Goal: Task Accomplishment & Management: Complete application form

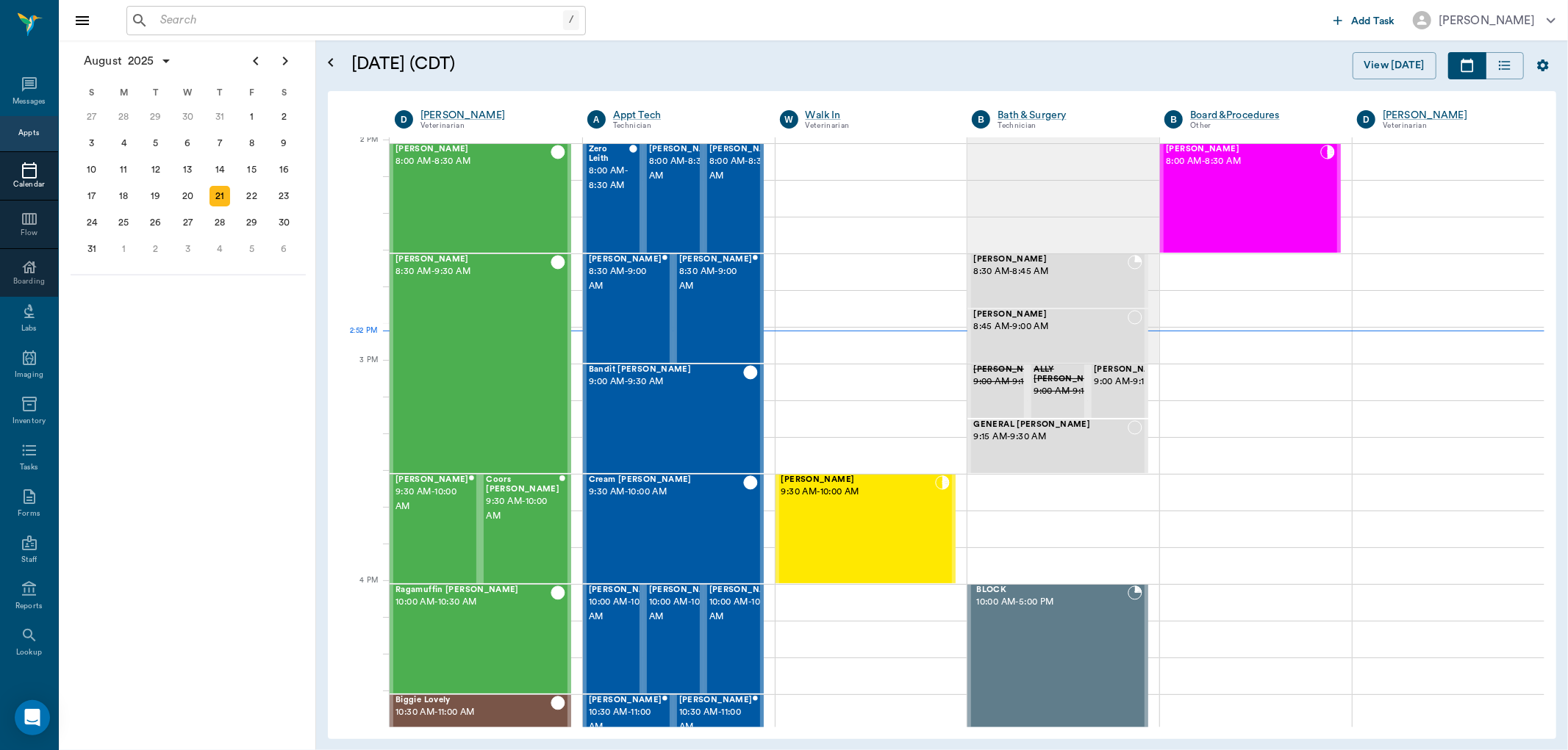
scroll to position [1326, 0]
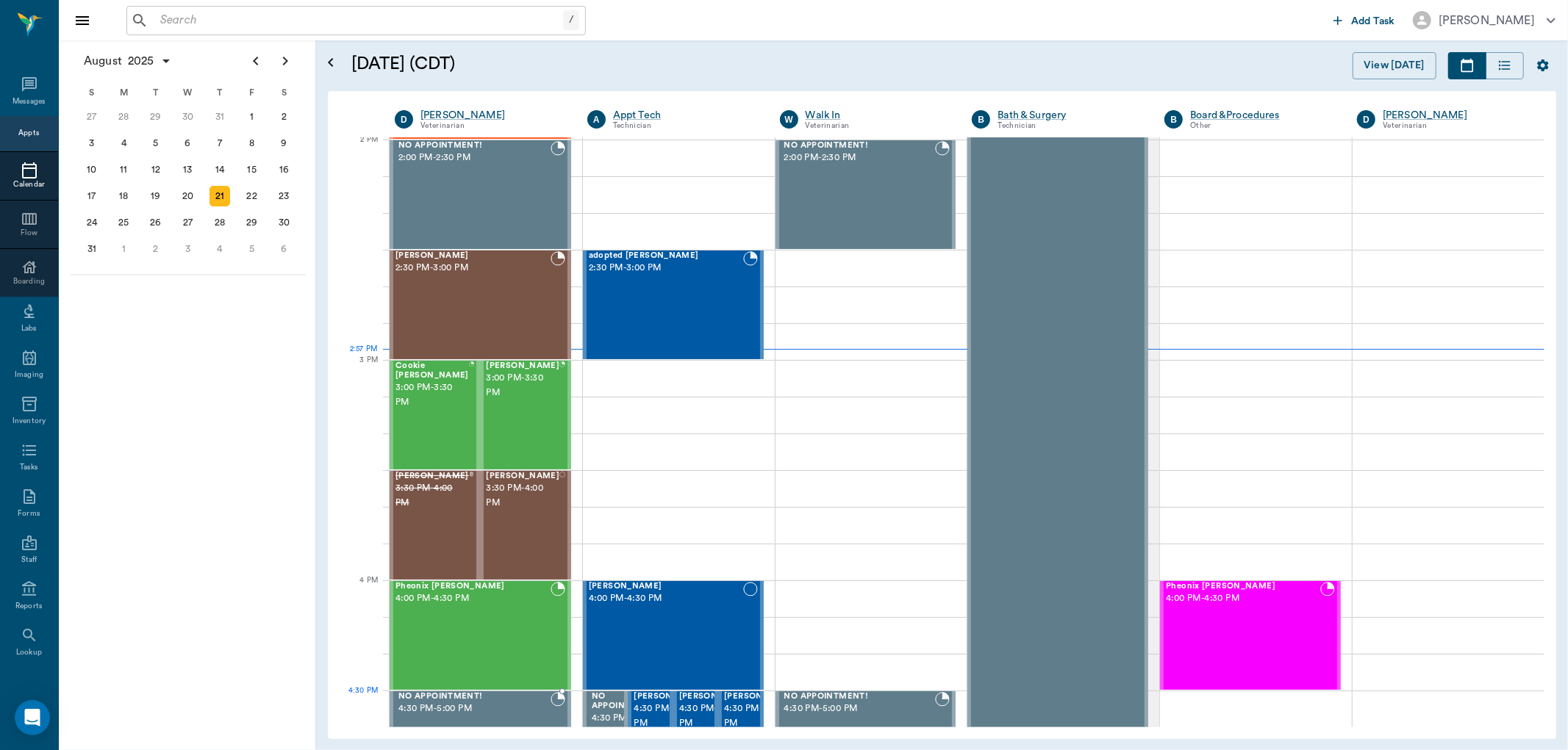
drag, startPoint x: 526, startPoint y: 702, endPoint x: 522, endPoint y: 692, distance: 10.8
drag, startPoint x: 522, startPoint y: 692, endPoint x: 519, endPoint y: 678, distance: 14.3
drag, startPoint x: 519, startPoint y: 678, endPoint x: 523, endPoint y: 666, distance: 12.6
drag, startPoint x: 523, startPoint y: 666, endPoint x: 258, endPoint y: 444, distance: 345.7
click at [258, 444] on div "August 2025 S M T W T F S 29 30 Jul 1 2 3 4 5 6 7 8 9 10 11 12 13 14 15 16 17 1…" at bounding box center [187, 395] width 258 height 710
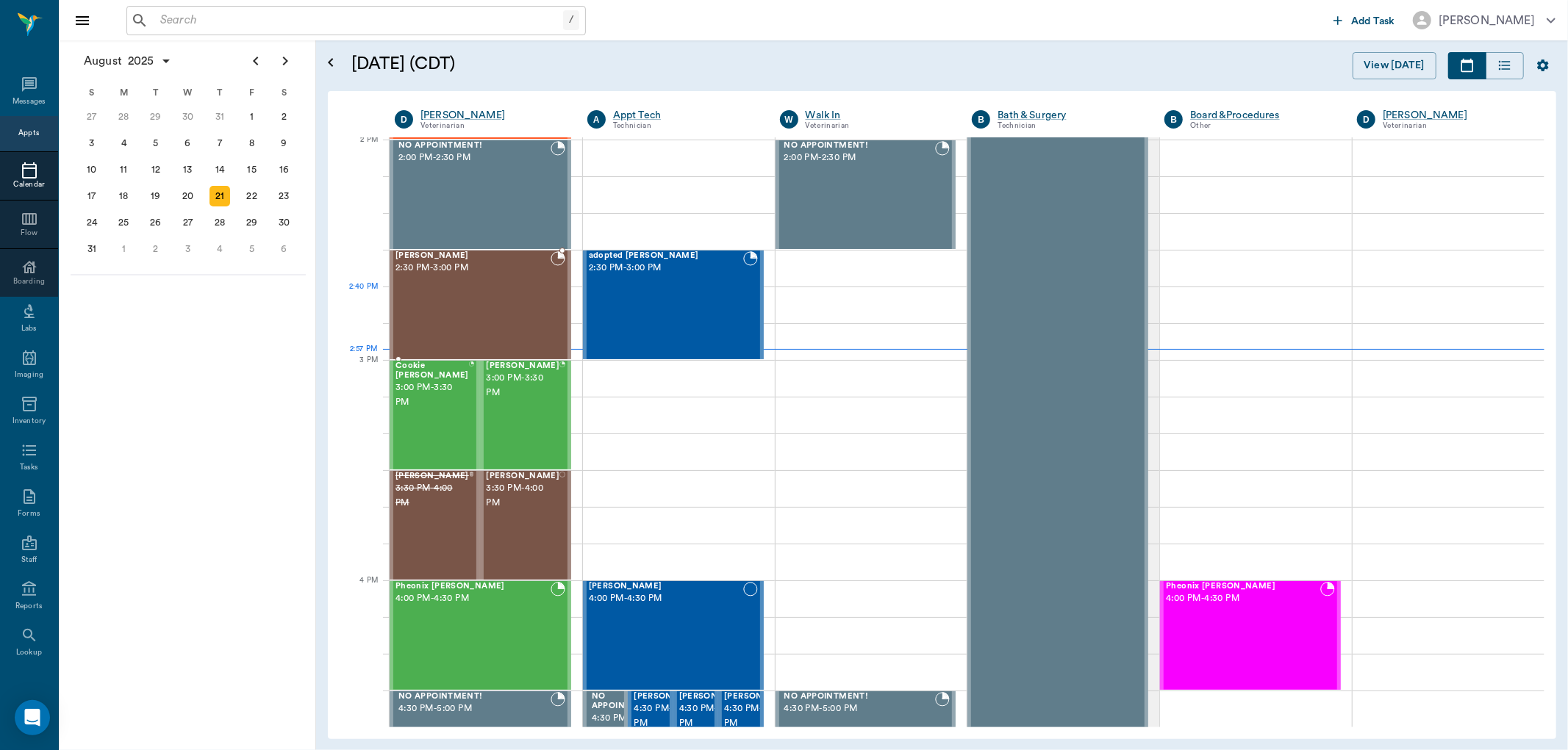
click at [532, 292] on div "[PERSON_NAME] 2:30 PM - 3:00 PM" at bounding box center [473, 305] width 155 height 107
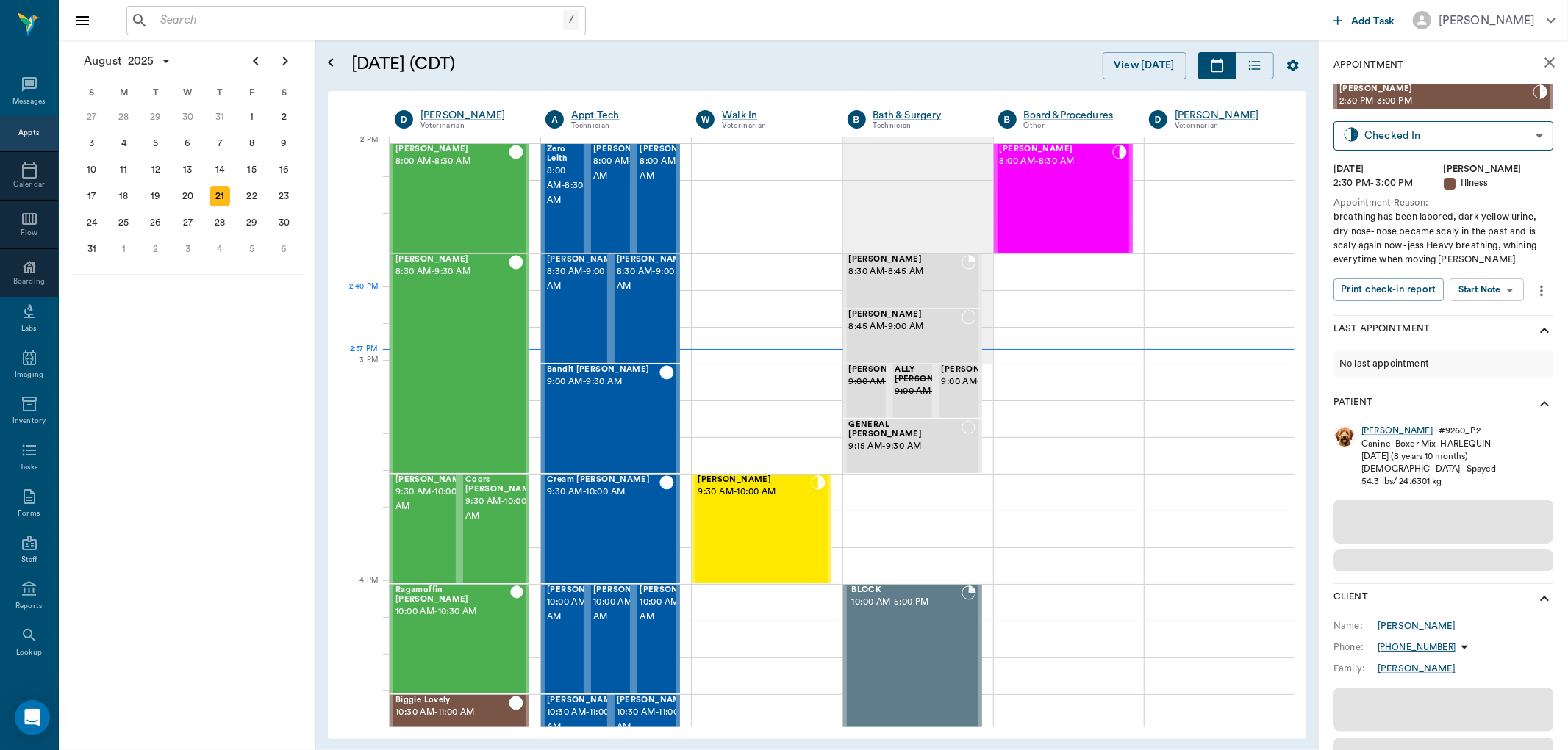
scroll to position [1326, 0]
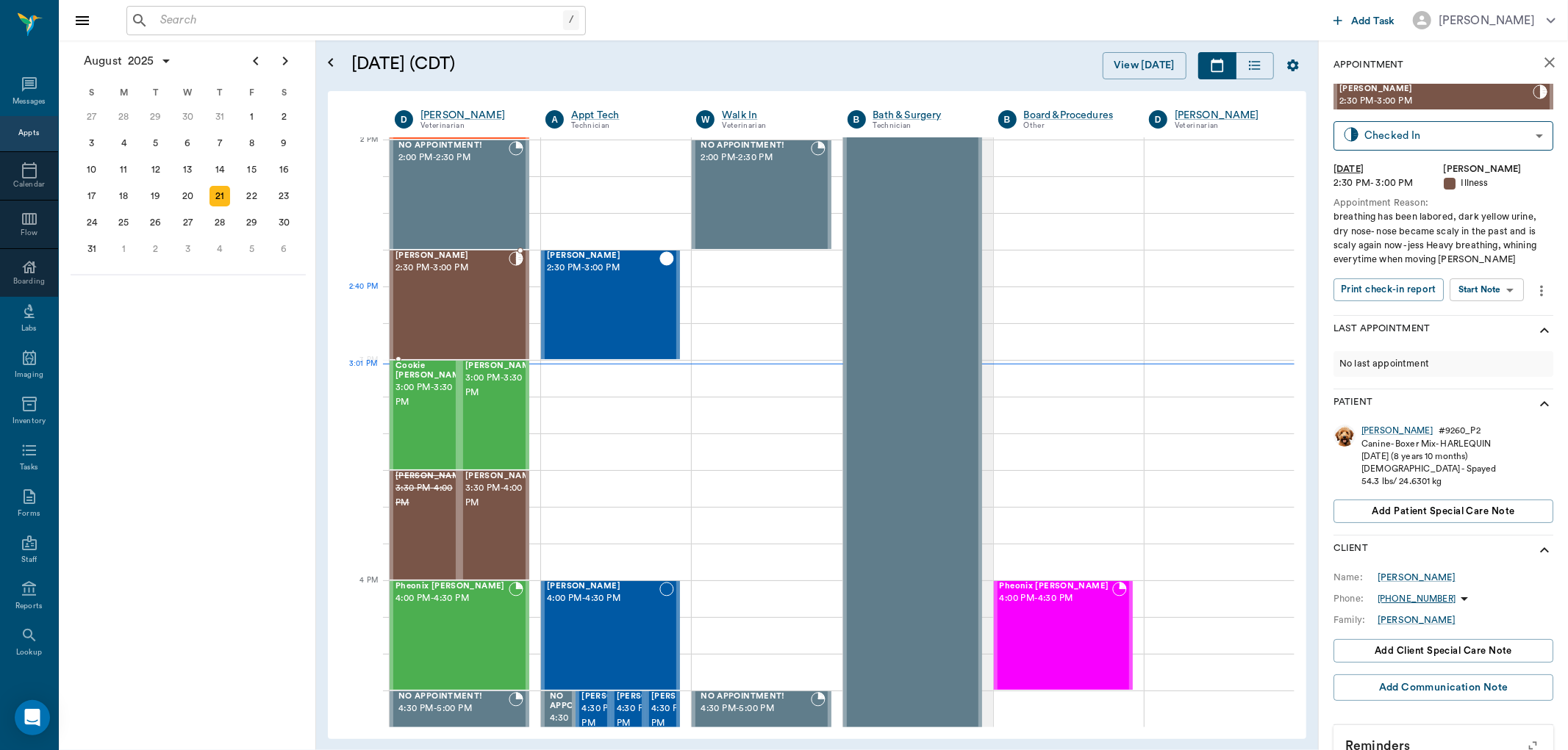
click at [476, 295] on div "[PERSON_NAME] 2:30 PM - 3:00 PM" at bounding box center [452, 305] width 113 height 107
click at [1505, 290] on body "/ ​ Add Task [PERSON_NAME] Nectar Messages Appts Calendar Flow Boarding Labs Im…" at bounding box center [784, 375] width 1568 height 750
click at [1494, 317] on button "View SOAP" at bounding box center [1470, 320] width 50 height 17
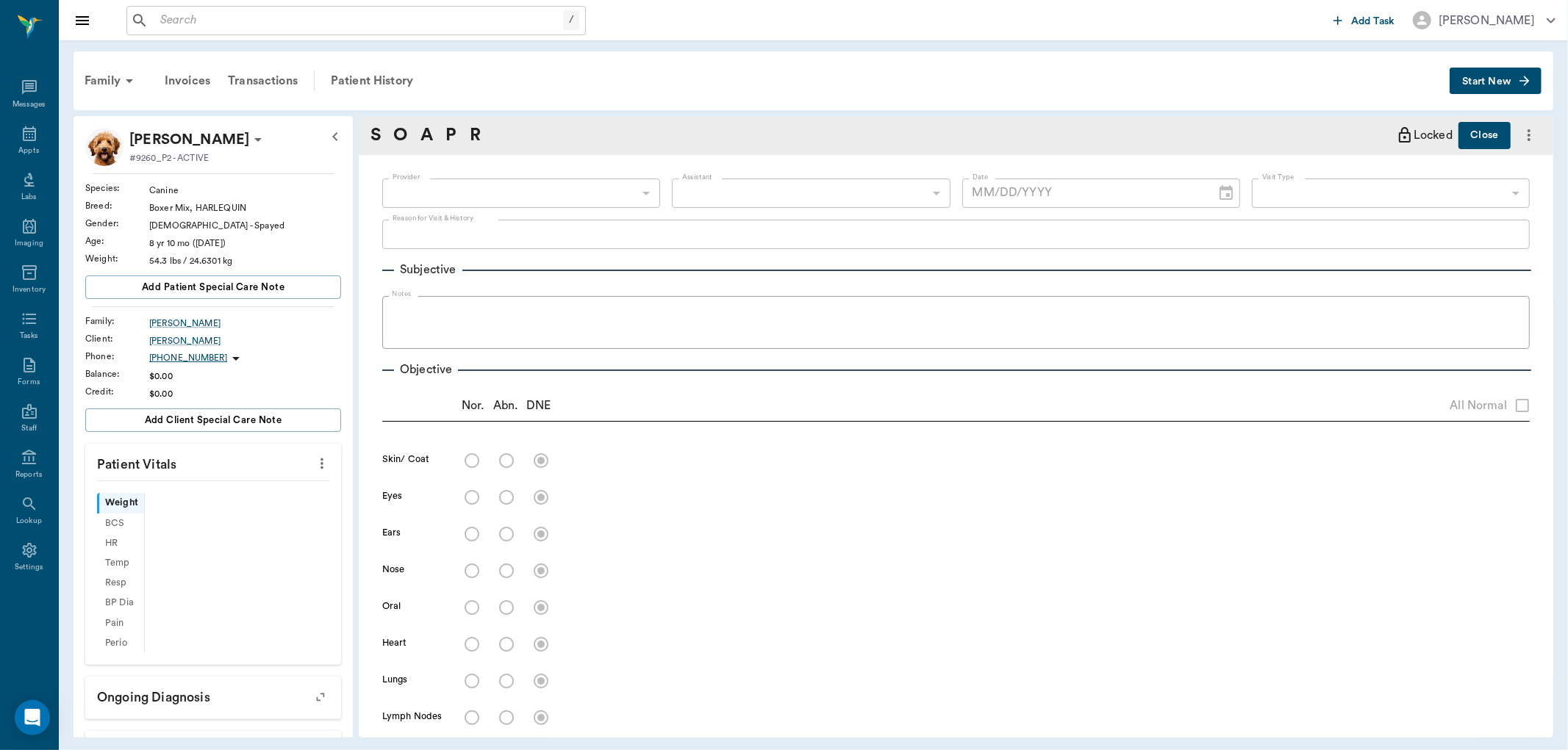
scroll to position [73, 0]
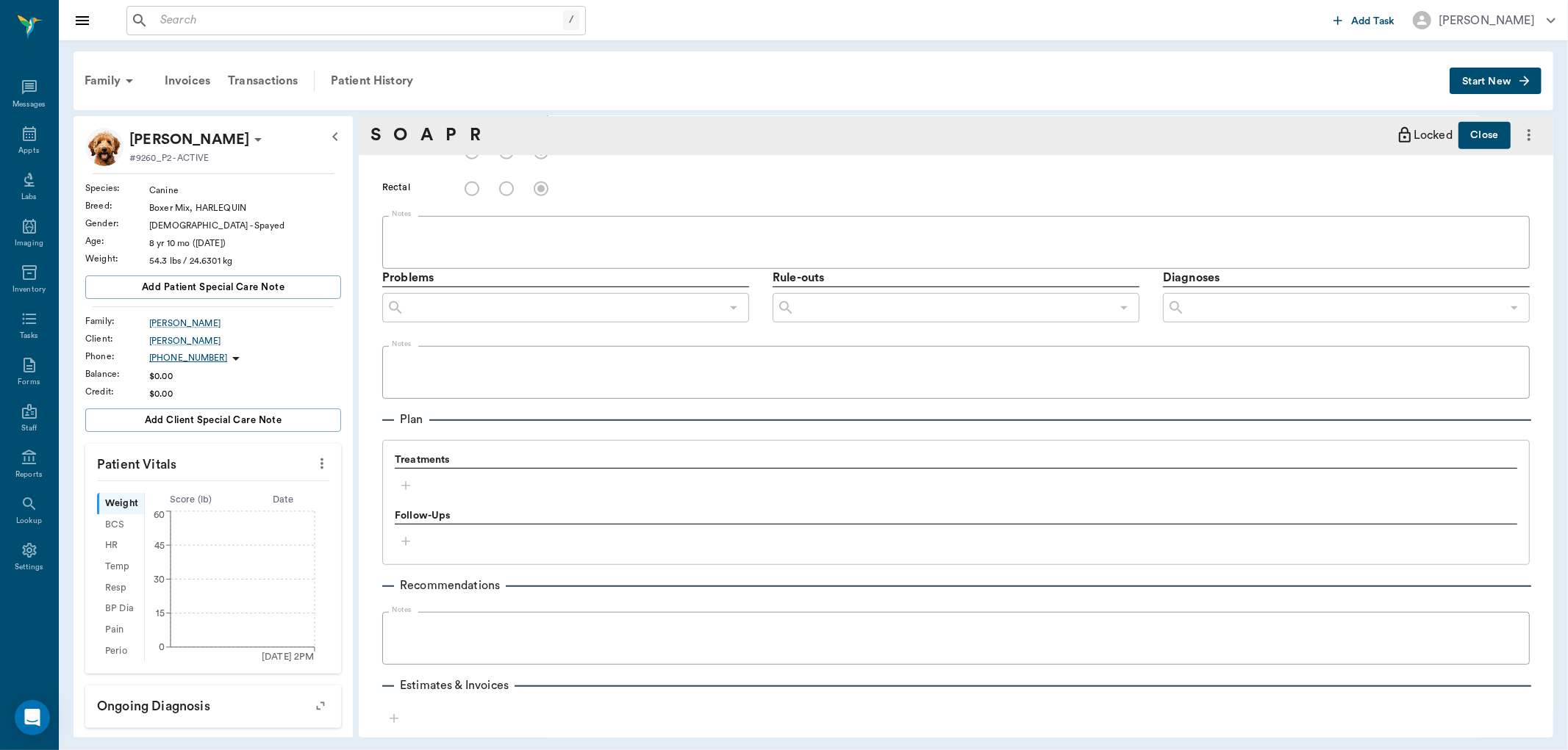
type input "63ec2f075fda476ae8351a4d"
type input "65d2be4f46e3a538d89b8c15"
type textarea "breathing has been labored, dark yellow urine, dry nose- nose became scaly in t…"
radio input "true"
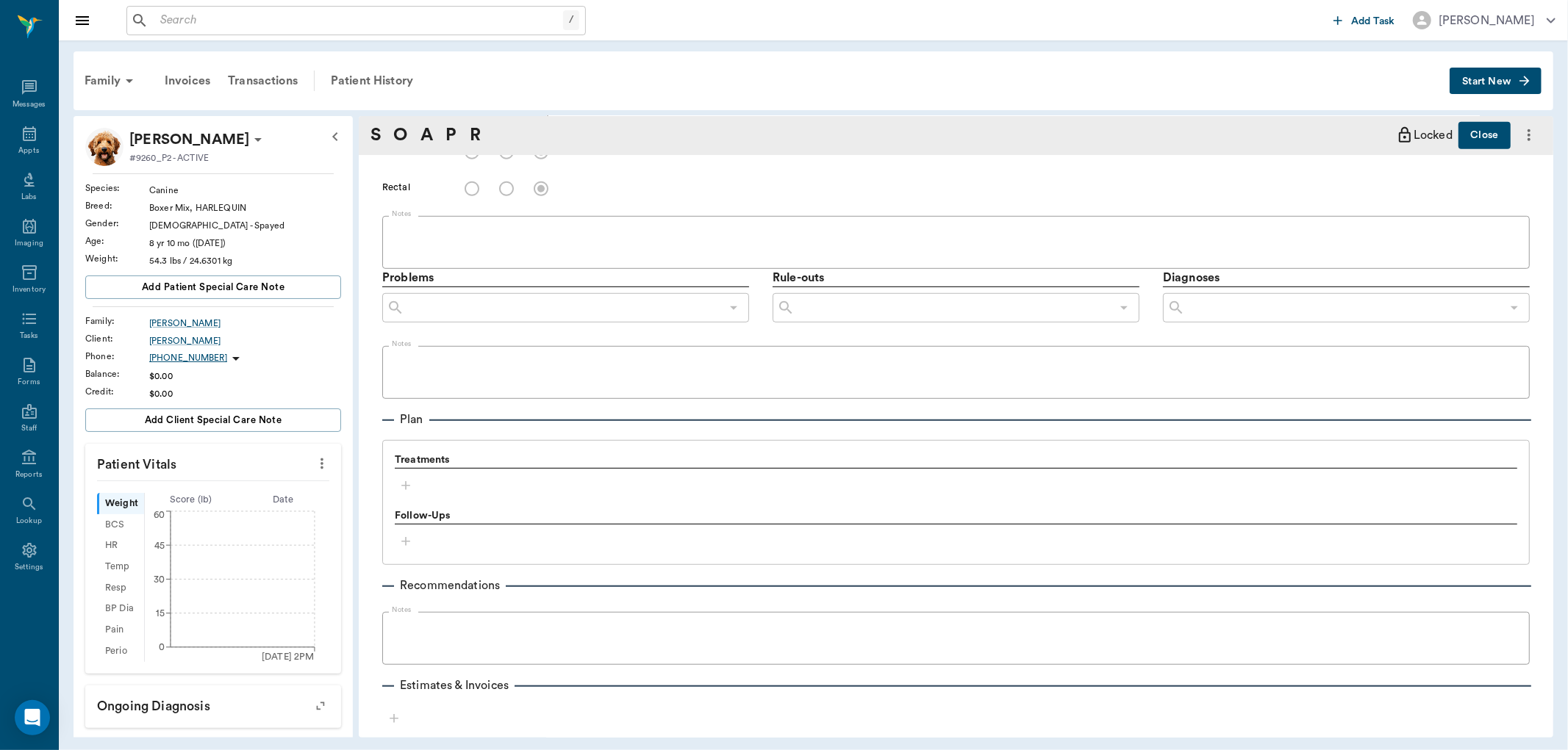
type textarea "appear swollen and red"
radio input "true"
type textarea "very dry and scaly"
radio input "true"
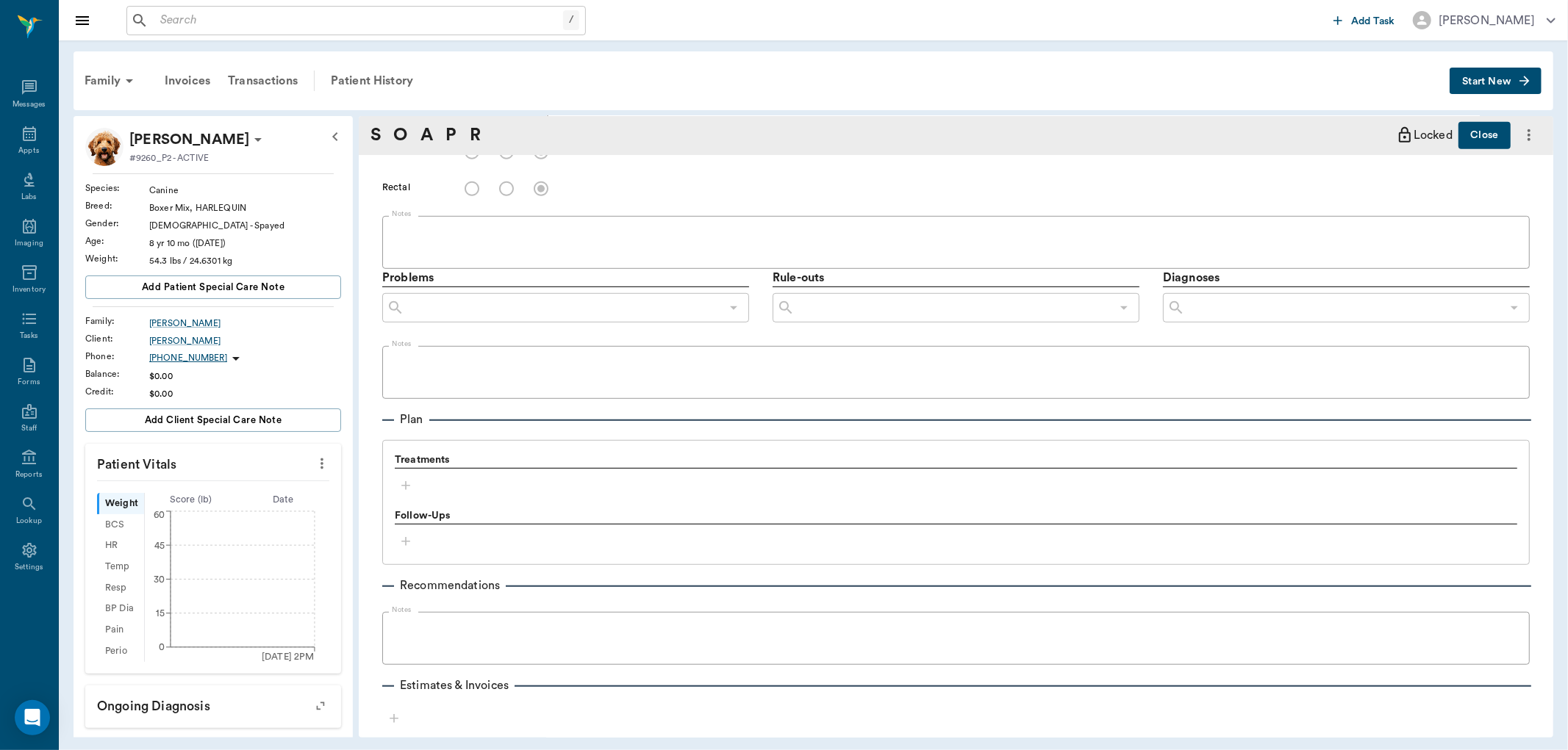
radio input "true"
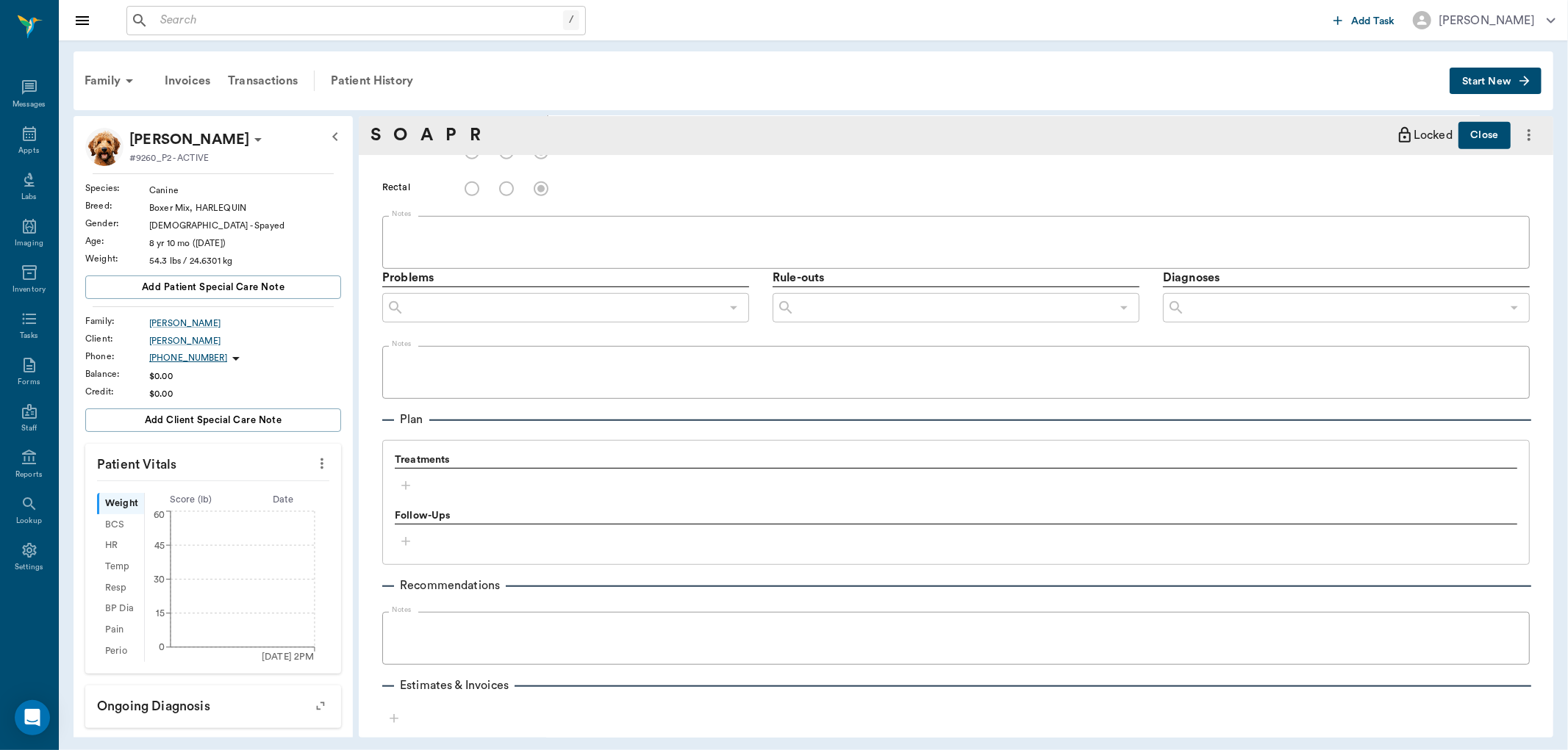
radio input "true"
type textarea "Walks weak and somewhat ataxic"
radio input "true"
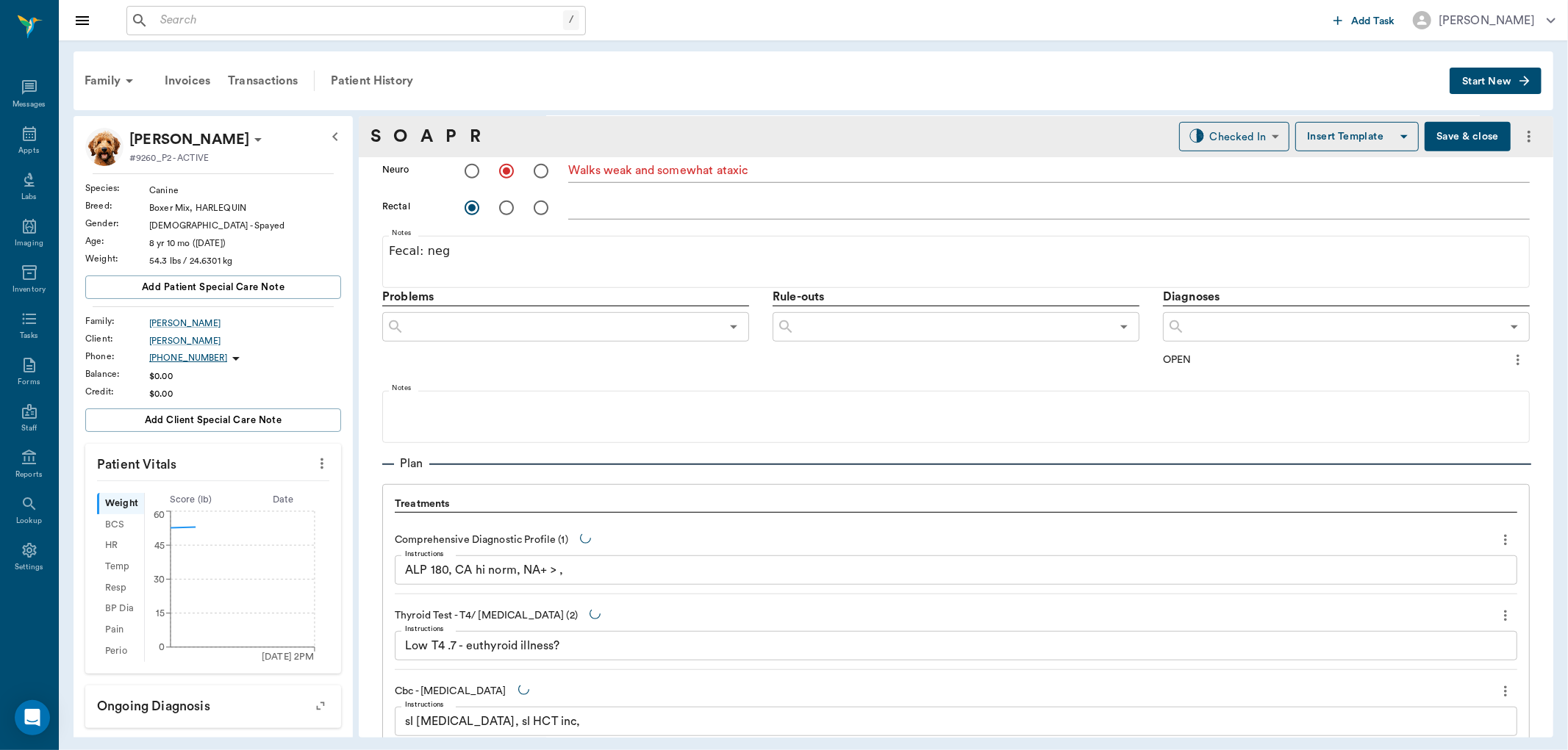
type input "[DATE]"
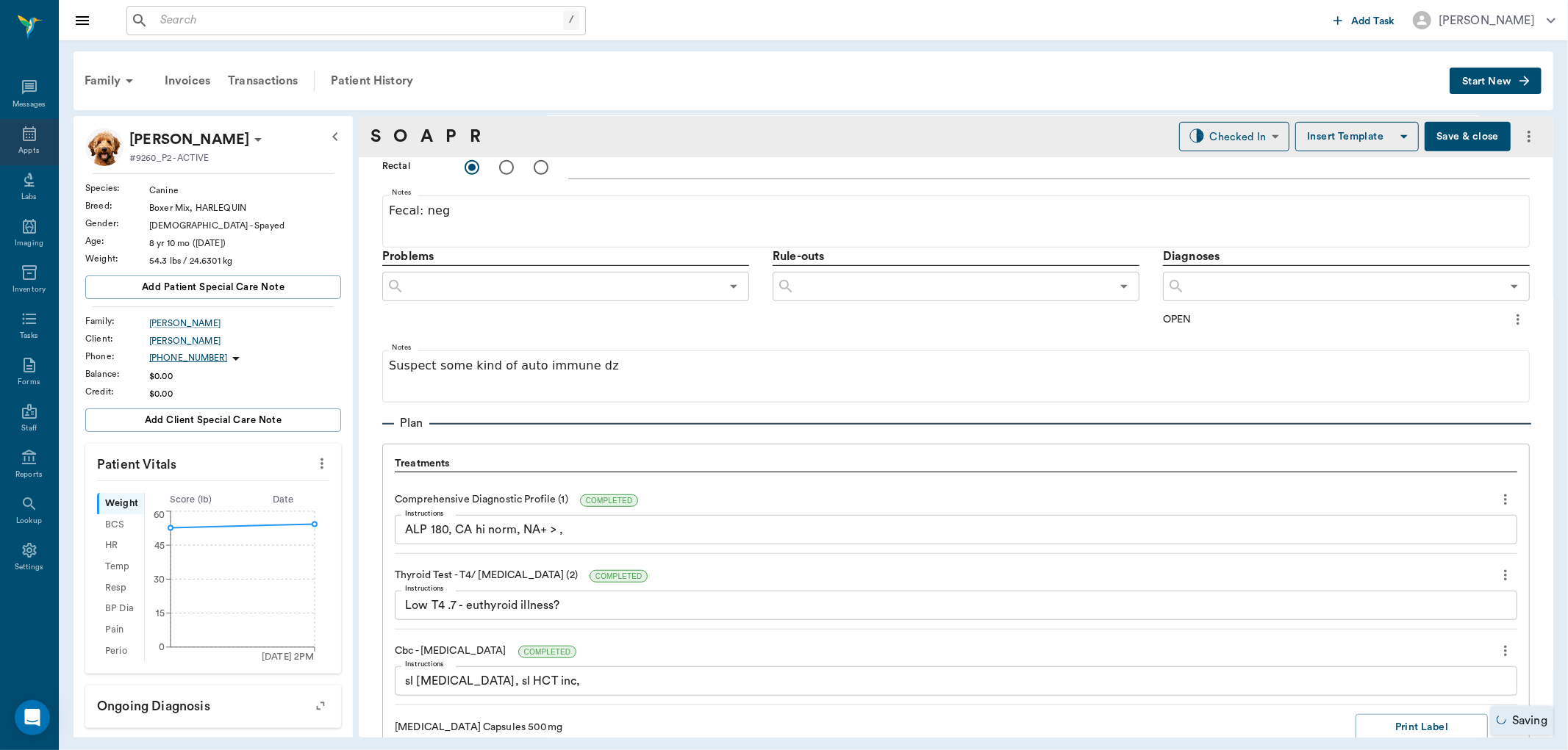
click at [31, 136] on icon at bounding box center [30, 134] width 17 height 17
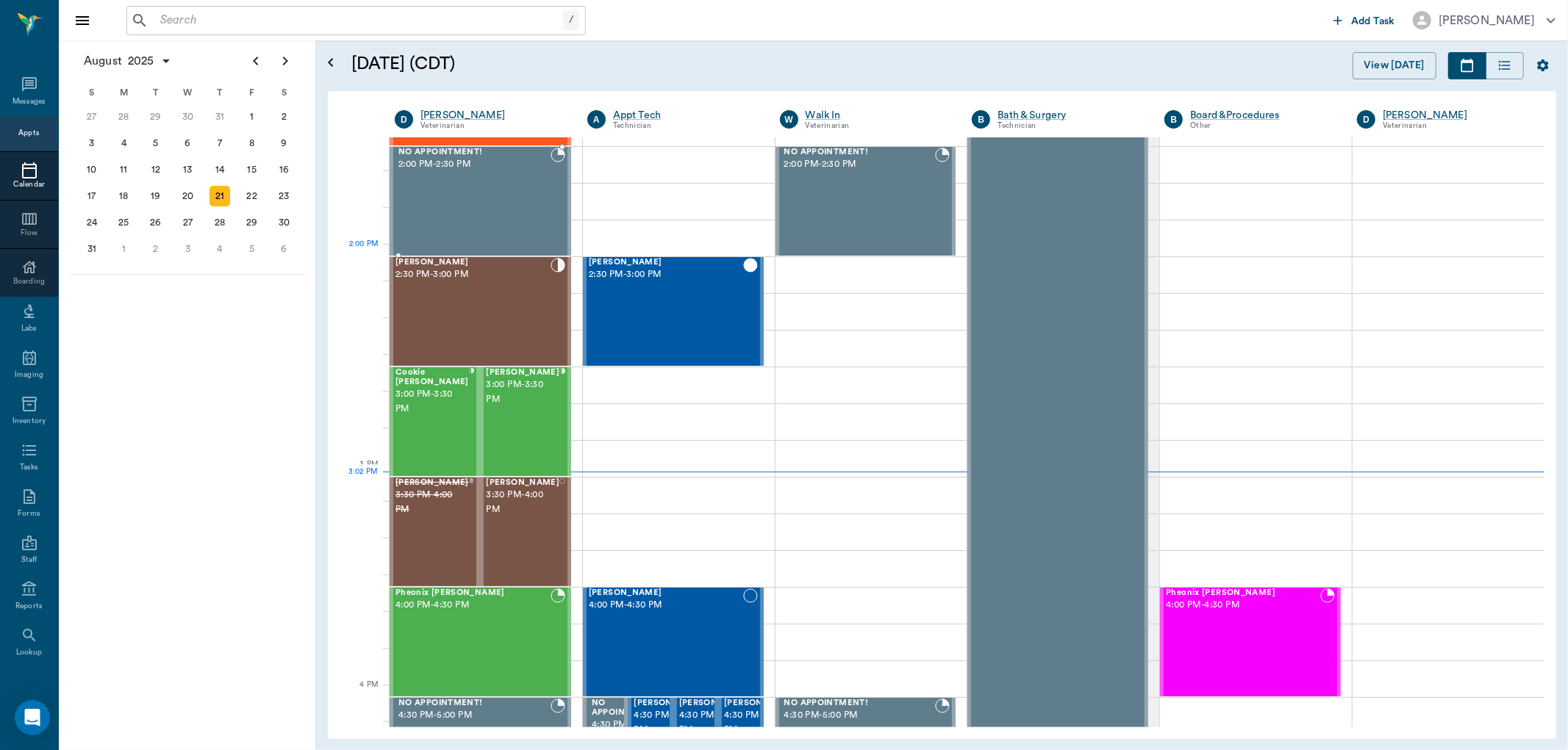
scroll to position [1216, 0]
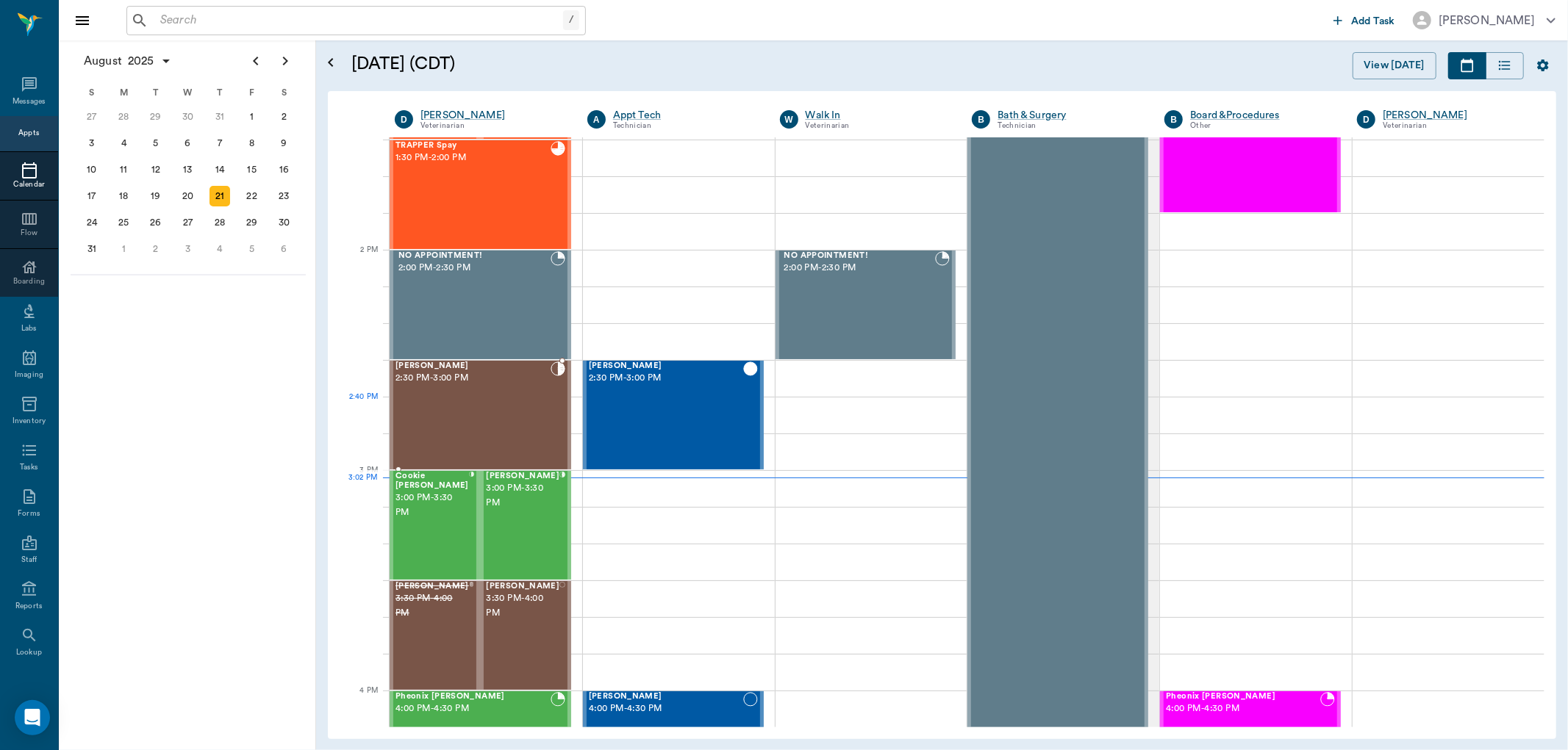
click at [471, 400] on div "[PERSON_NAME] 2:30 PM - 3:00 PM" at bounding box center [473, 415] width 155 height 107
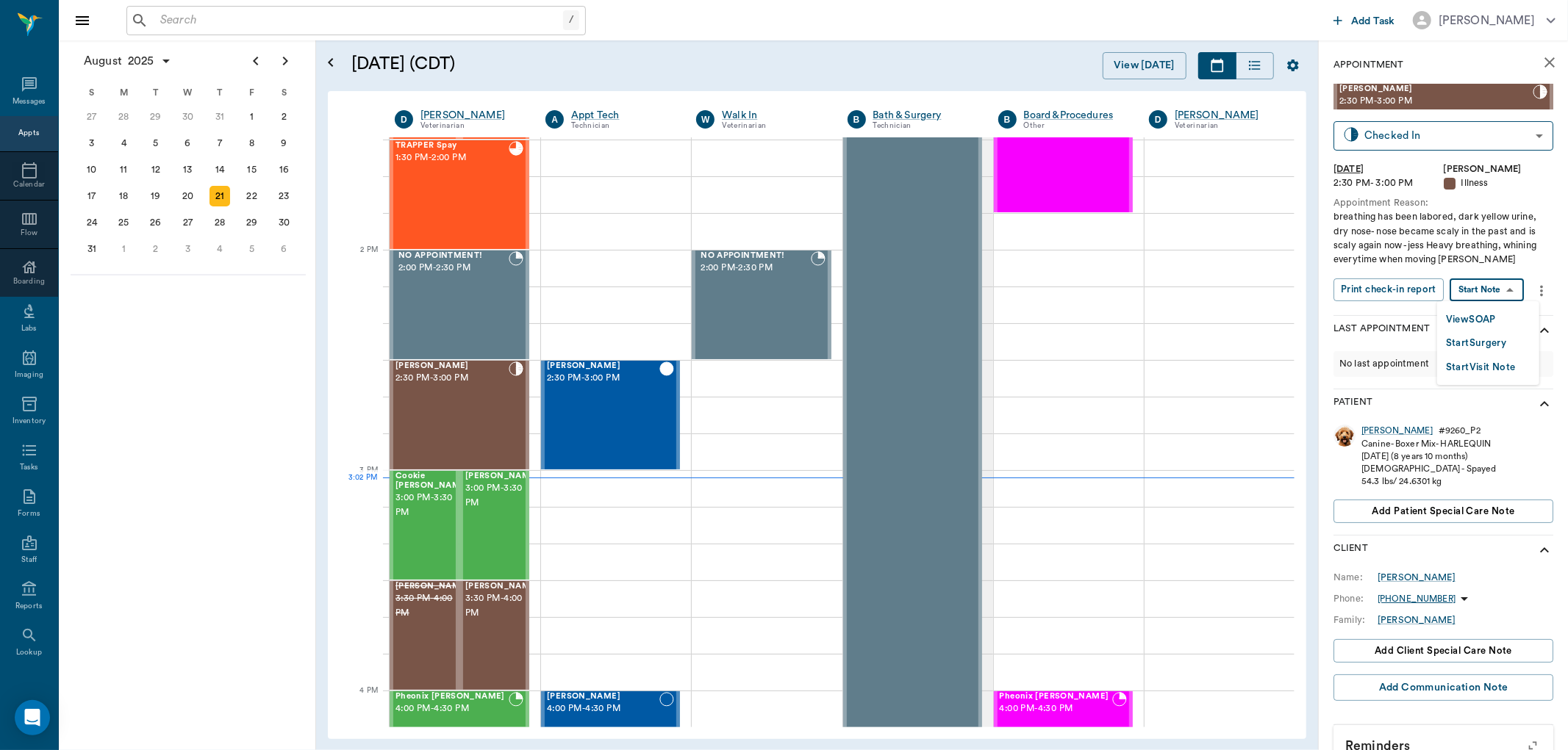
click at [1503, 285] on body "/ ​ Add Task Dr. Bert Ellsworth Nectar Messages Appts Calendar Flow Boarding La…" at bounding box center [784, 375] width 1568 height 750
click at [1473, 320] on button "View SOAP" at bounding box center [1470, 320] width 50 height 17
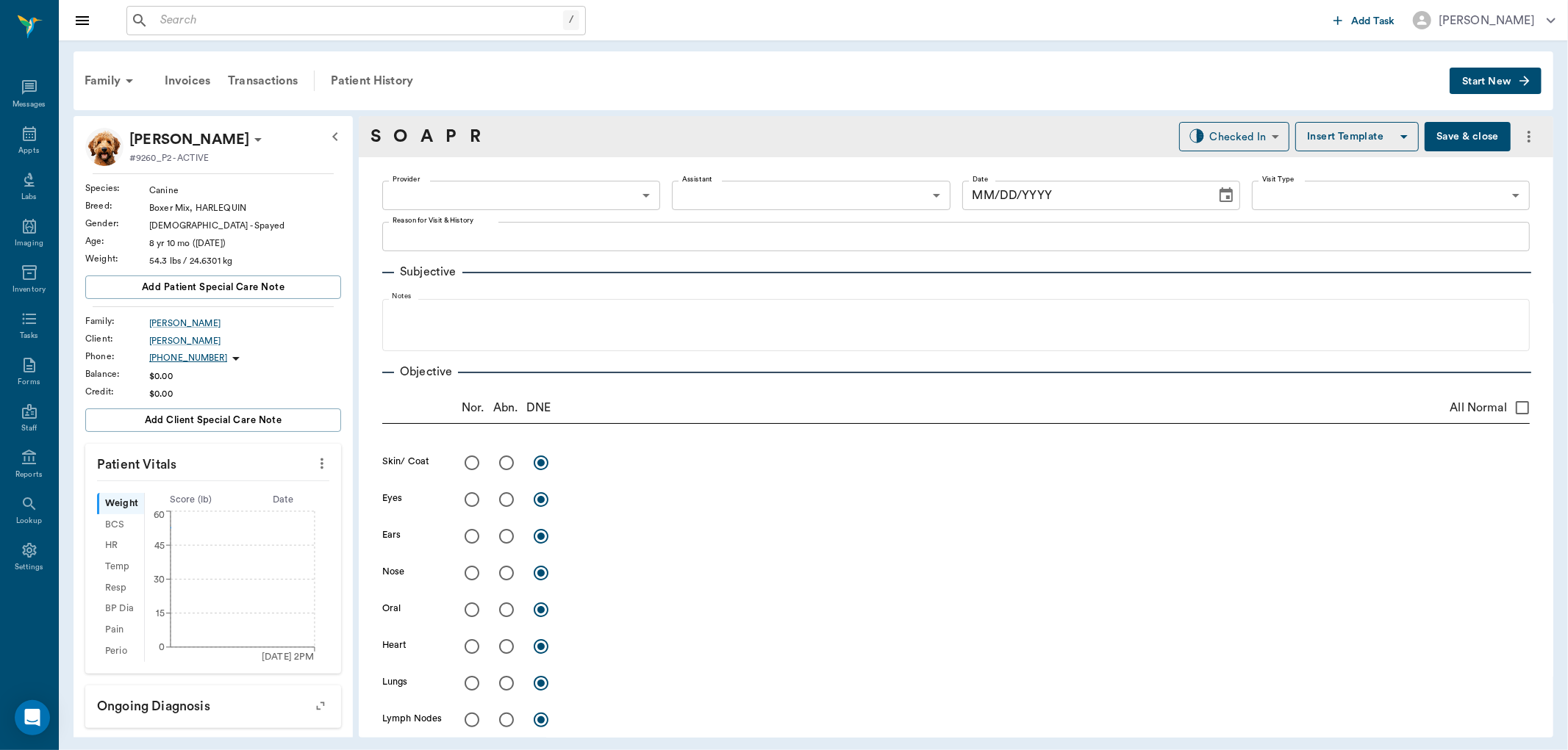
type input "63ec2f075fda476ae8351a4d"
type input "65d2be4f46e3a538d89b8c15"
type textarea "breathing has been labored, dark yellow urine, dry nose- nose became scaly in t…"
radio input "true"
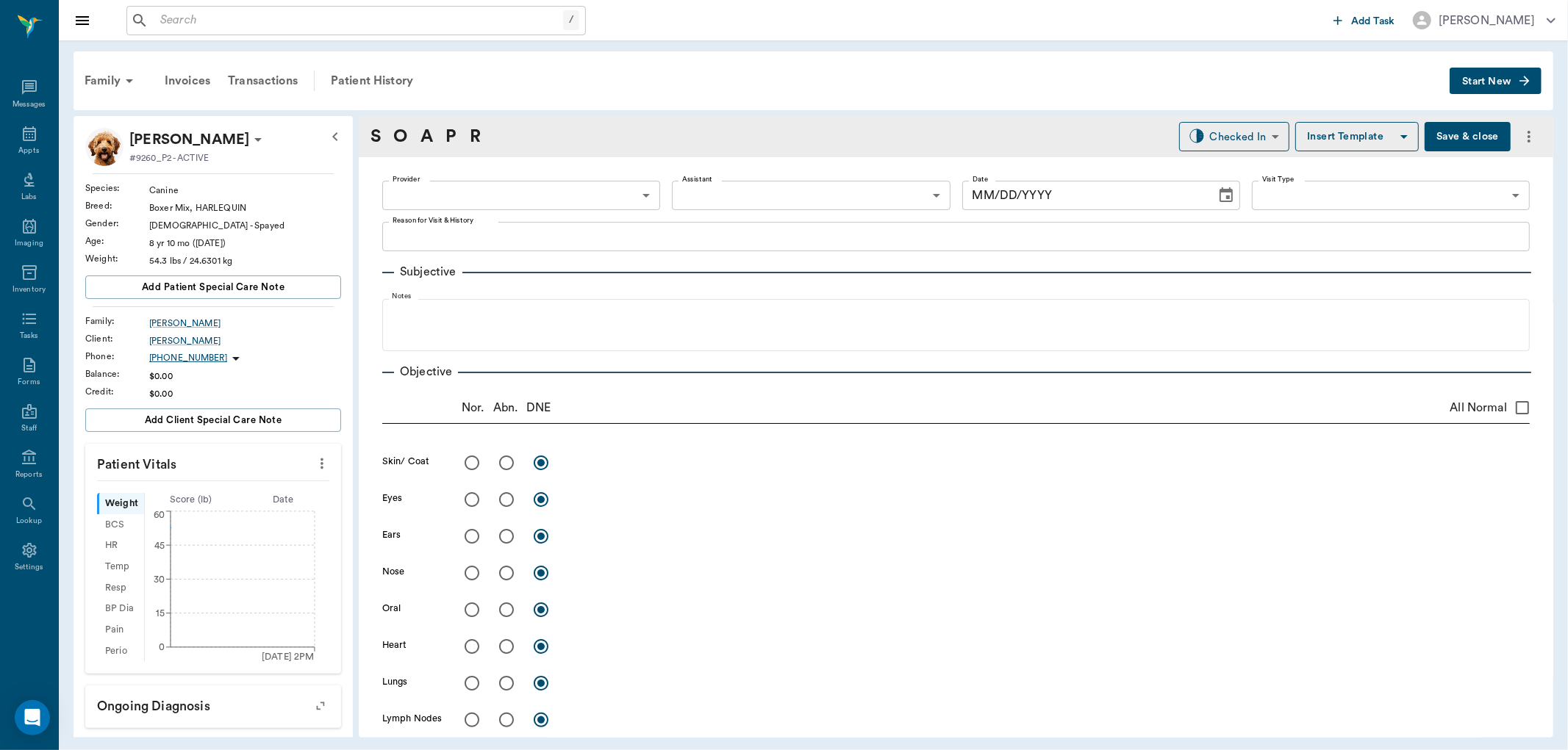
type textarea "appear swollen and red"
radio input "true"
type textarea "very dry and scaly"
radio input "true"
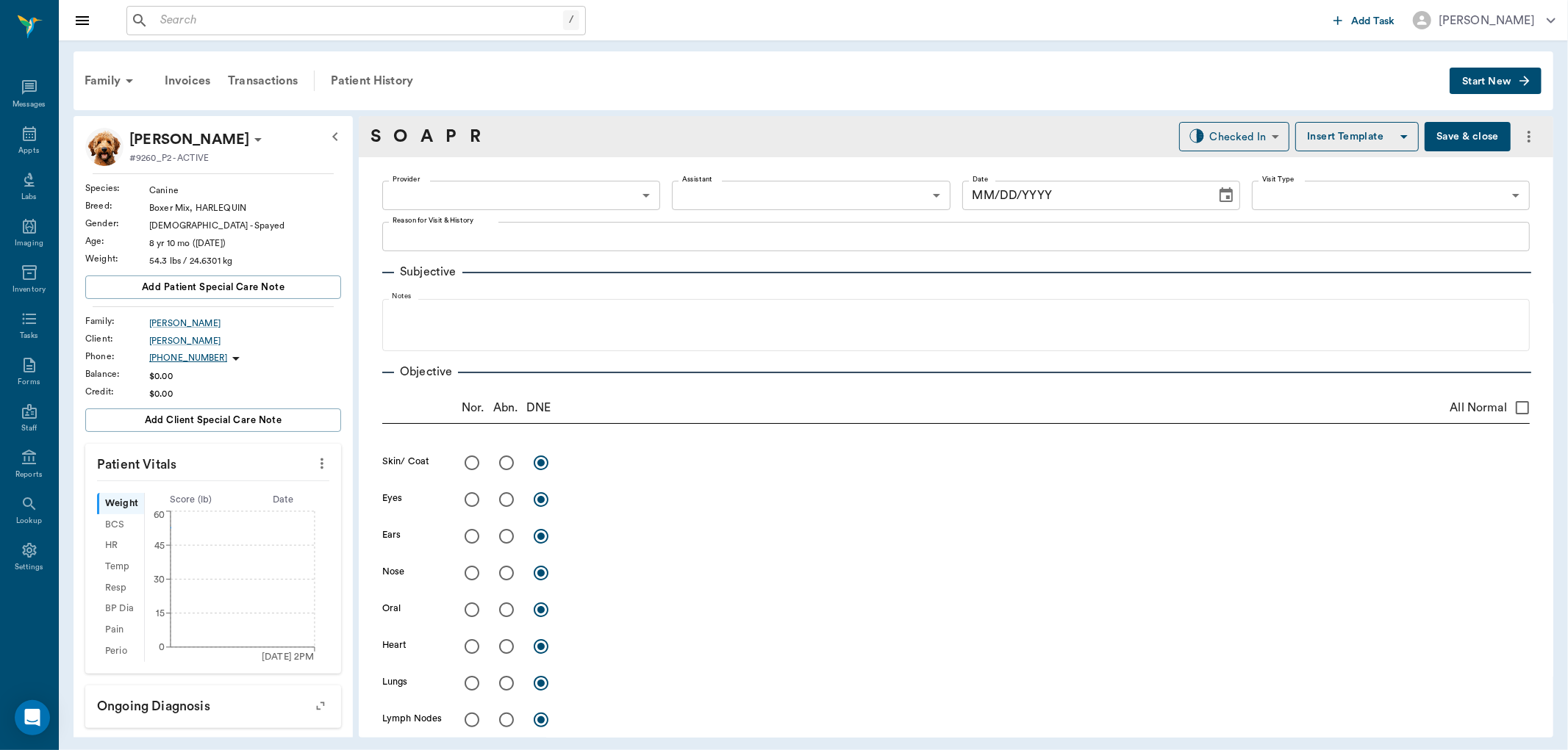
radio input "true"
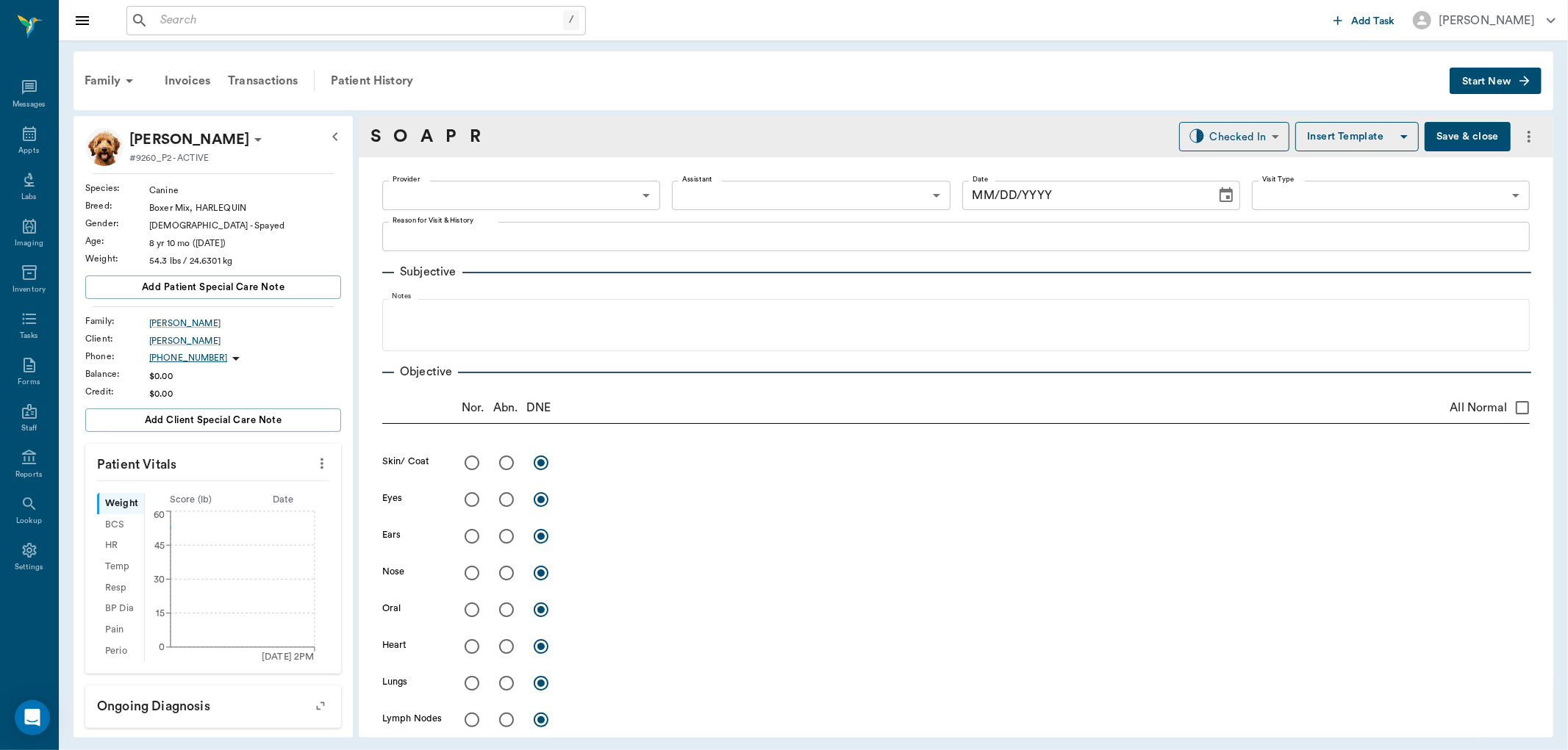
radio input "true"
type textarea "Walks weak and somewhat ataxic"
radio input "true"
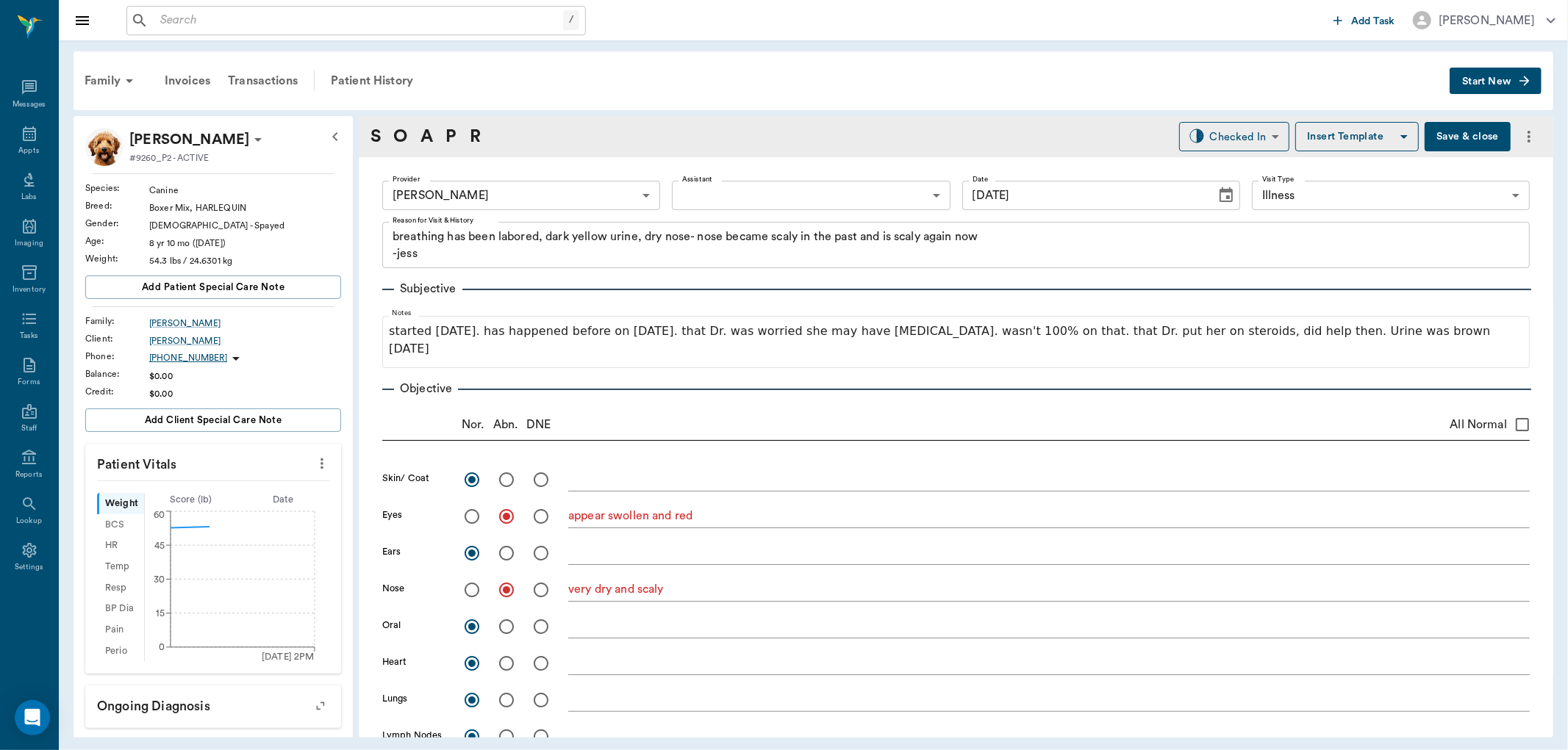
type input "[DATE]"
click at [1461, 143] on button "Save & close" at bounding box center [1467, 137] width 86 height 30
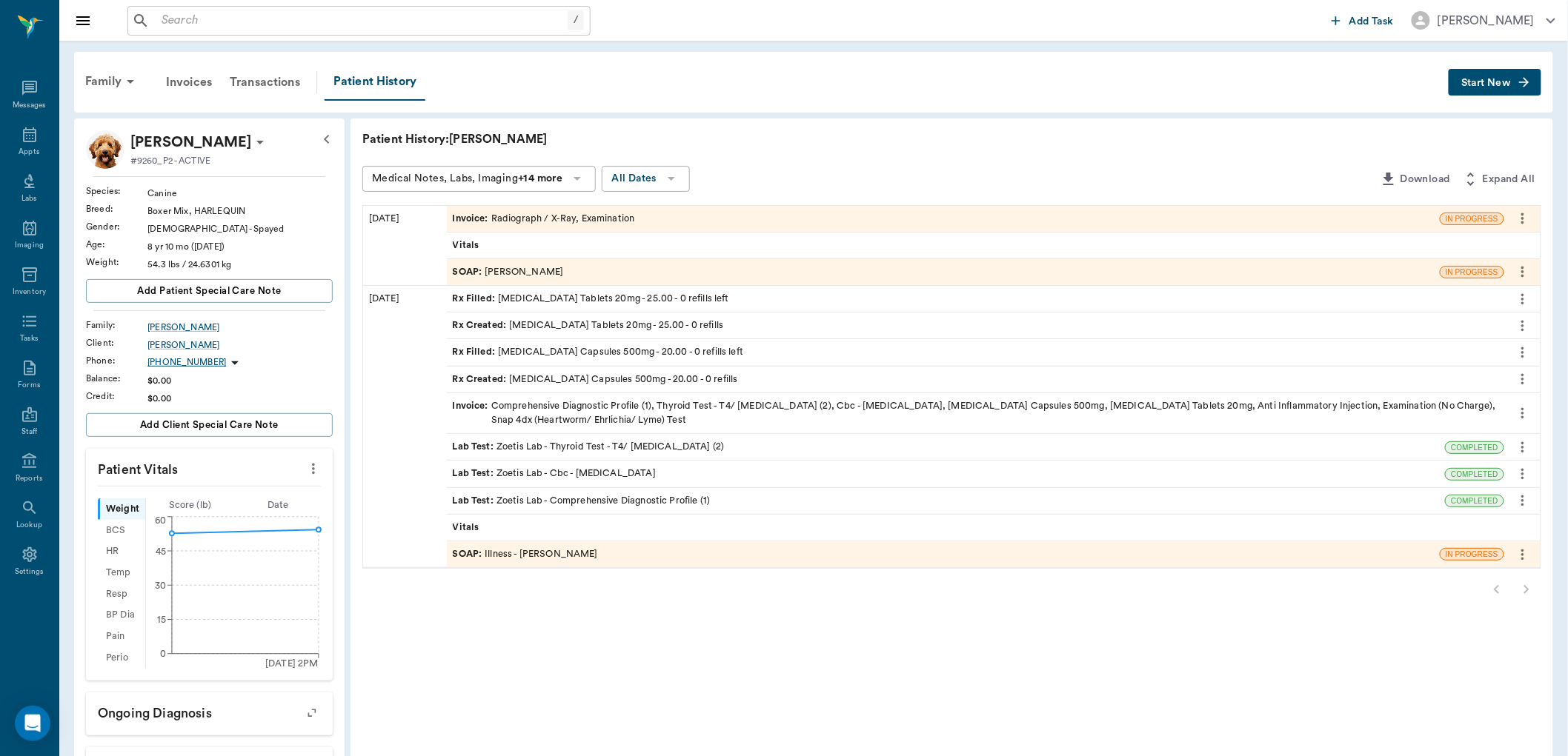
click at [561, 268] on div "SOAP : [PERSON_NAME]" at bounding box center [944, 272] width 993 height 26
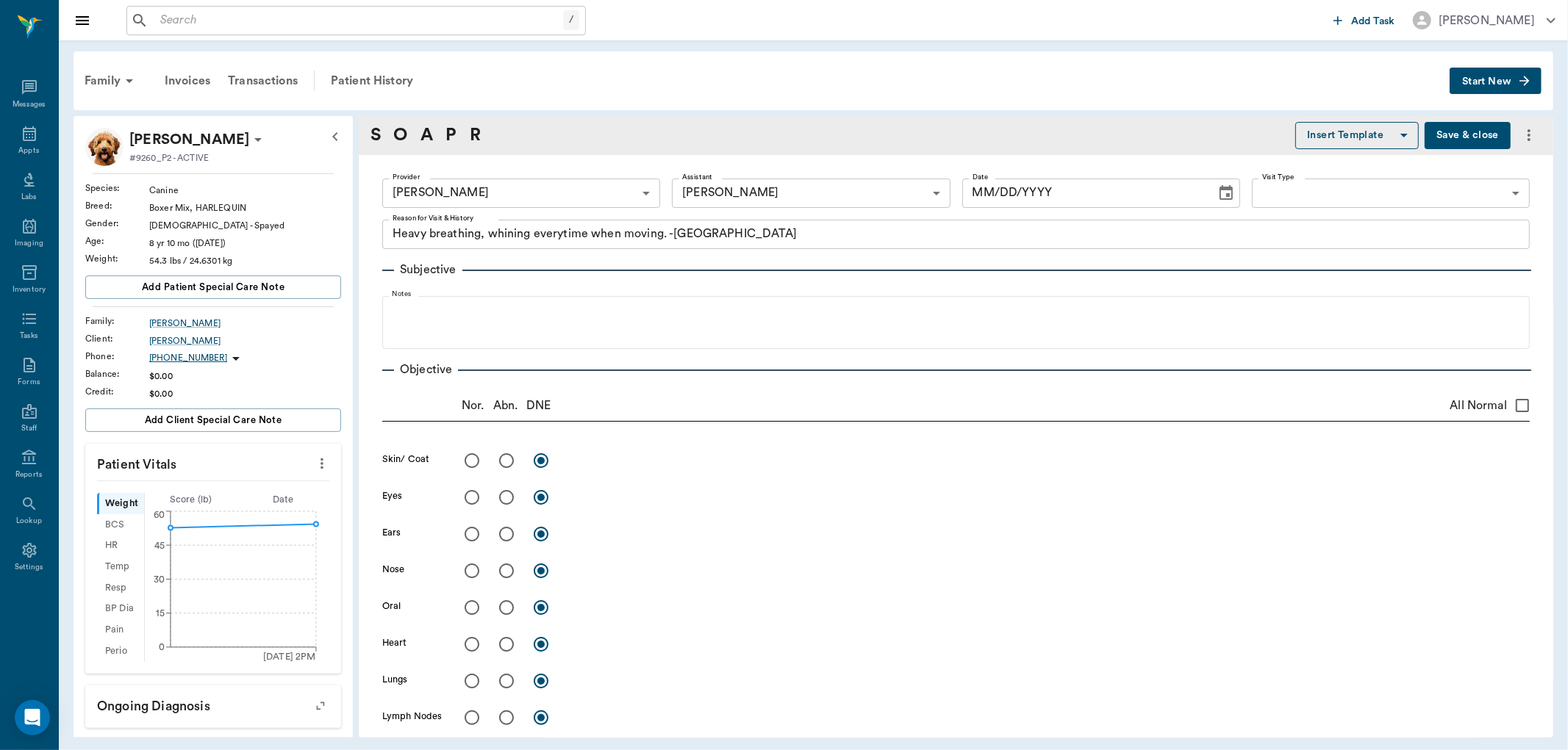
type input "63ec2f075fda476ae8351a4d"
type input "682b670d8bdc6f7f8feef3db"
type textarea "Heavy breathing, whining everytime when moving. -[GEOGRAPHIC_DATA]"
type input "[DATE]"
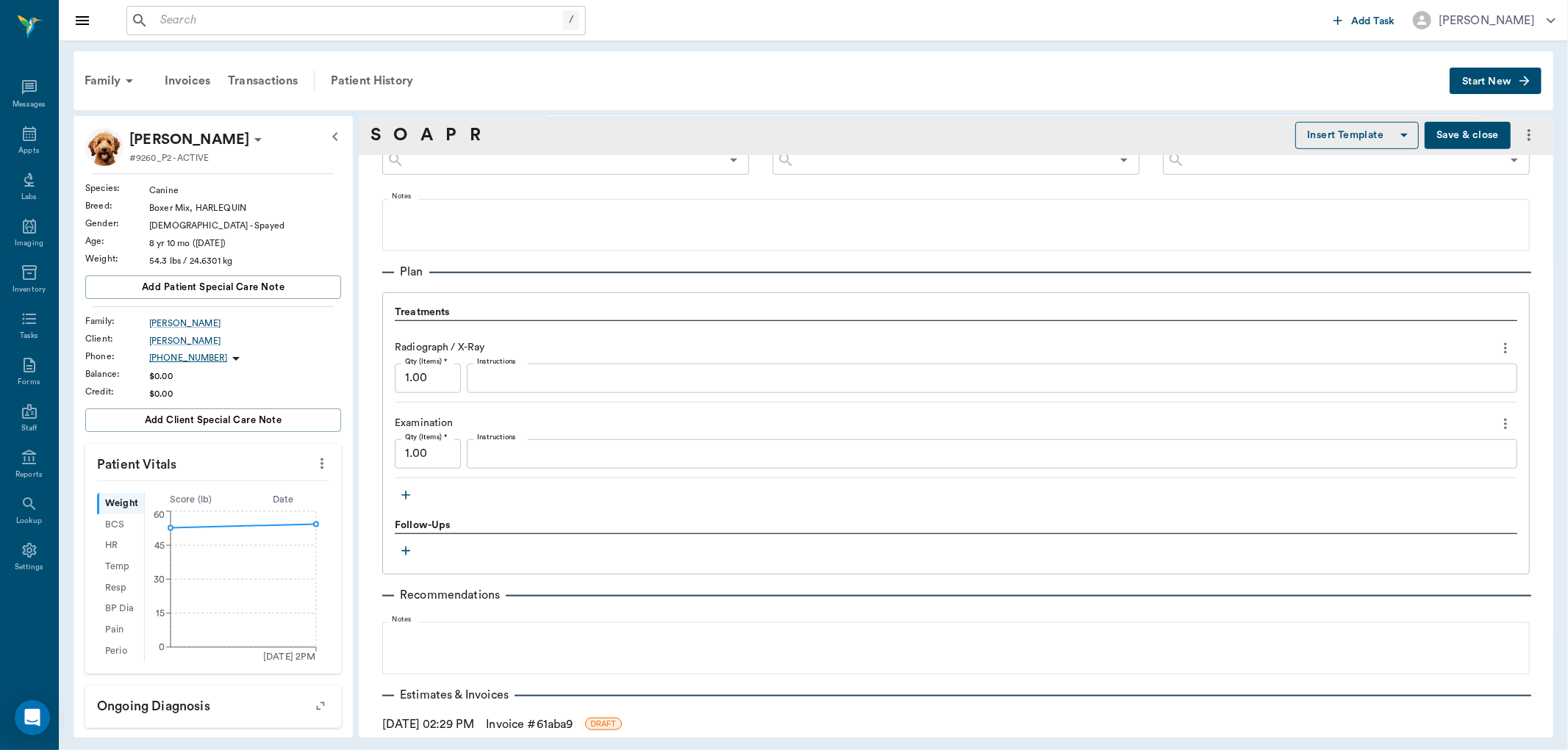
scroll to position [1063, 0]
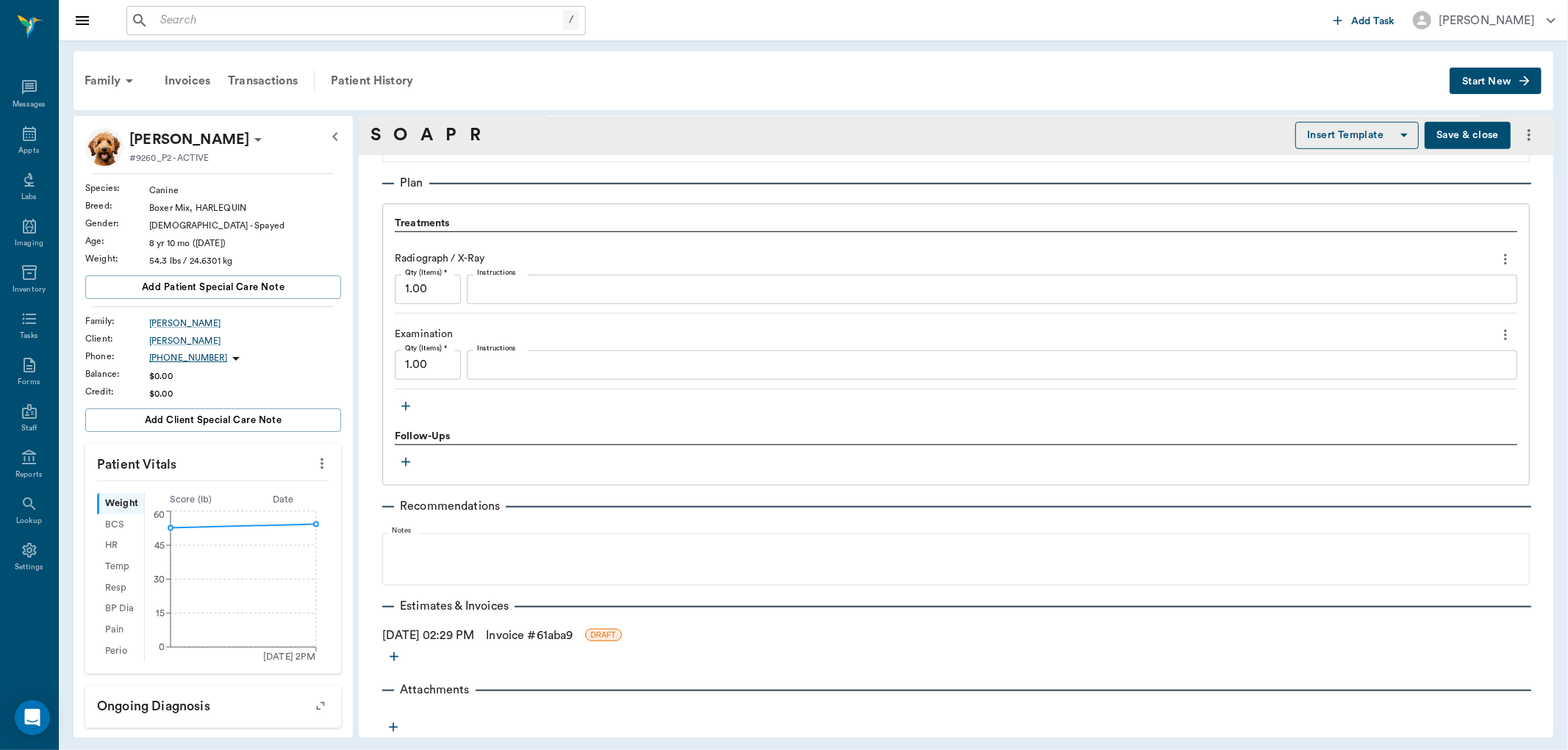
click at [402, 409] on icon "button" at bounding box center [405, 406] width 15 height 15
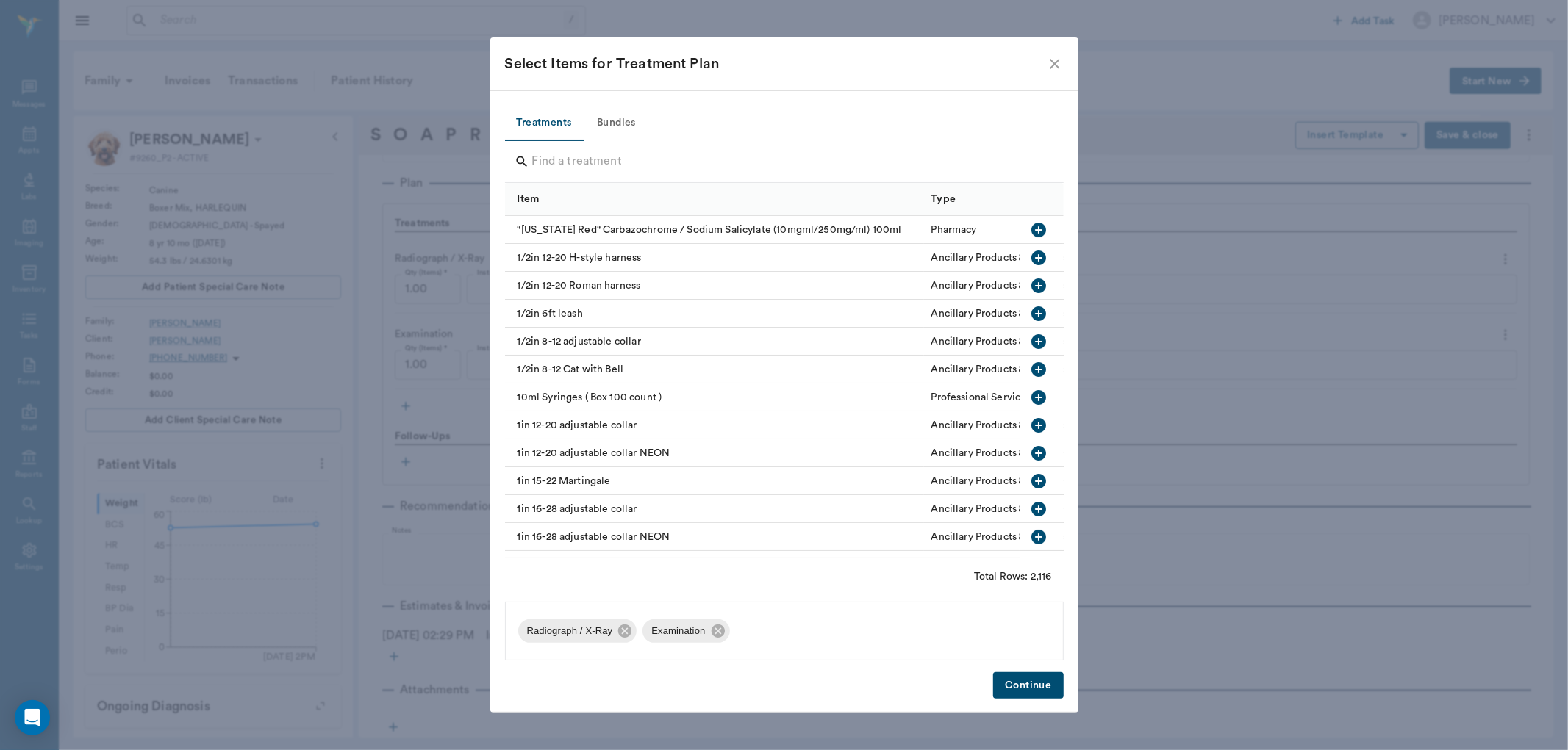
click at [564, 156] on input "Search" at bounding box center [785, 162] width 506 height 24
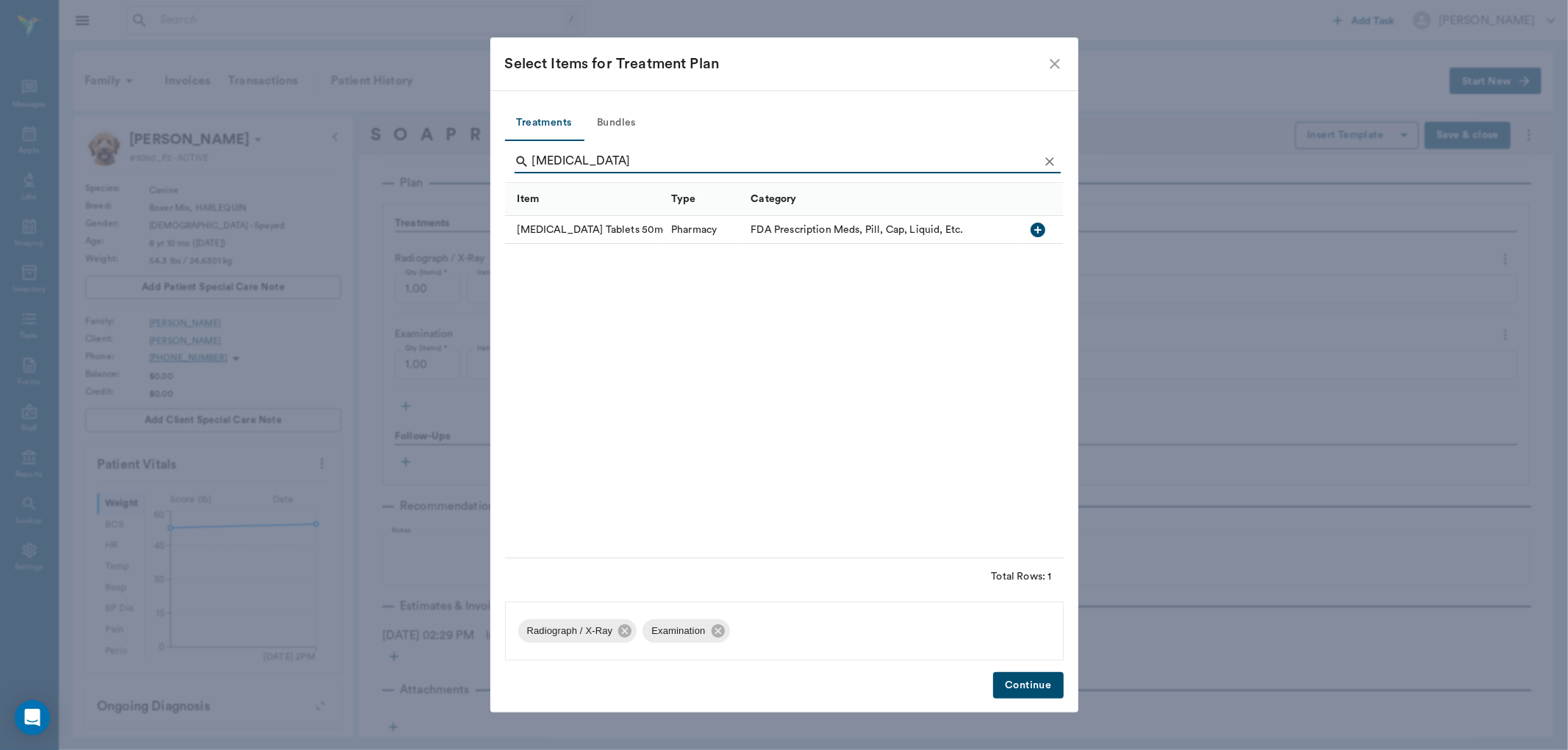
type input "TRAMADOL"
click at [1035, 224] on icon "button" at bounding box center [1037, 230] width 15 height 15
click at [713, 634] on icon at bounding box center [717, 631] width 13 height 13
drag, startPoint x: 1010, startPoint y: 687, endPoint x: 1014, endPoint y: 679, distance: 8.9
click at [1010, 685] on button "Continue" at bounding box center [1028, 685] width 70 height 27
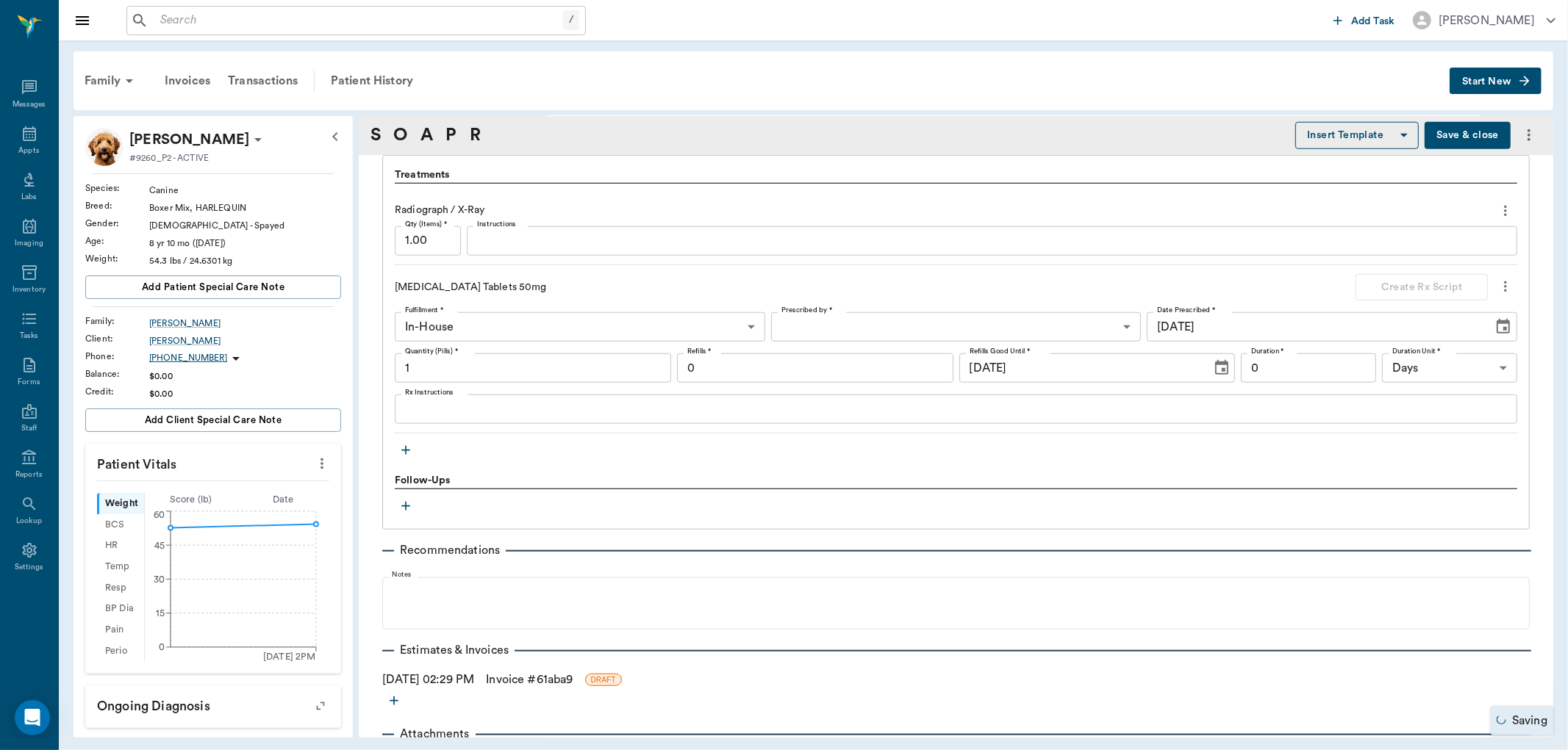
scroll to position [1157, 0]
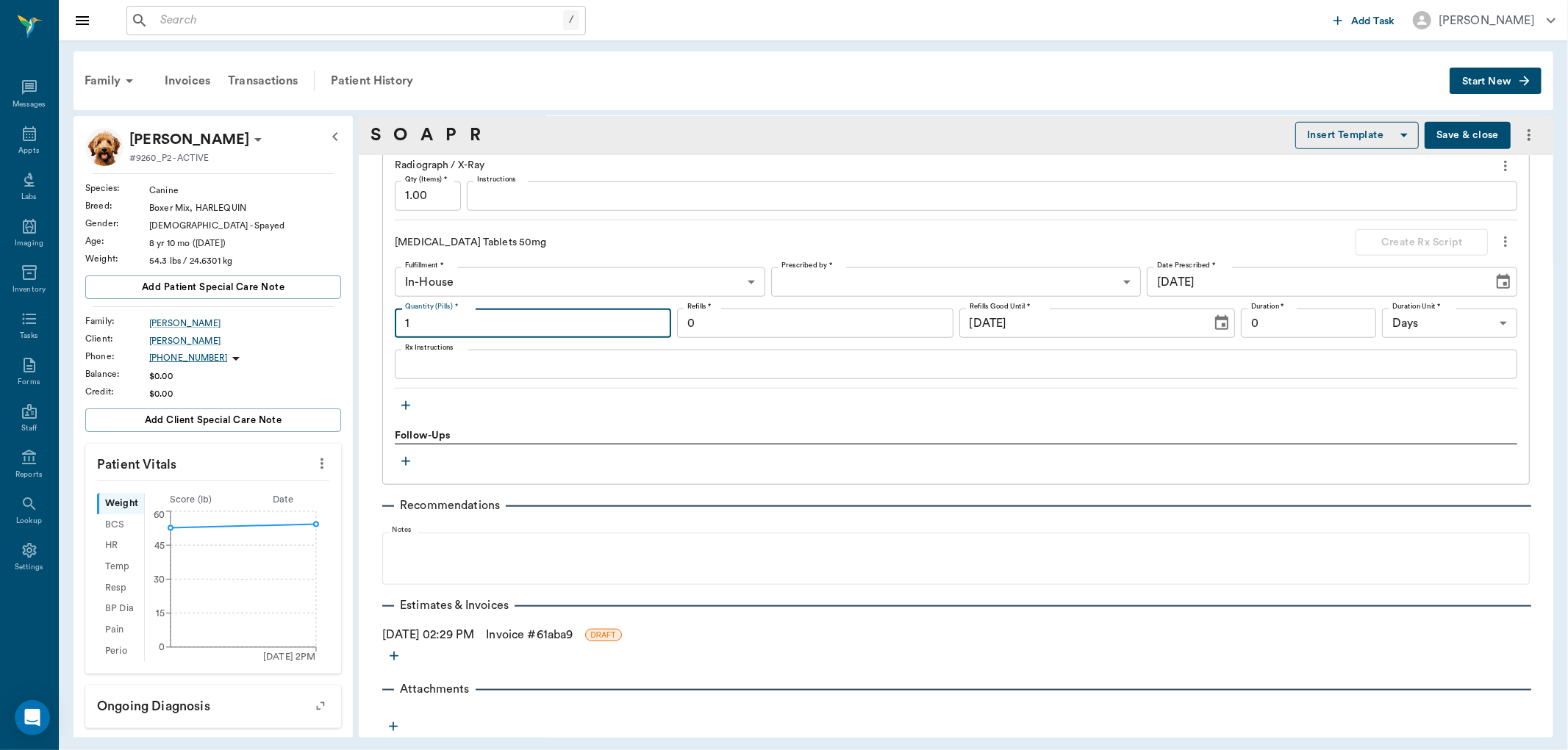
click at [511, 325] on input "1" at bounding box center [533, 324] width 277 height 30
type input "100"
click at [499, 369] on textarea "Rx Instructions" at bounding box center [956, 364] width 1102 height 17
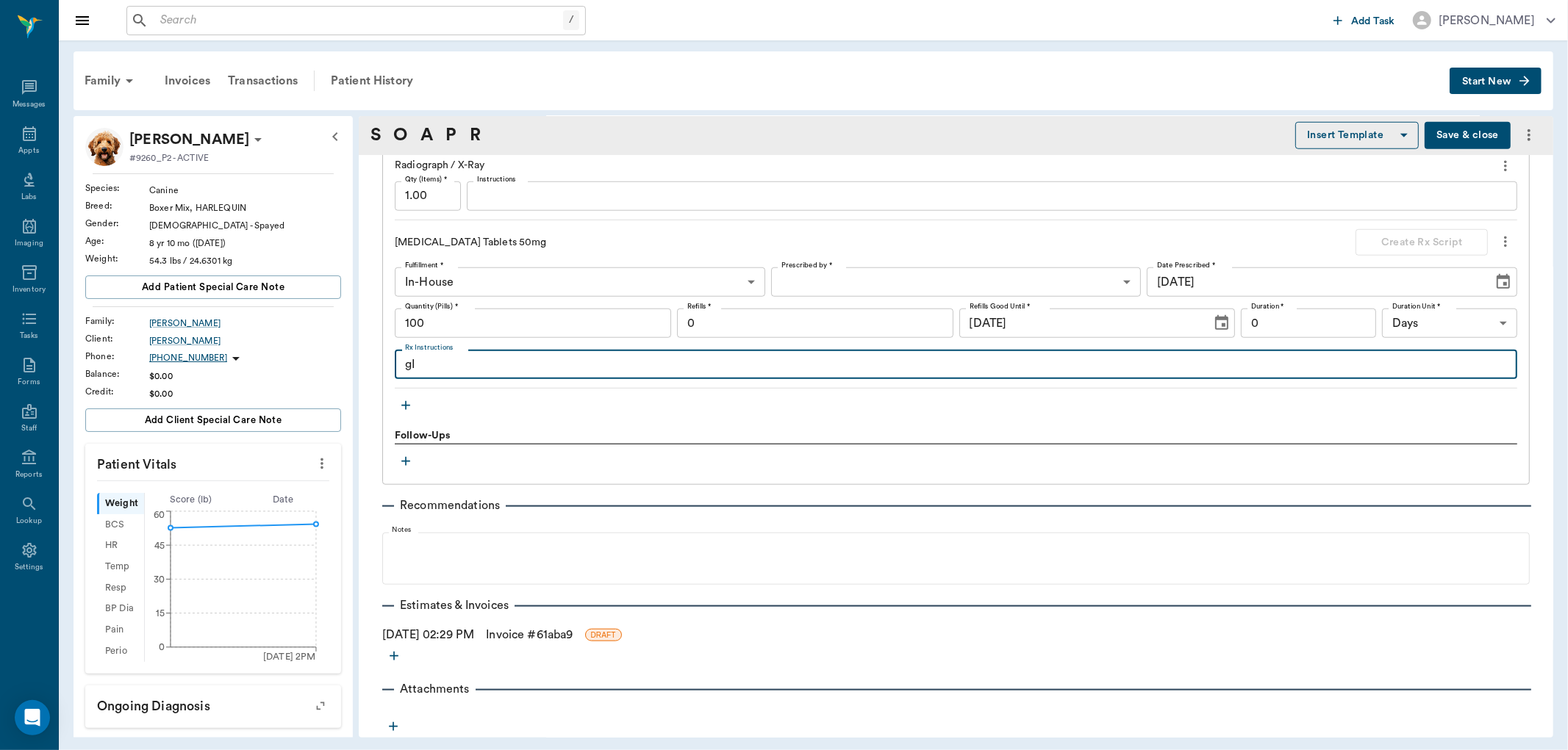
type textarea "g"
type textarea "GIVE 3 TO 5 TABLETS UP TO 3 TIMES DAILY"
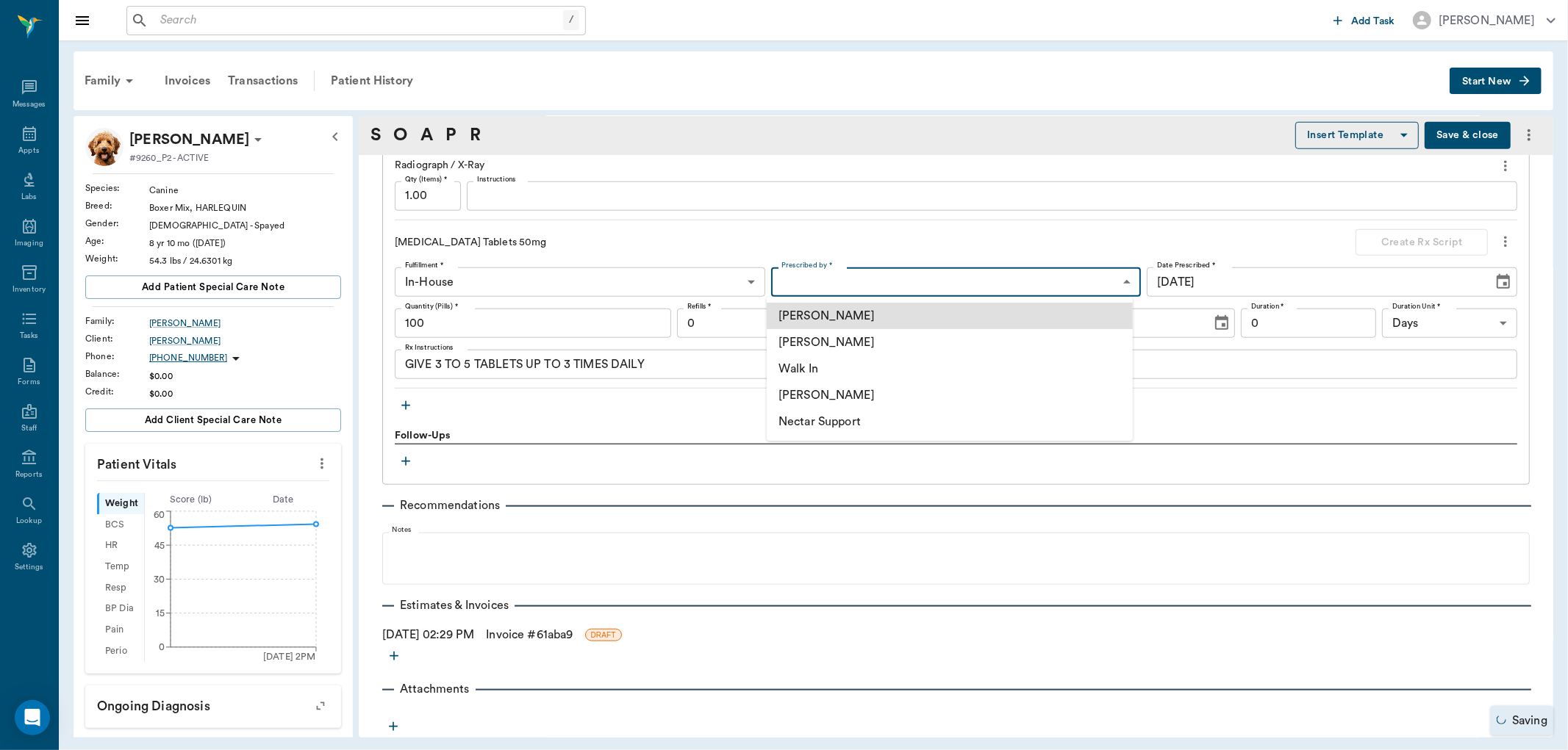
click at [823, 284] on body "/ ​ Add Task Dr. Bert Ellsworth Nectar Messages Appts Labs Imaging Inventory Ta…" at bounding box center [784, 375] width 1568 height 750
click at [834, 348] on li "[PERSON_NAME]" at bounding box center [949, 342] width 366 height 26
type input "63ec2f075fda476ae8351a4d"
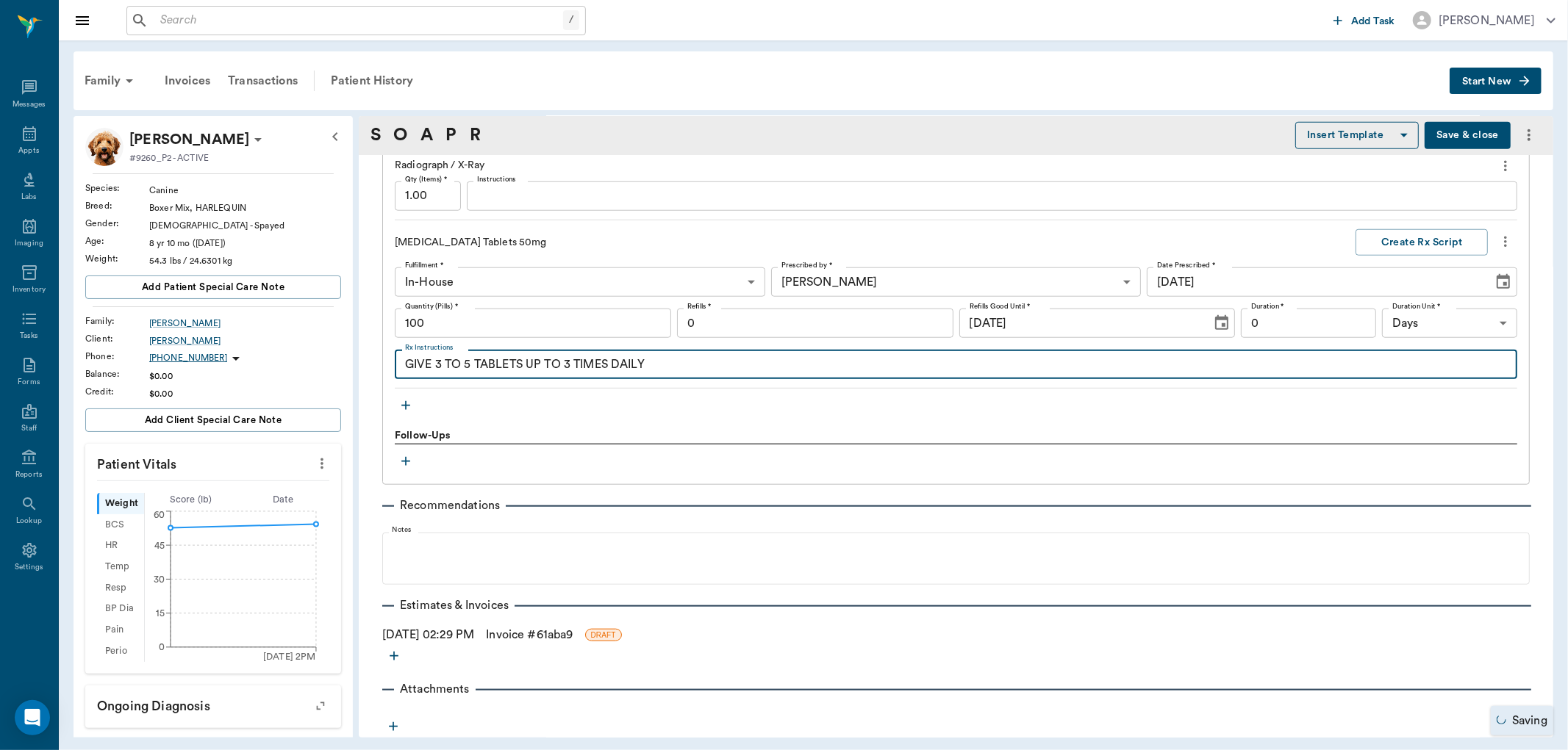
click at [806, 360] on textarea "GIVE 3 TO 5 TABLETS UP TO 3 TIMES DAILY" at bounding box center [956, 364] width 1102 height 17
type textarea "GIVE 3 TO 5 TABLETS UP TO 3 TIMES DAILY FOR PAIN"
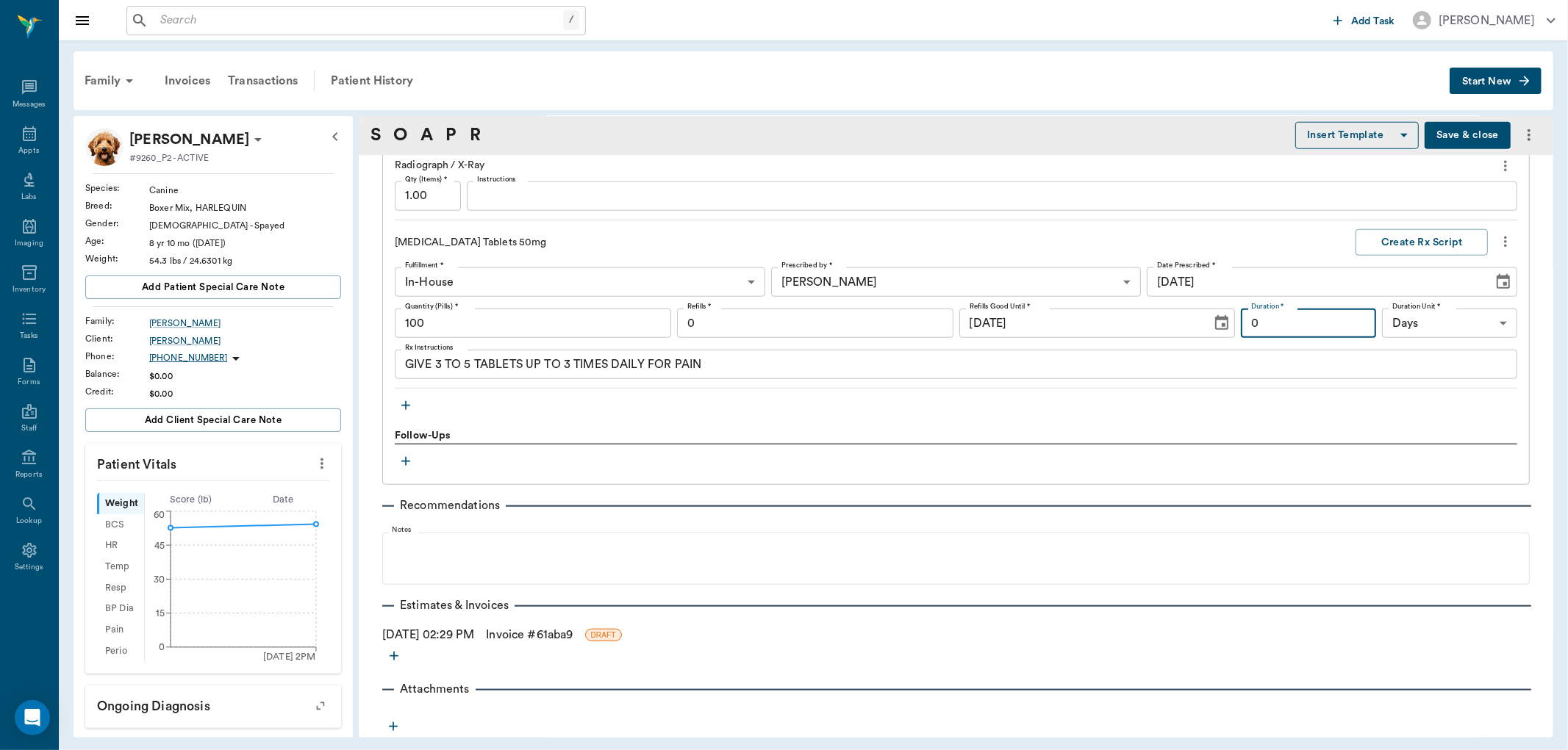
click at [1329, 318] on input "0" at bounding box center [1308, 324] width 135 height 30
type input "7"
click at [1398, 247] on button "Create Rx Script" at bounding box center [1421, 243] width 133 height 27
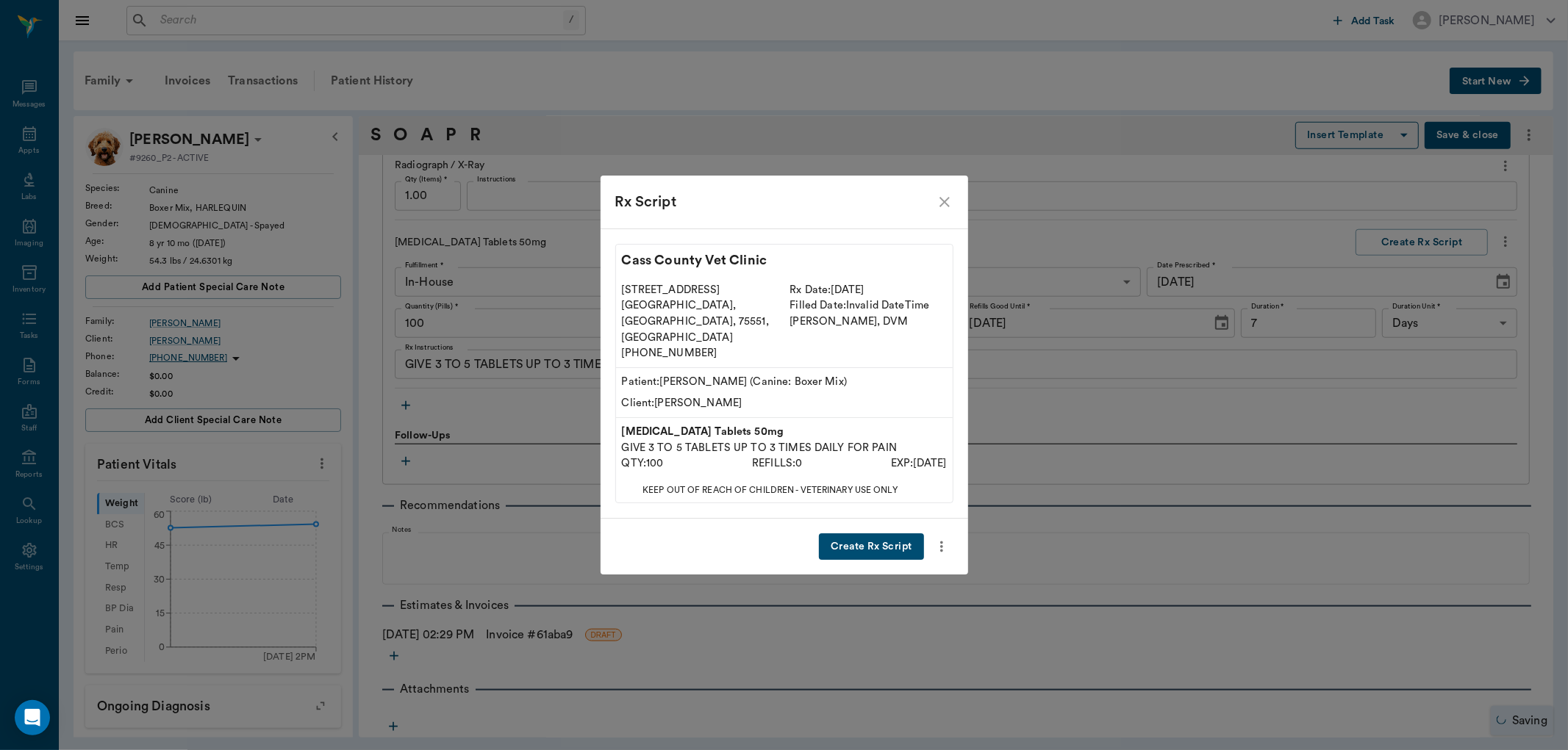
click at [872, 535] on button "Create Rx Script" at bounding box center [871, 547] width 105 height 27
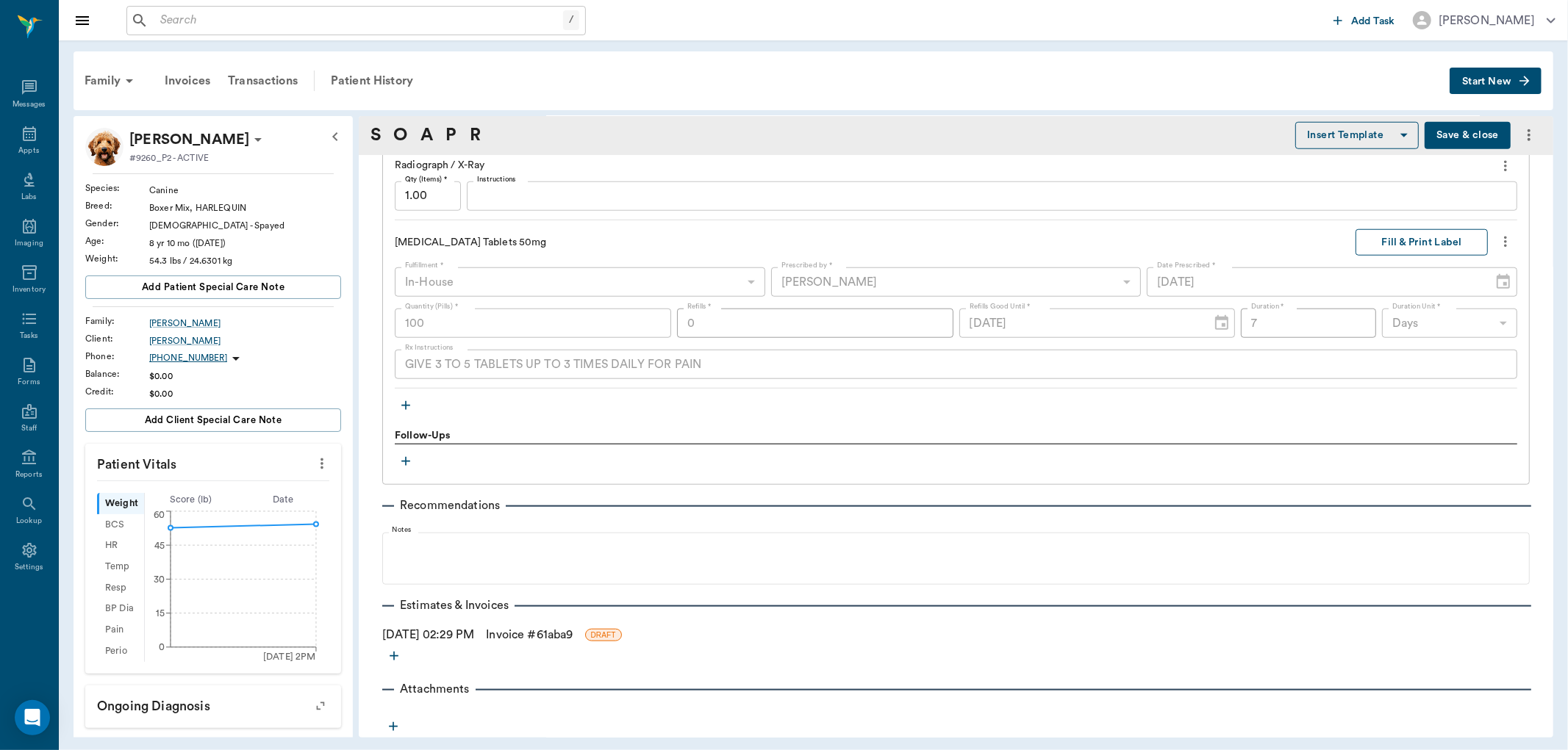
click at [1405, 248] on button "Fill & Print Label" at bounding box center [1421, 243] width 133 height 27
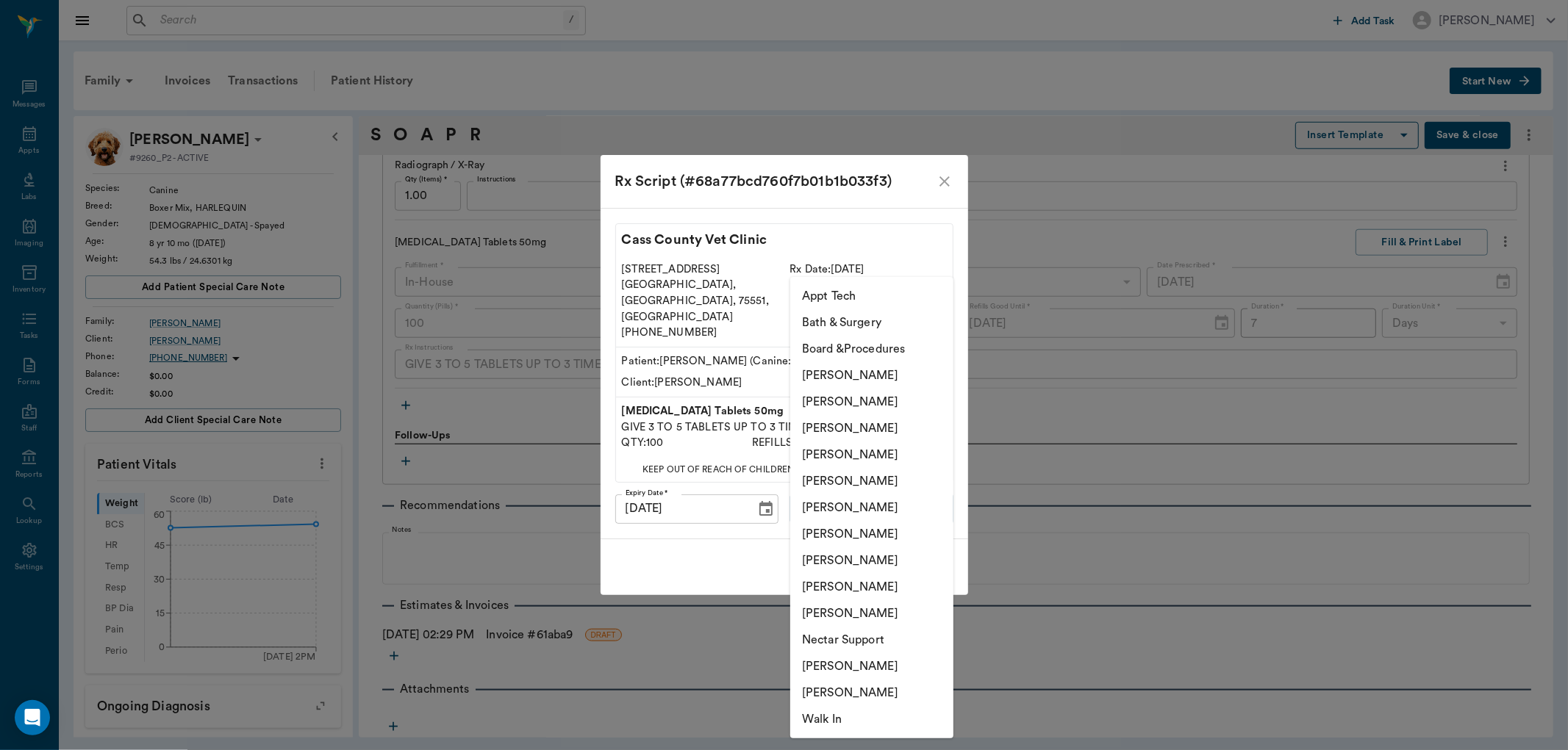
click at [926, 483] on body "/ ​ Add Task Dr. Bert Ellsworth Nectar Messages Appts Labs Imaging Inventory Ta…" at bounding box center [784, 375] width 1568 height 750
click at [911, 431] on li "[PERSON_NAME]" at bounding box center [871, 429] width 163 height 26
type input "63ec2f075fda476ae8351a4d"
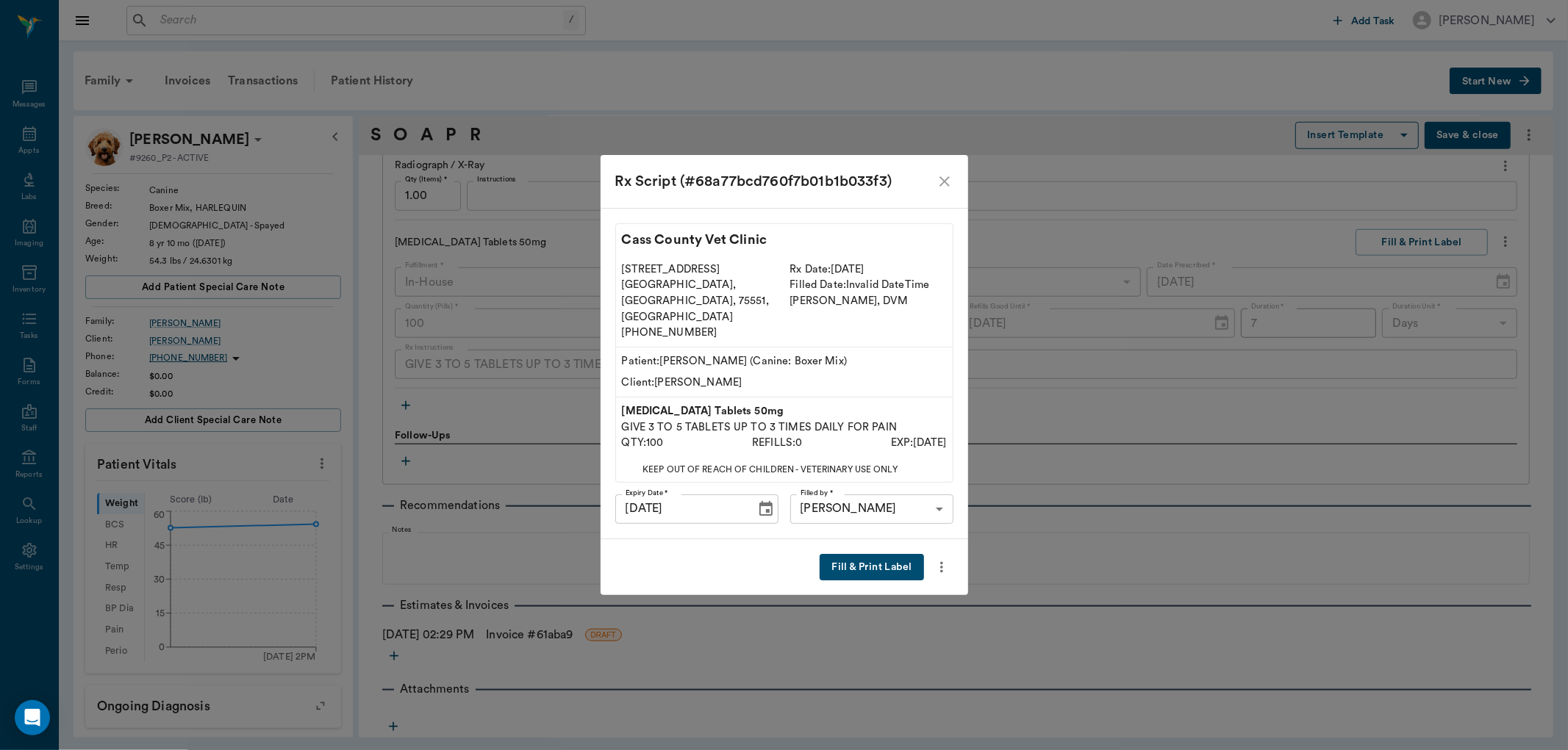
click at [877, 554] on button "Fill & Print Label" at bounding box center [871, 568] width 104 height 27
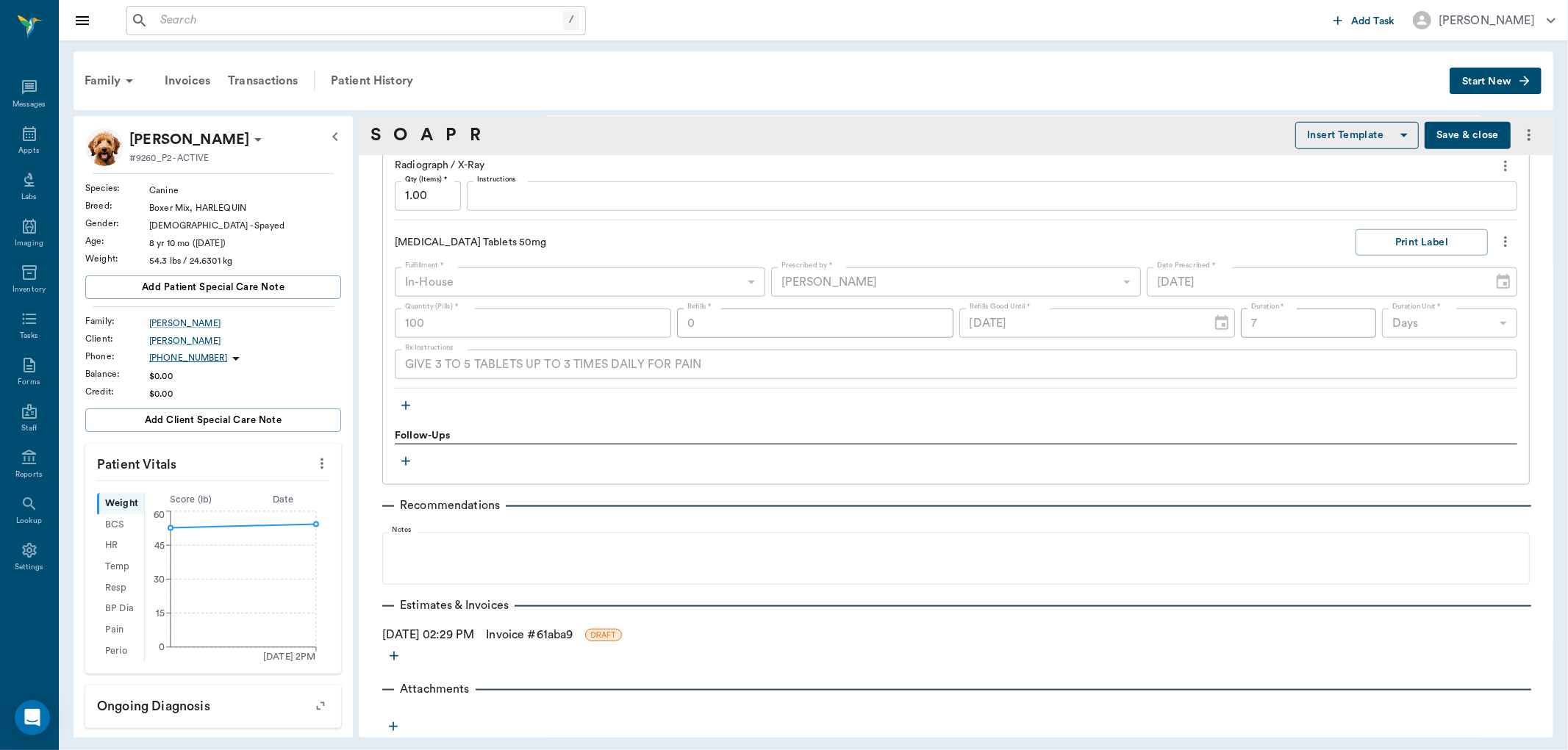
click at [537, 634] on link "Invoice # 61aba9" at bounding box center [528, 635] width 86 height 17
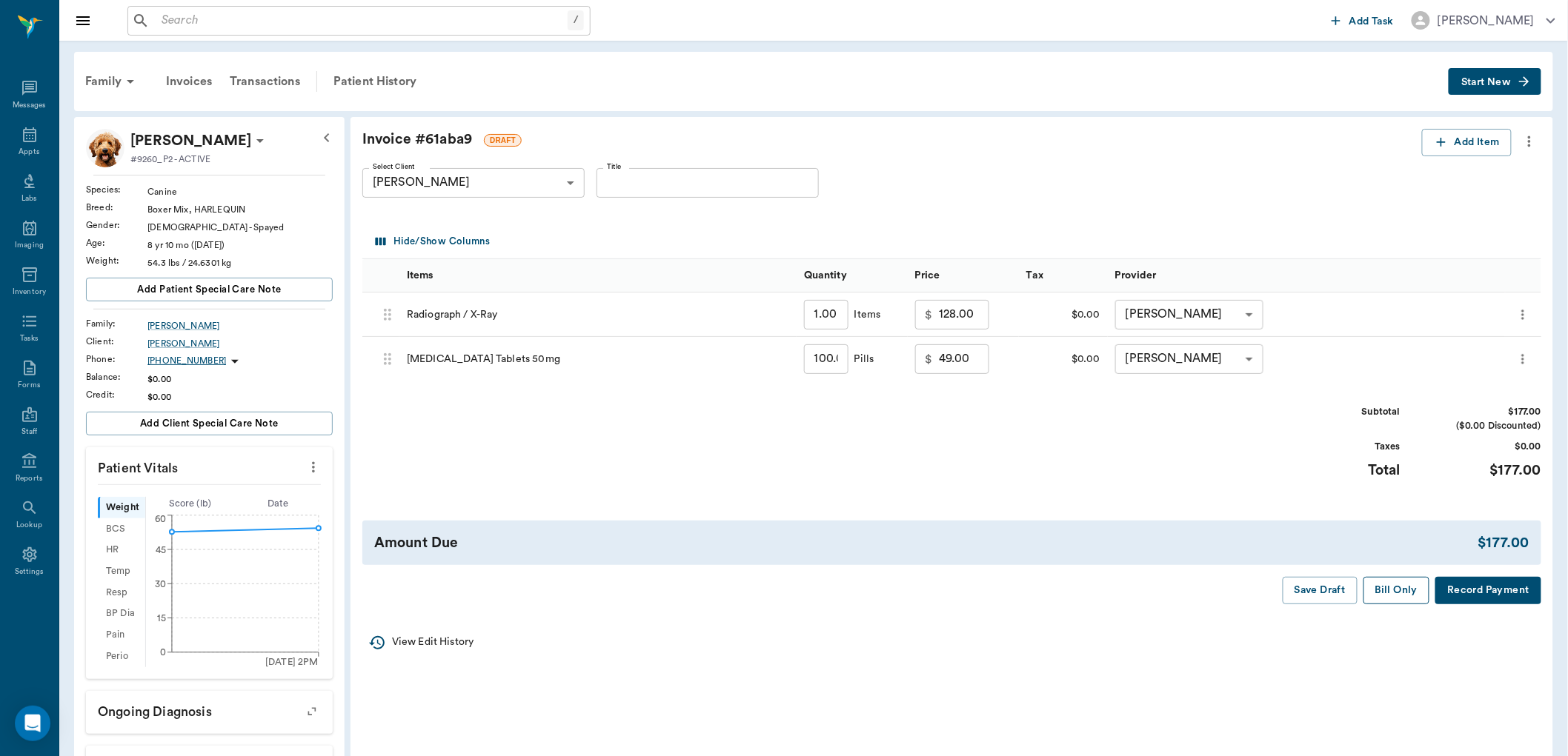
click at [1394, 596] on button "Bill Only" at bounding box center [1397, 591] width 67 height 27
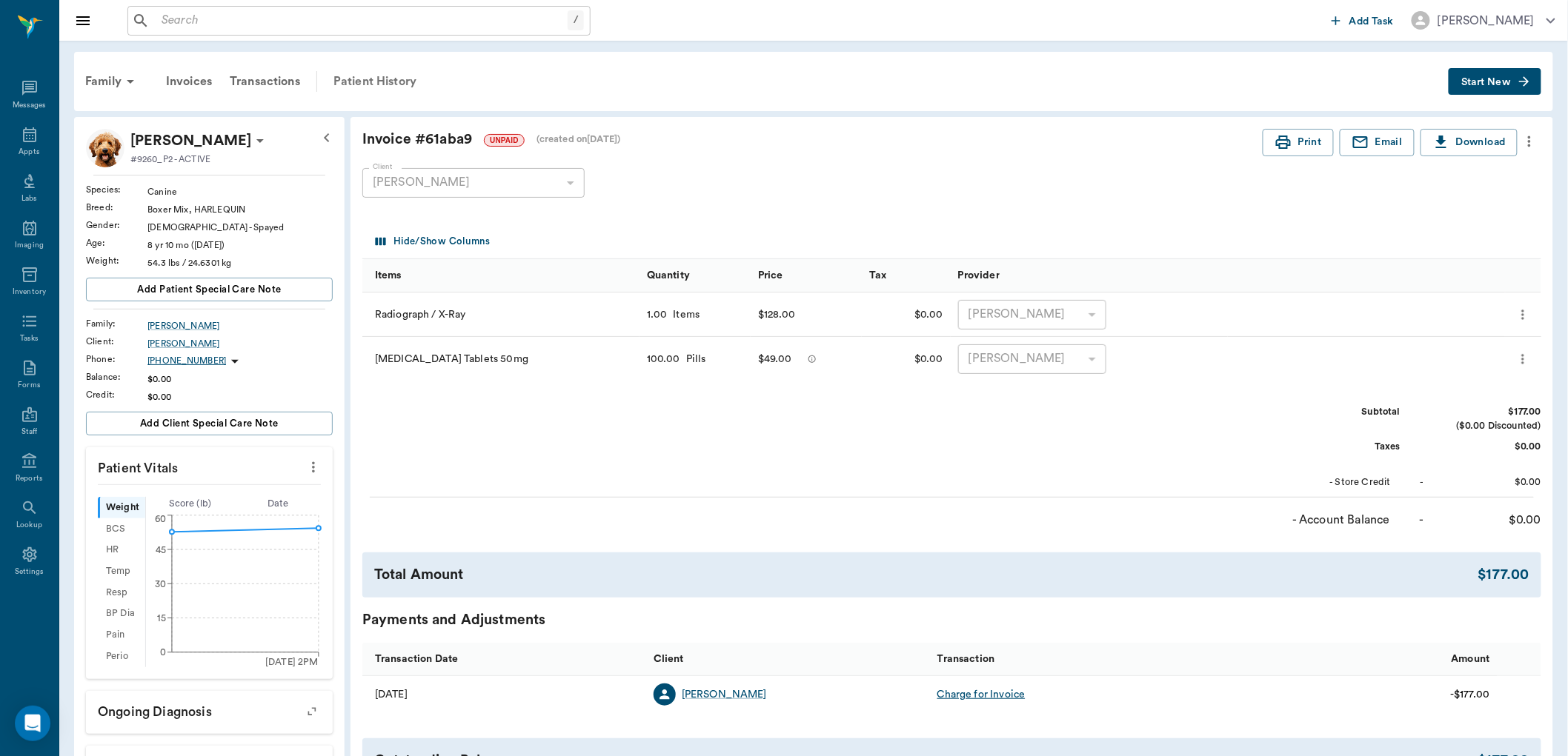
click at [358, 82] on div "Patient History" at bounding box center [375, 81] width 100 height 35
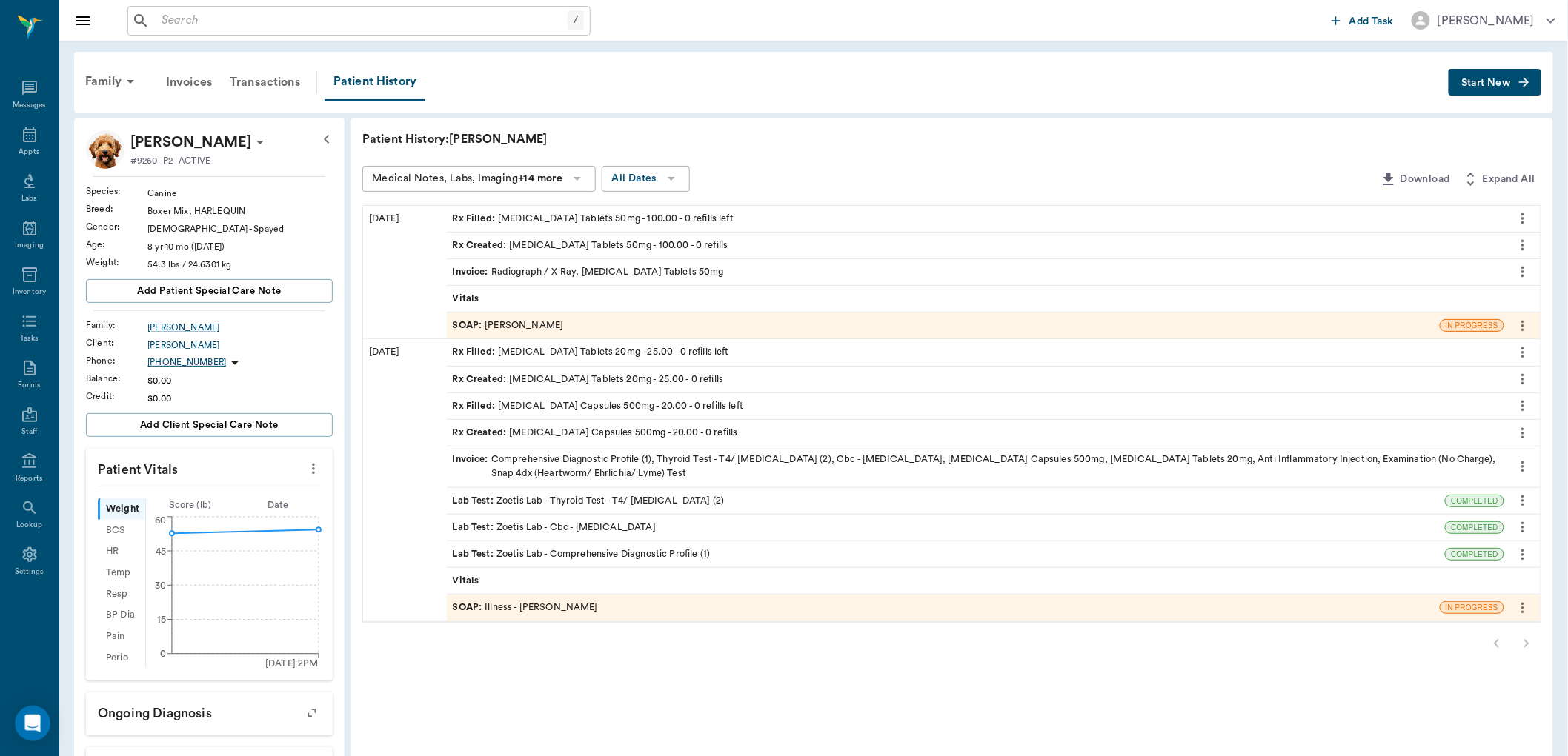
click at [597, 325] on div "SOAP : [PERSON_NAME]" at bounding box center [944, 325] width 993 height 26
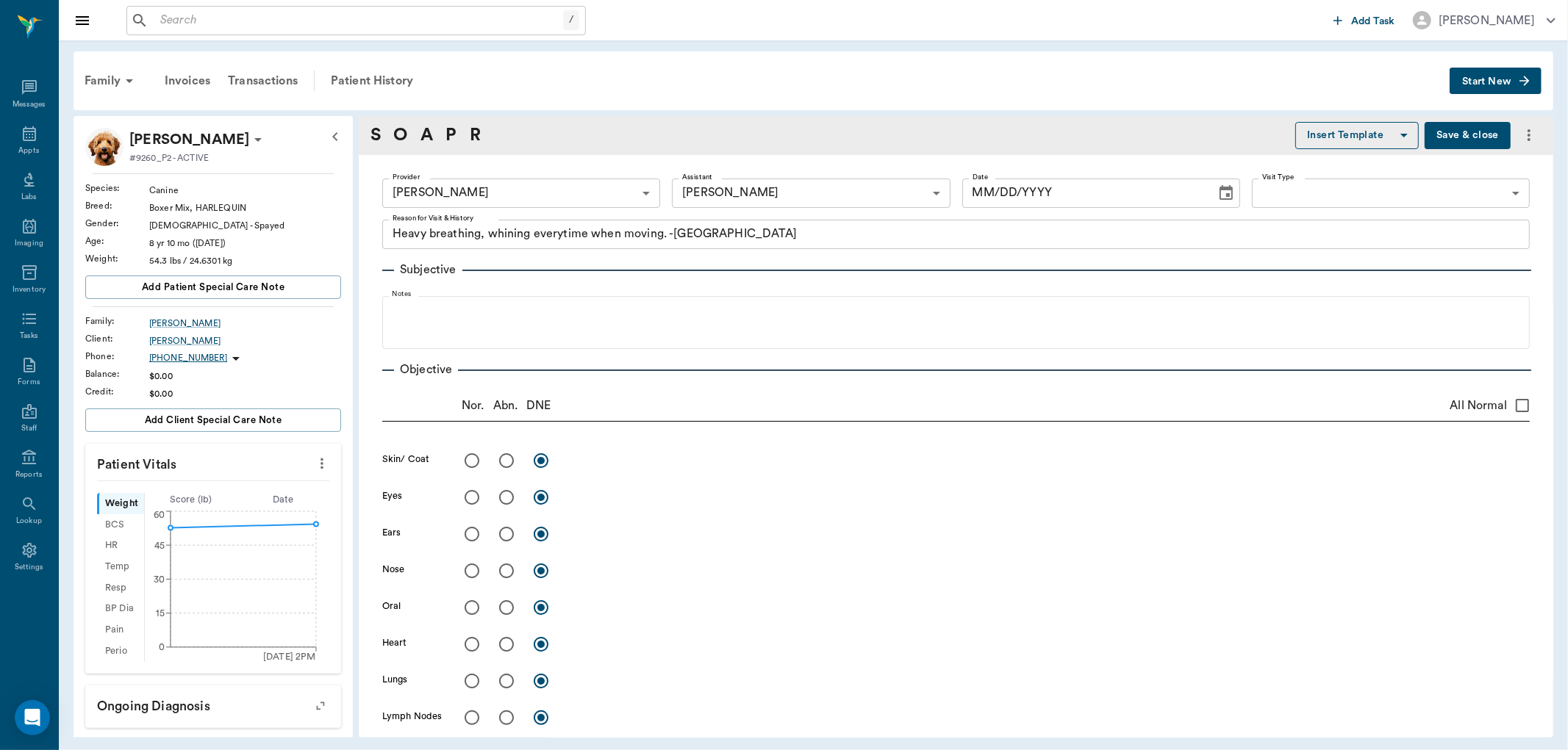
type input "63ec2f075fda476ae8351a4d"
type input "682b670d8bdc6f7f8feef3db"
type textarea "Heavy breathing, whining everytime when moving. -[GEOGRAPHIC_DATA]"
type input "[DATE]"
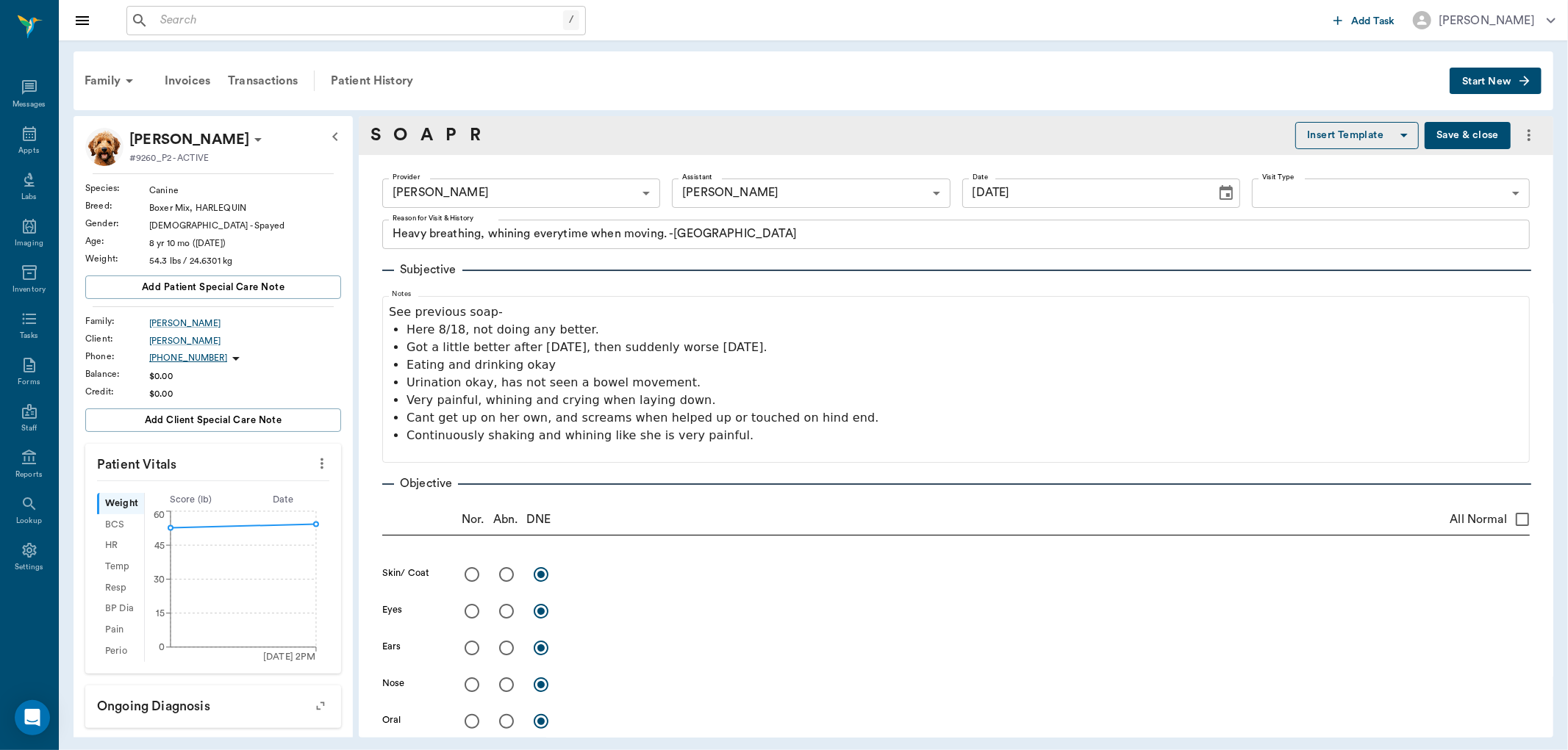
click at [1430, 134] on button "Save & close" at bounding box center [1467, 135] width 86 height 27
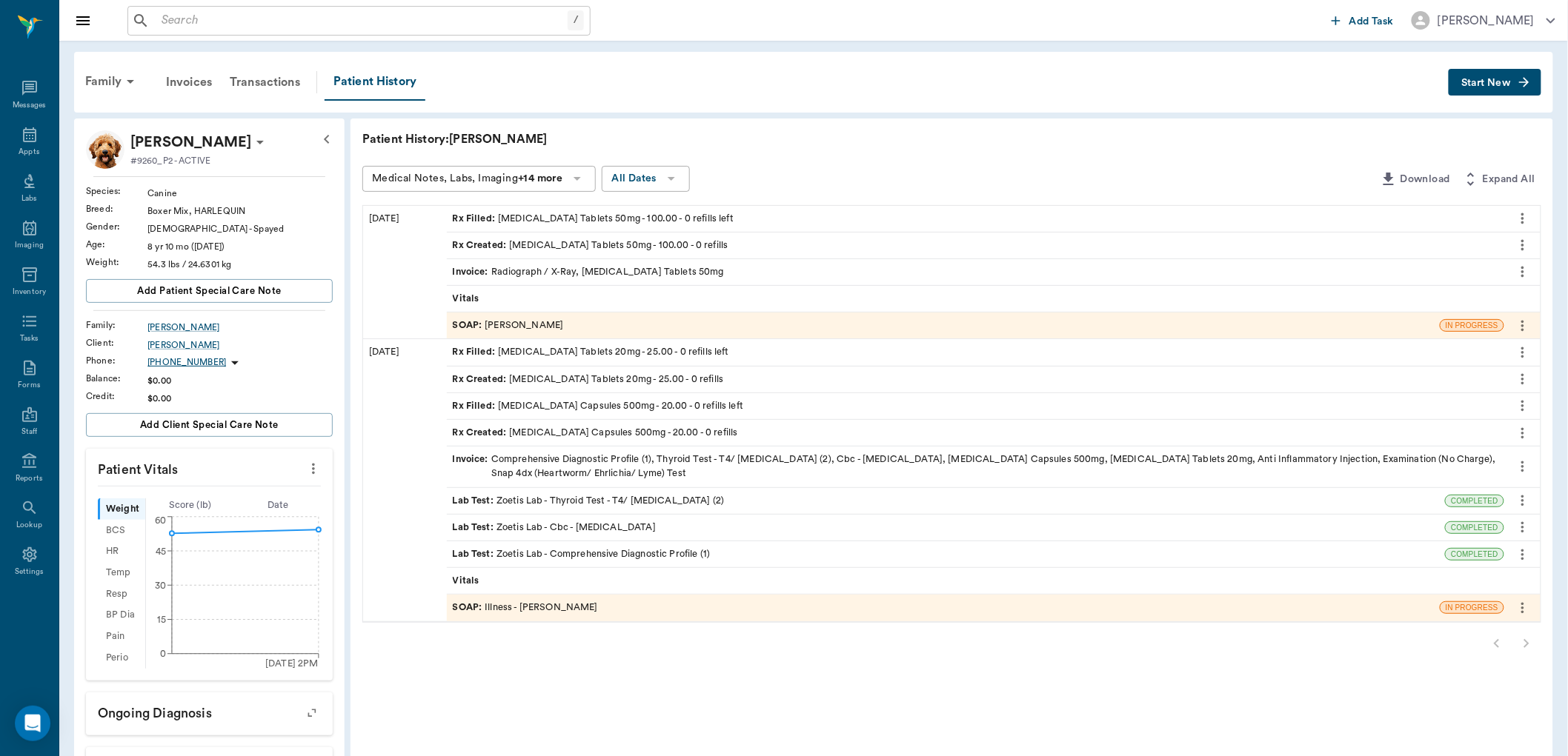
click at [232, 18] on input "text" at bounding box center [362, 21] width 412 height 21
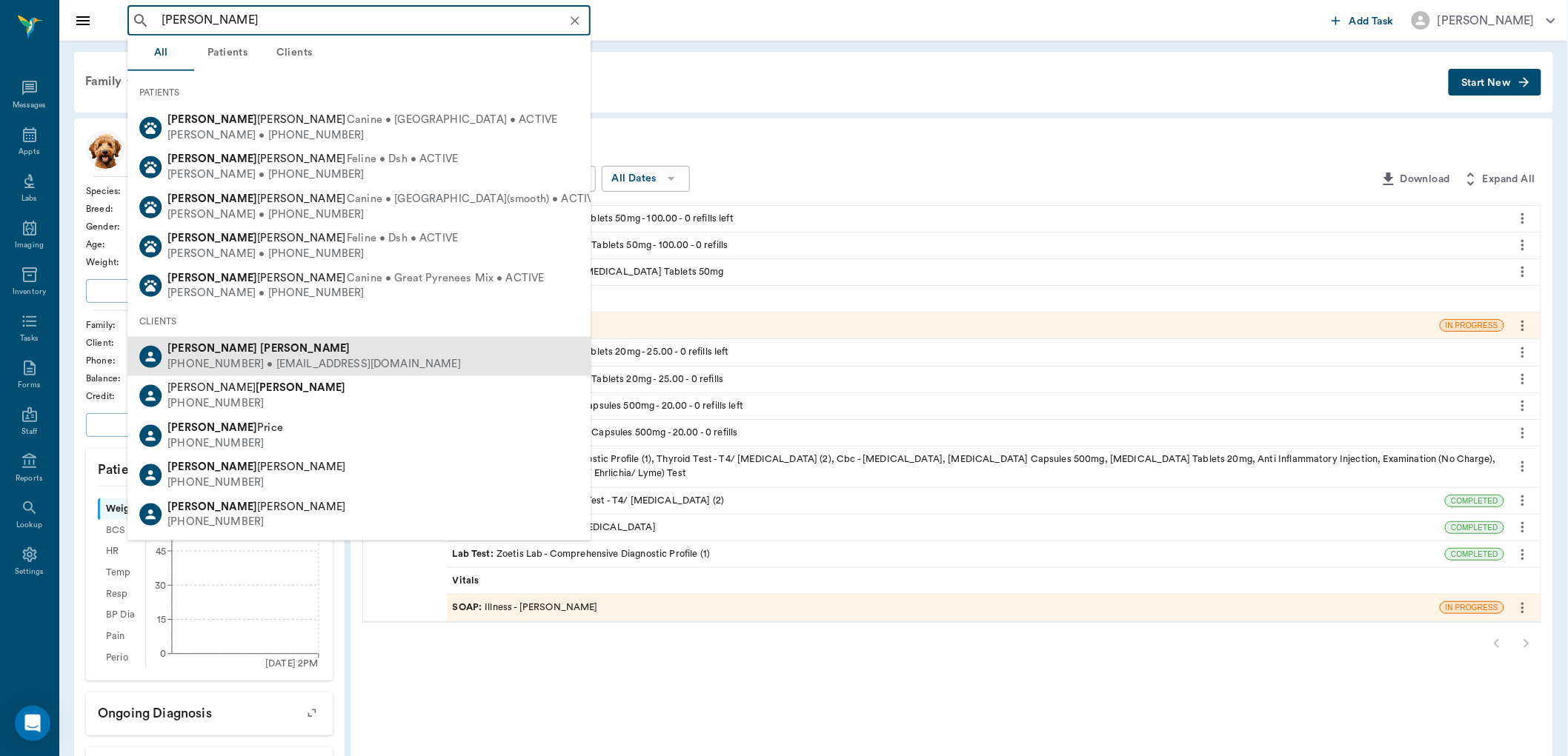
click at [276, 363] on div "[PHONE_NUMBER] • [EMAIL_ADDRESS][DOMAIN_NAME]" at bounding box center [313, 365] width 293 height 16
type input "STEVE MACHADO"
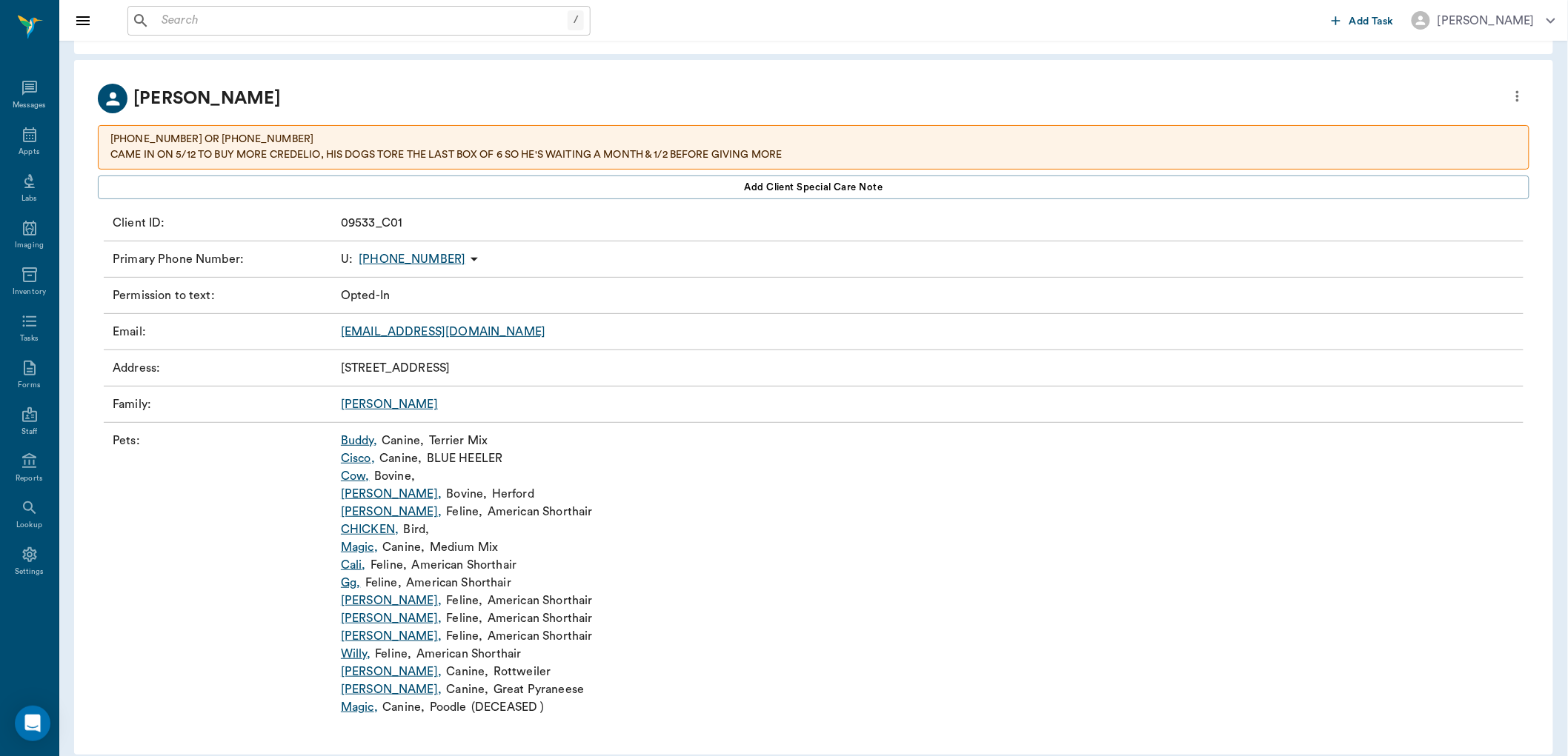
scroll to position [72, 0]
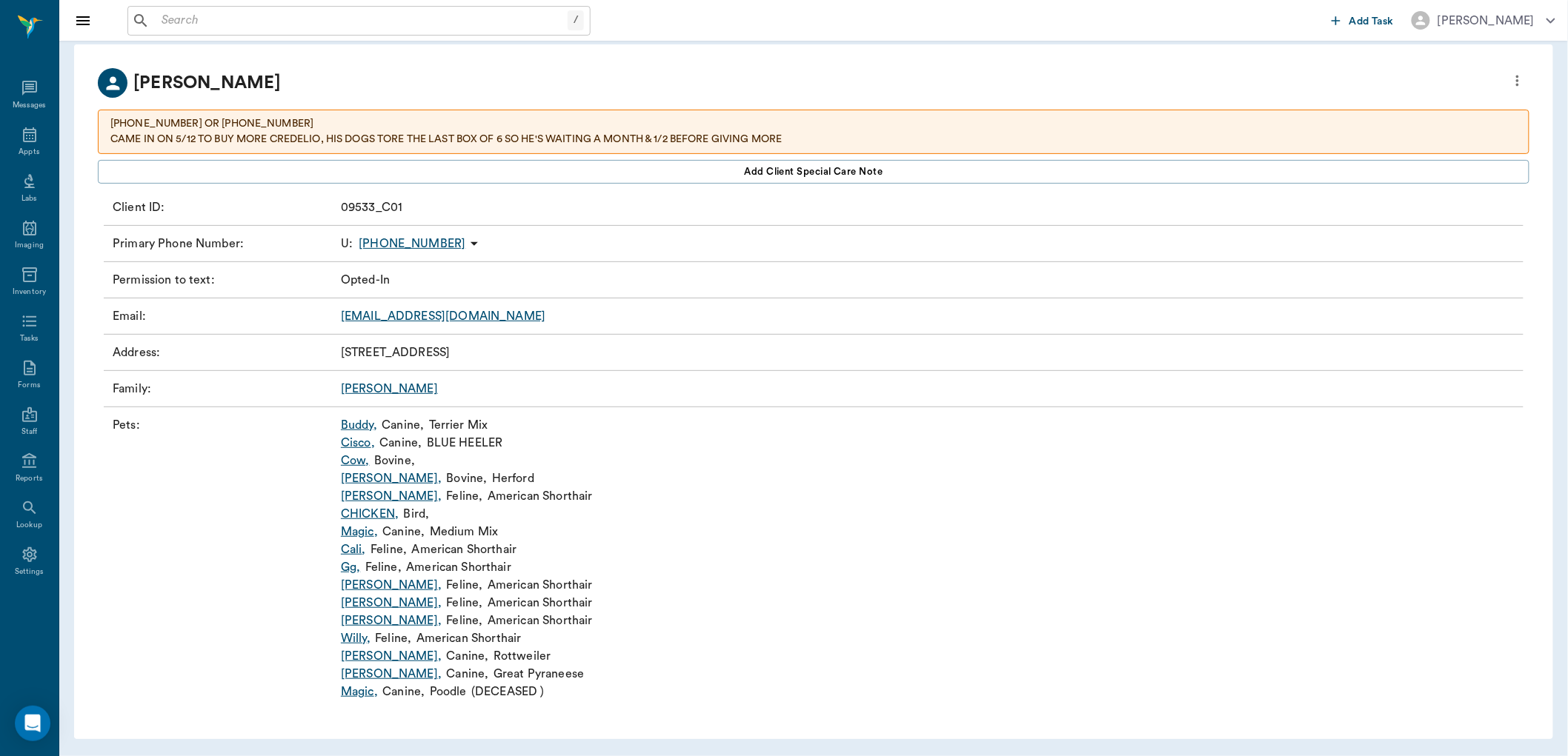
click at [345, 675] on link "[PERSON_NAME] ," at bounding box center [391, 674] width 100 height 18
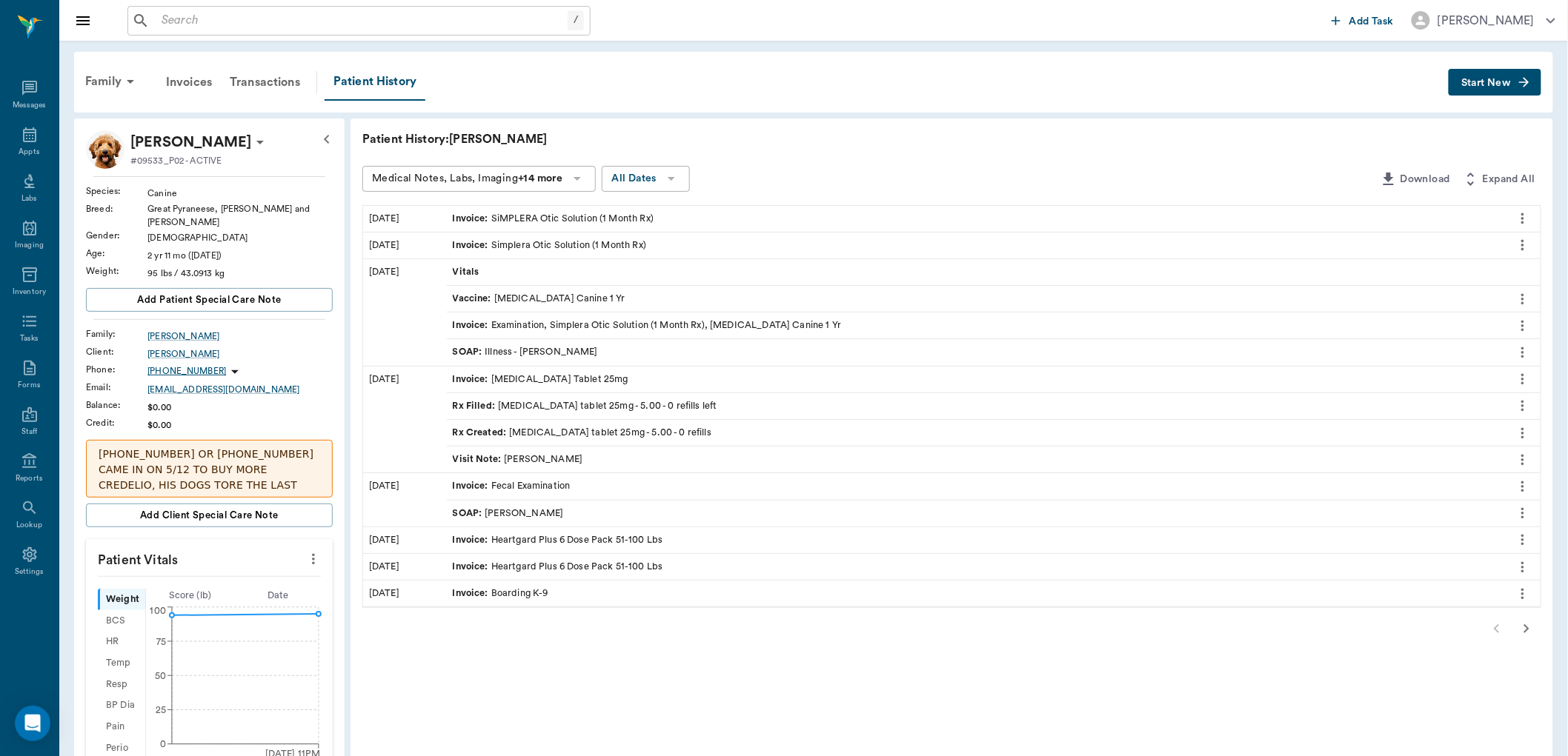
click at [563, 349] on div "SOAP : Illness - [PERSON_NAME]" at bounding box center [525, 352] width 145 height 14
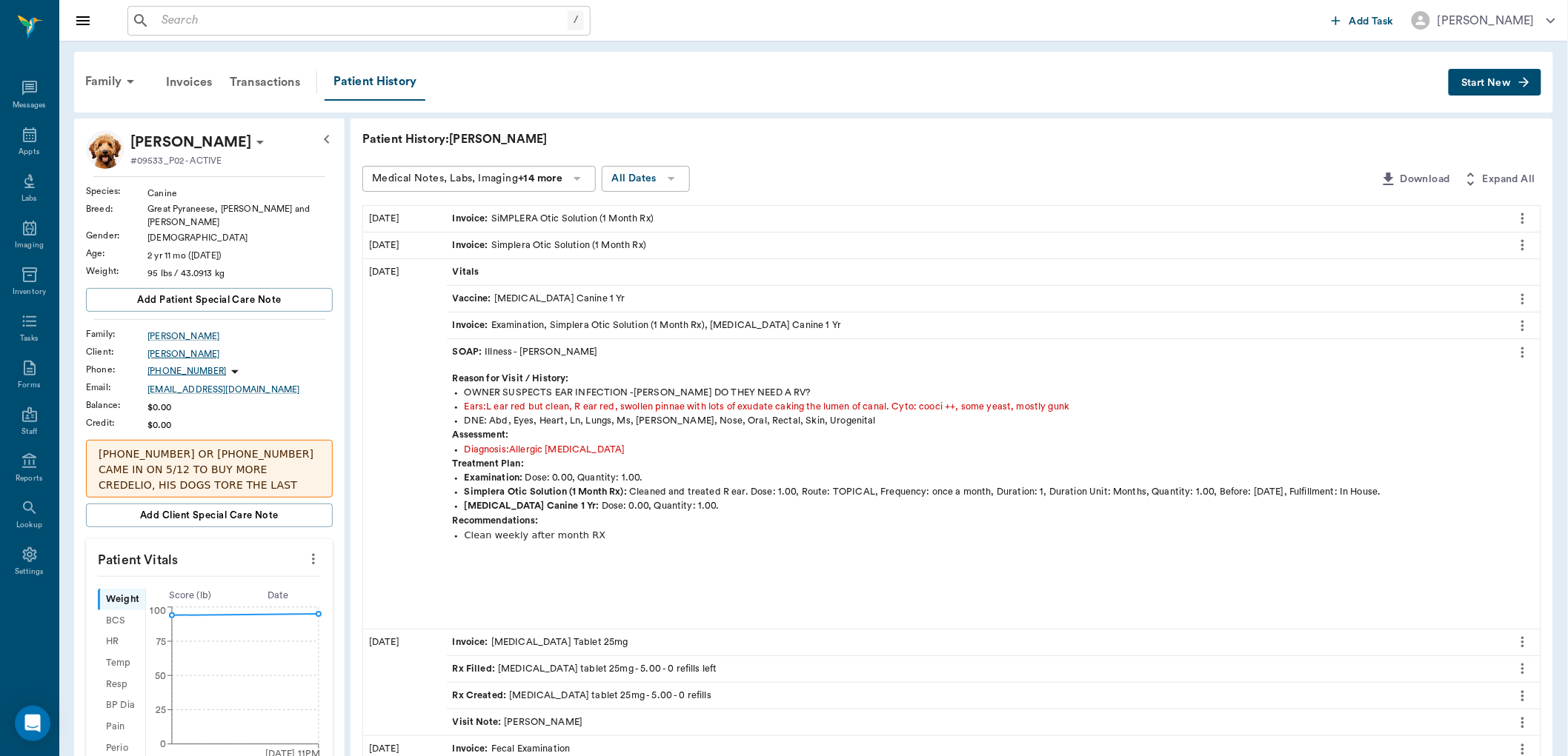
click at [186, 348] on div "[PERSON_NAME]" at bounding box center [240, 354] width 185 height 13
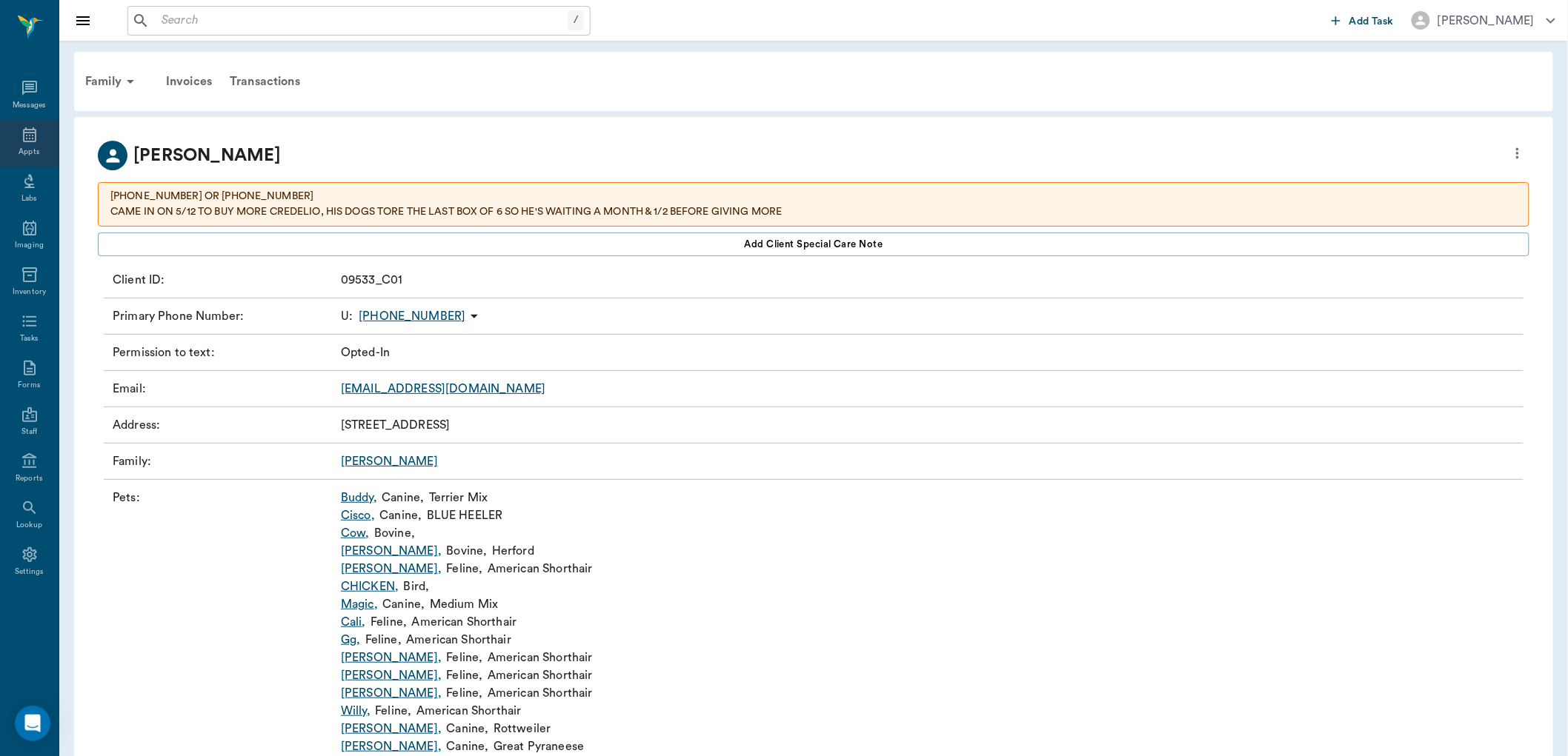
click at [26, 134] on icon at bounding box center [30, 135] width 18 height 18
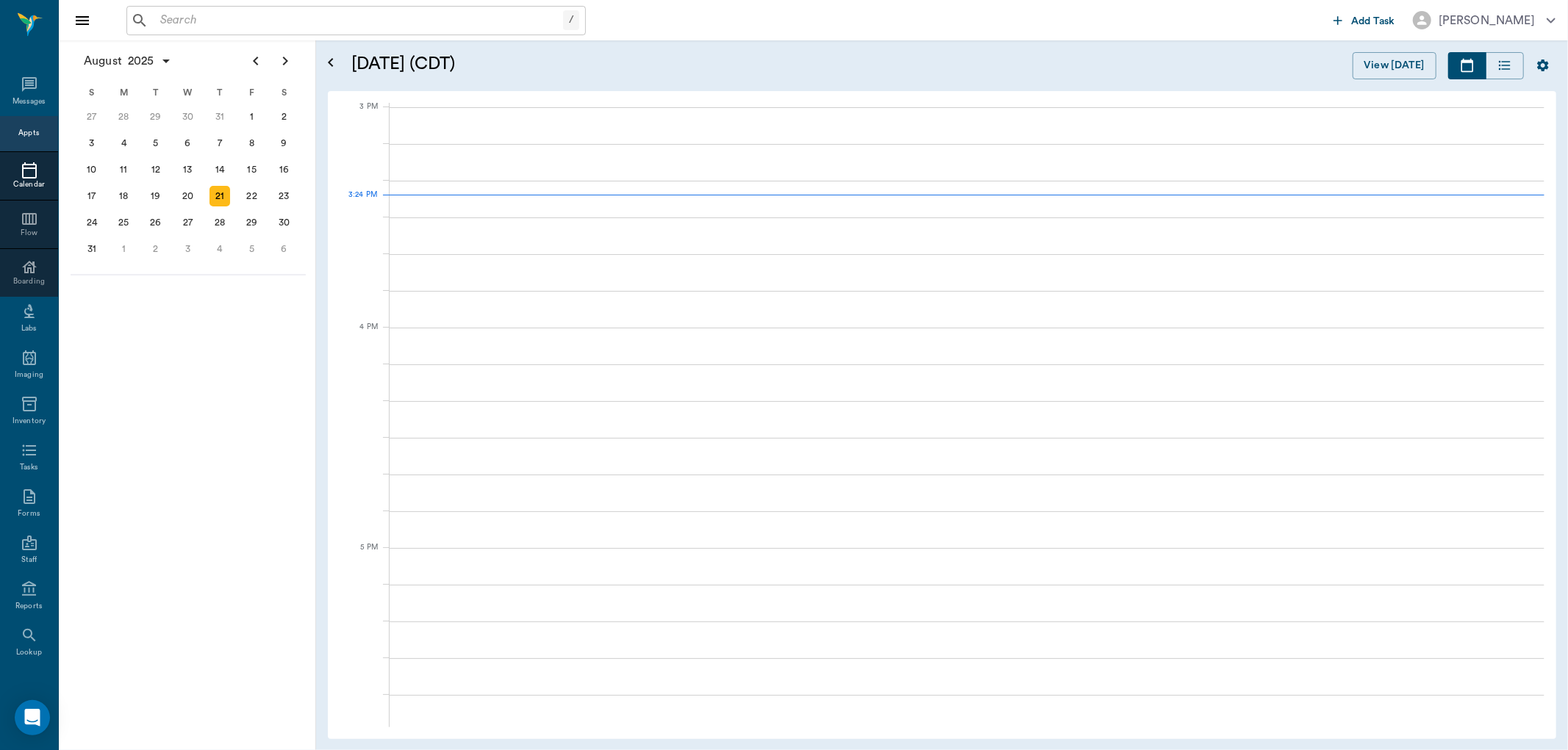
scroll to position [1545, 0]
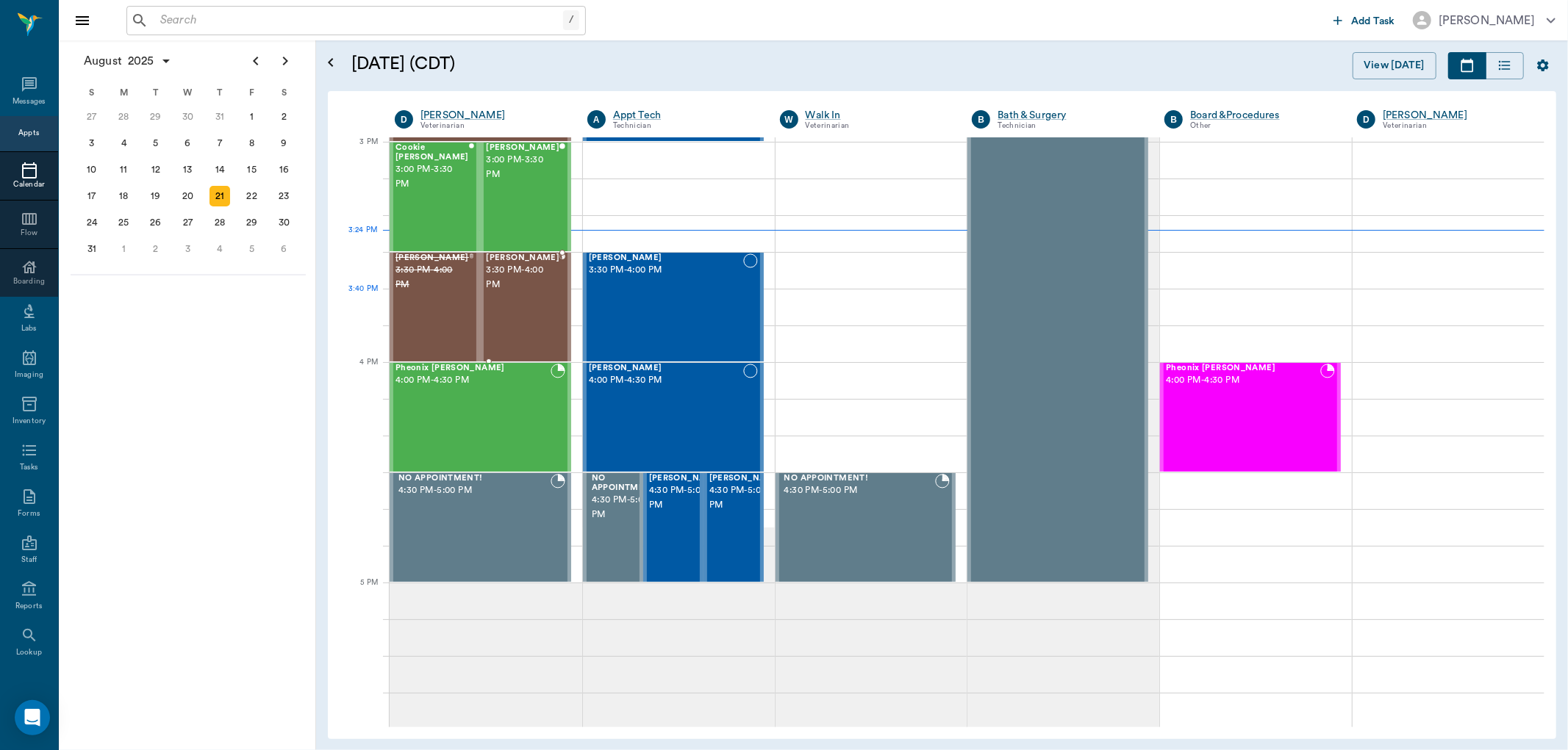
click at [524, 292] on div "[PERSON_NAME] 3:30 PM - 4:00 PM" at bounding box center [522, 306] width 73 height 107
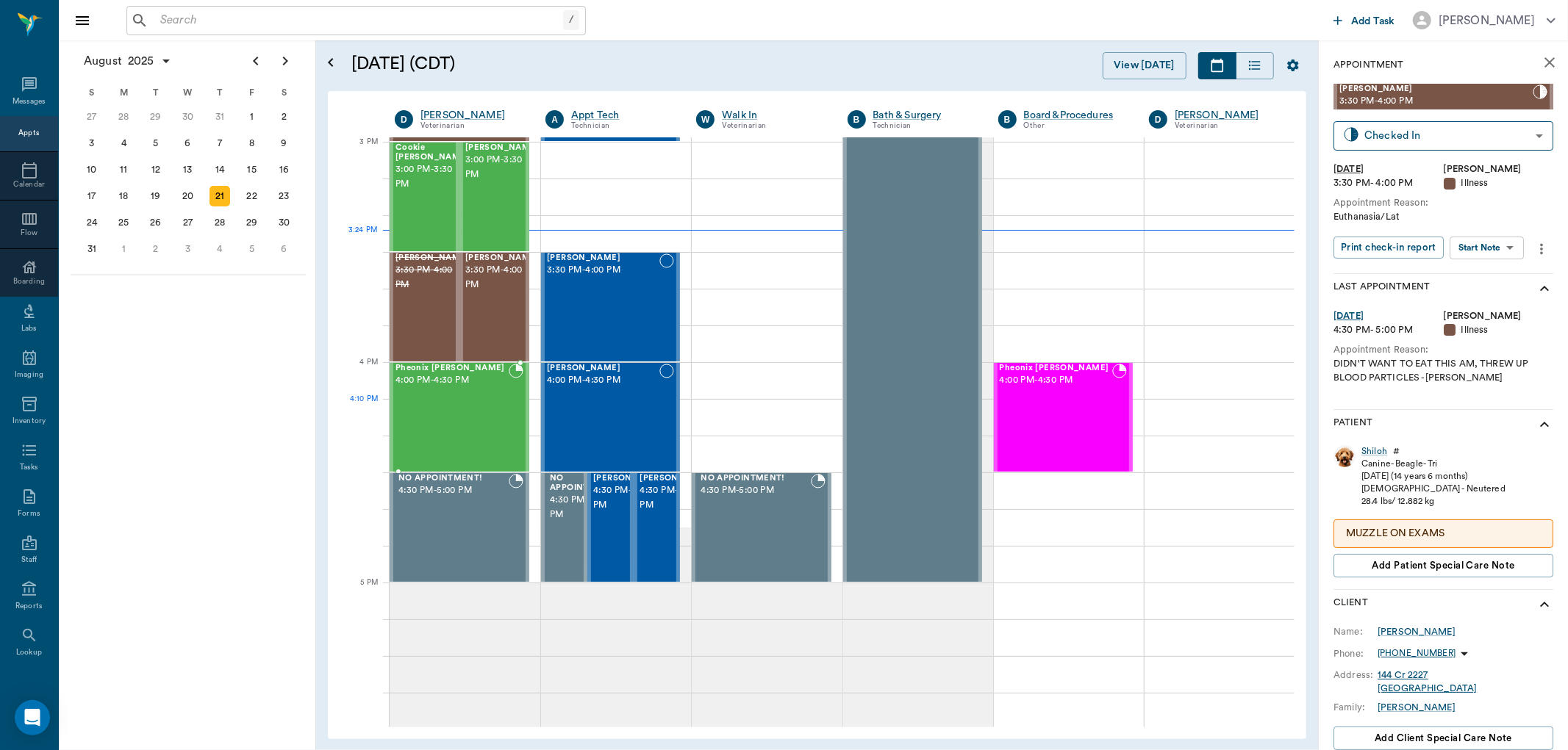
click at [449, 409] on div "Pheonix [PERSON_NAME] 4:00 PM - 4:30 PM" at bounding box center [452, 417] width 113 height 107
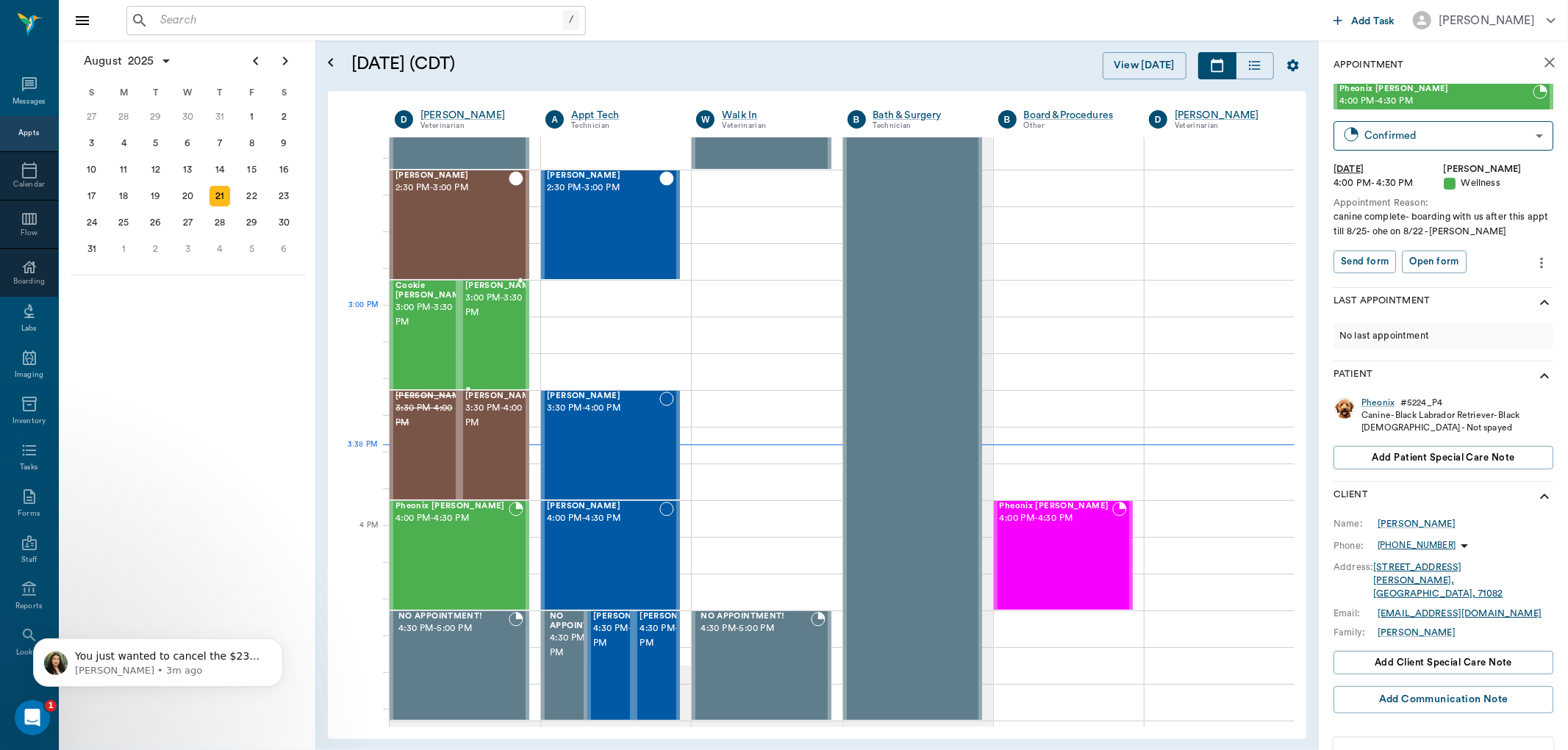
scroll to position [1382, 0]
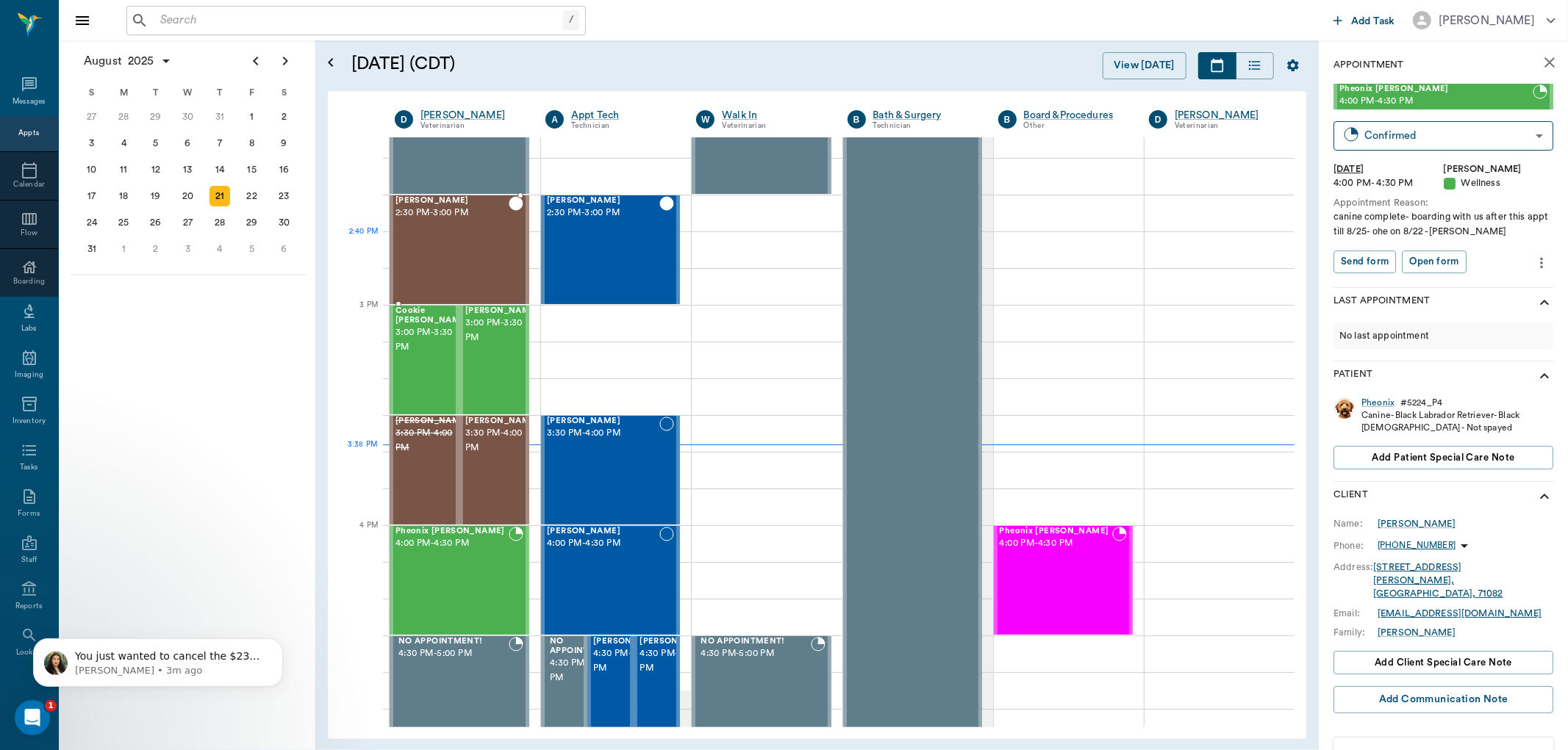
click at [471, 241] on div "[PERSON_NAME] 2:30 PM - 3:00 PM" at bounding box center [452, 250] width 113 height 107
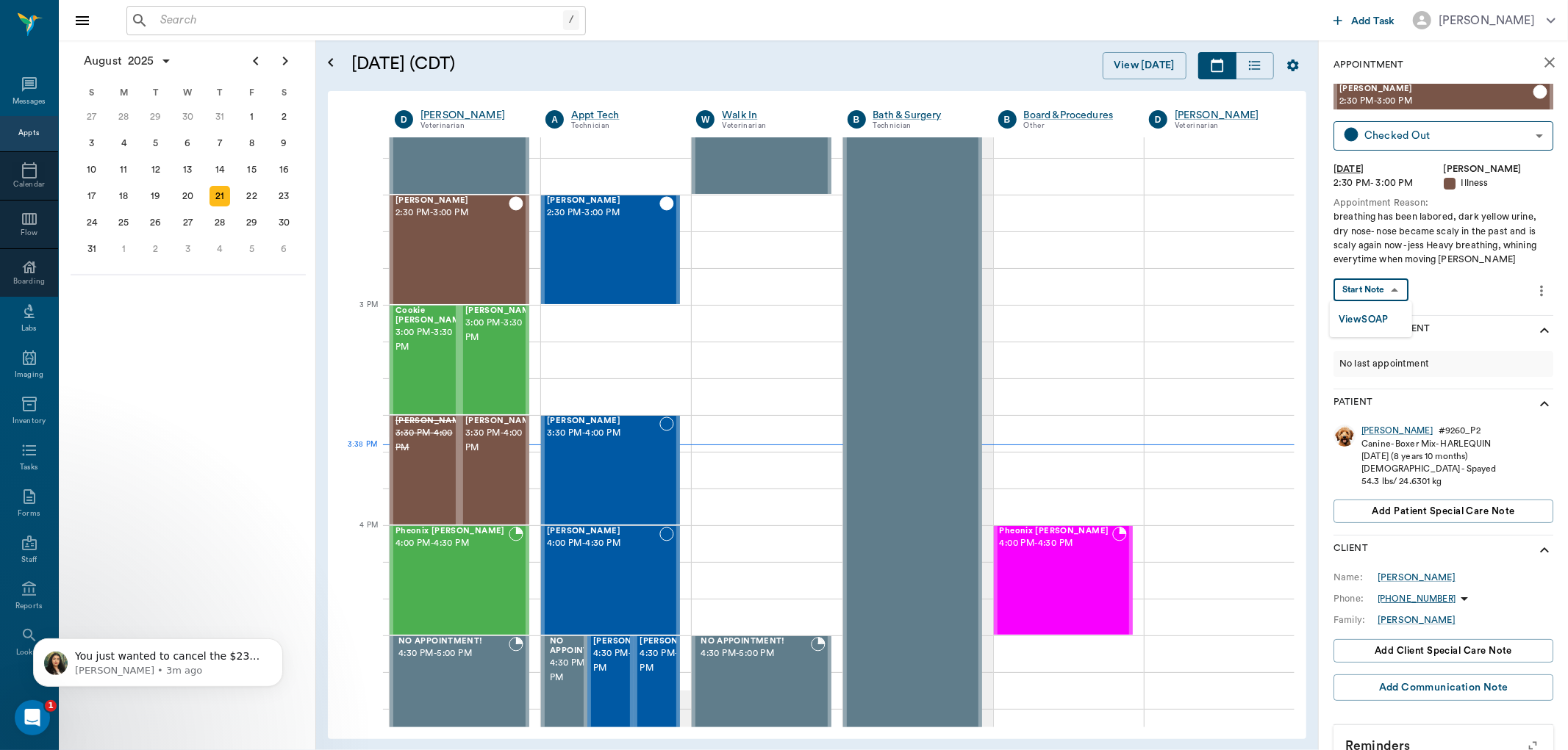
click at [1378, 285] on body "/ ​ Add Task [PERSON_NAME] Nectar Messages Appts Calendar Flow Boarding Labs Im…" at bounding box center [784, 375] width 1568 height 750
click at [1365, 320] on button "View SOAP" at bounding box center [1363, 320] width 50 height 17
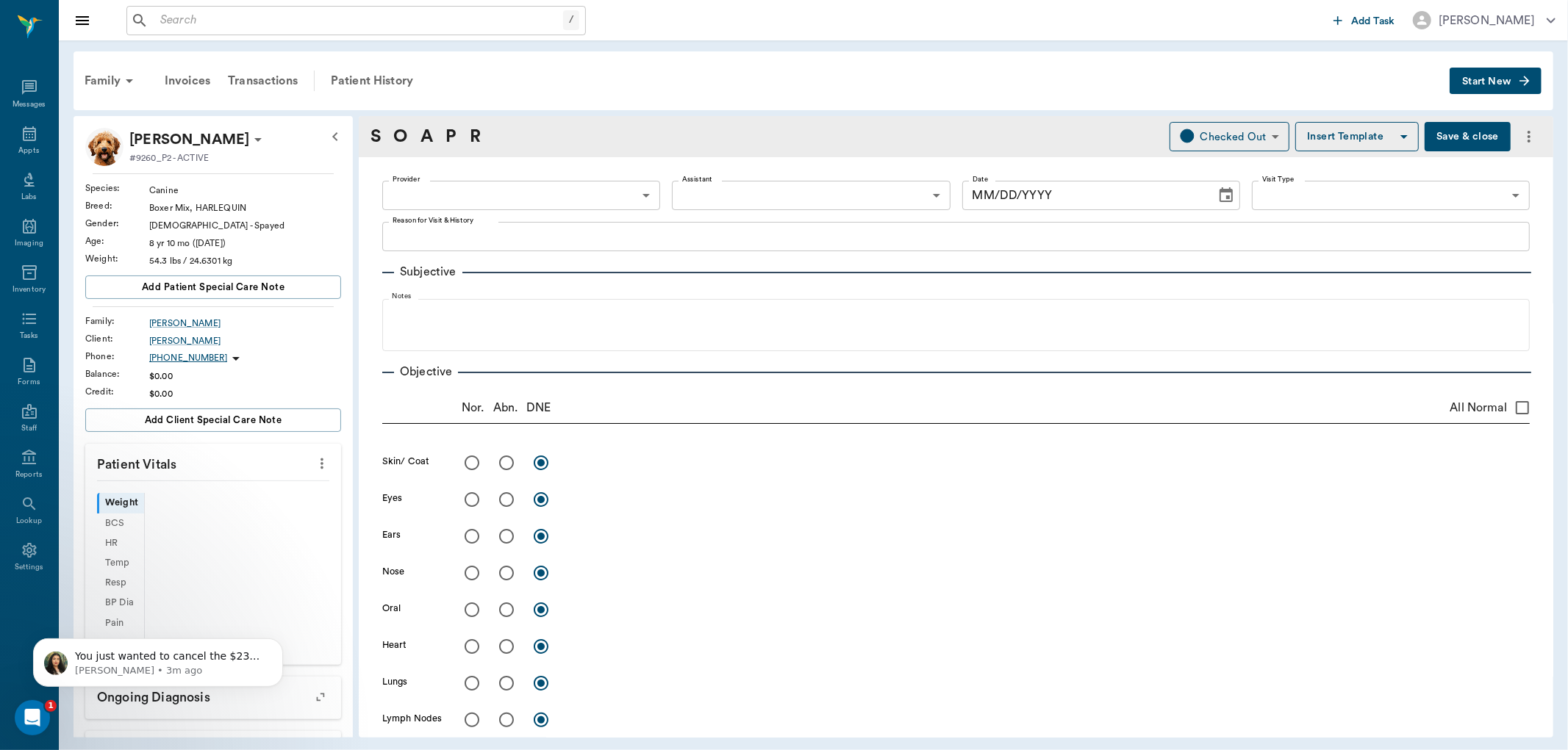
type input "63ec2f075fda476ae8351a4d"
type input "65d2be4f46e3a538d89b8c15"
type textarea "breathing has been labored, dark yellow urine, dry nose- nose became scaly in t…"
radio input "true"
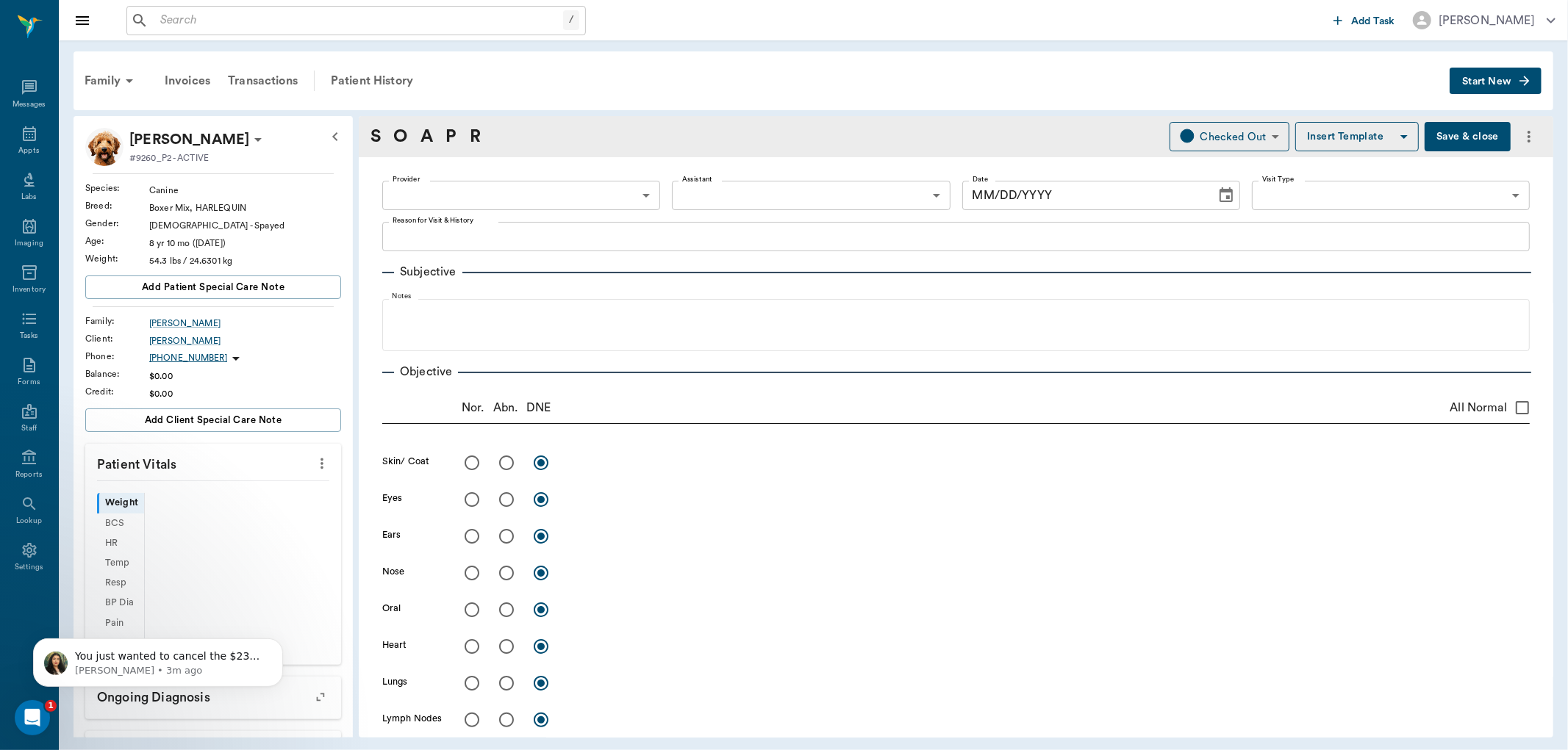
type textarea "appear swollen and red"
radio input "true"
type textarea "very dry and scaly"
radio input "true"
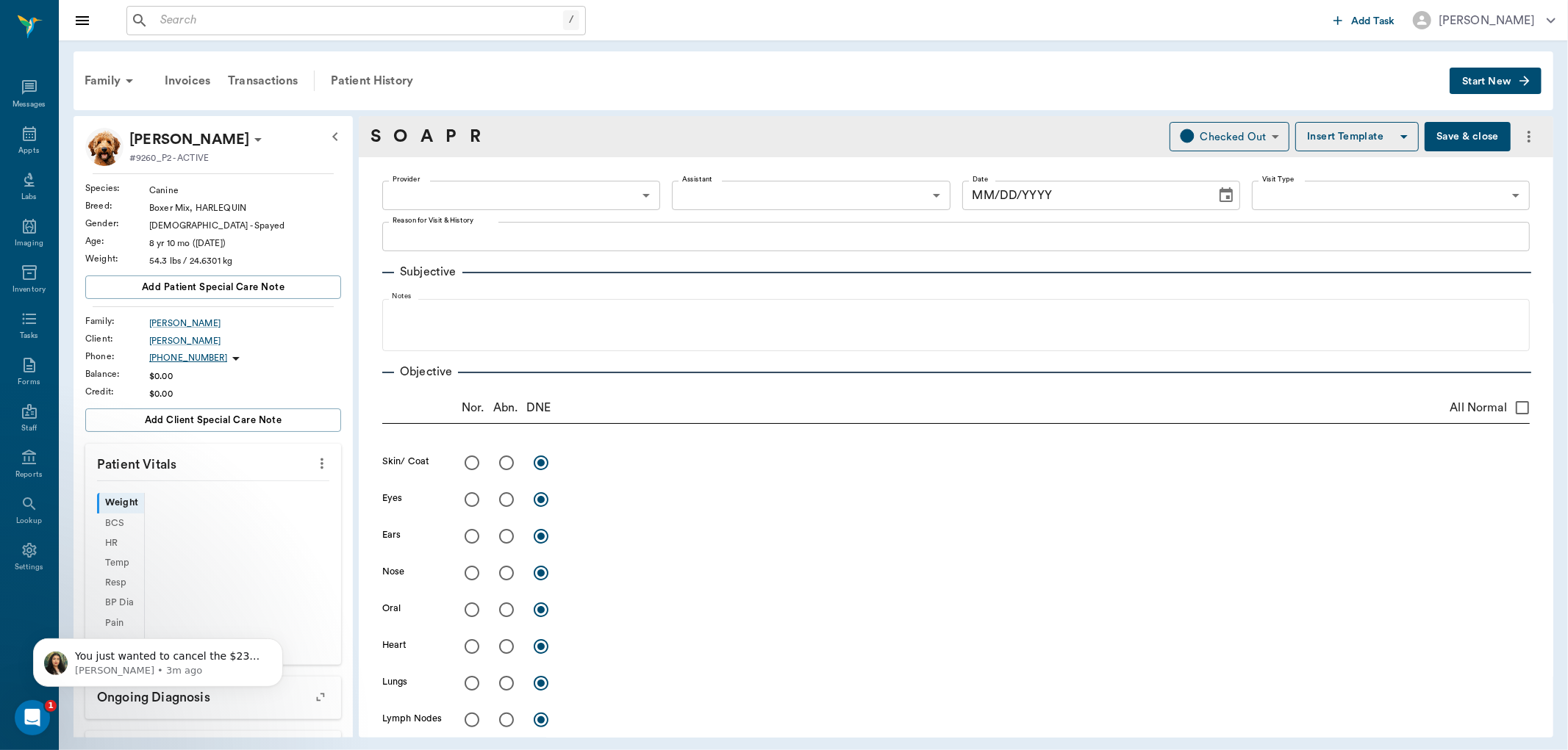
radio input "true"
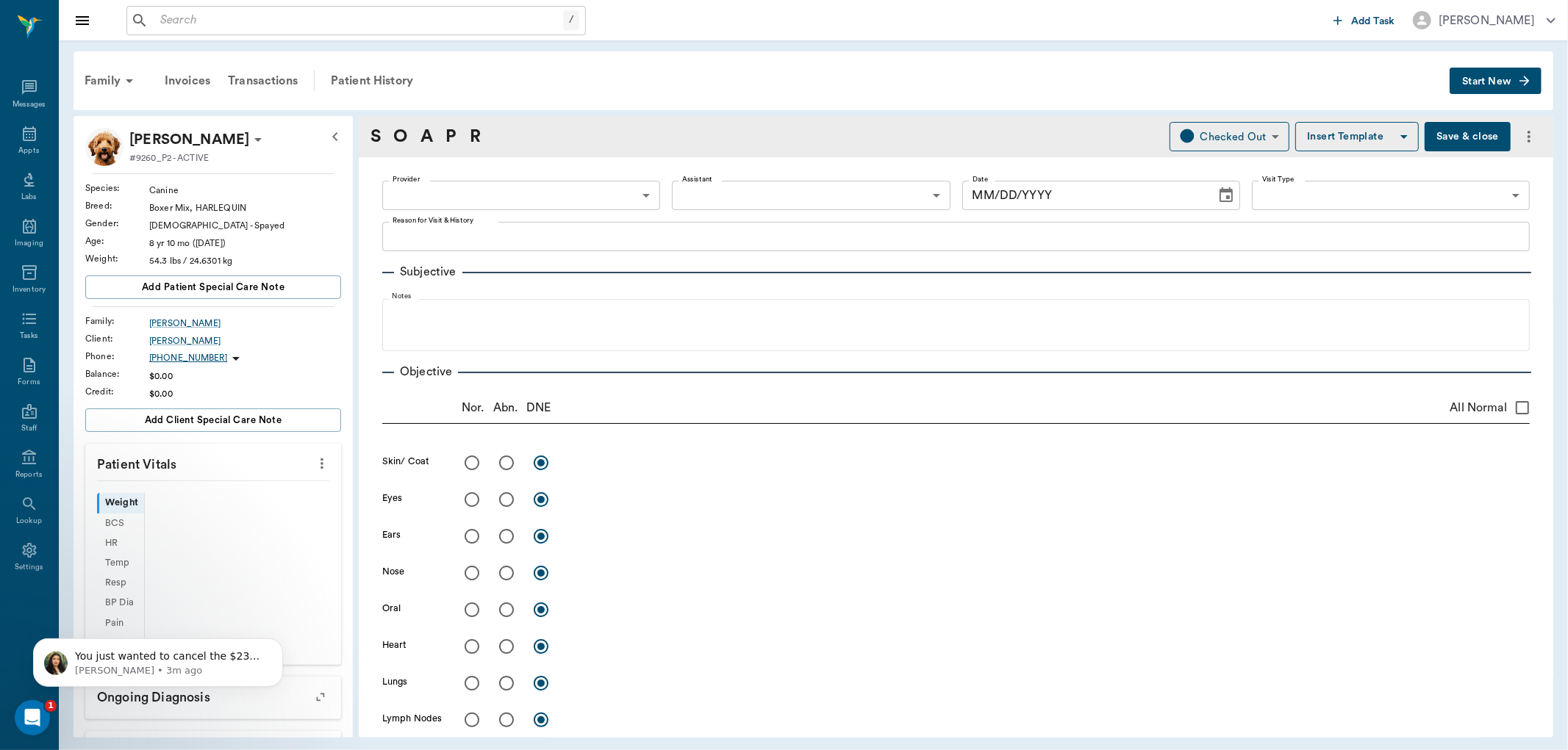
radio input "true"
type textarea "Walks weak and somewhat ataxic"
radio input "true"
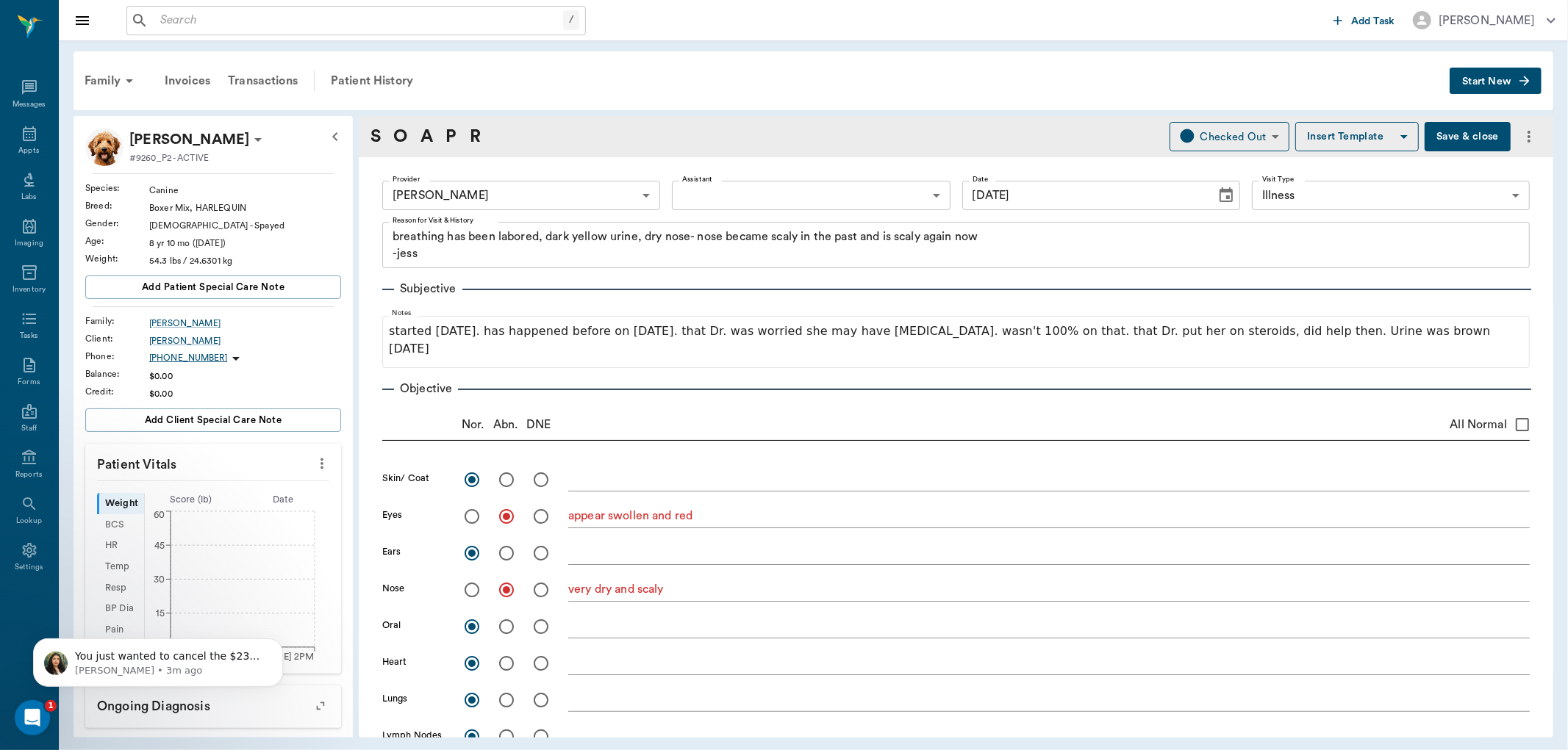
type input "[DATE]"
click at [1449, 136] on button "Save & close" at bounding box center [1467, 137] width 86 height 30
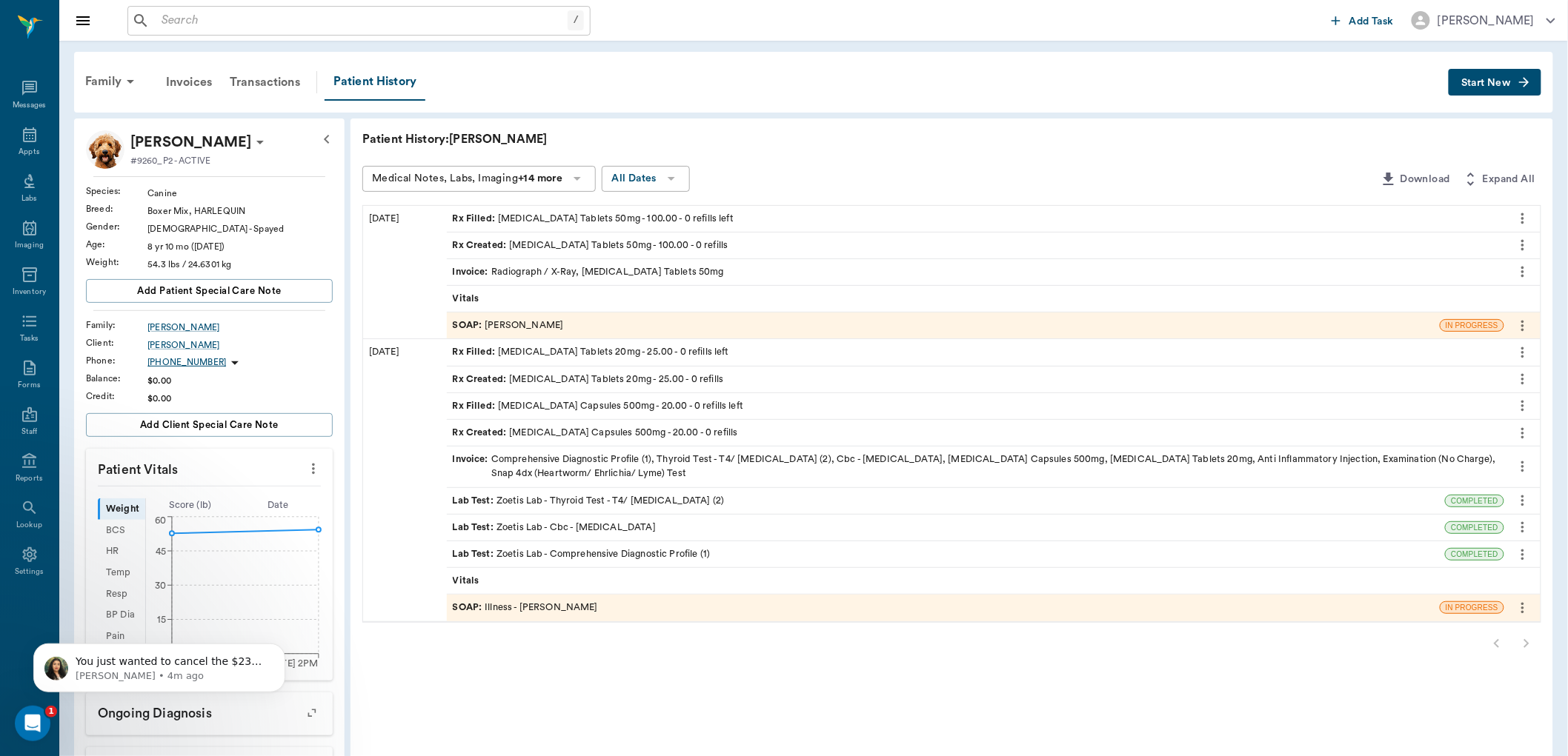
click at [534, 327] on div "SOAP : [PERSON_NAME]" at bounding box center [508, 326] width 111 height 14
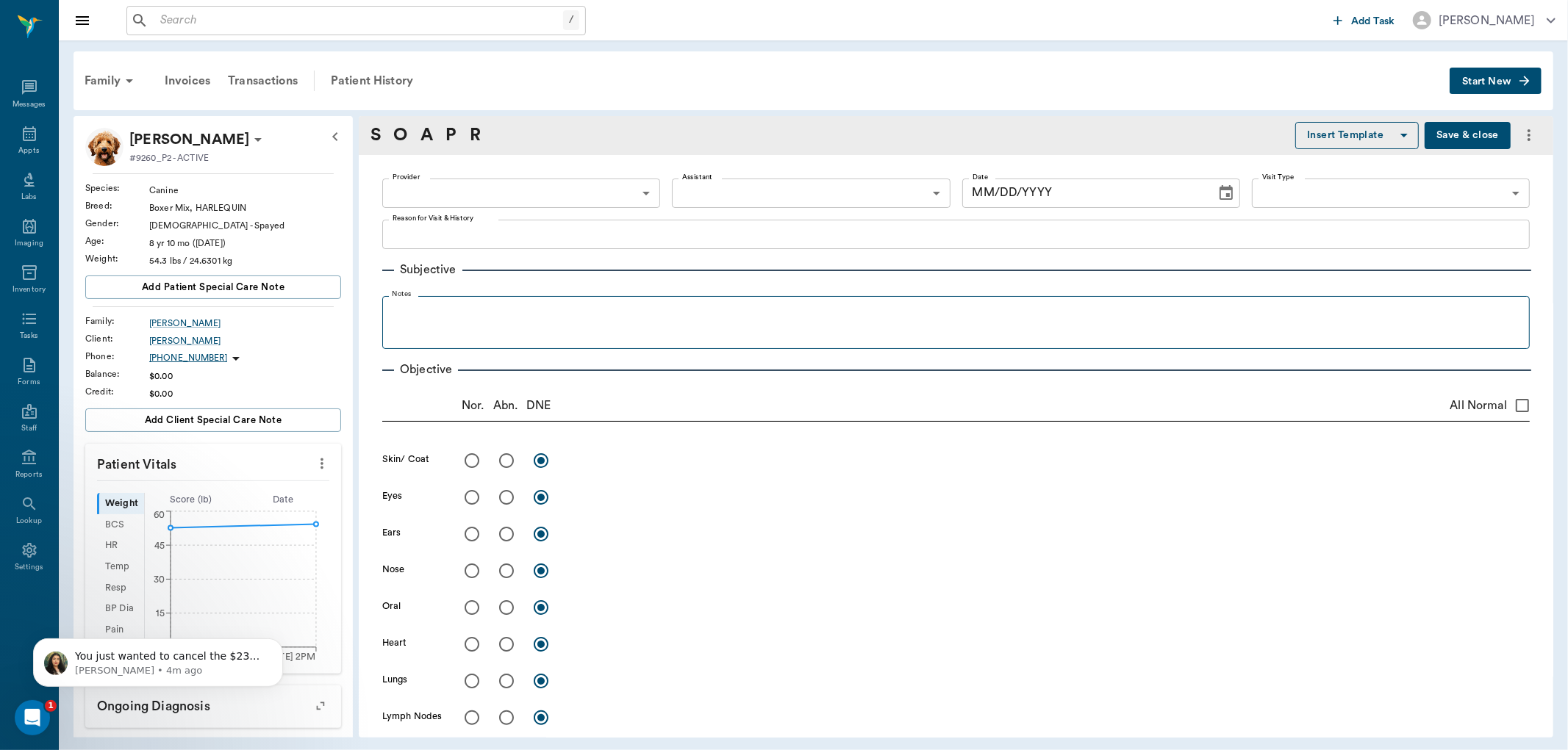
type input "63ec2f075fda476ae8351a4d"
type input "682b670d8bdc6f7f8feef3db"
type textarea "Heavy breathing, whining everytime when moving. -[GEOGRAPHIC_DATA]"
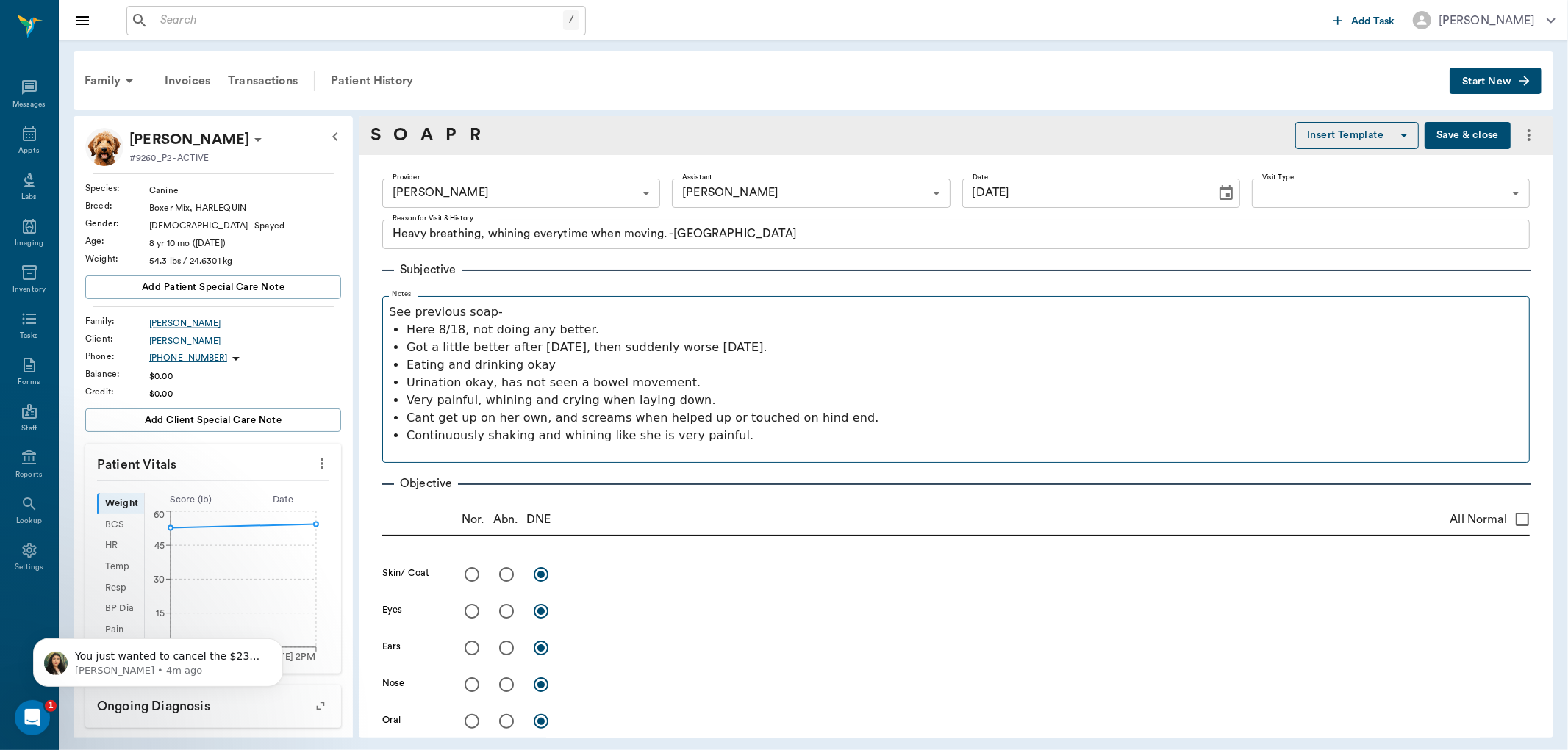
type input "[DATE]"
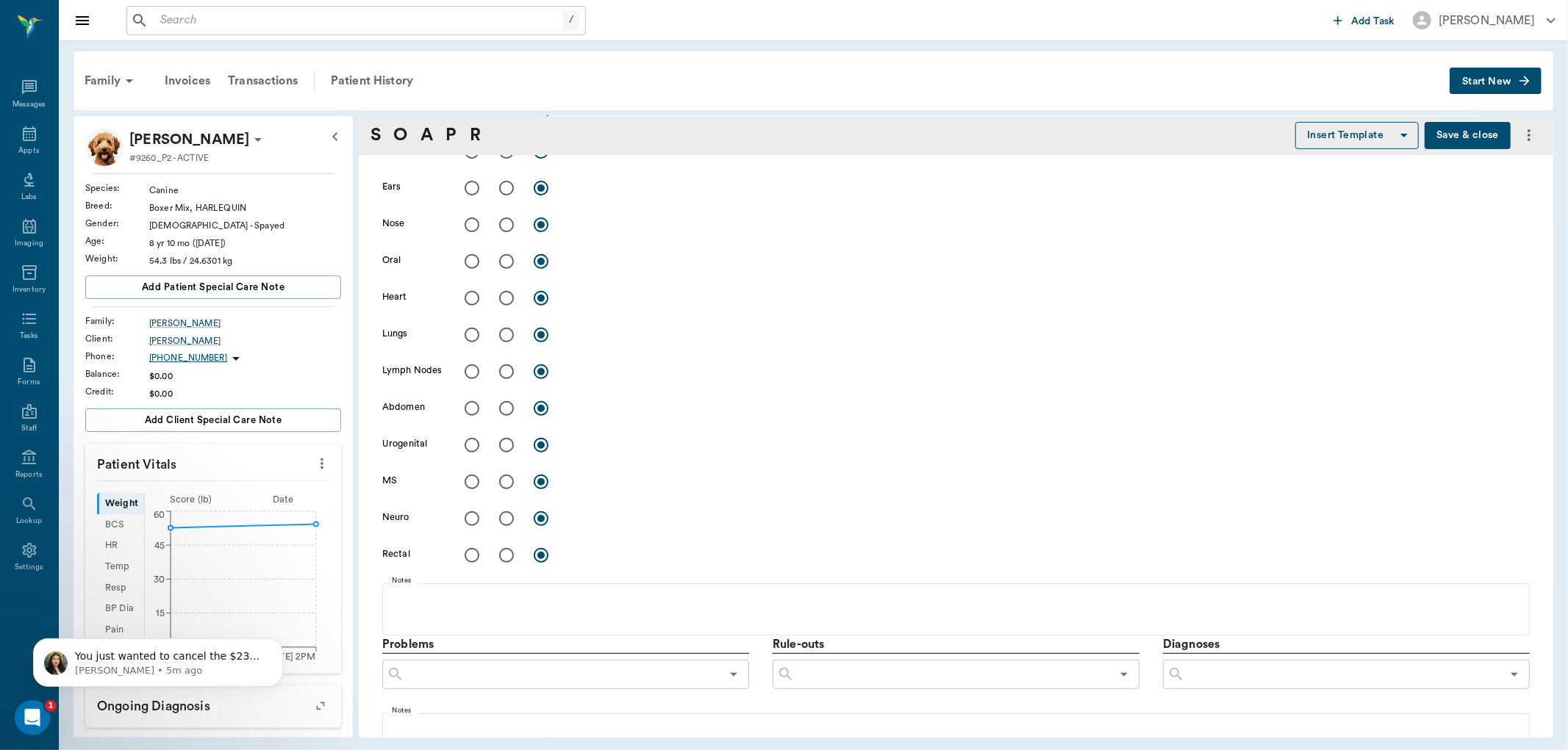
scroll to position [735, 0]
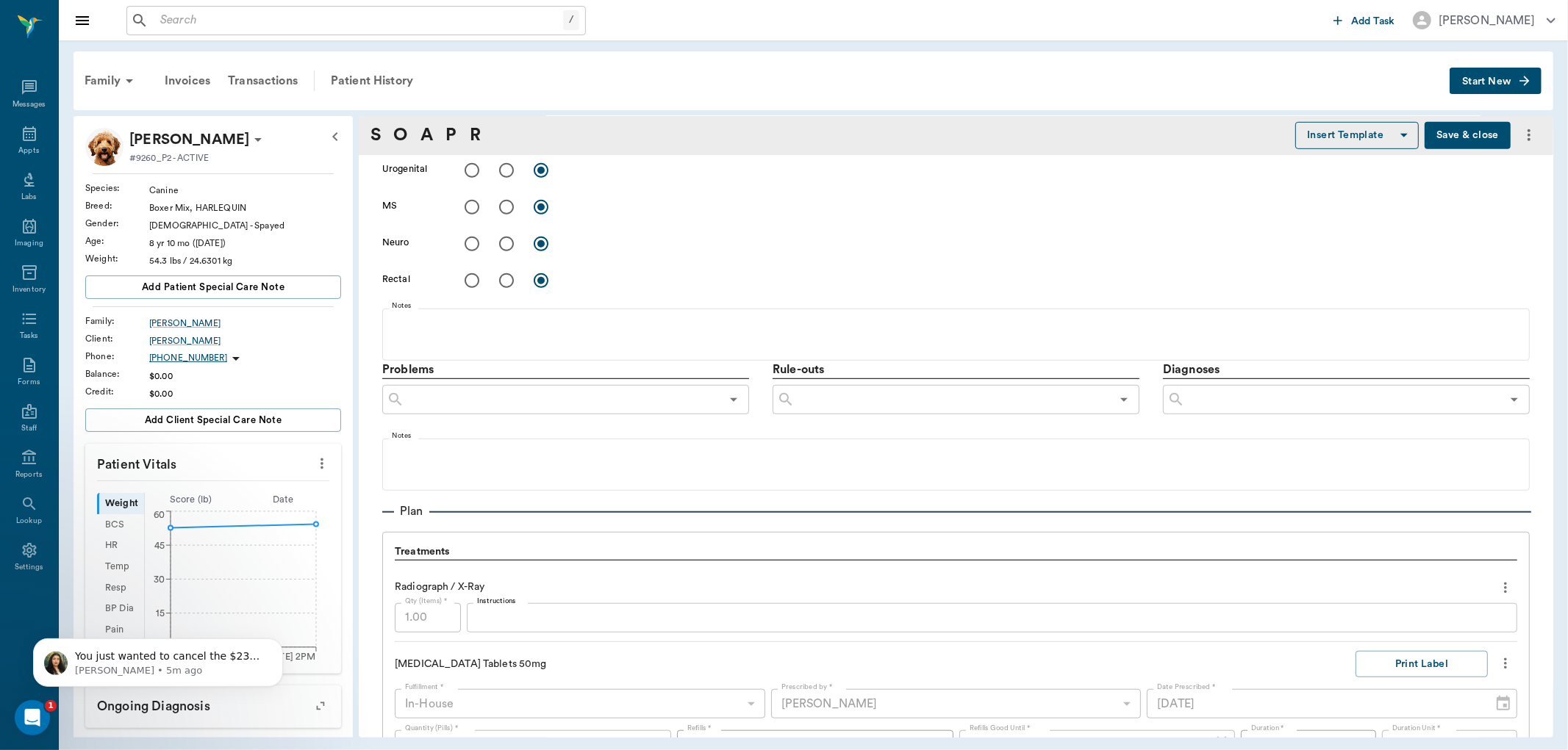
click at [1208, 402] on input "text" at bounding box center [1343, 400] width 316 height 21
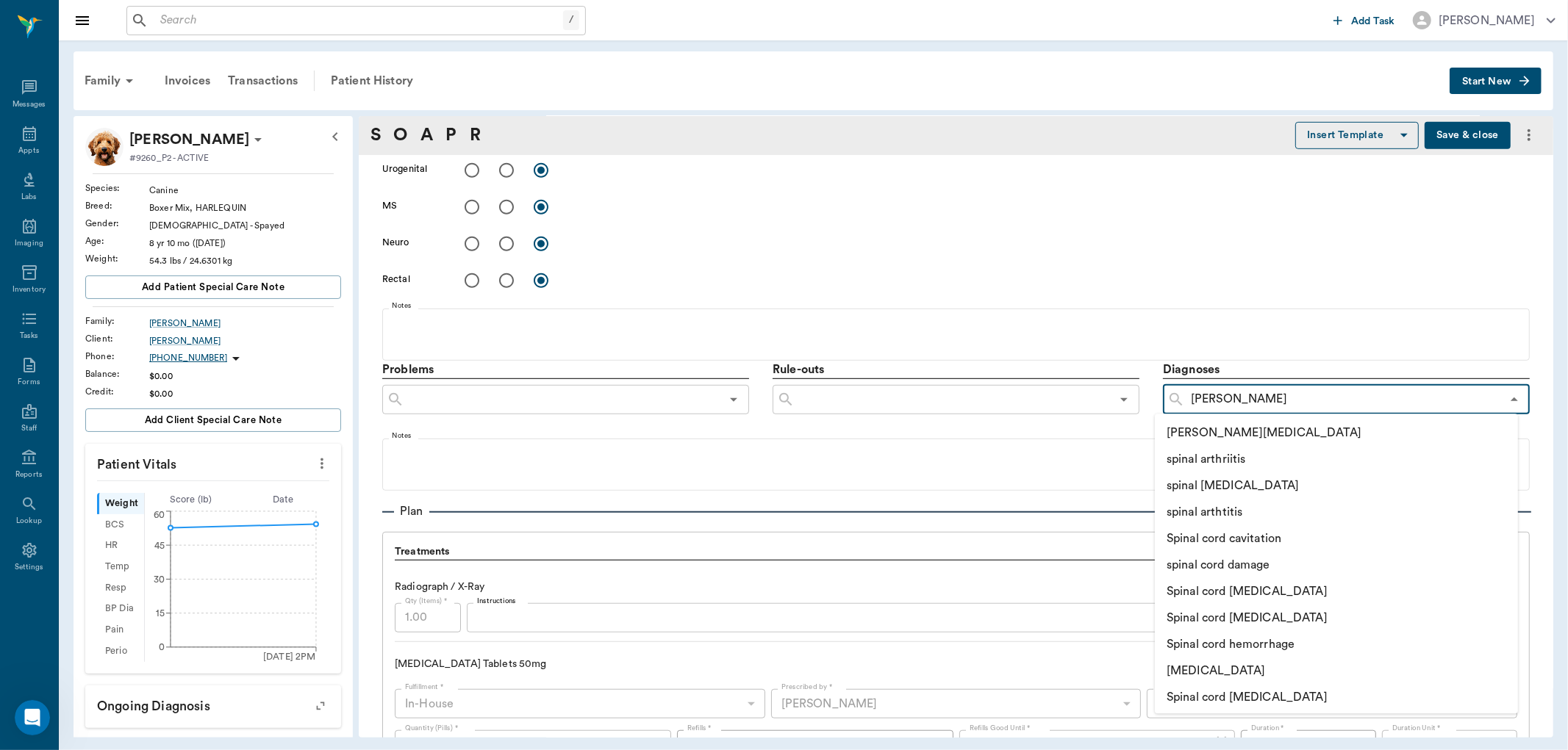
type input "SPINAL"
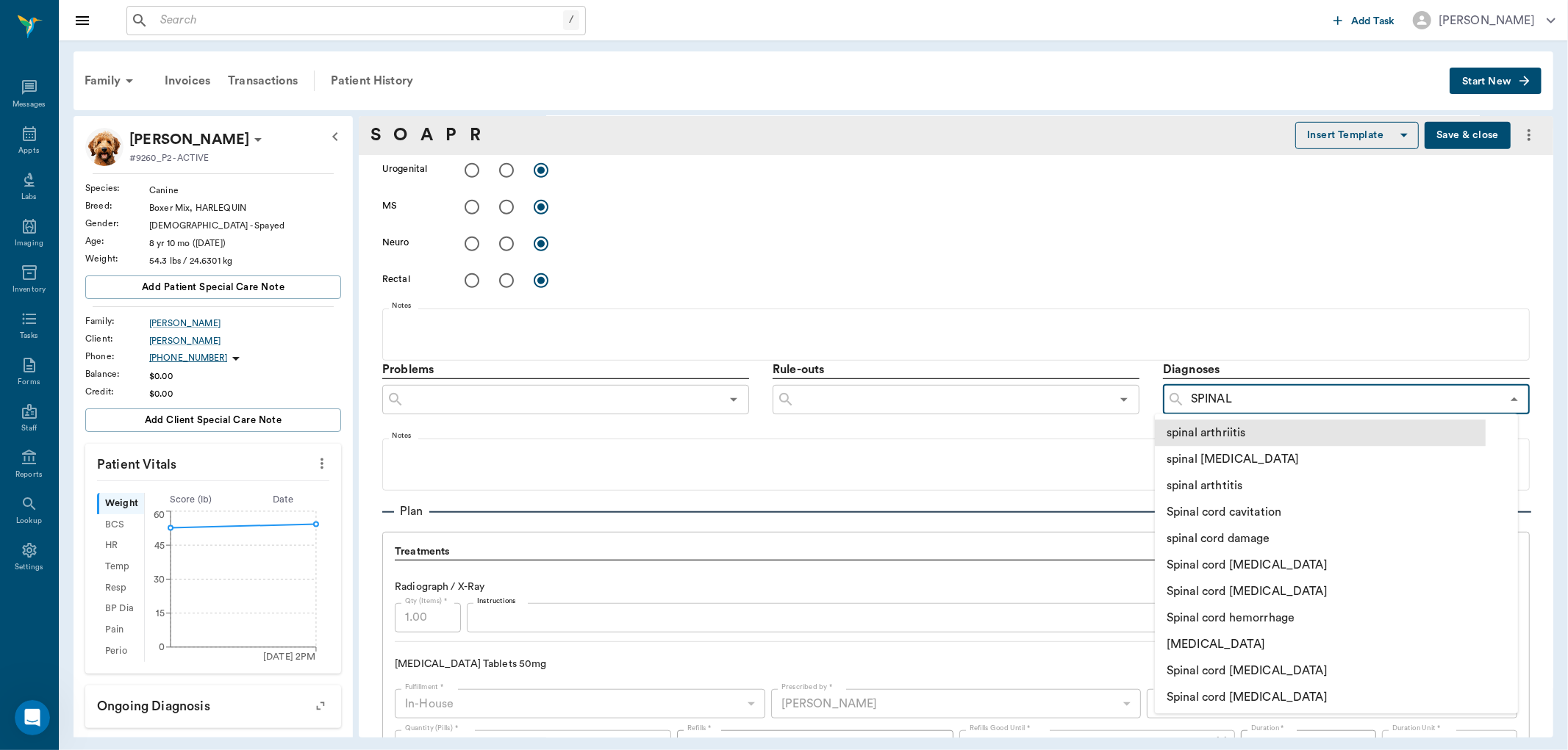
click at [1232, 431] on li "spinal arthriitis" at bounding box center [1319, 433] width 331 height 26
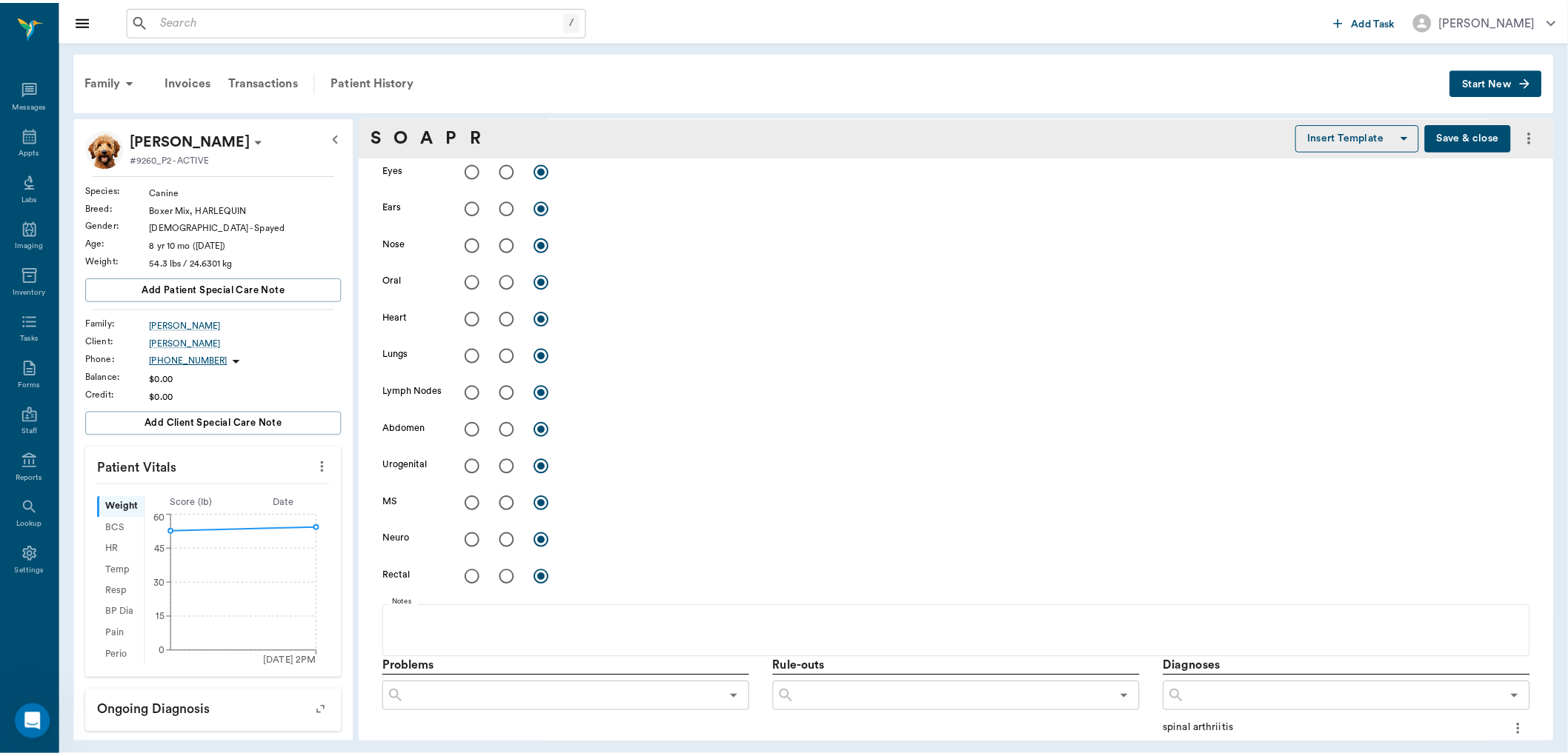
scroll to position [494, 0]
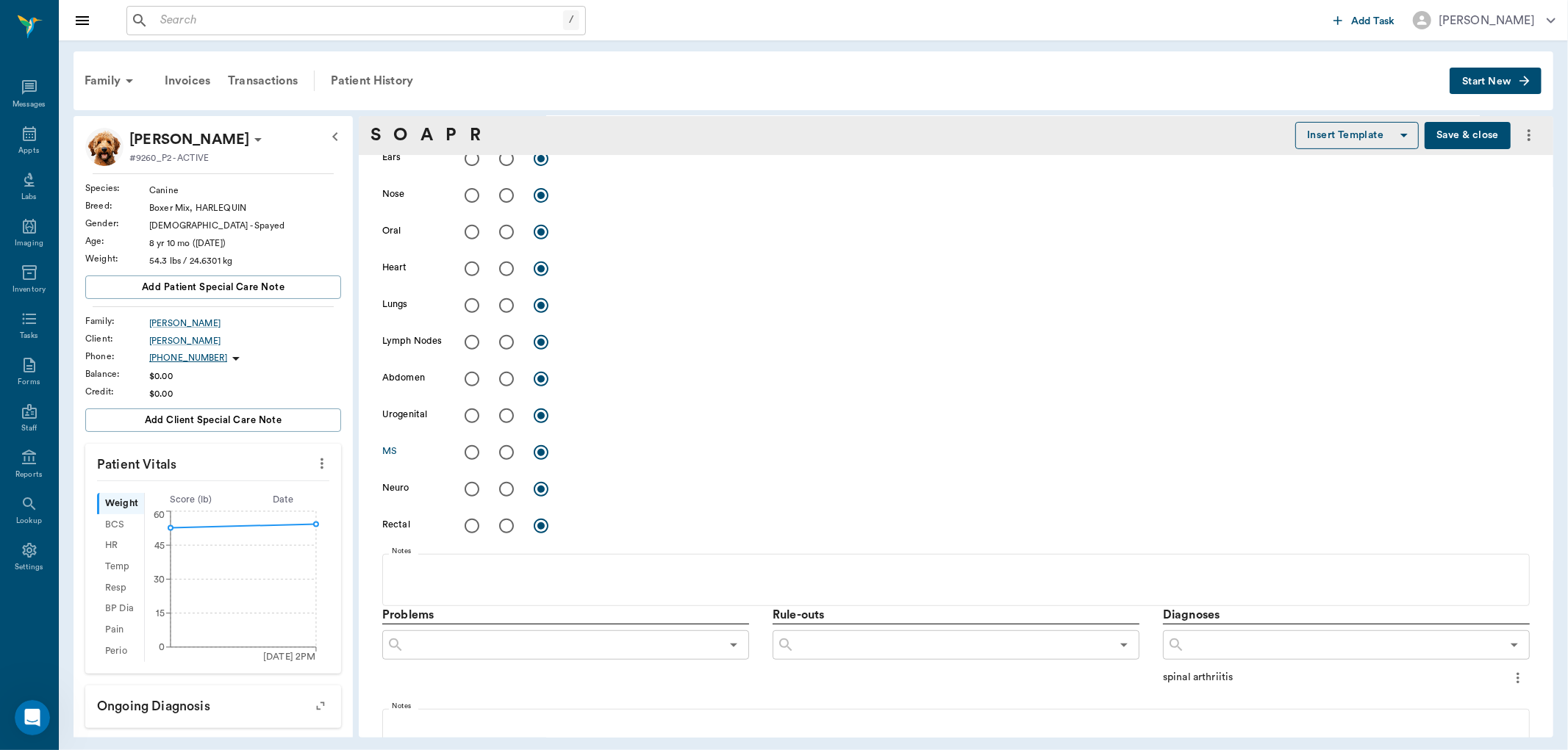
click at [499, 452] on input "radio" at bounding box center [505, 452] width 31 height 31
radio input "true"
click at [627, 451] on textarea at bounding box center [1049, 451] width 961 height 17
type textarea "s"
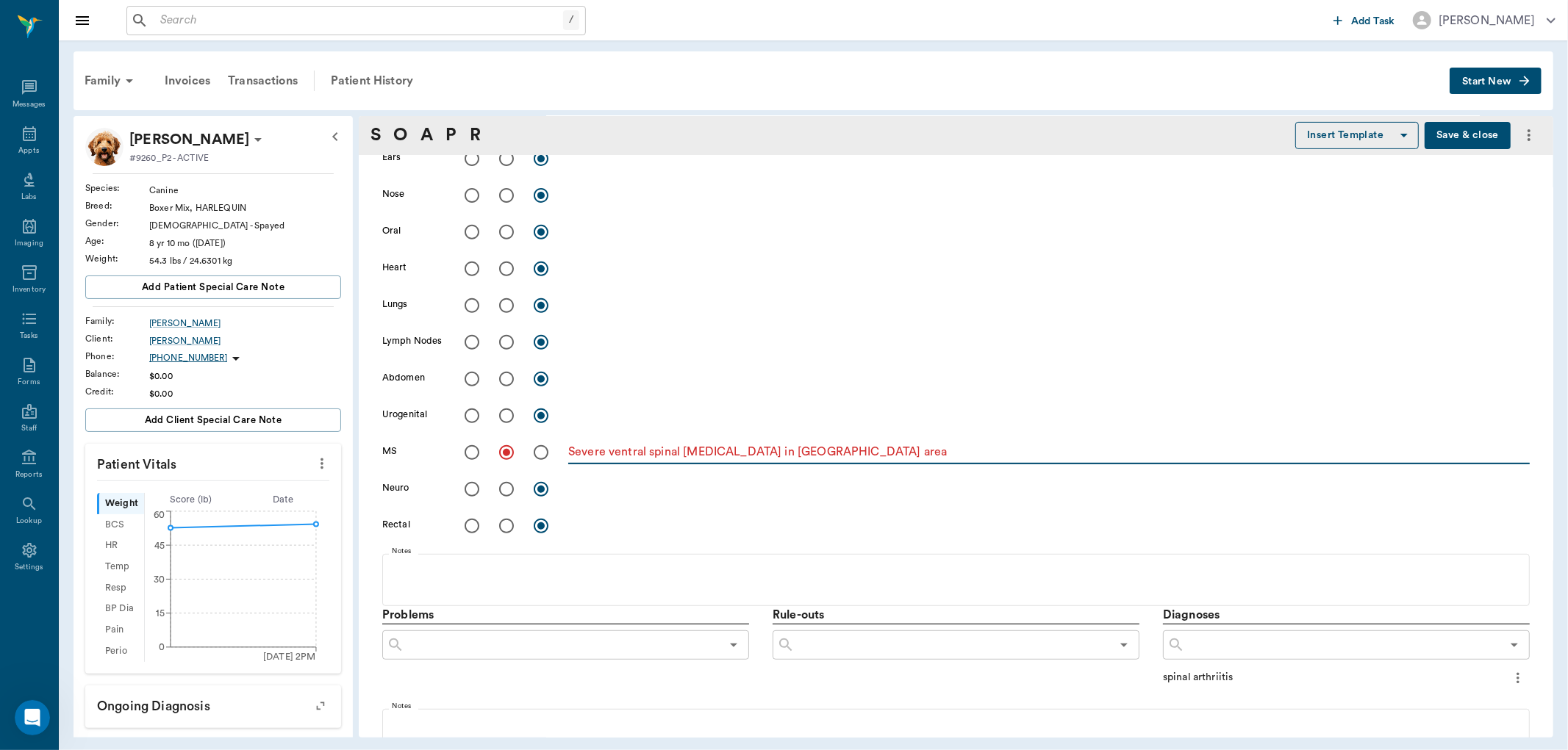
type textarea "Severe ventral spinal [MEDICAL_DATA] in [GEOGRAPHIC_DATA] area"
click at [1447, 137] on button "Save & close" at bounding box center [1467, 135] width 86 height 27
click at [198, 24] on input "text" at bounding box center [359, 21] width 409 height 21
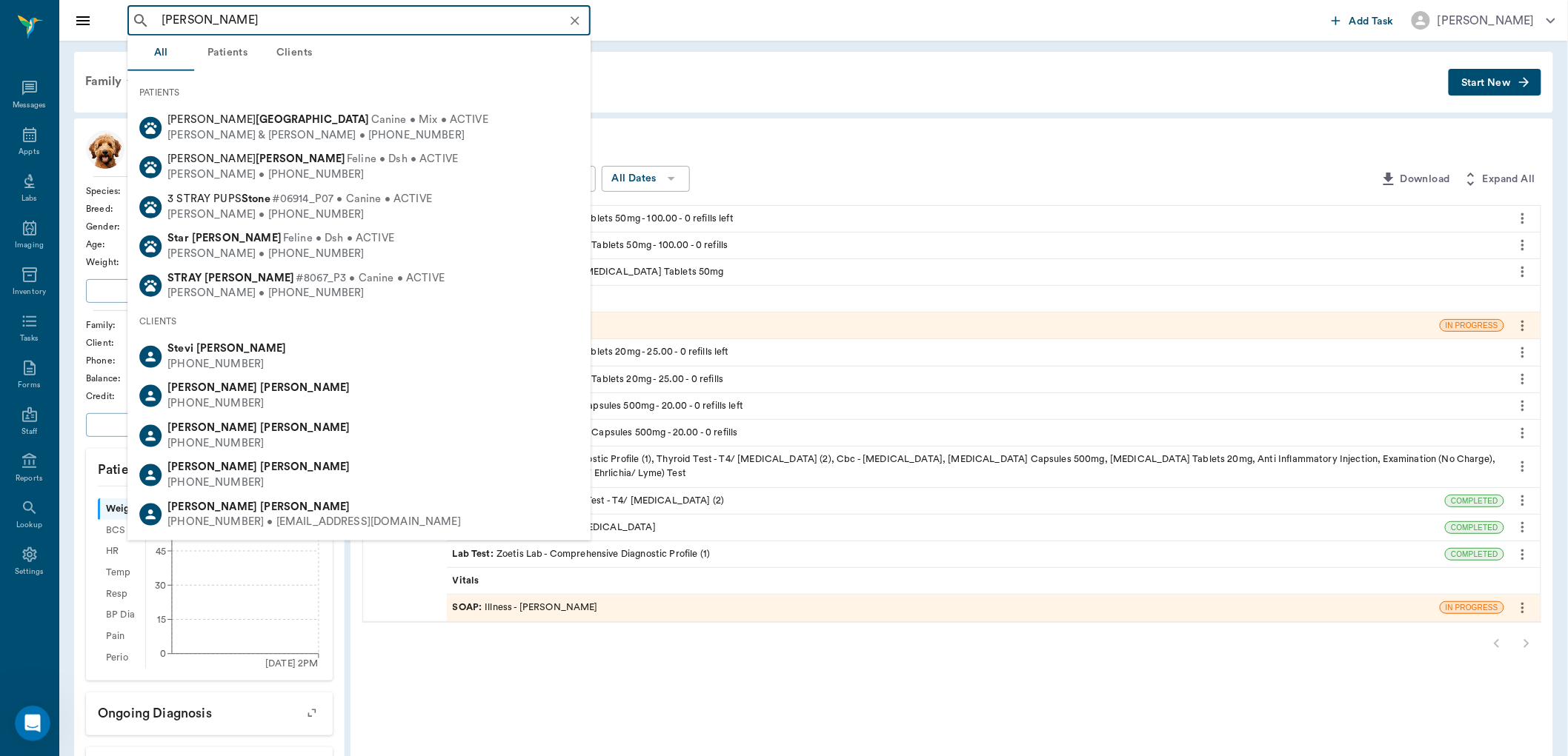
type input "[PERSON_NAME]"
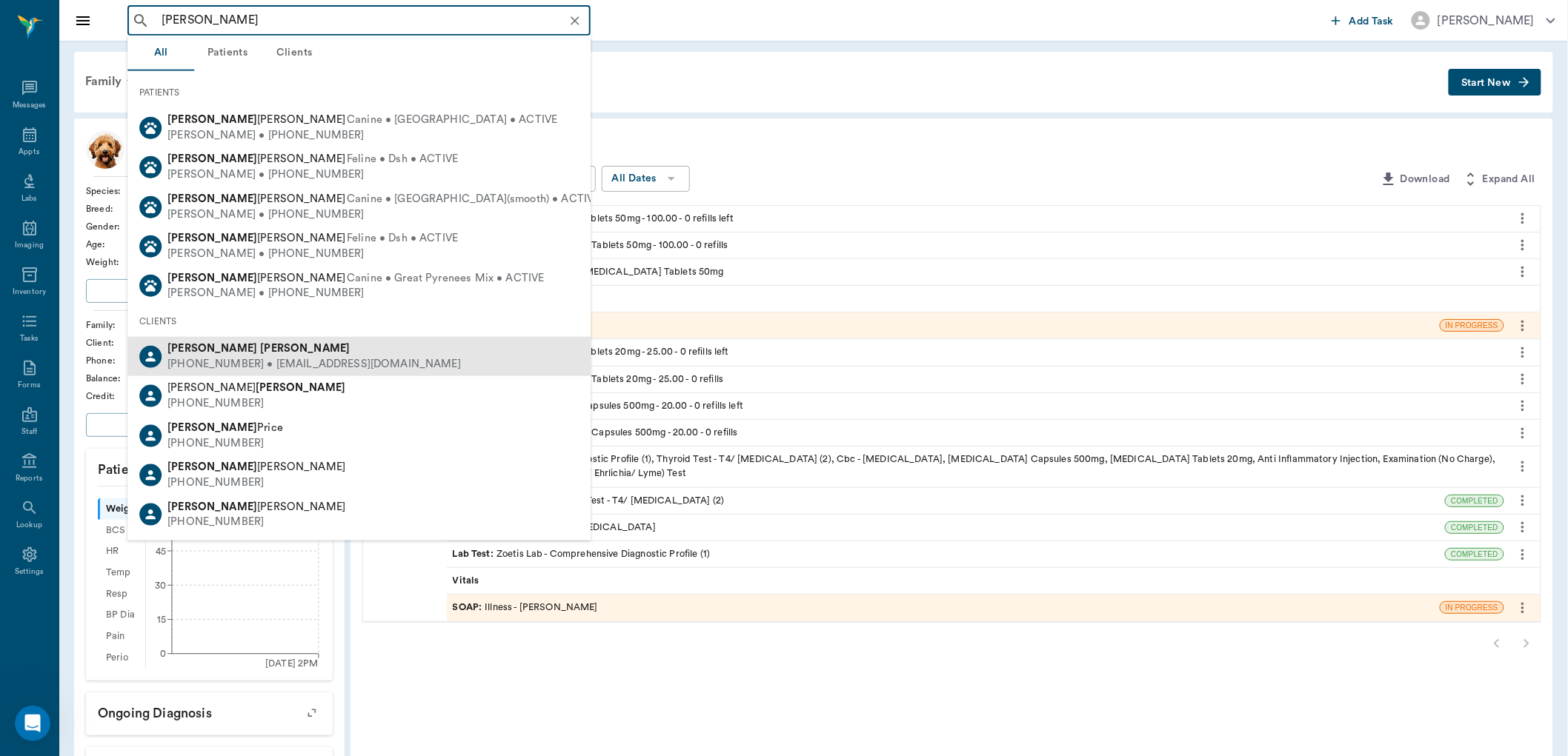
click at [269, 371] on div "[PHONE_NUMBER] • [EMAIL_ADDRESS][DOMAIN_NAME]" at bounding box center [313, 365] width 293 height 16
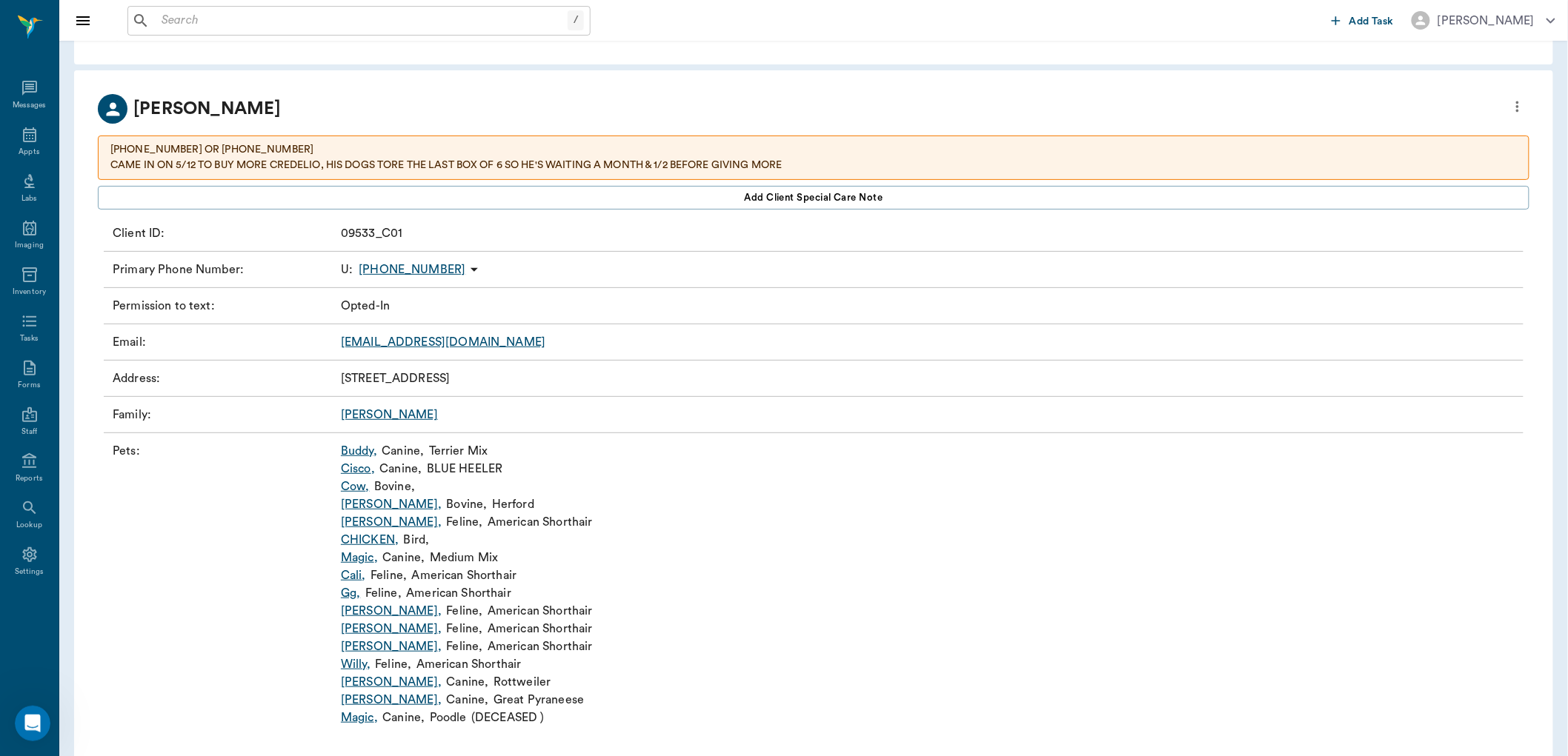
scroll to position [72, 0]
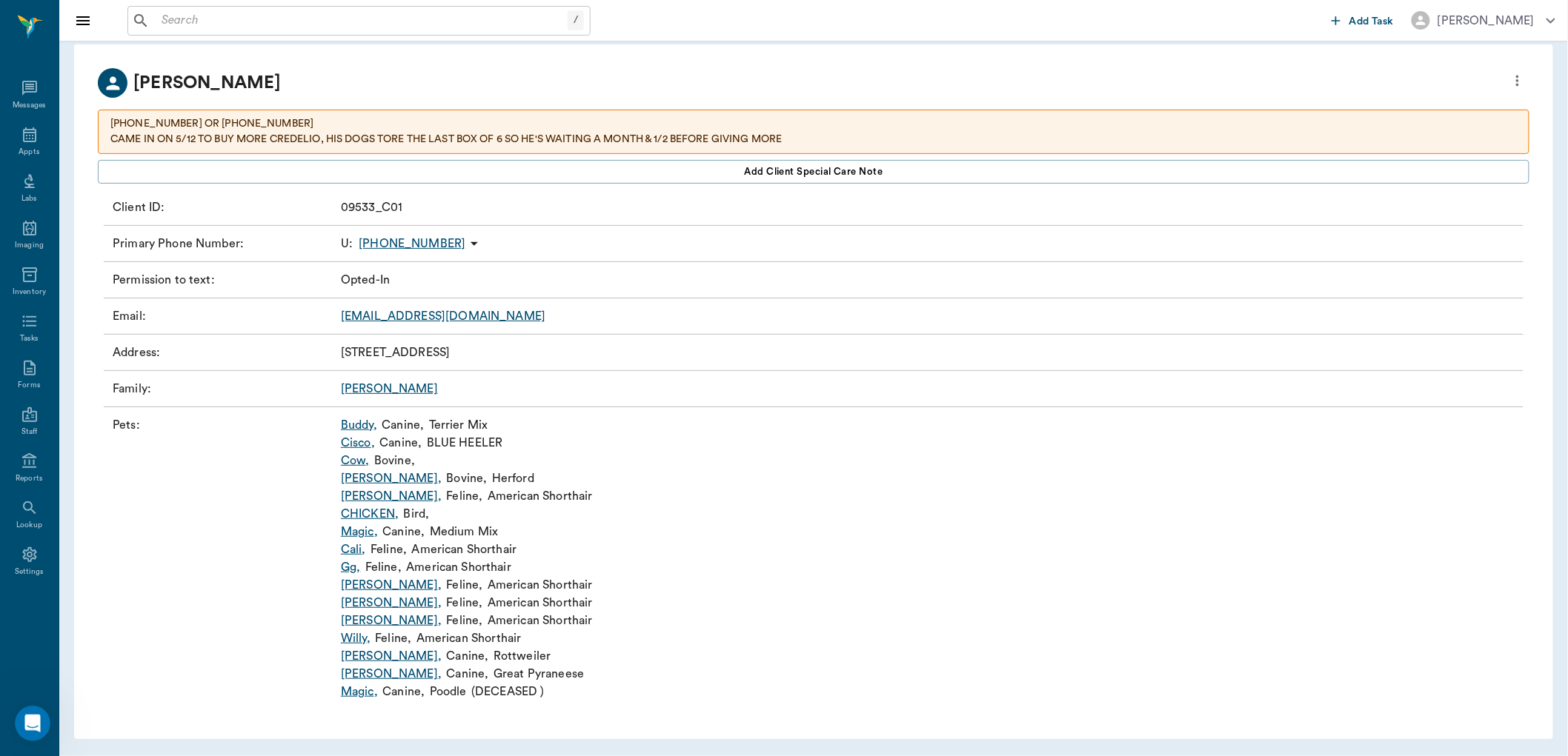
click at [346, 672] on link "[PERSON_NAME] ," at bounding box center [391, 674] width 100 height 18
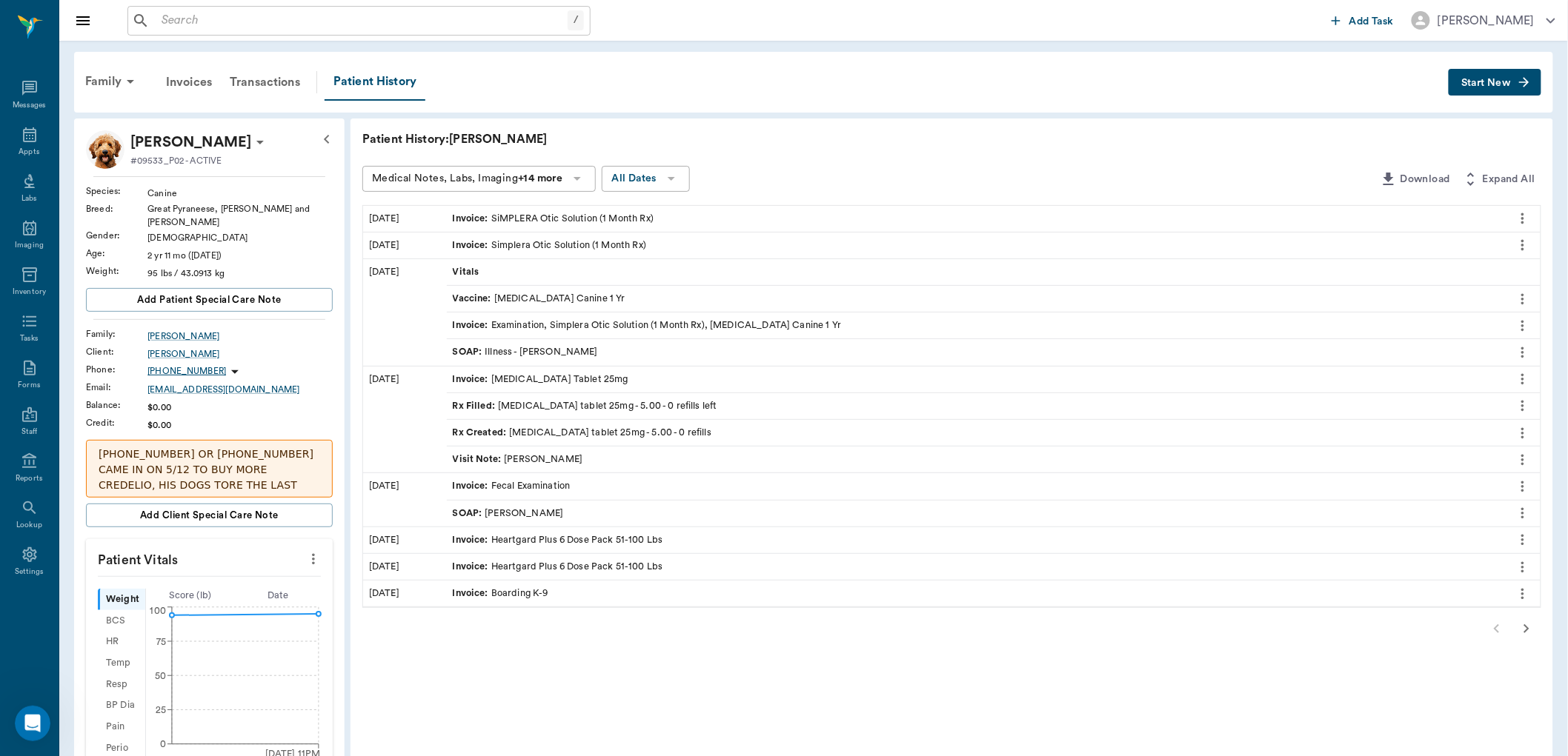
click at [1484, 83] on span "Start New" at bounding box center [1486, 83] width 49 height 0
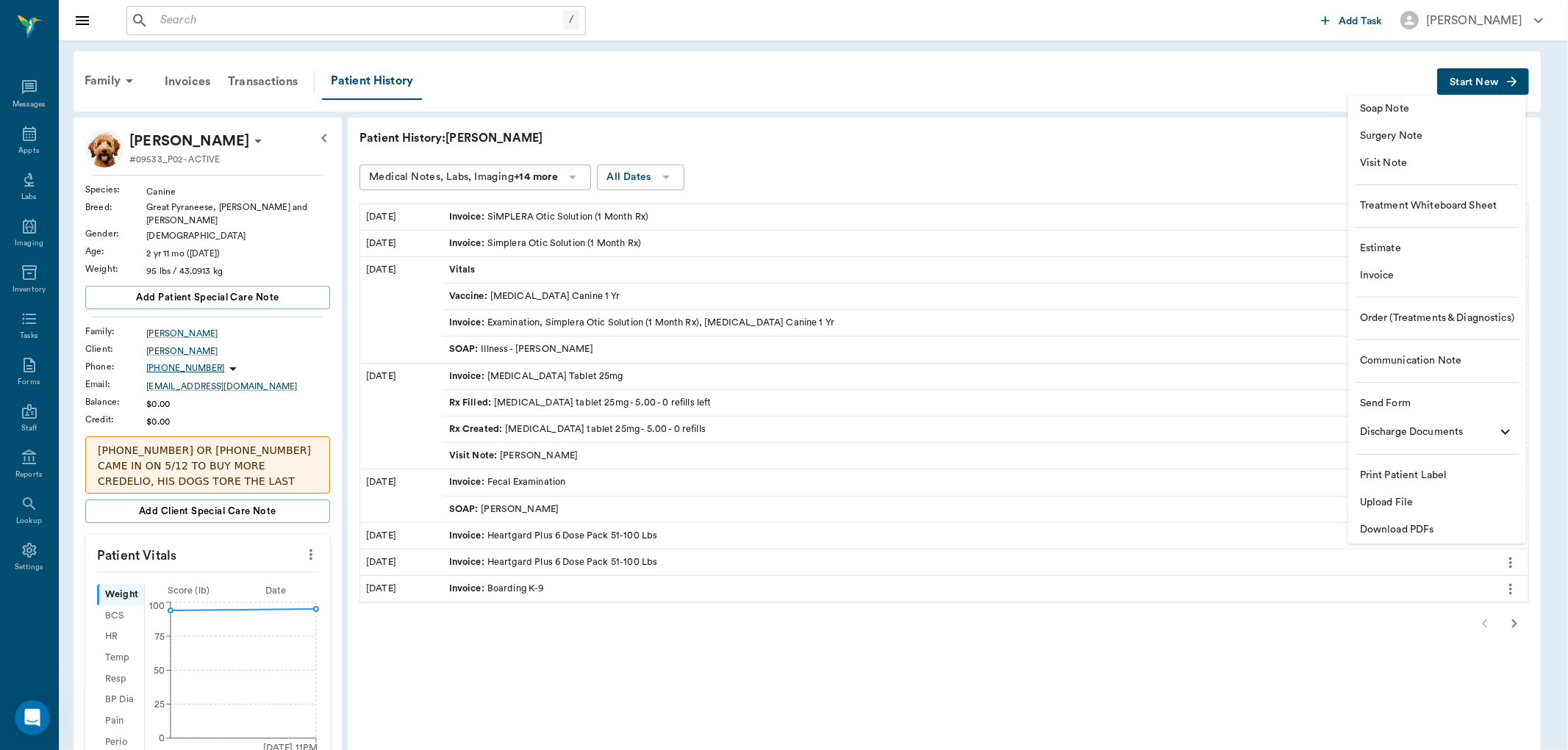
click at [1435, 317] on span "Order (Treatments & Diagnostics)" at bounding box center [1436, 319] width 155 height 16
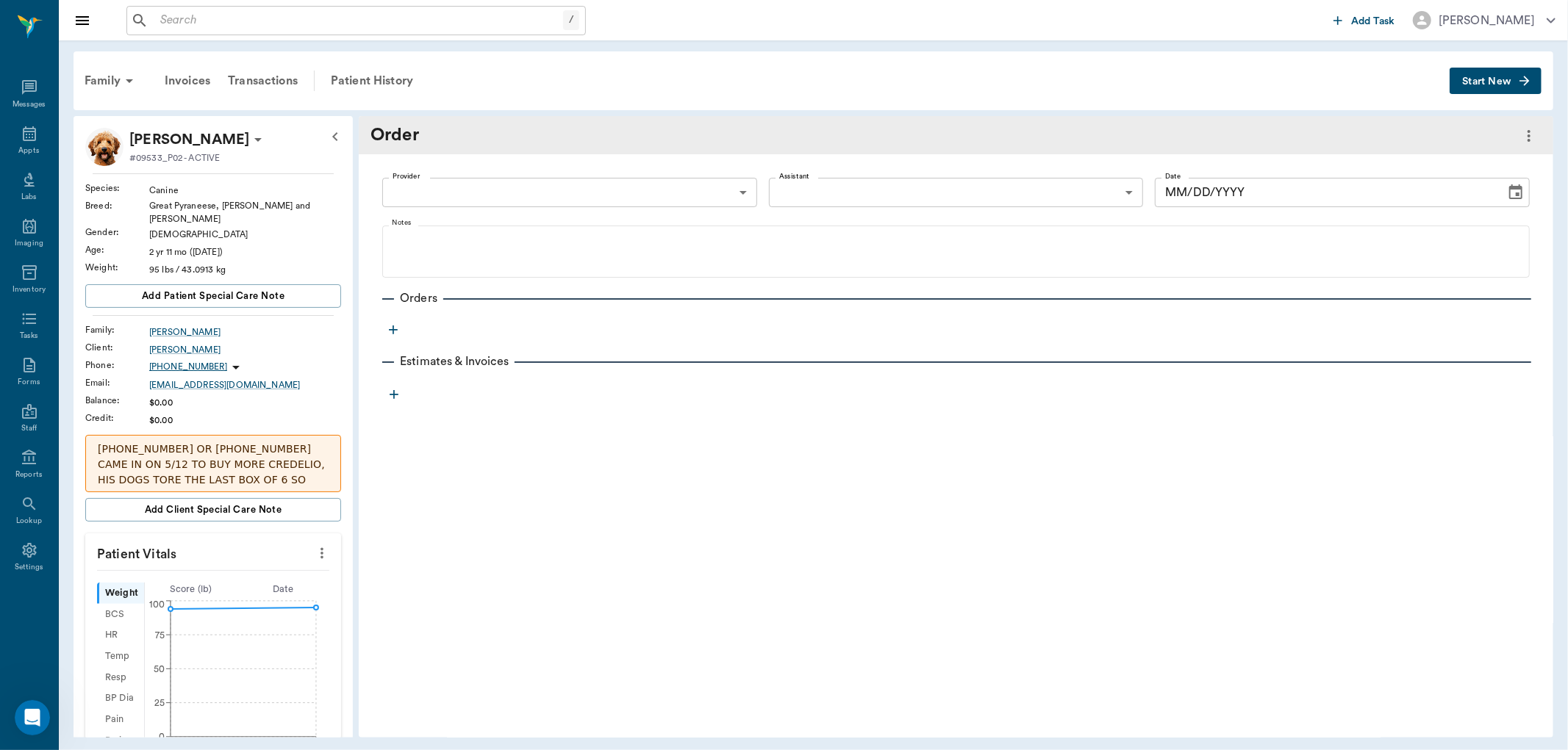
type input "[DATE]"
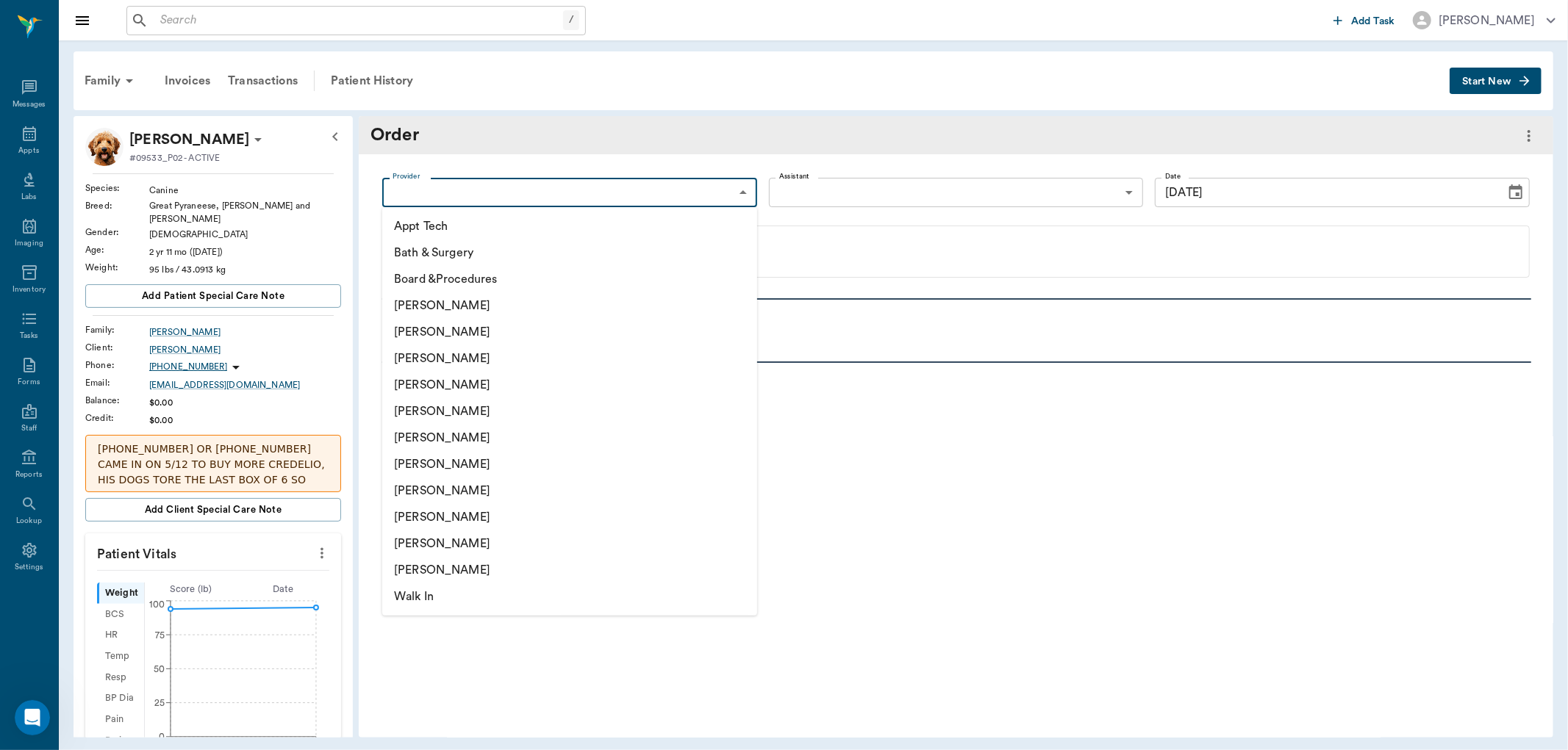
click at [527, 192] on body "/ ​ Add Task [PERSON_NAME] Nectar Messages Appts Labs Imaging Inventory Tasks F…" at bounding box center [784, 375] width 1568 height 750
click at [479, 360] on li "[PERSON_NAME]" at bounding box center [569, 359] width 375 height 26
type input "63ec2f075fda476ae8351a4d"
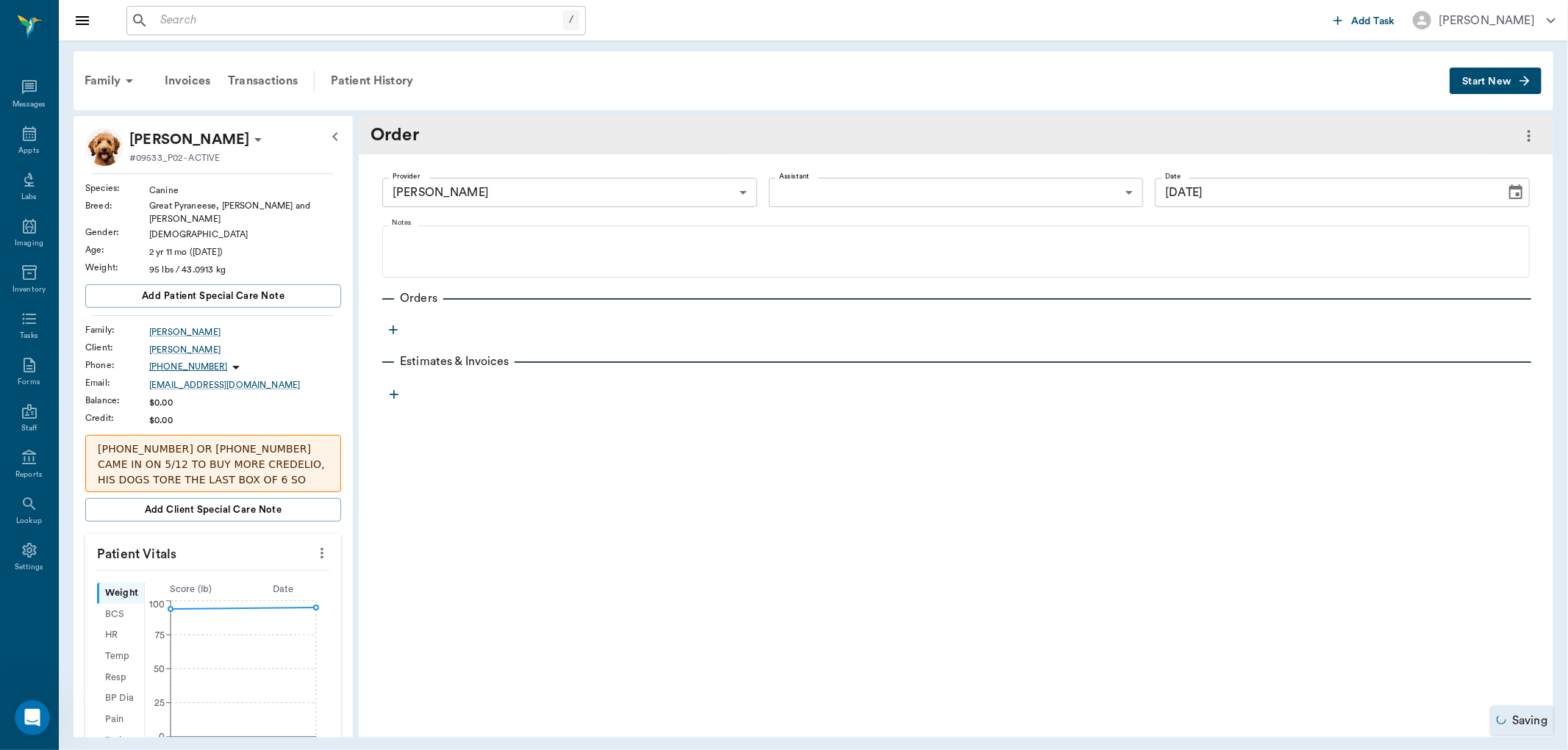
click at [386, 334] on icon "button" at bounding box center [393, 330] width 15 height 15
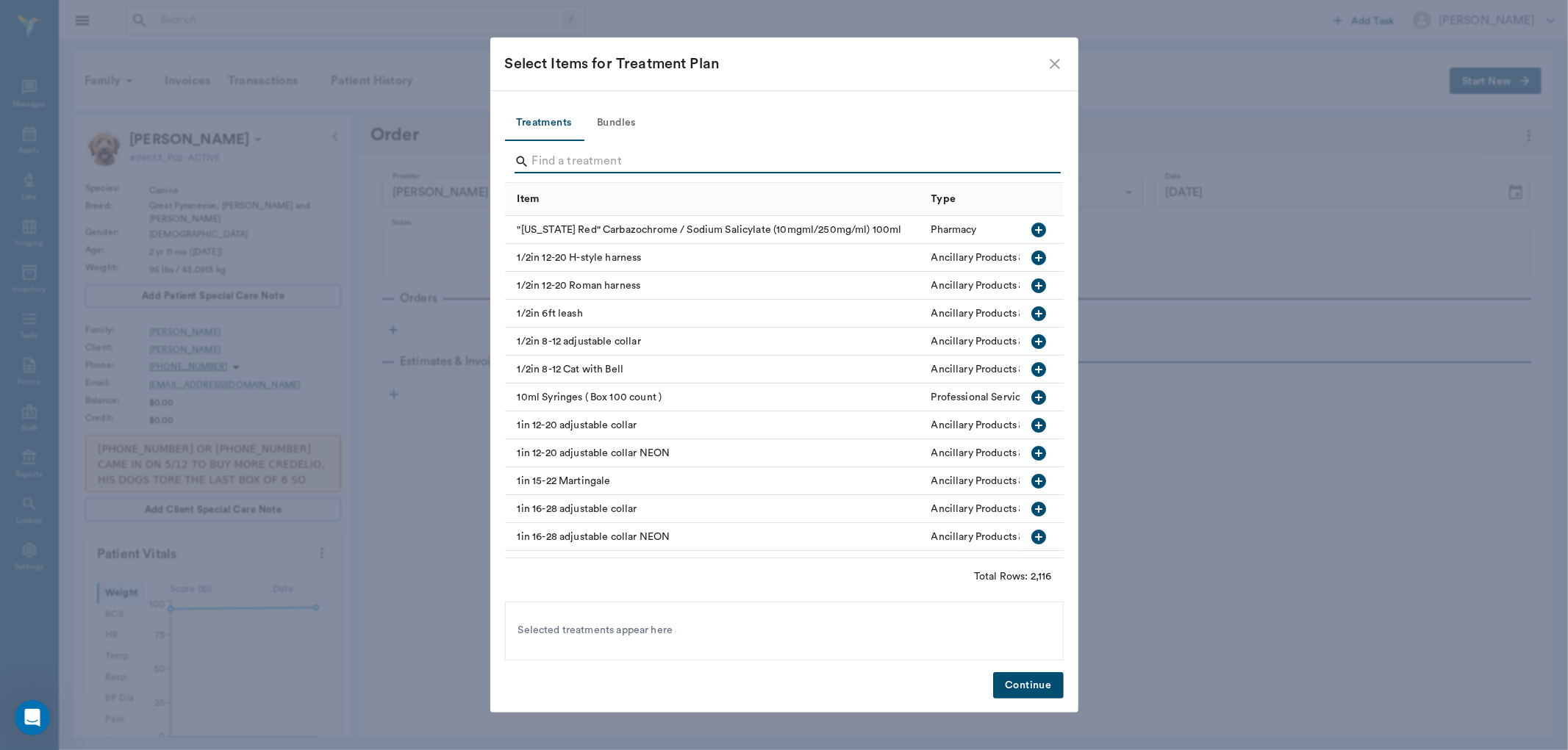
click at [578, 155] on input "Search" at bounding box center [785, 162] width 506 height 24
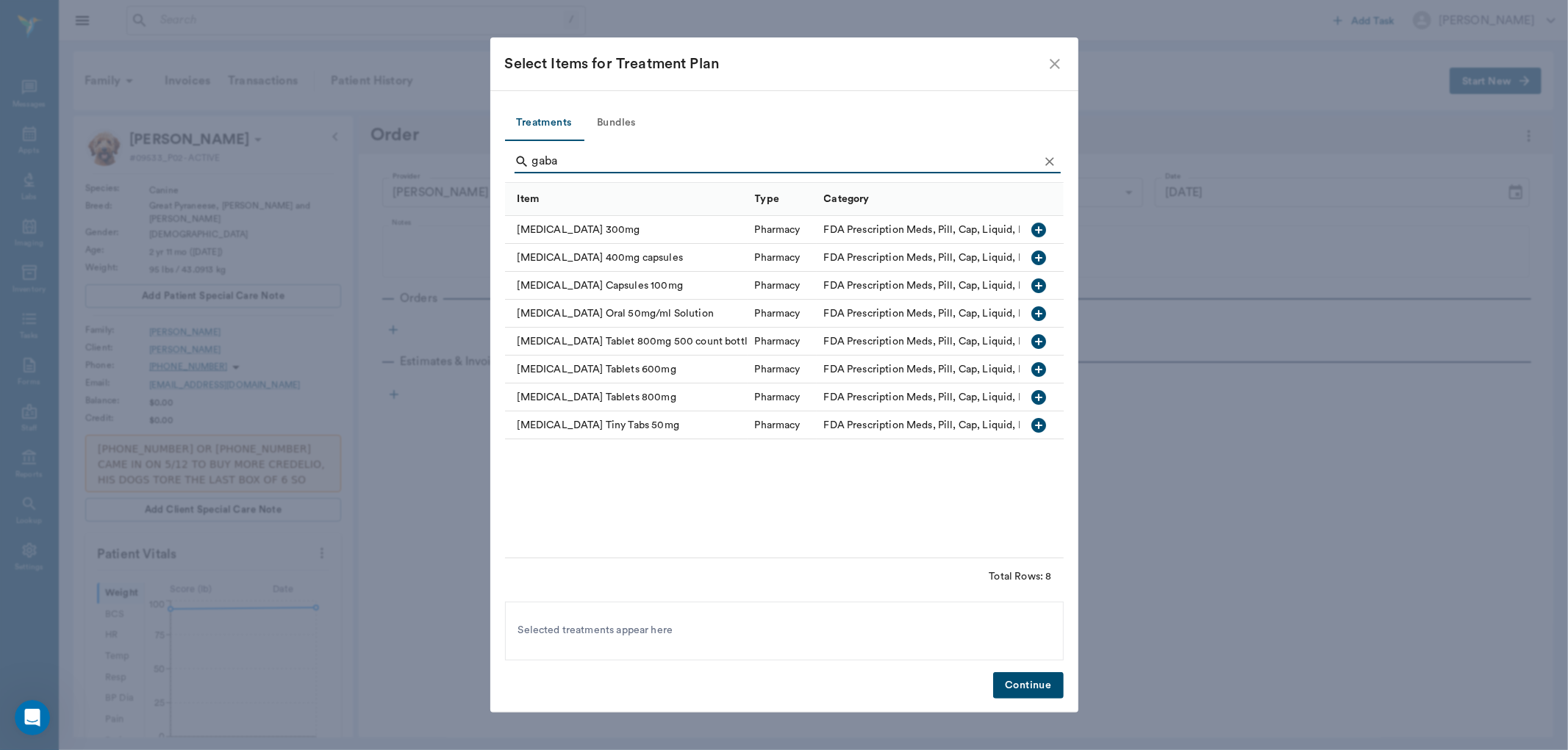
click at [1036, 369] on icon "button" at bounding box center [1038, 369] width 17 height 17
type input "g"
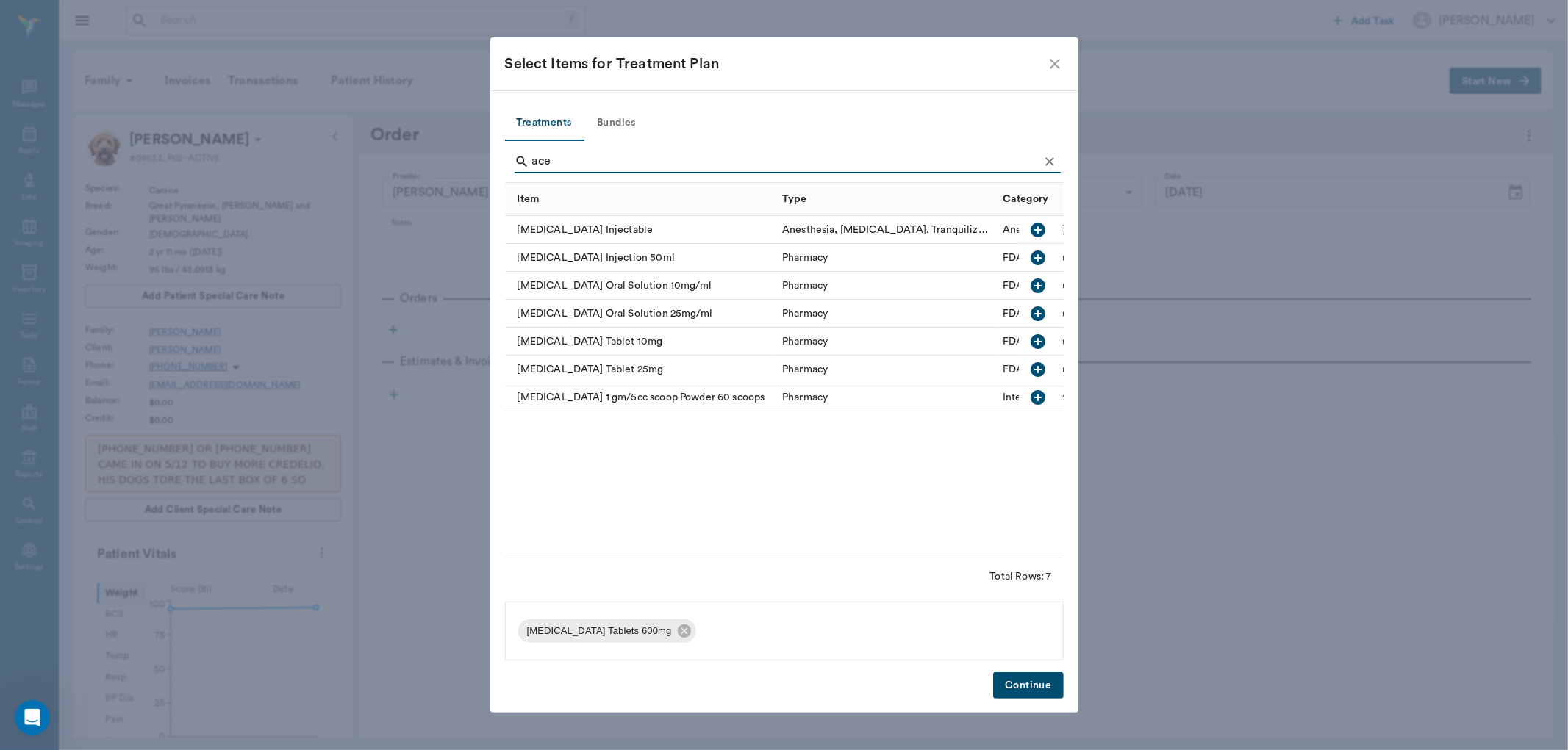
click at [1036, 313] on icon "button" at bounding box center [1038, 313] width 15 height 15
type input "a"
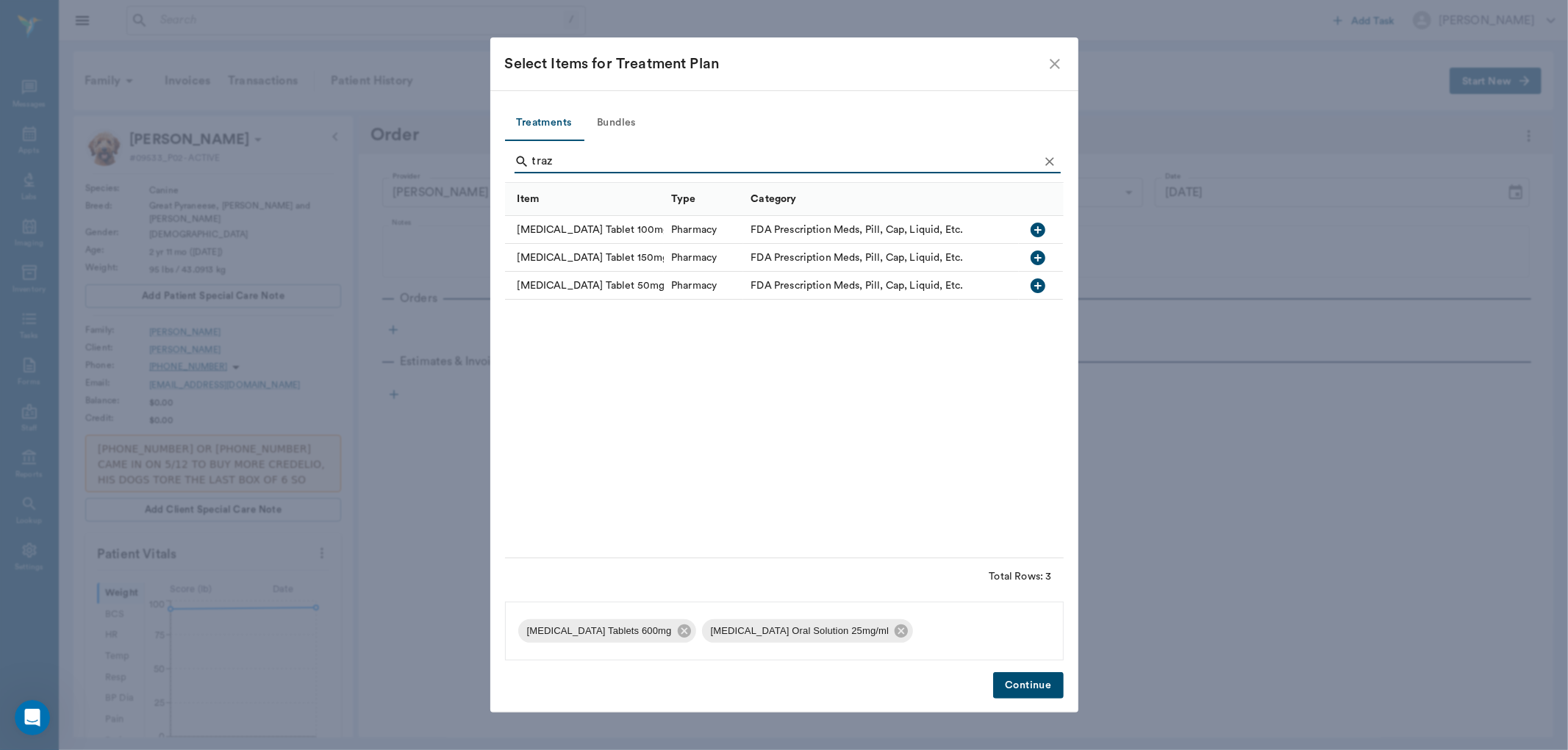
type input "traz"
click at [1038, 256] on icon "button" at bounding box center [1038, 258] width 17 height 17
click at [1017, 693] on button "Continue" at bounding box center [1028, 685] width 70 height 27
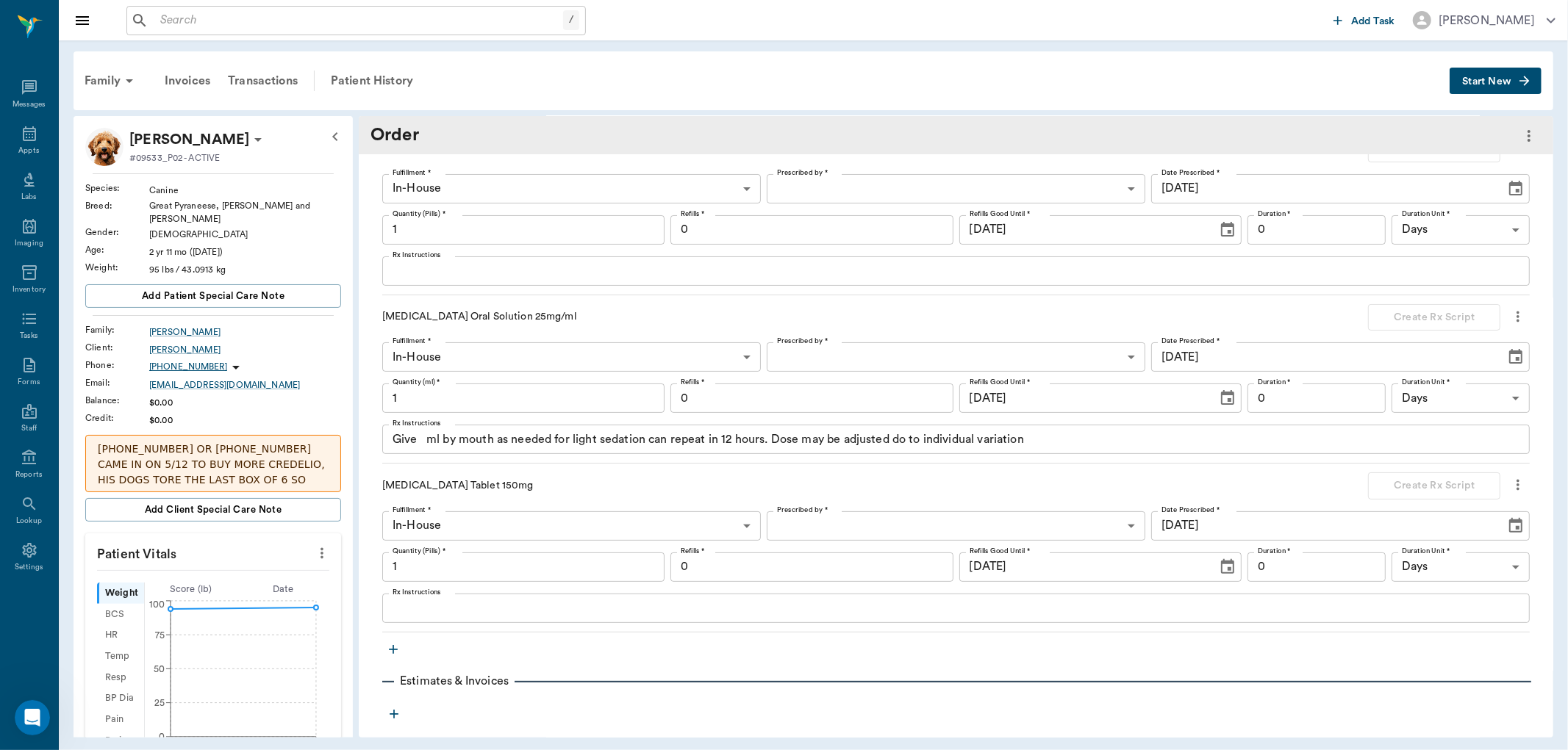
scroll to position [203, 0]
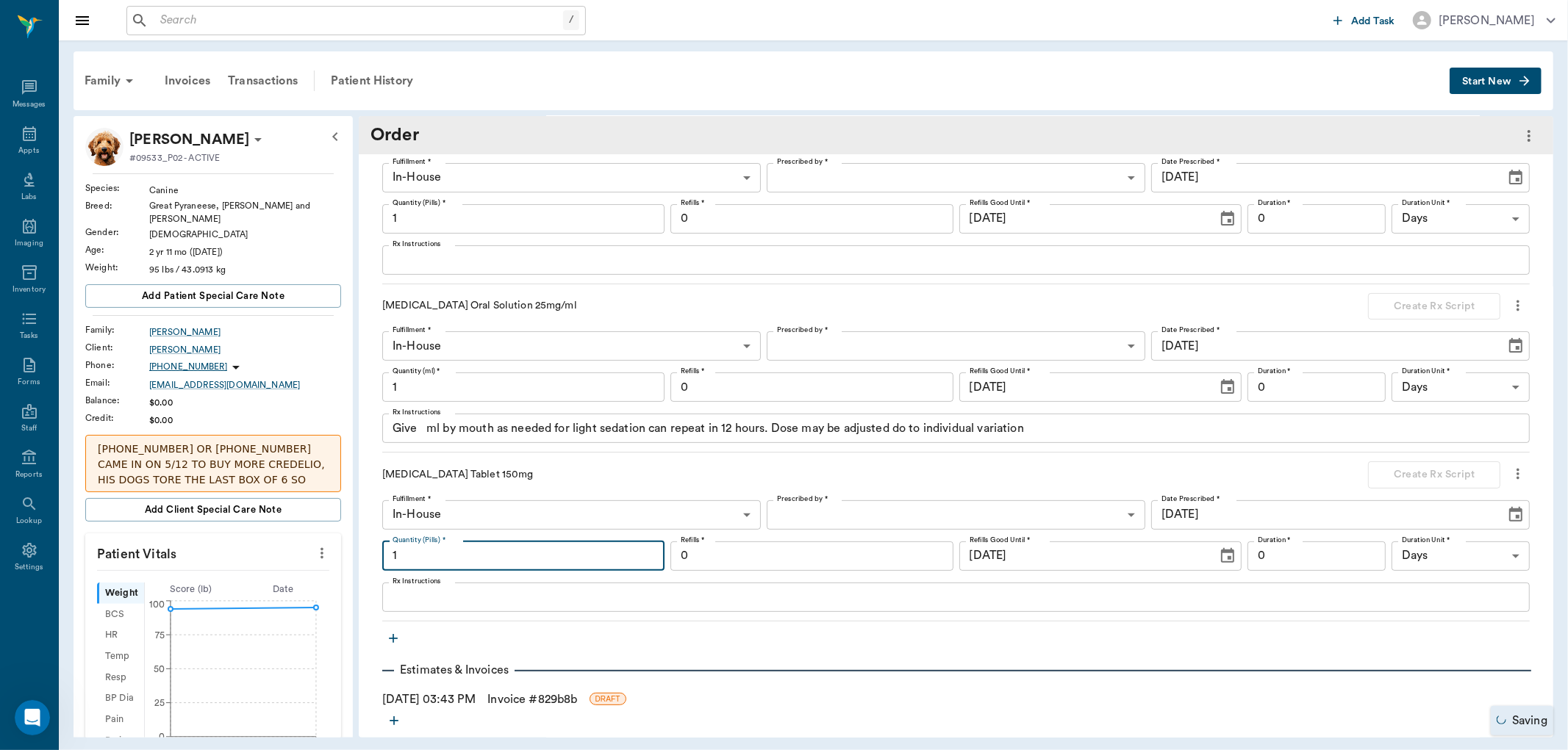
click at [491, 559] on input "1" at bounding box center [523, 556] width 282 height 30
type input "2"
click at [437, 384] on input "1" at bounding box center [523, 388] width 282 height 30
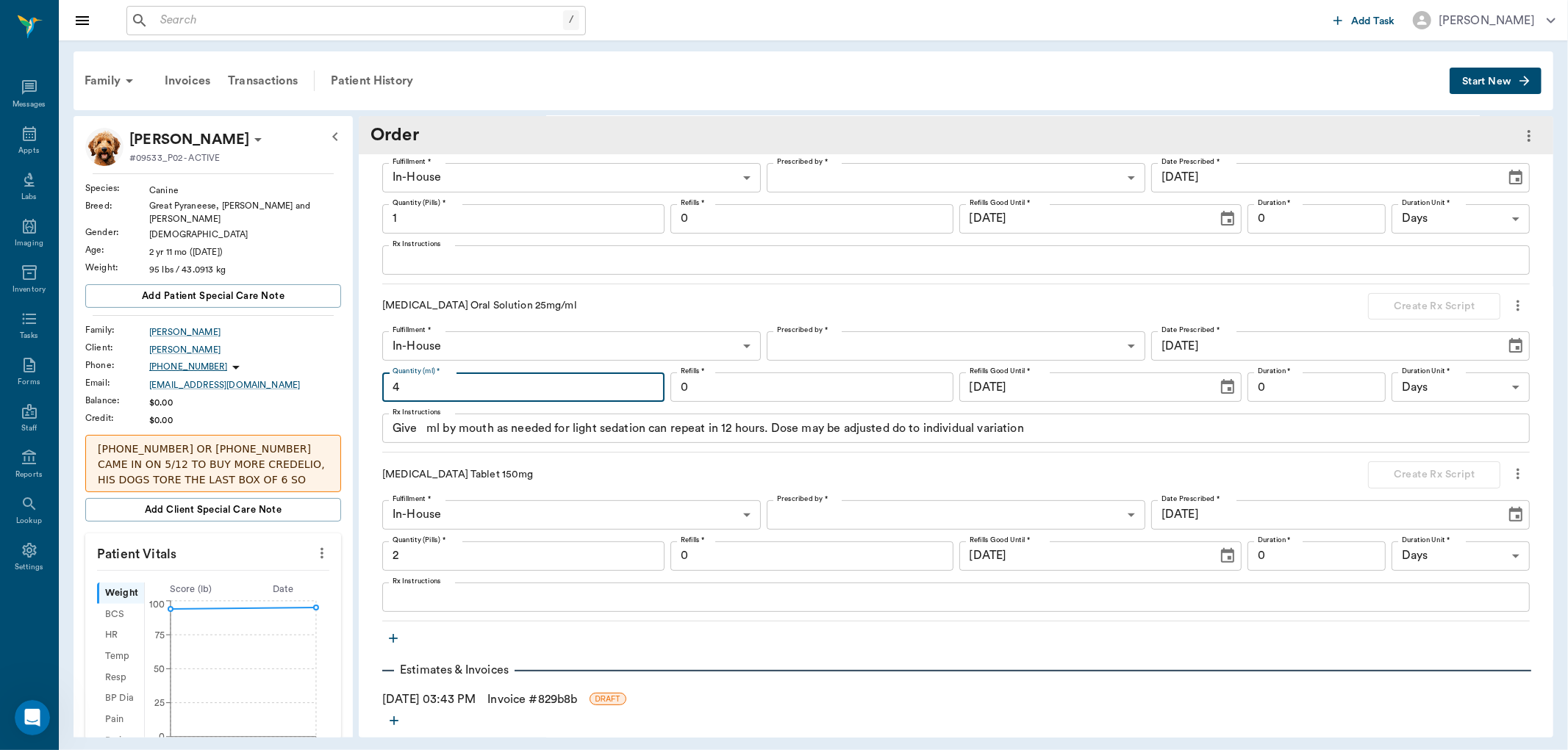
type input "4"
click at [482, 207] on input "1" at bounding box center [523, 219] width 282 height 30
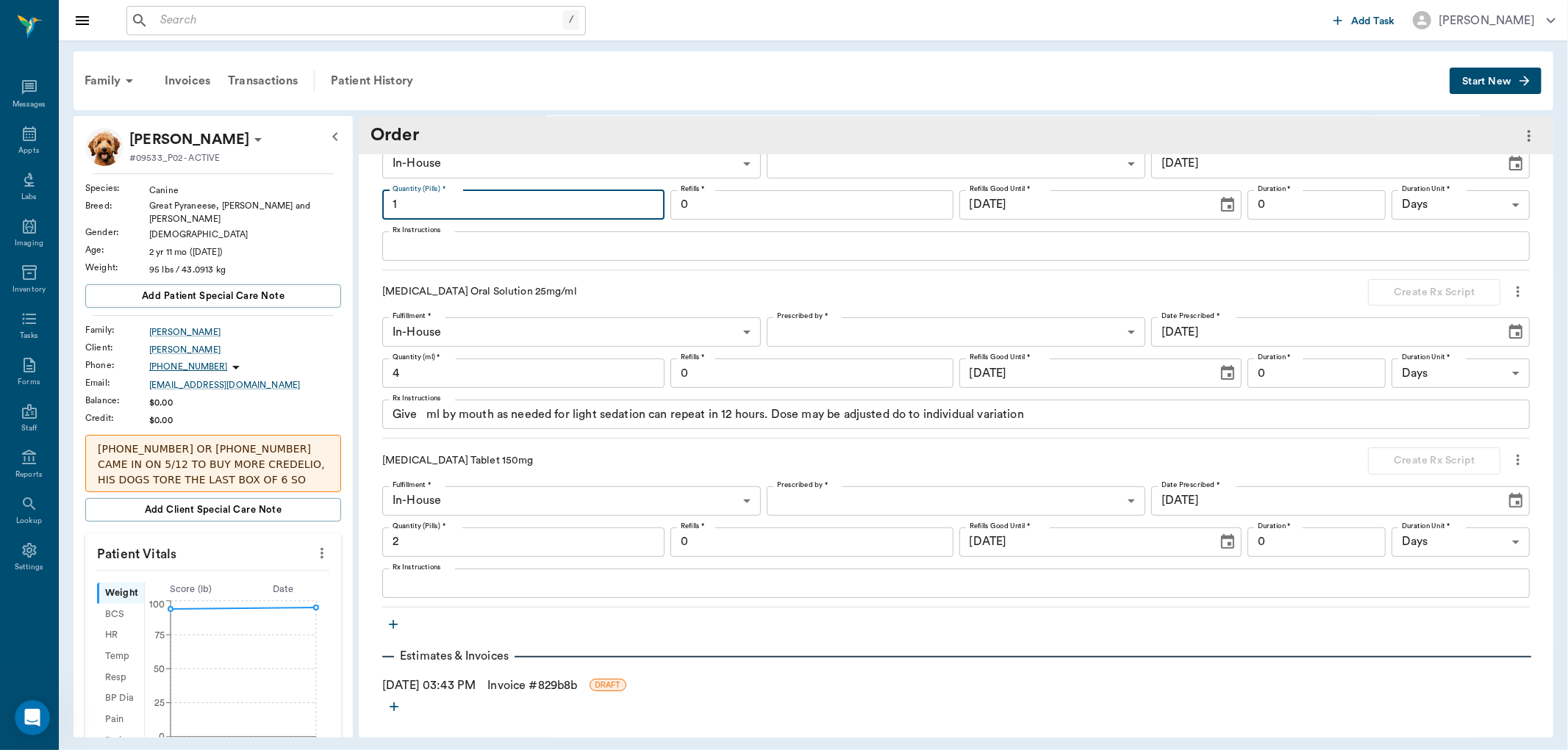
scroll to position [222, 0]
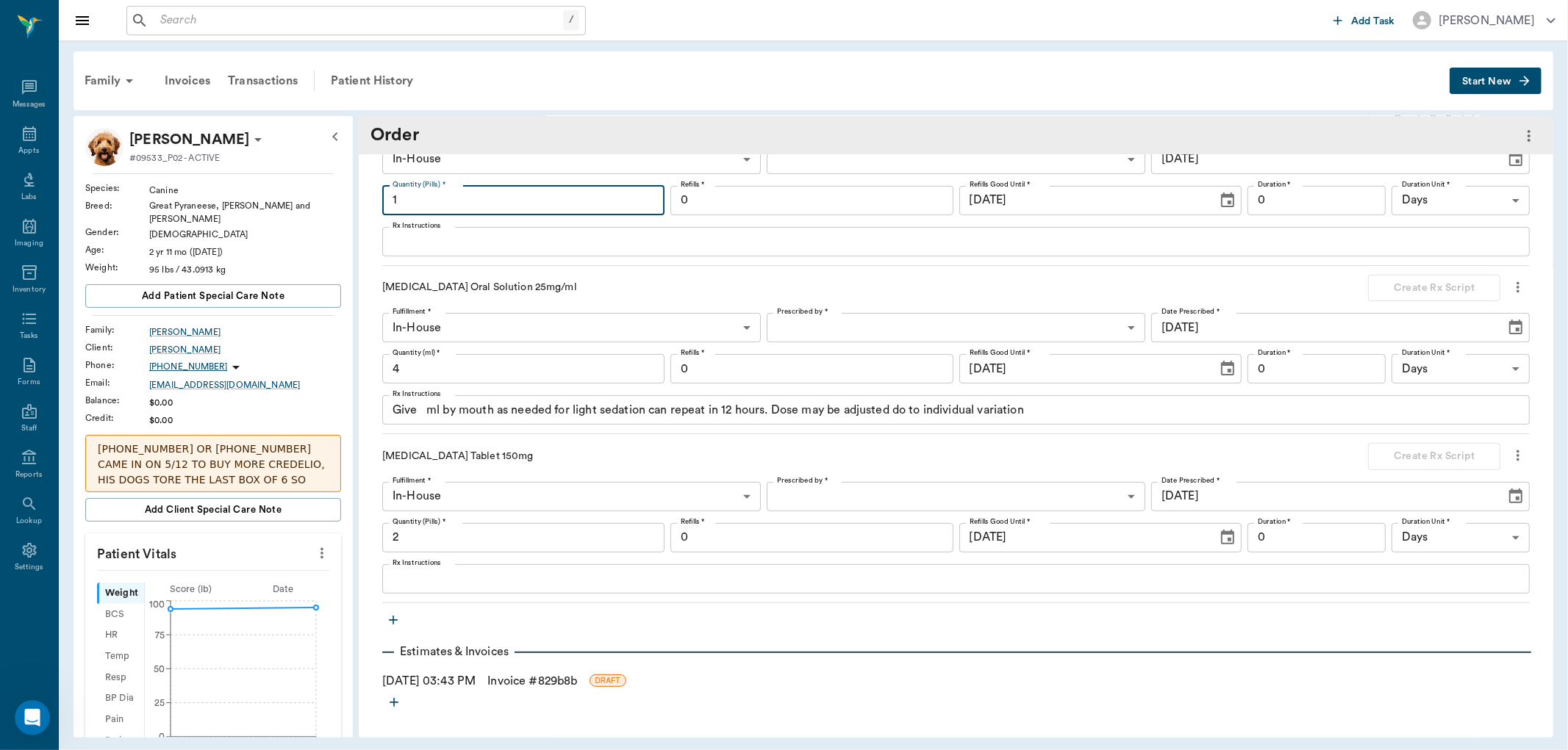
drag, startPoint x: 394, startPoint y: 611, endPoint x: 391, endPoint y: 619, distance: 8.5
click at [391, 619] on button "button" at bounding box center [393, 620] width 22 height 22
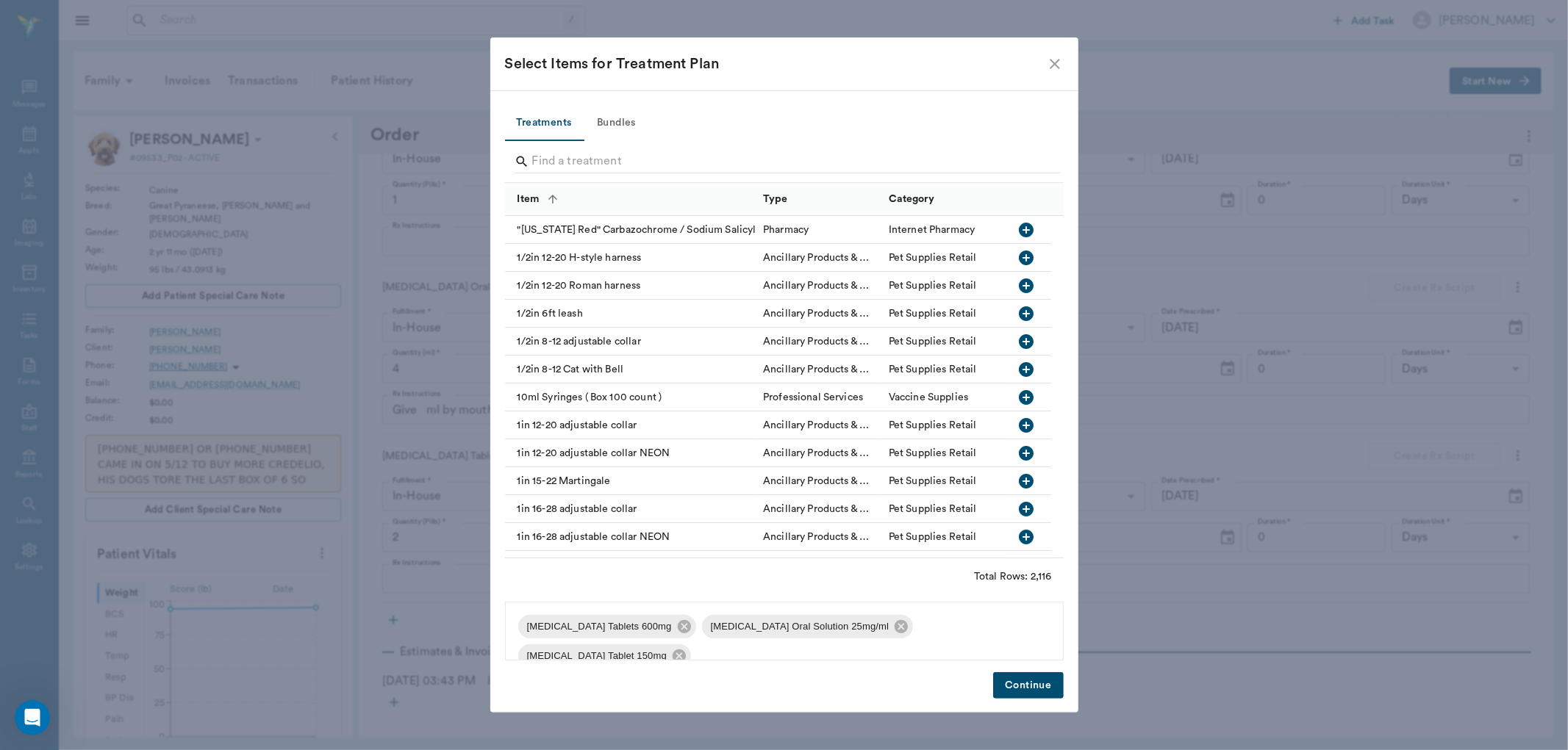
click at [389, 623] on div "Select Items for Treatment Plan Treatments Bundles Item Type Category "[US_STAT…" at bounding box center [784, 375] width 1568 height 750
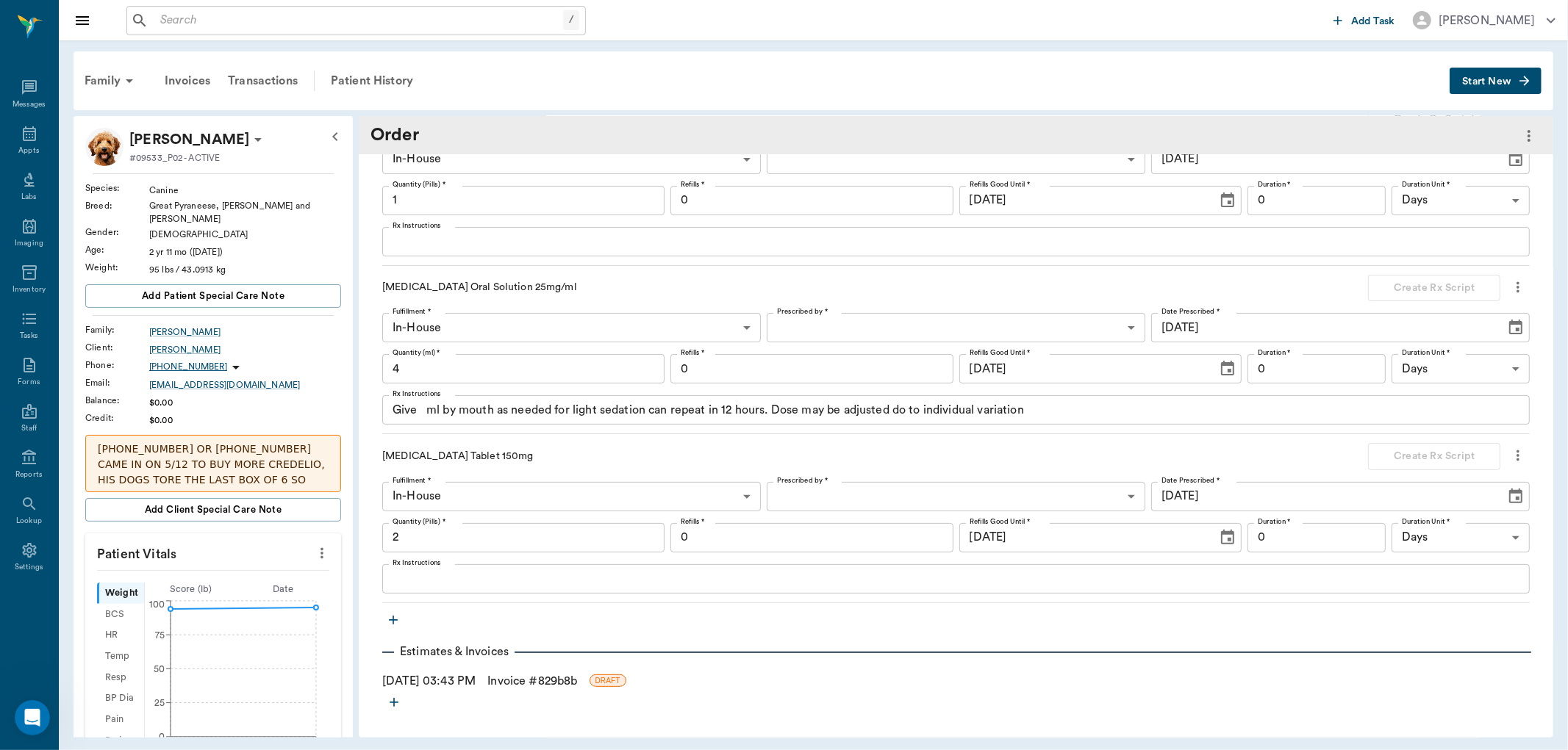
click at [388, 619] on icon "button" at bounding box center [393, 620] width 15 height 15
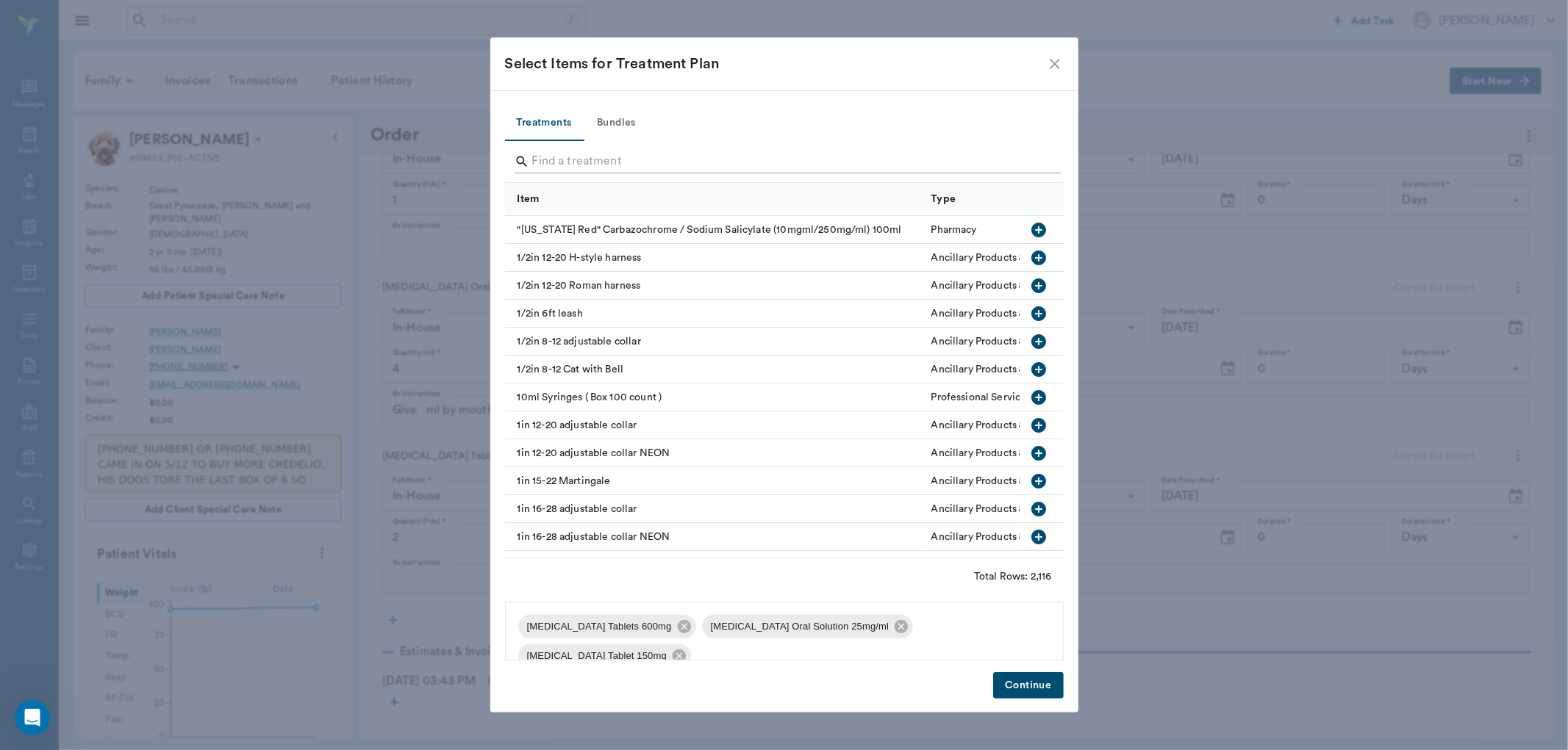
click at [629, 165] on input "Search" at bounding box center [785, 162] width 506 height 24
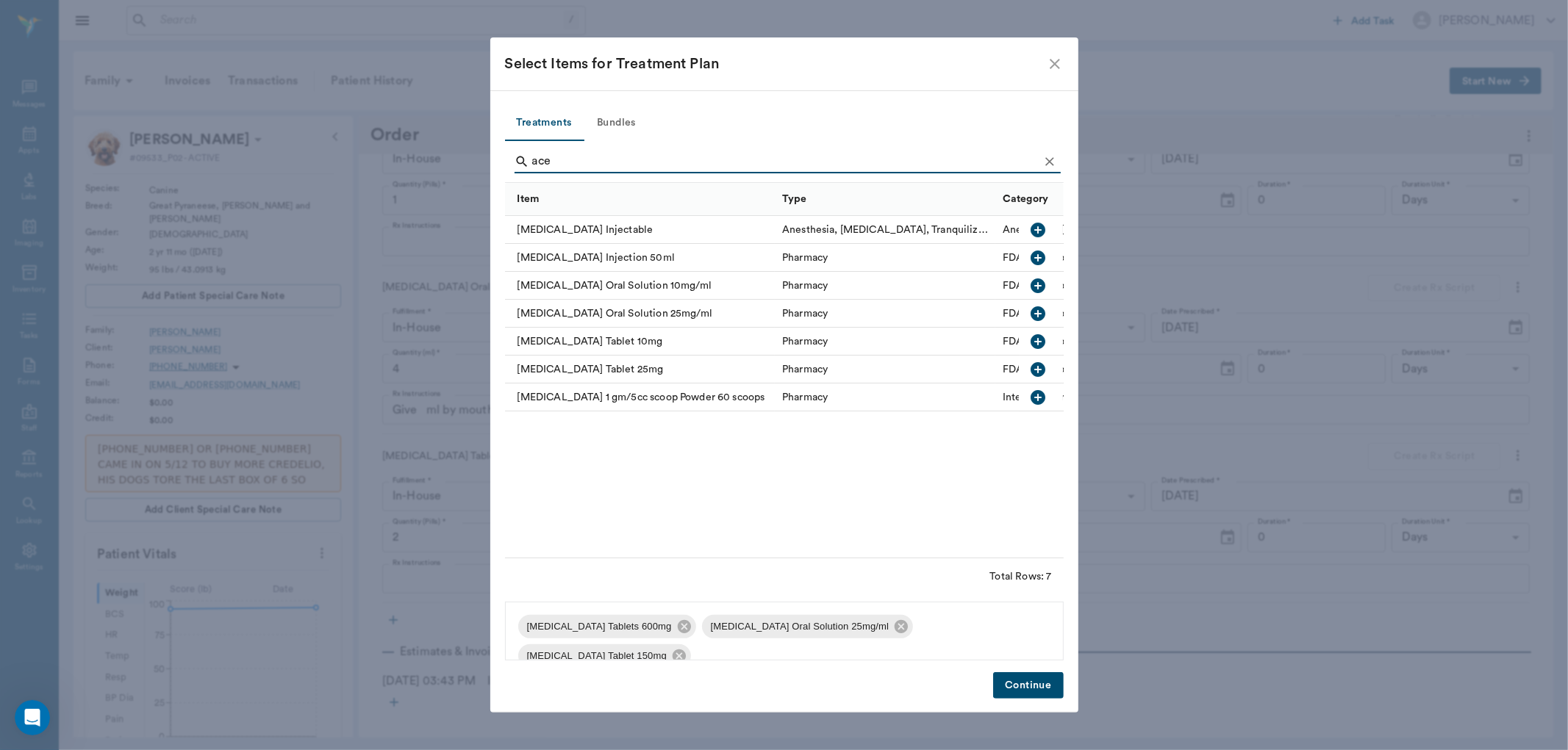
type input "ace"
click at [1040, 366] on icon "button" at bounding box center [1038, 369] width 15 height 15
click at [893, 629] on icon at bounding box center [901, 627] width 17 height 17
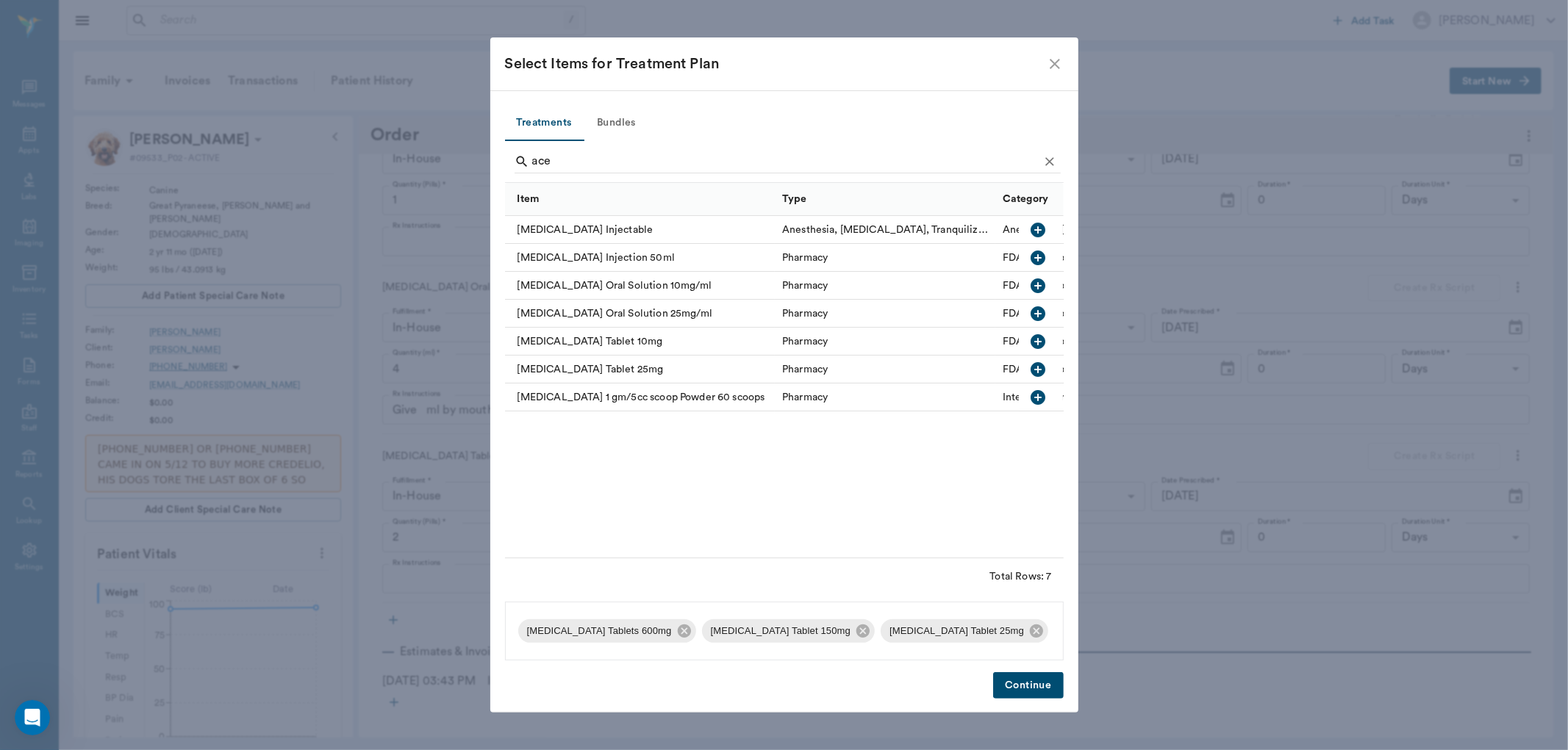
click at [1028, 680] on button "Continue" at bounding box center [1028, 685] width 70 height 27
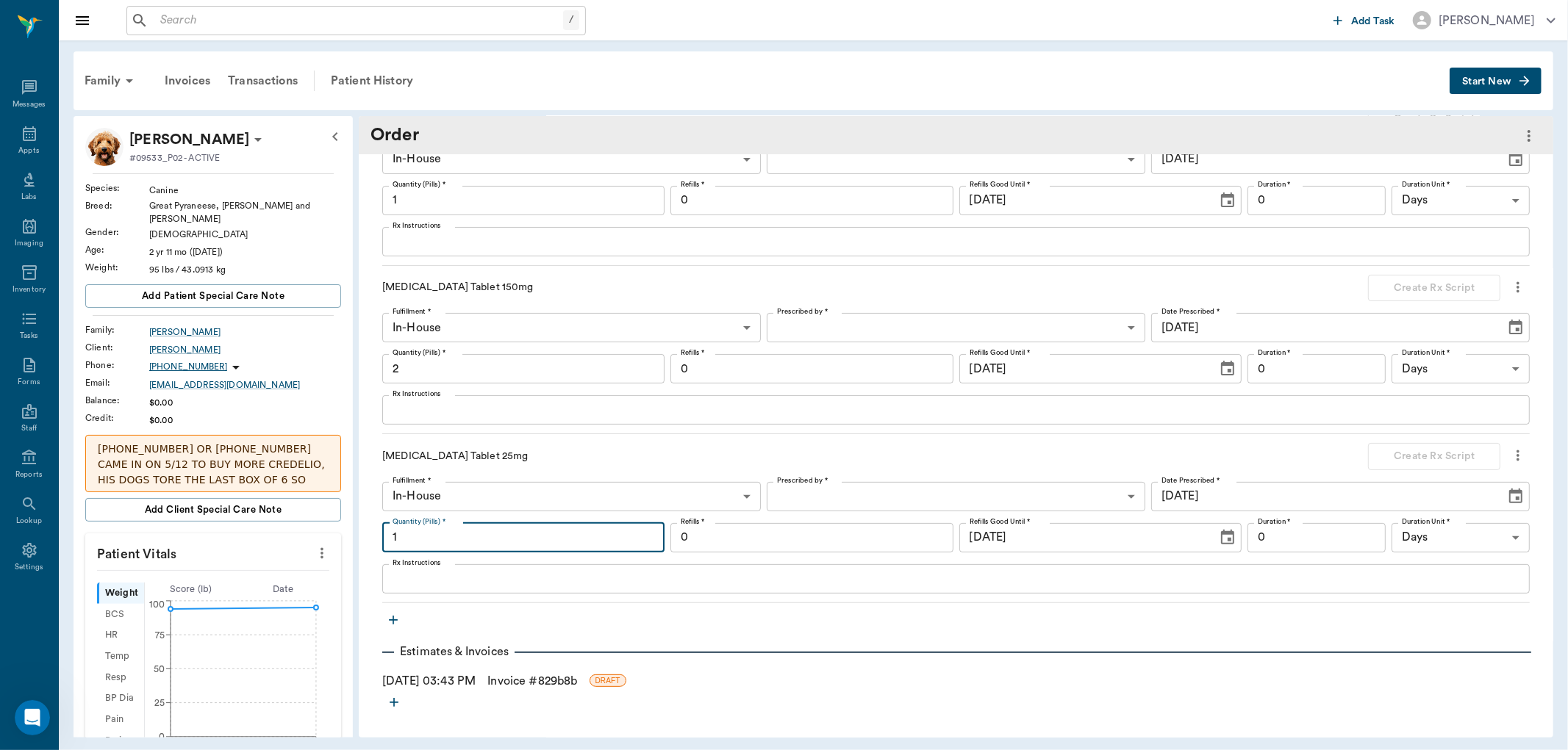
click at [435, 537] on input "1" at bounding box center [523, 538] width 282 height 30
type input "4"
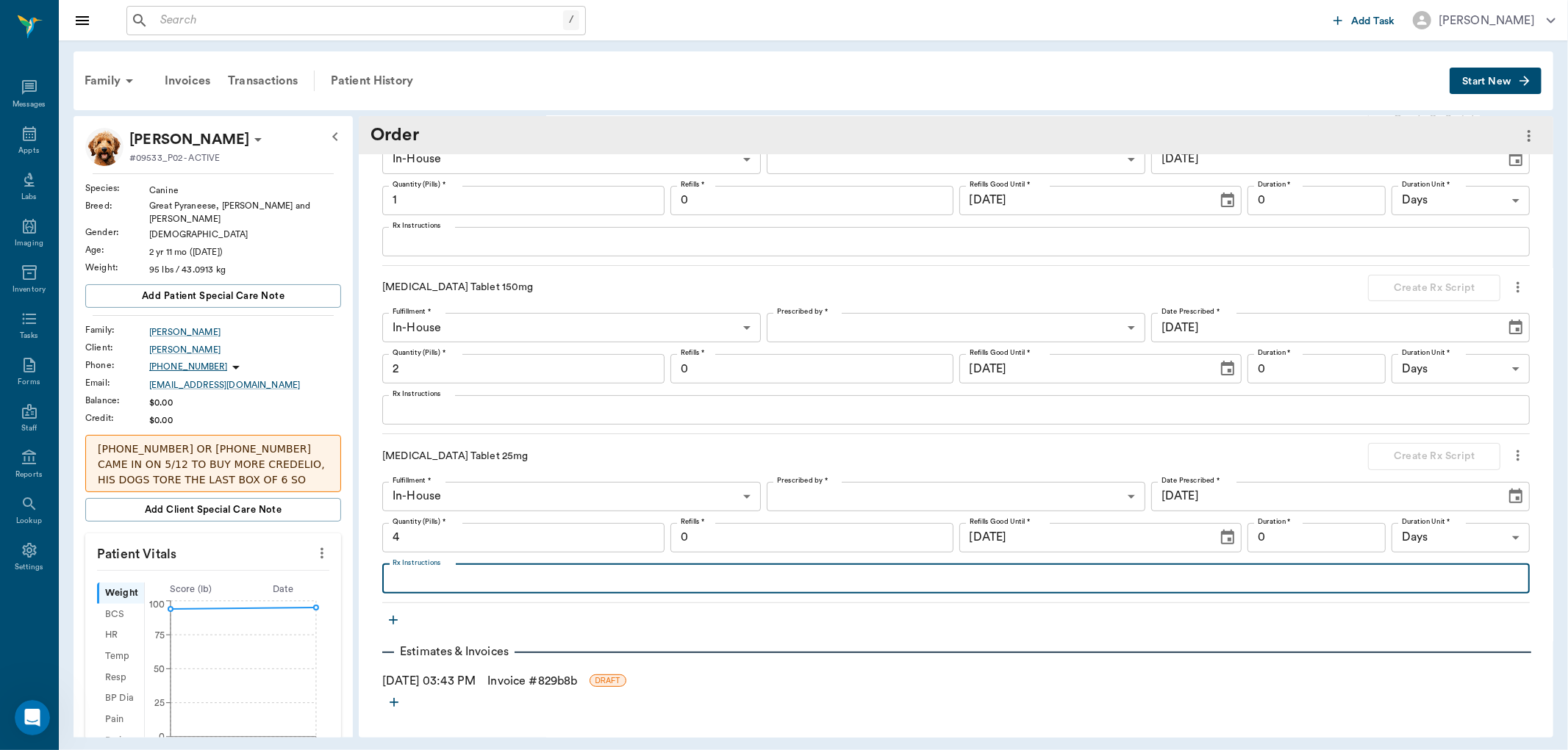
click at [395, 586] on textarea "Rx Instructions" at bounding box center [956, 578] width 1126 height 17
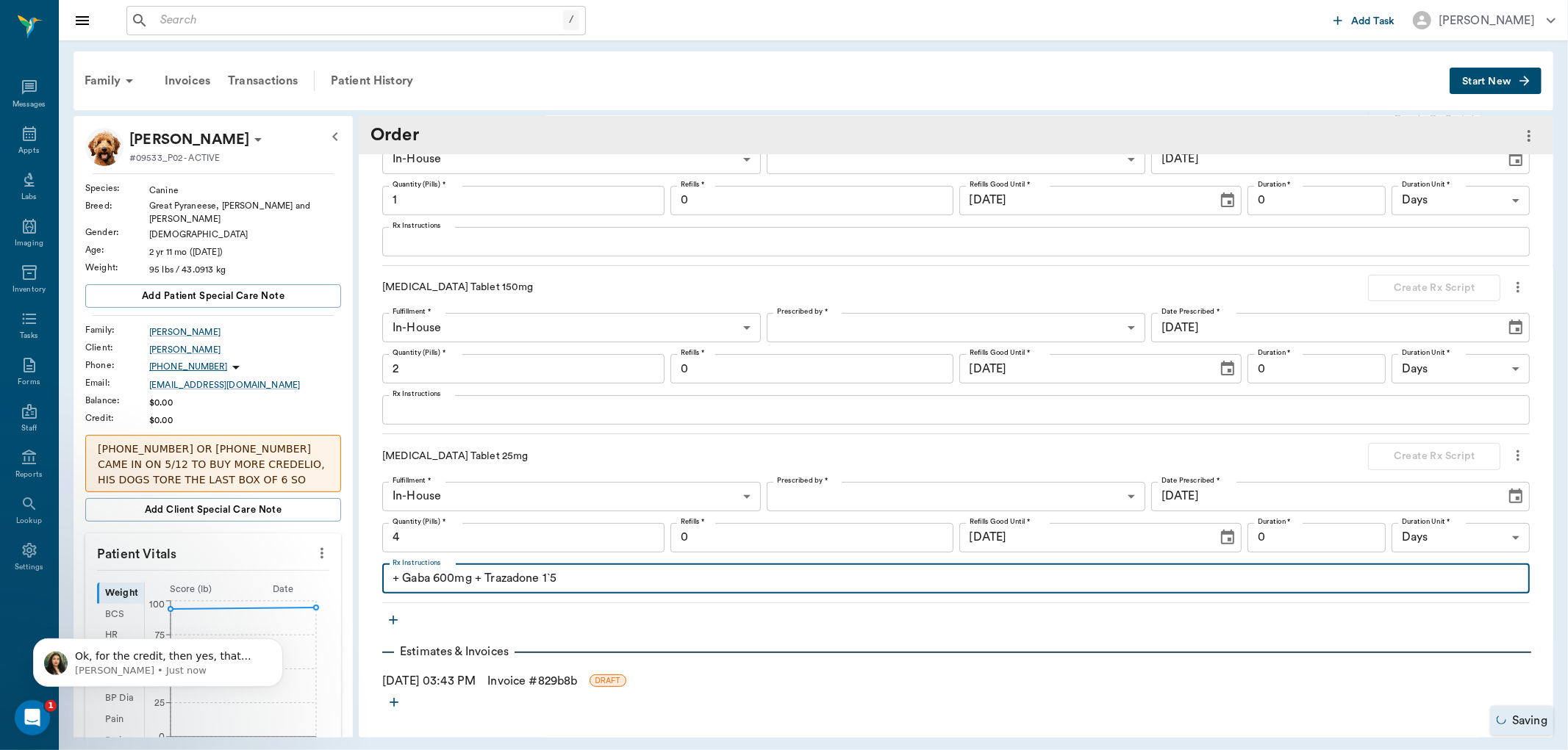
scroll to position [0, 0]
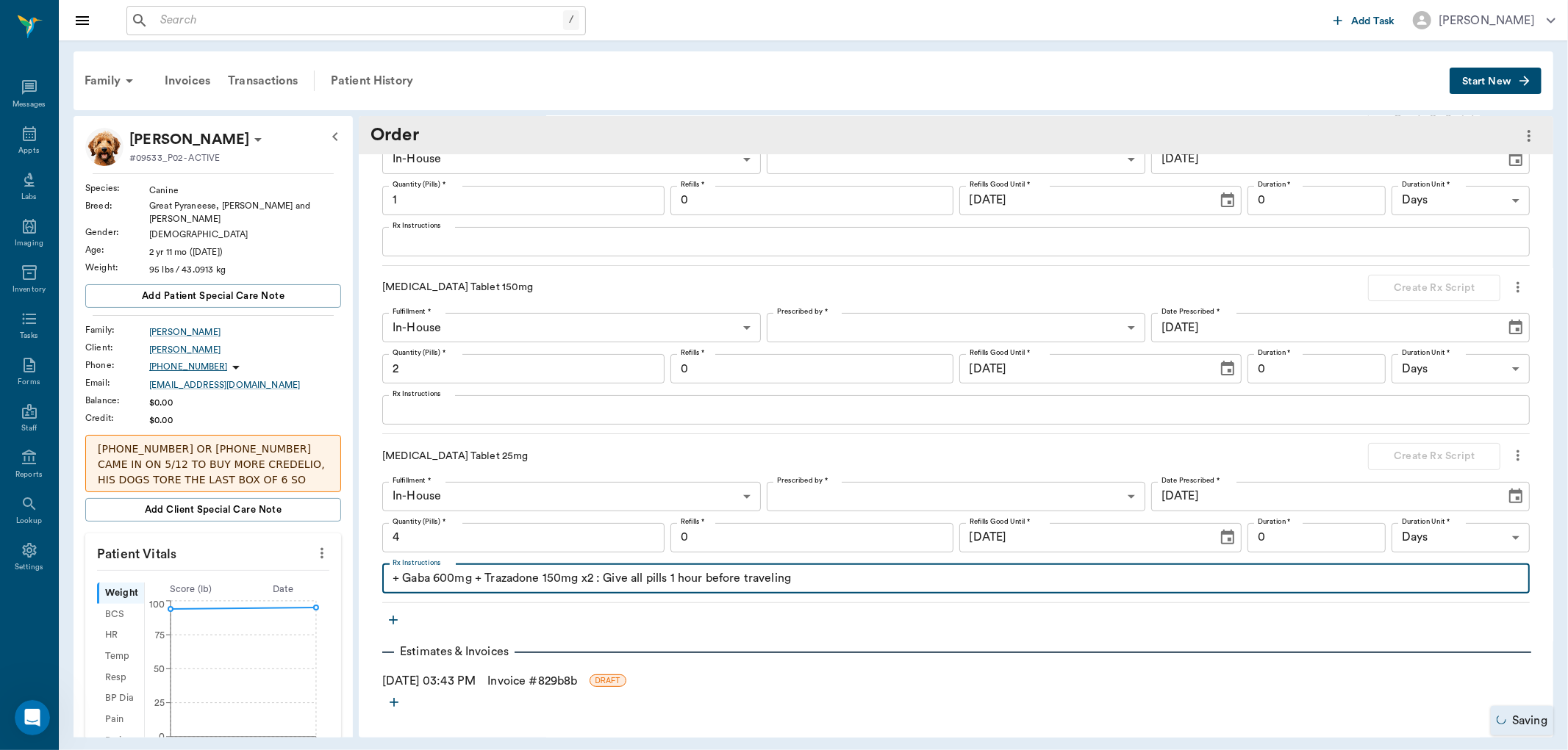
type textarea "+ Gaba 600mg + Trazadone 150mg x2 : Give all pills 1 hour before traveling"
click at [908, 489] on body "/ ​ Add Task [PERSON_NAME] Nectar Messages Appts Labs Imaging Inventory Tasks F…" at bounding box center [784, 375] width 1568 height 750
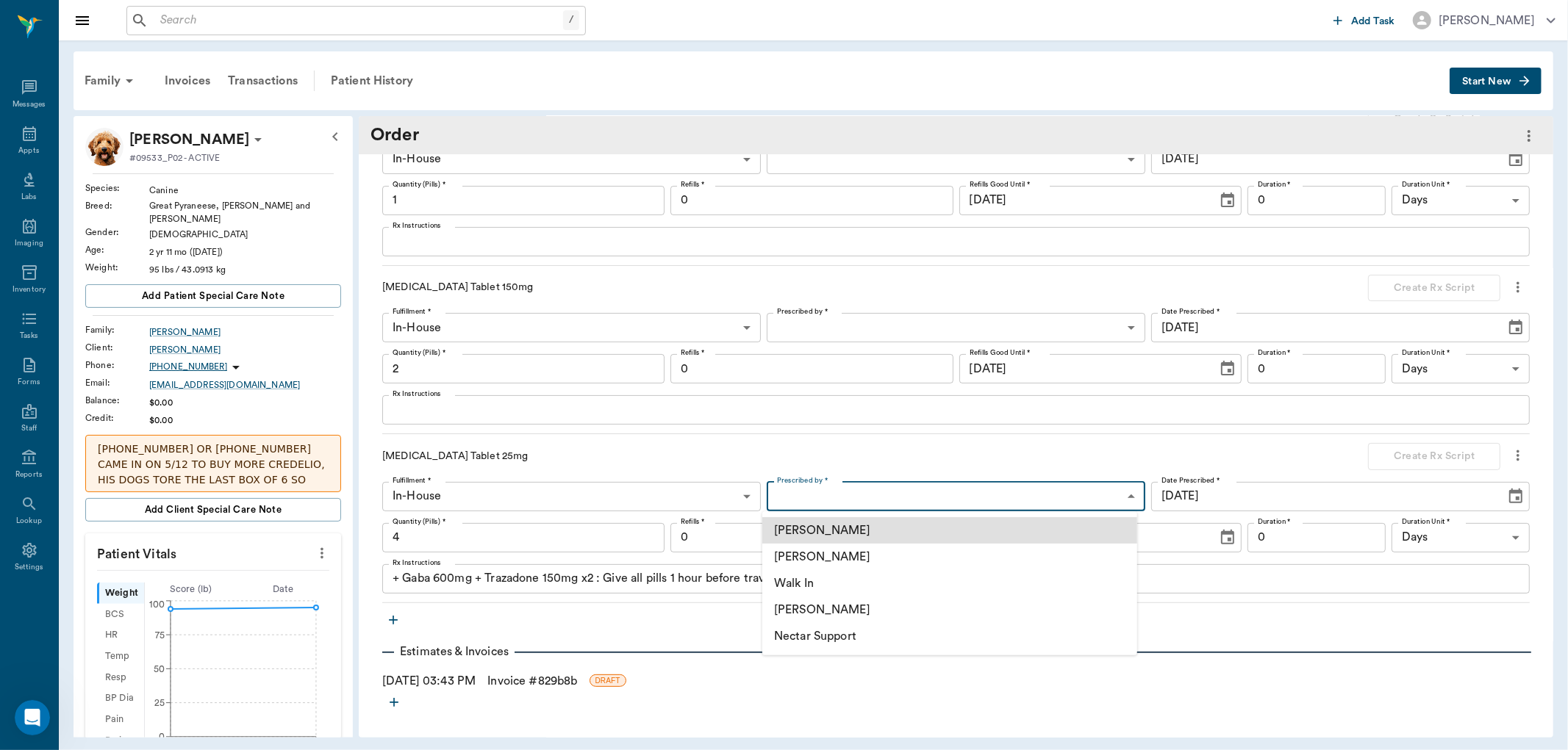
click at [857, 552] on li "[PERSON_NAME]" at bounding box center [949, 557] width 375 height 26
type input "63ec2f075fda476ae8351a4d"
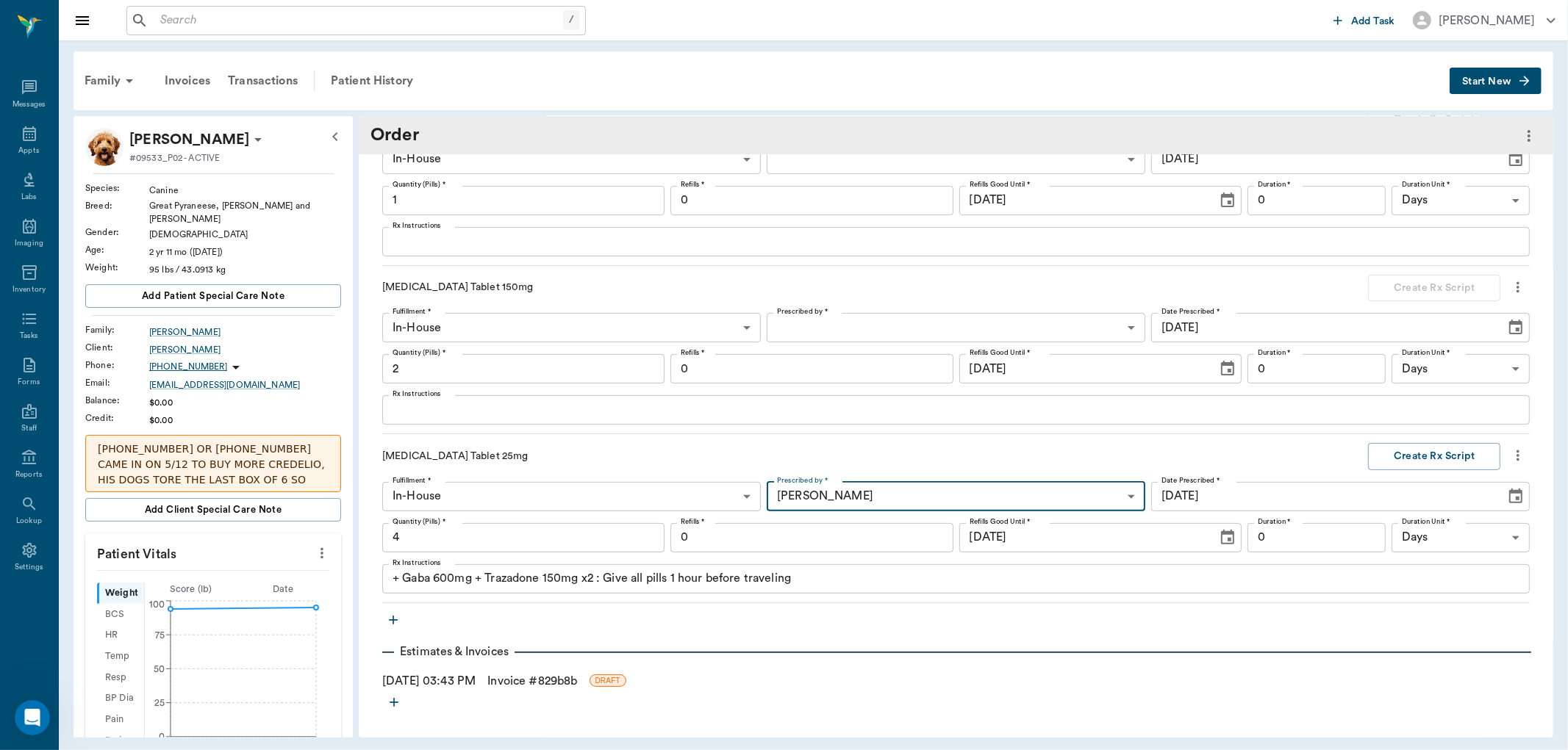
click at [922, 531] on input "0" at bounding box center [811, 538] width 282 height 30
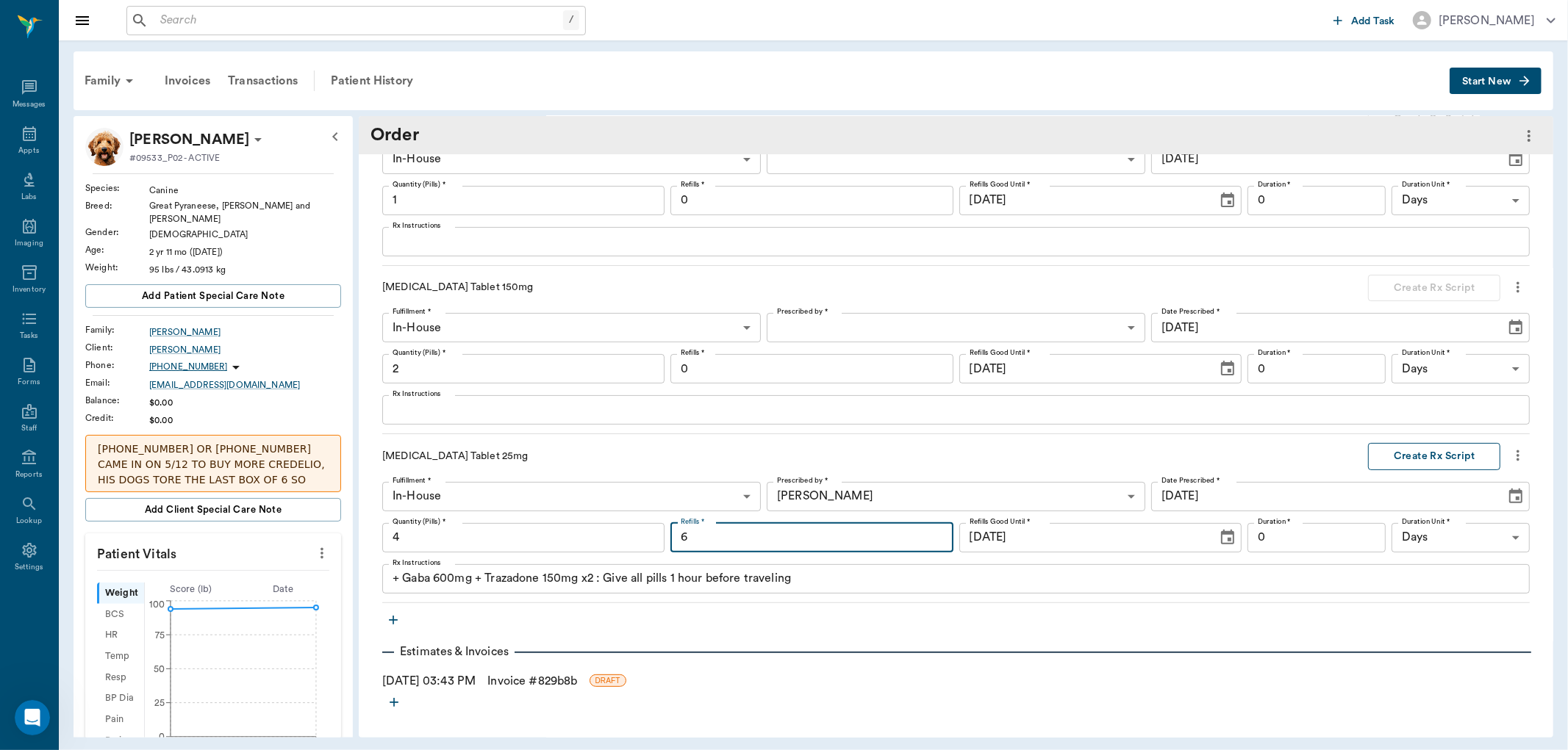
type input "6"
click at [1410, 459] on button "Create Rx Script" at bounding box center [1434, 457] width 133 height 27
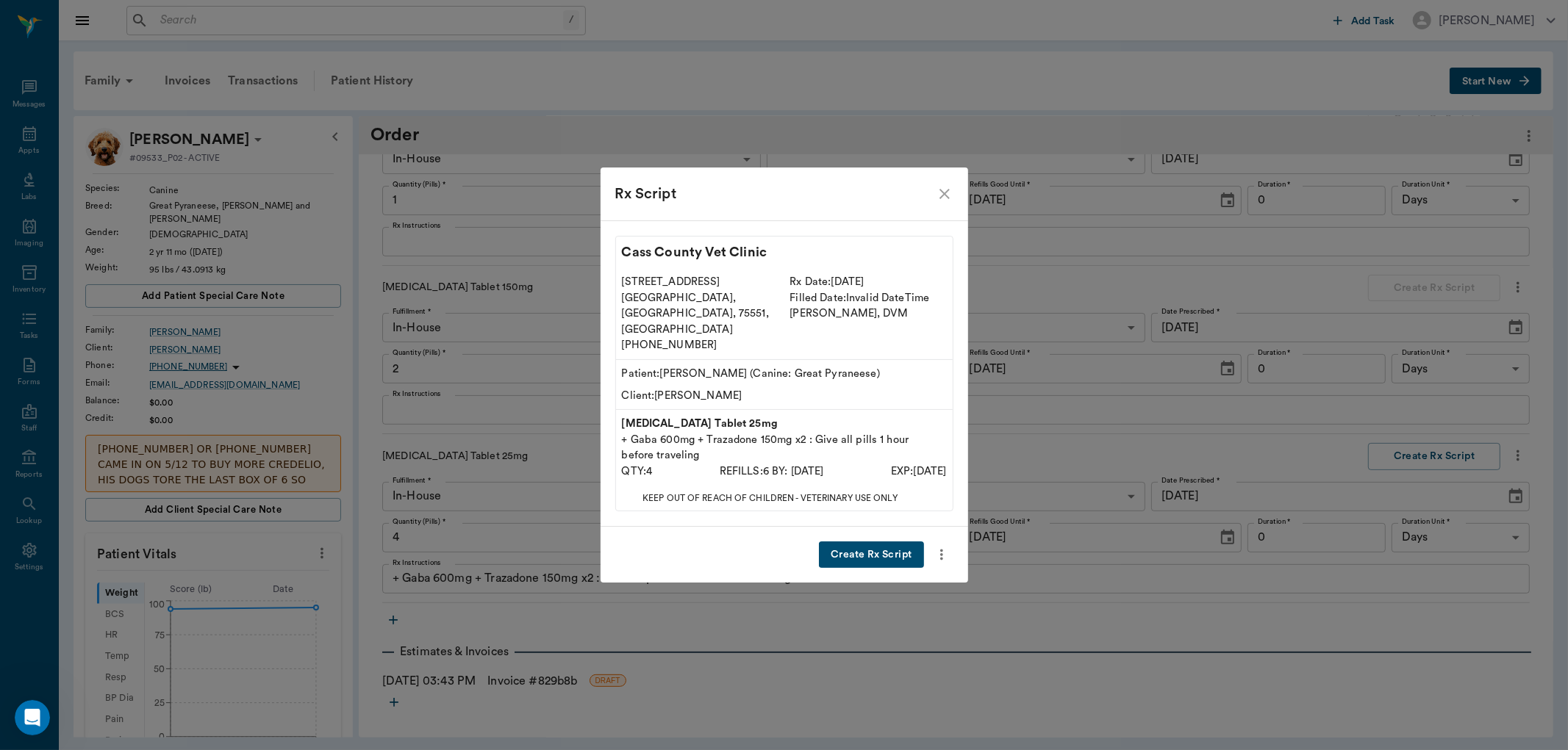
click at [891, 541] on button "Create Rx Script" at bounding box center [871, 554] width 105 height 27
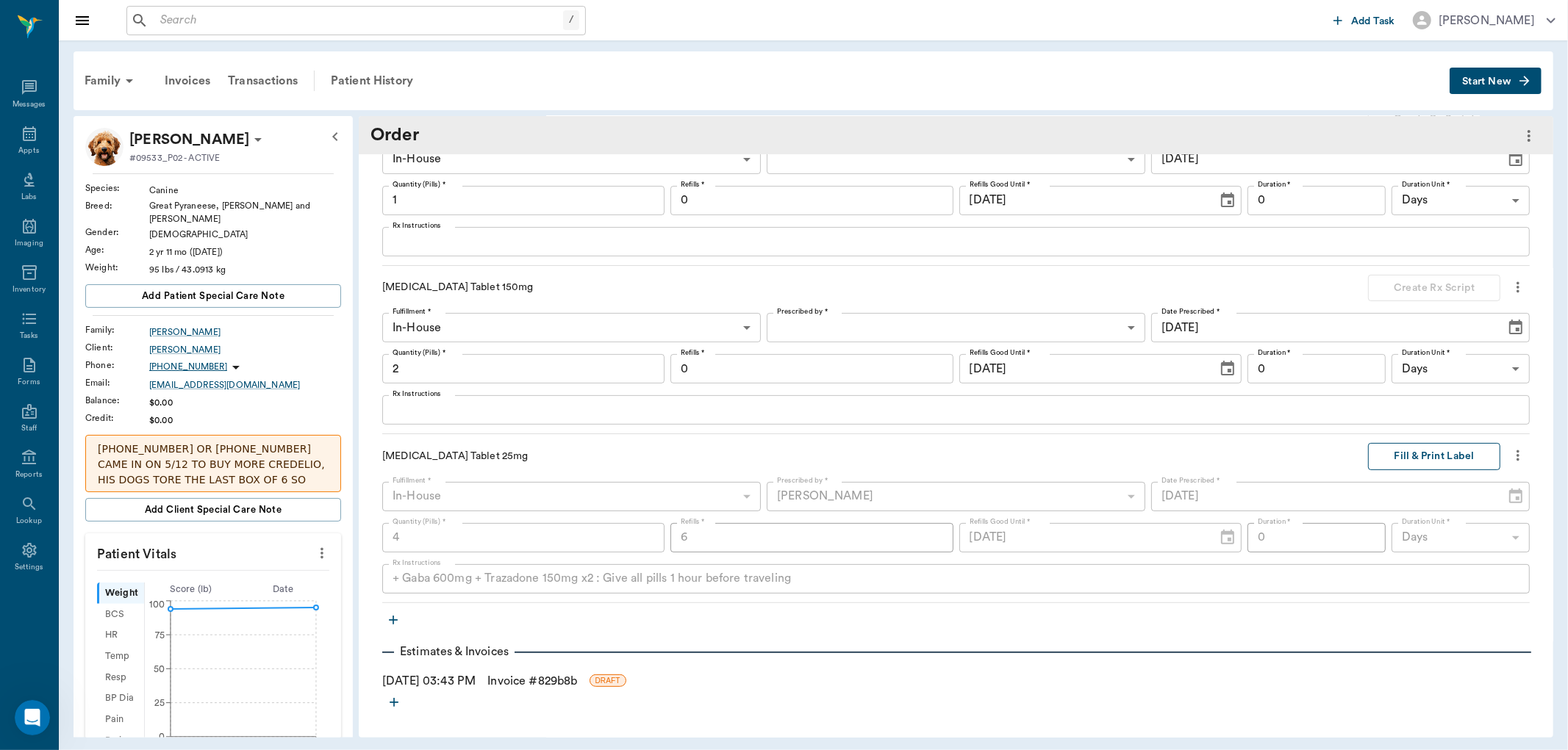
click at [1426, 450] on button "Fill & Print Label" at bounding box center [1434, 457] width 133 height 27
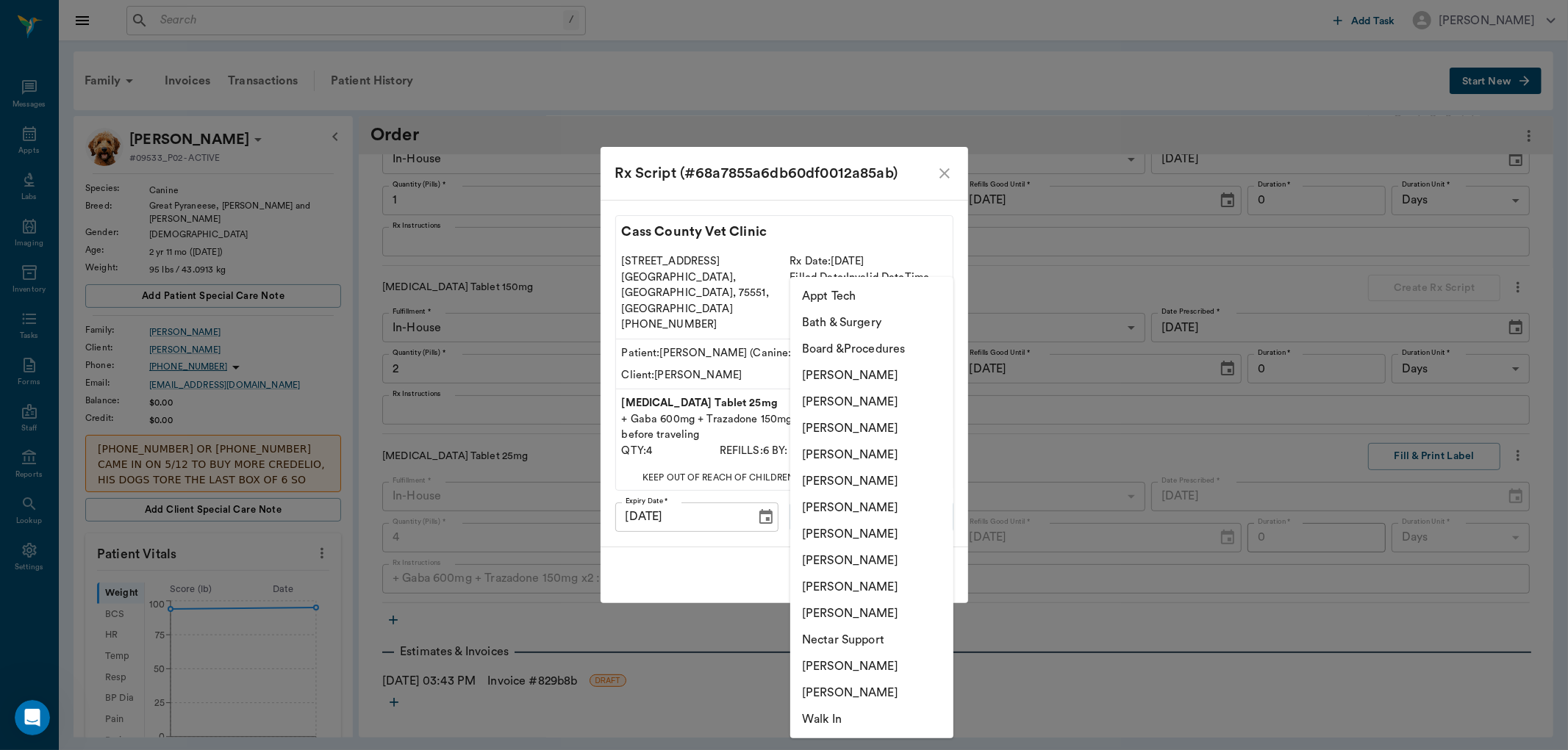
click at [887, 506] on body "/ ​ Add Task [PERSON_NAME] Nectar Messages Appts Labs Imaging Inventory Tasks F…" at bounding box center [784, 375] width 1568 height 750
click at [893, 430] on li "[PERSON_NAME]" at bounding box center [871, 429] width 163 height 26
type input "63ec2f075fda476ae8351a4d"
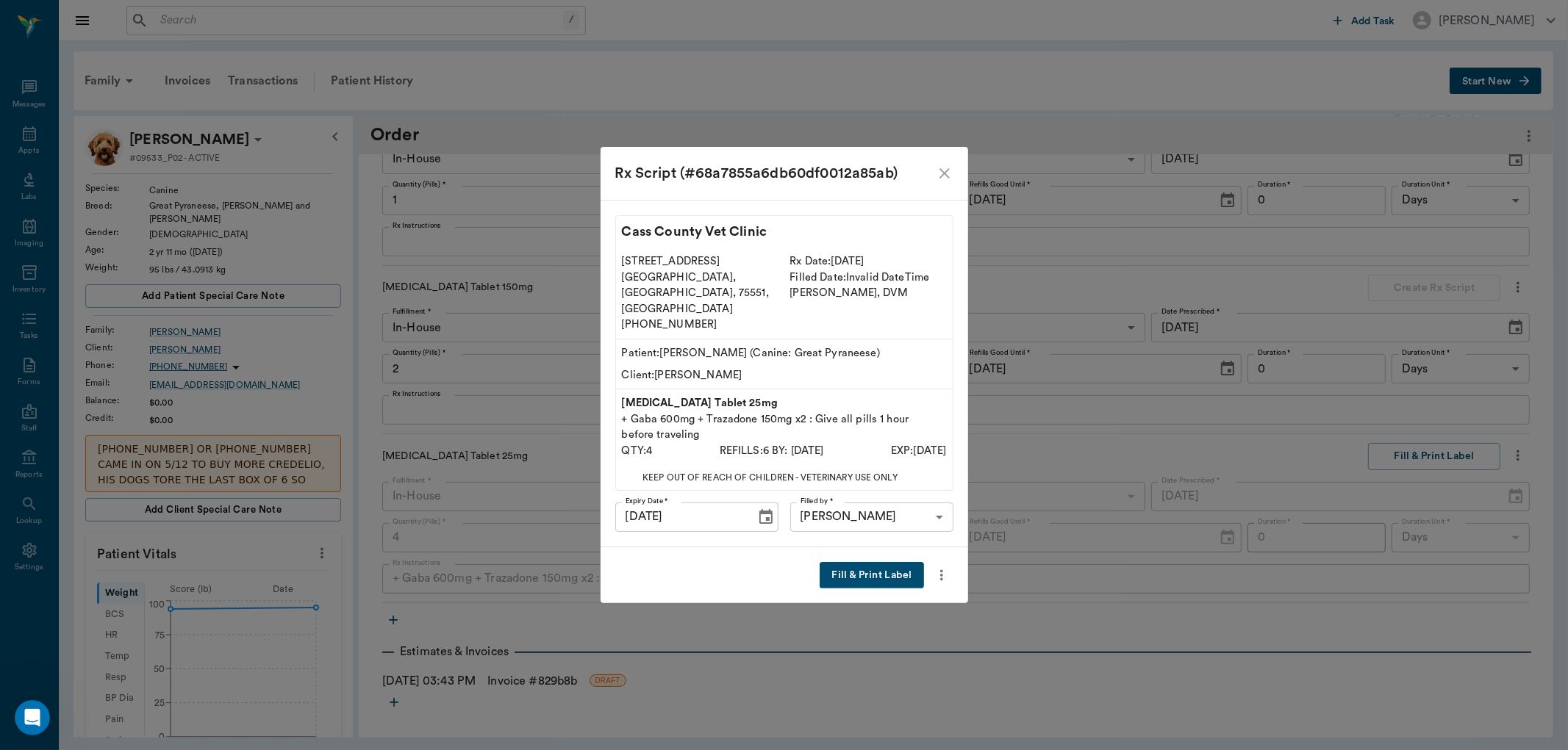
click at [899, 562] on button "Fill & Print Label" at bounding box center [871, 575] width 104 height 27
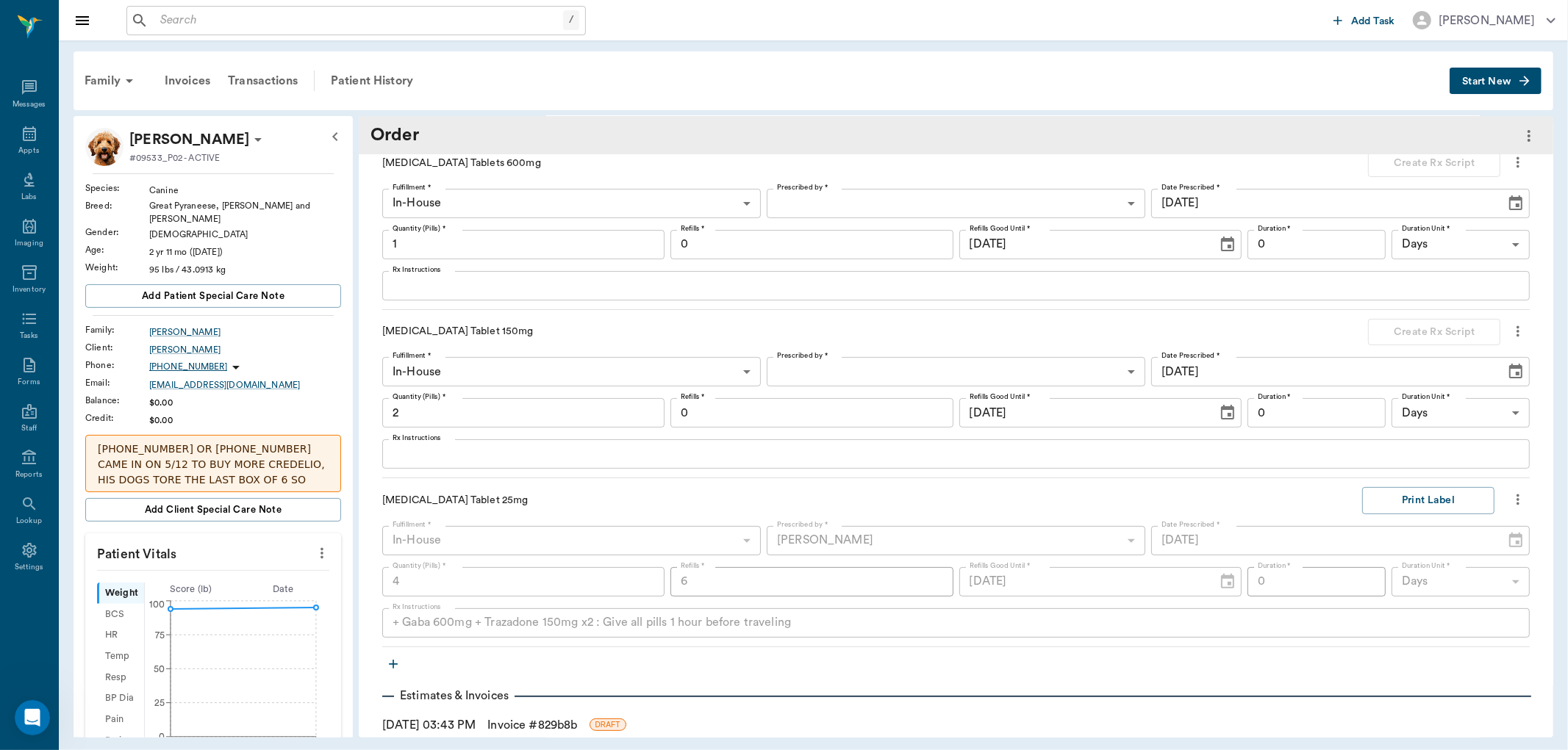
scroll to position [222, 0]
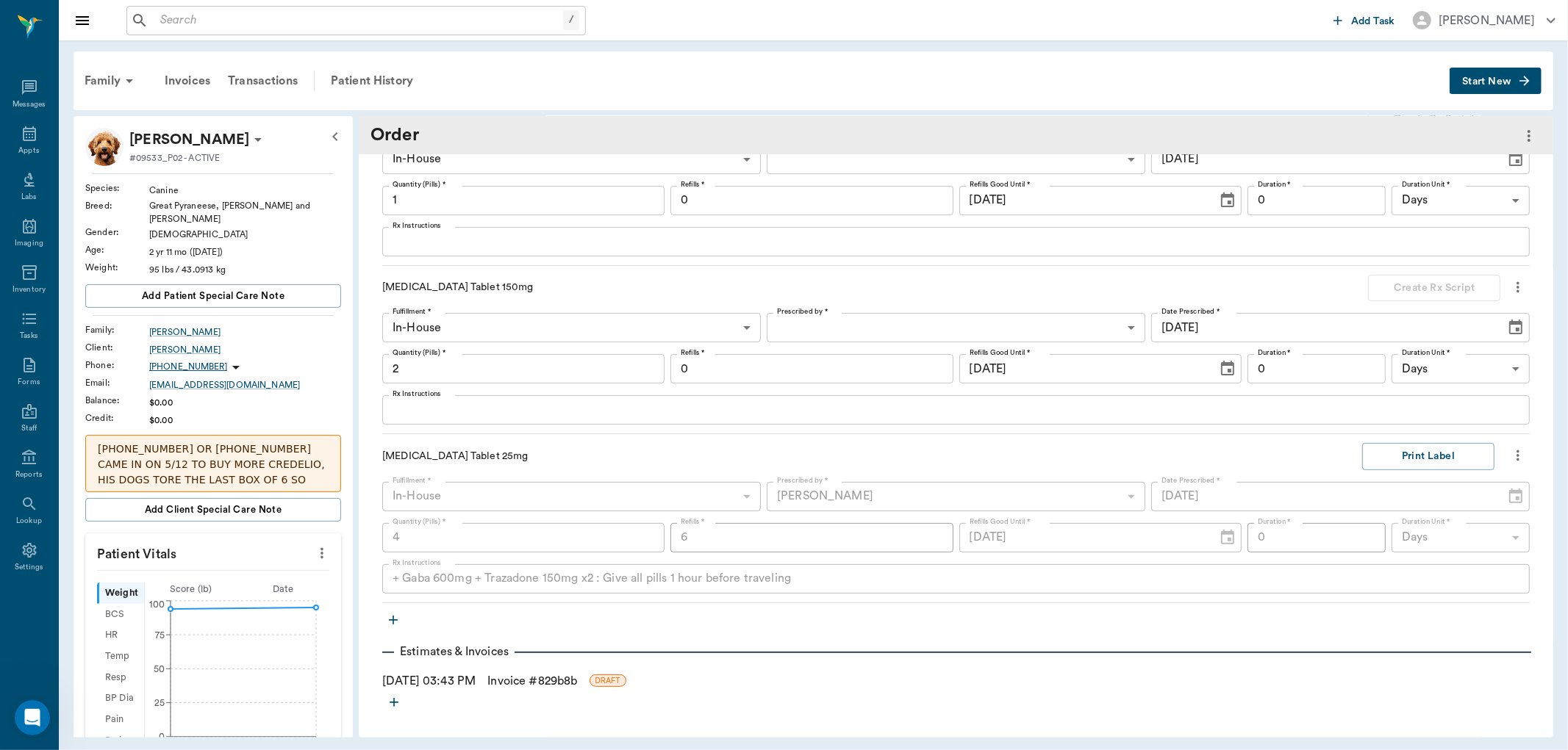
click at [527, 680] on link "Invoice # 829b8b" at bounding box center [532, 681] width 90 height 17
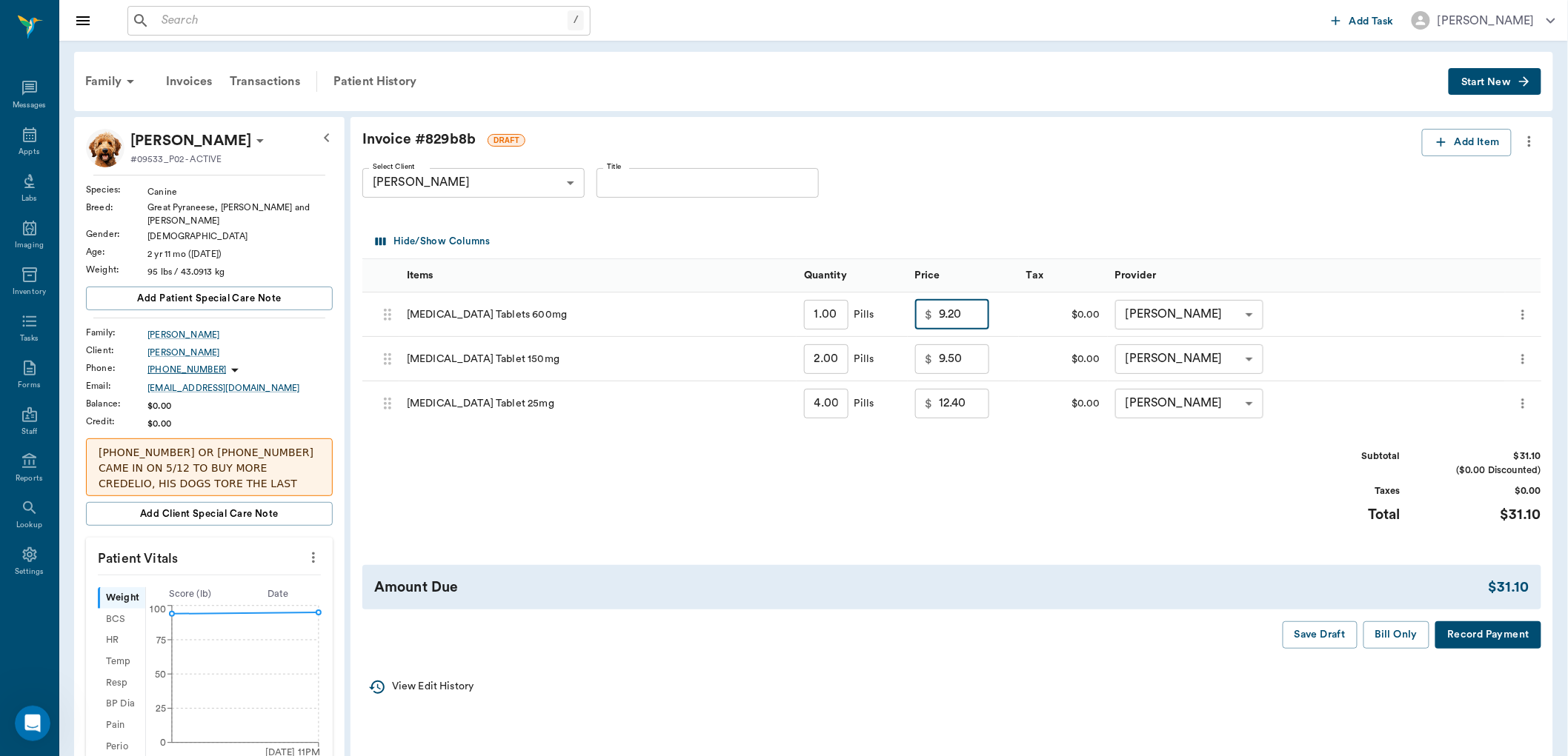
click at [981, 322] on input "9.20" at bounding box center [964, 315] width 50 height 30
type input "0.00"
click at [980, 366] on input "9.50" at bounding box center [964, 359] width 50 height 30
type input "0.00"
click at [975, 400] on input "12.40" at bounding box center [964, 404] width 50 height 30
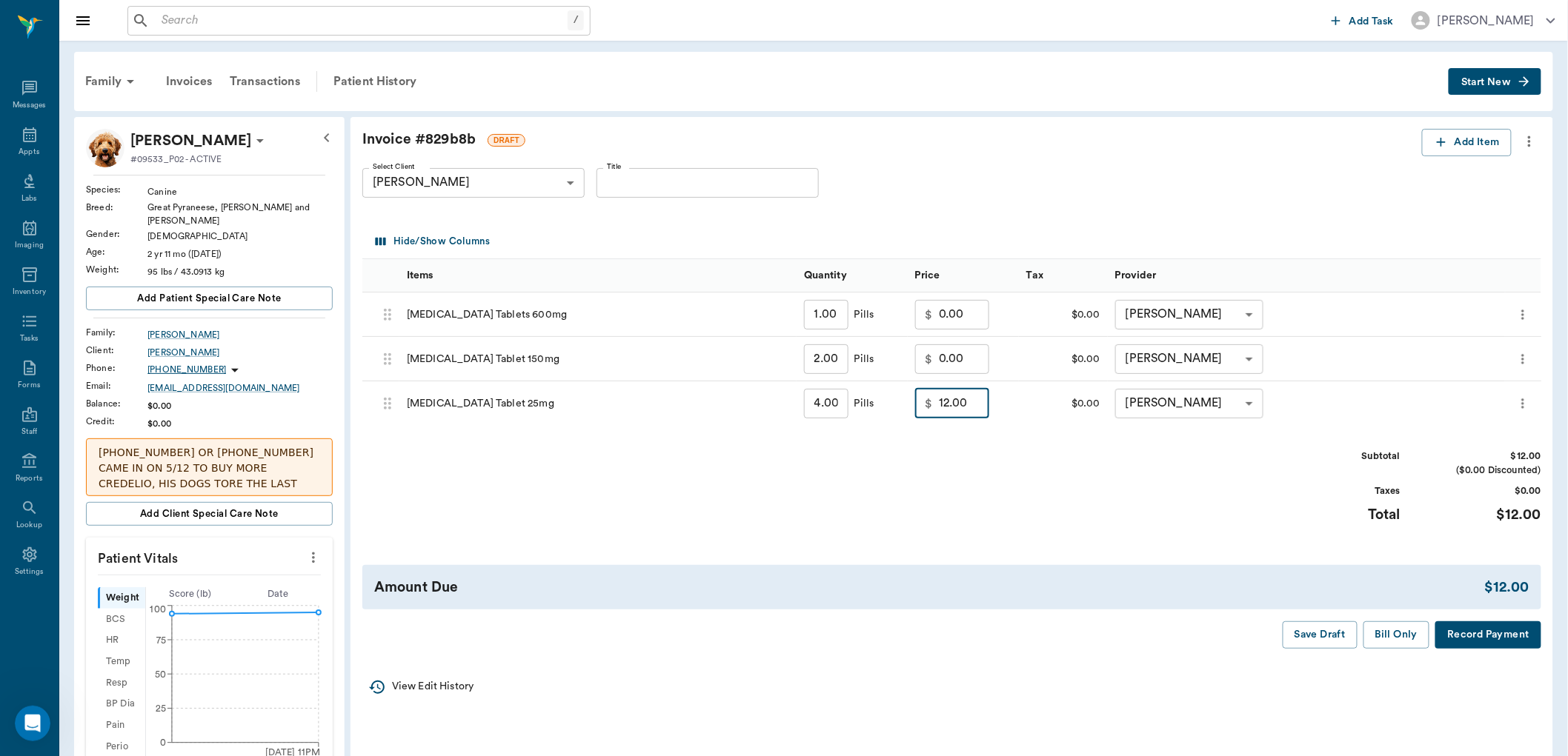
type input "12.00"
click at [1072, 487] on div "Subtotal $12.00 ($0.00 Discounted) Taxes $0.00 Total $12.00" at bounding box center [952, 495] width 1179 height 92
click at [1390, 635] on button "Bill Only" at bounding box center [1397, 635] width 67 height 27
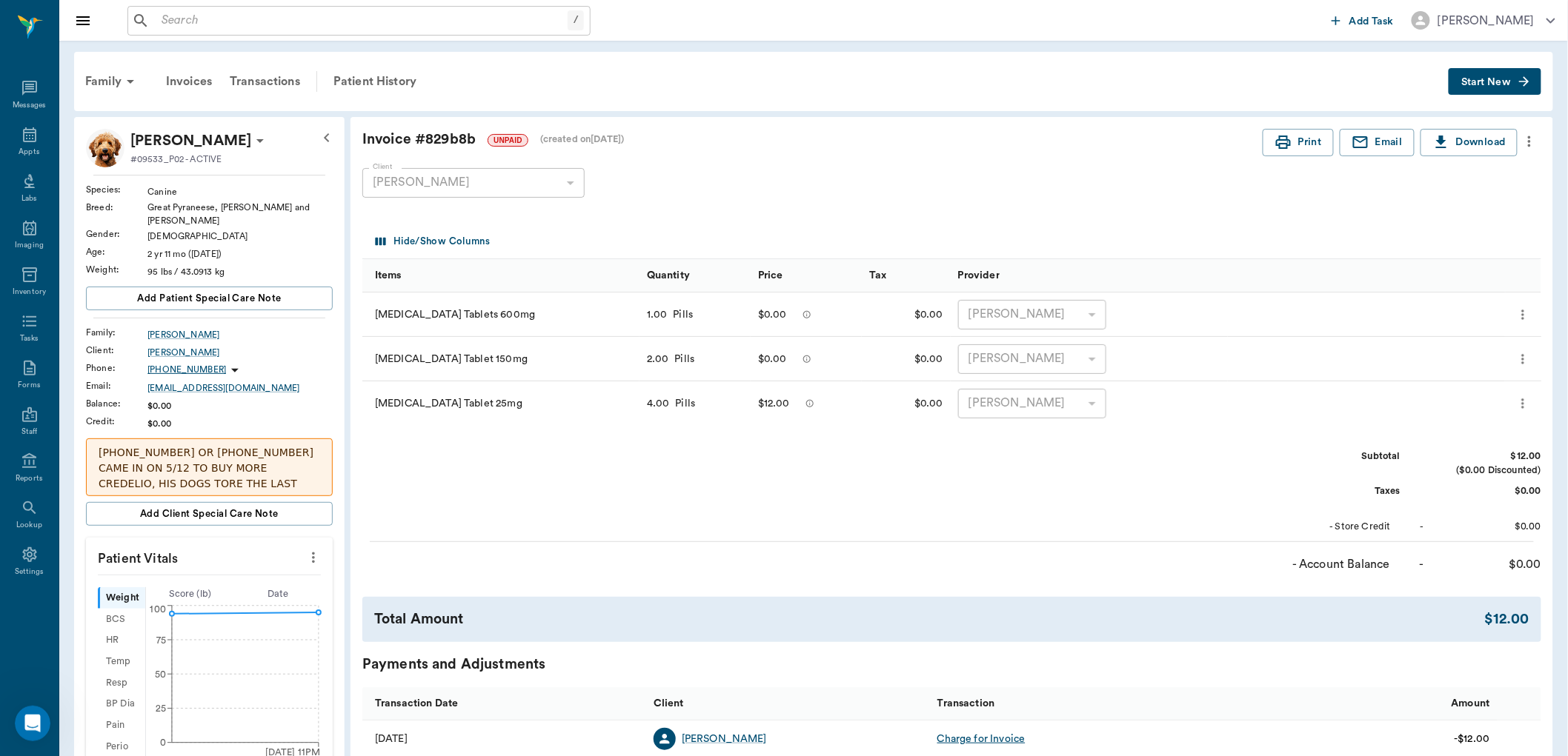
drag, startPoint x: 738, startPoint y: 466, endPoint x: 690, endPoint y: 231, distance: 239.9
click at [690, 231] on div "Hide/Show Columns" at bounding box center [557, 242] width 371 height 23
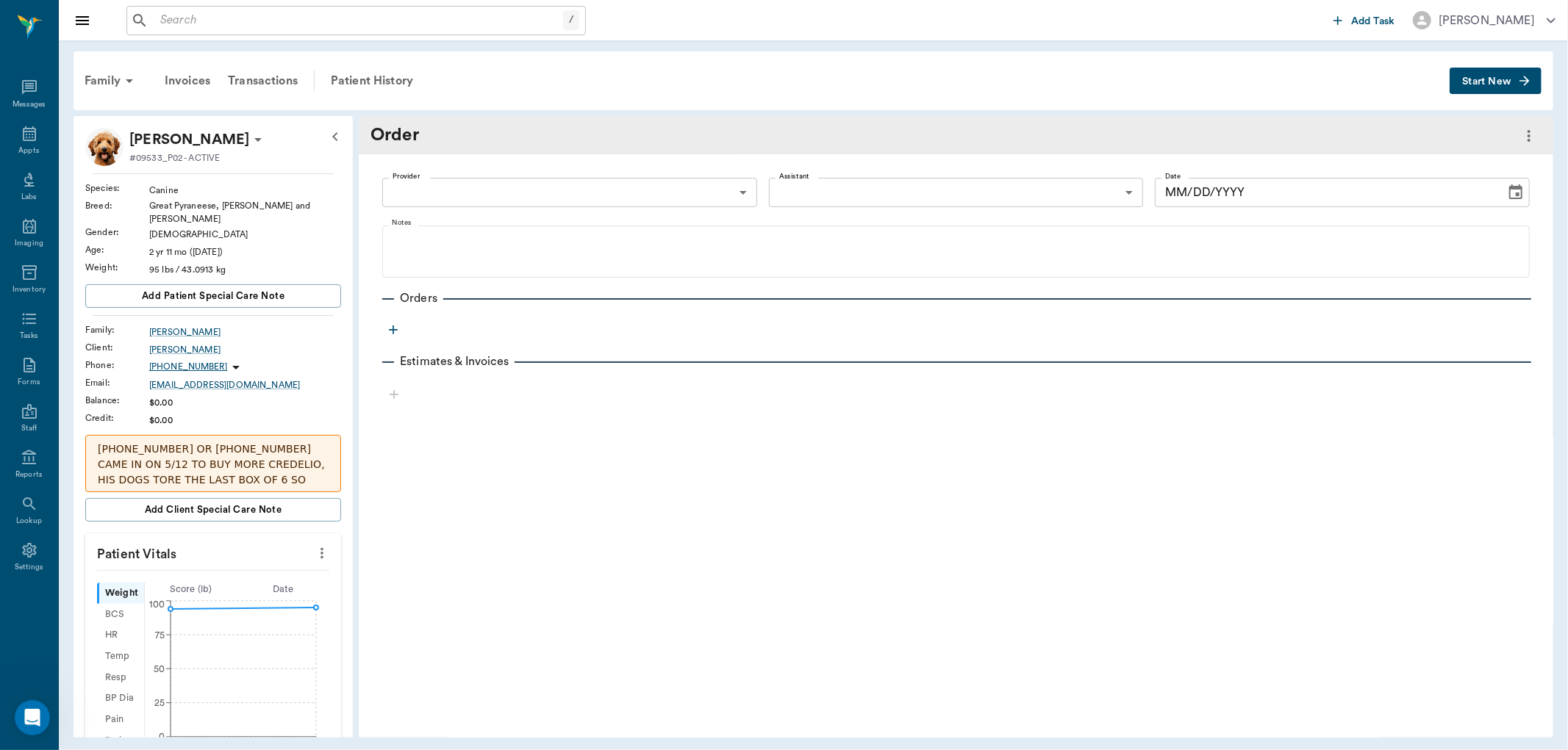
type input "63ec2f075fda476ae8351a4d"
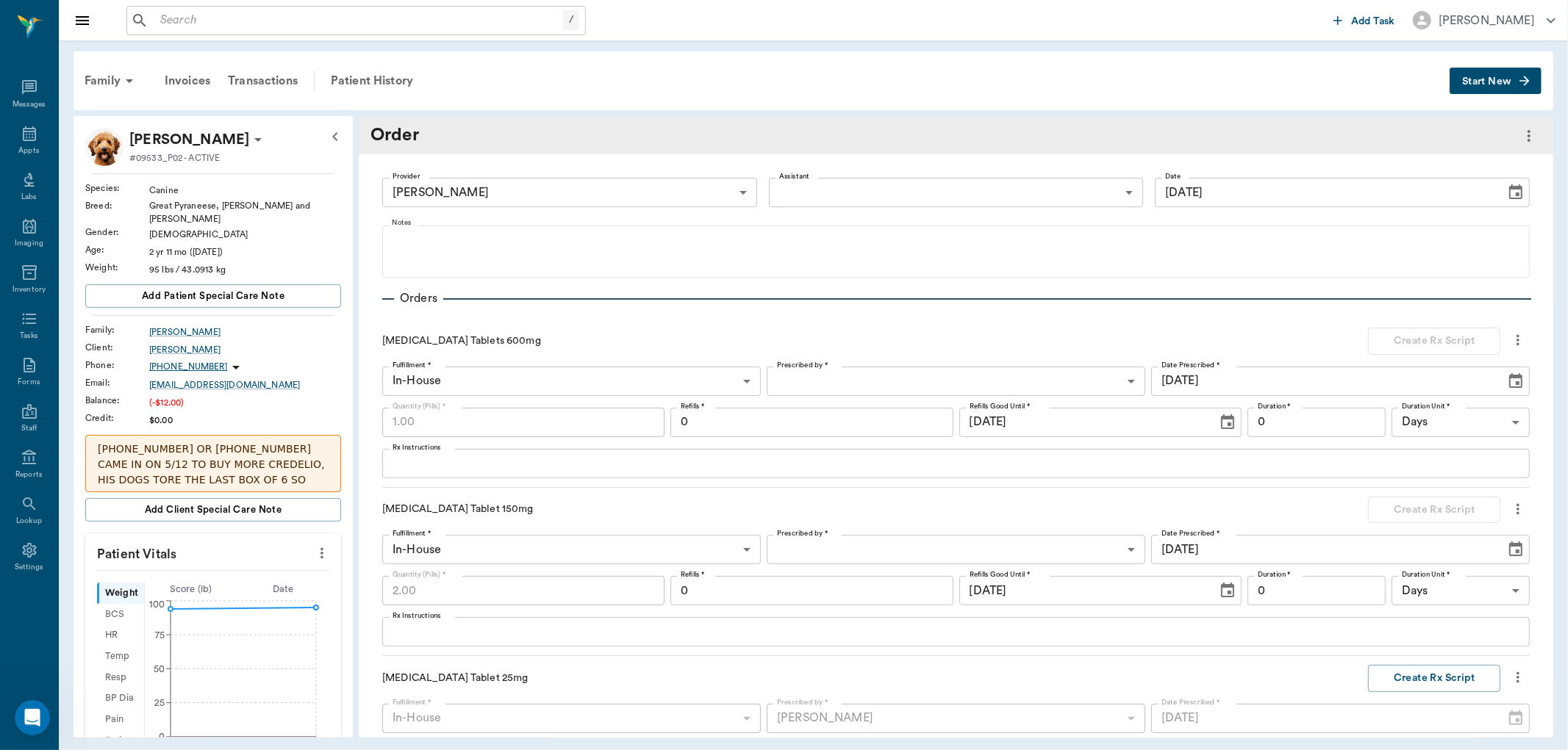
type input "[DATE]"
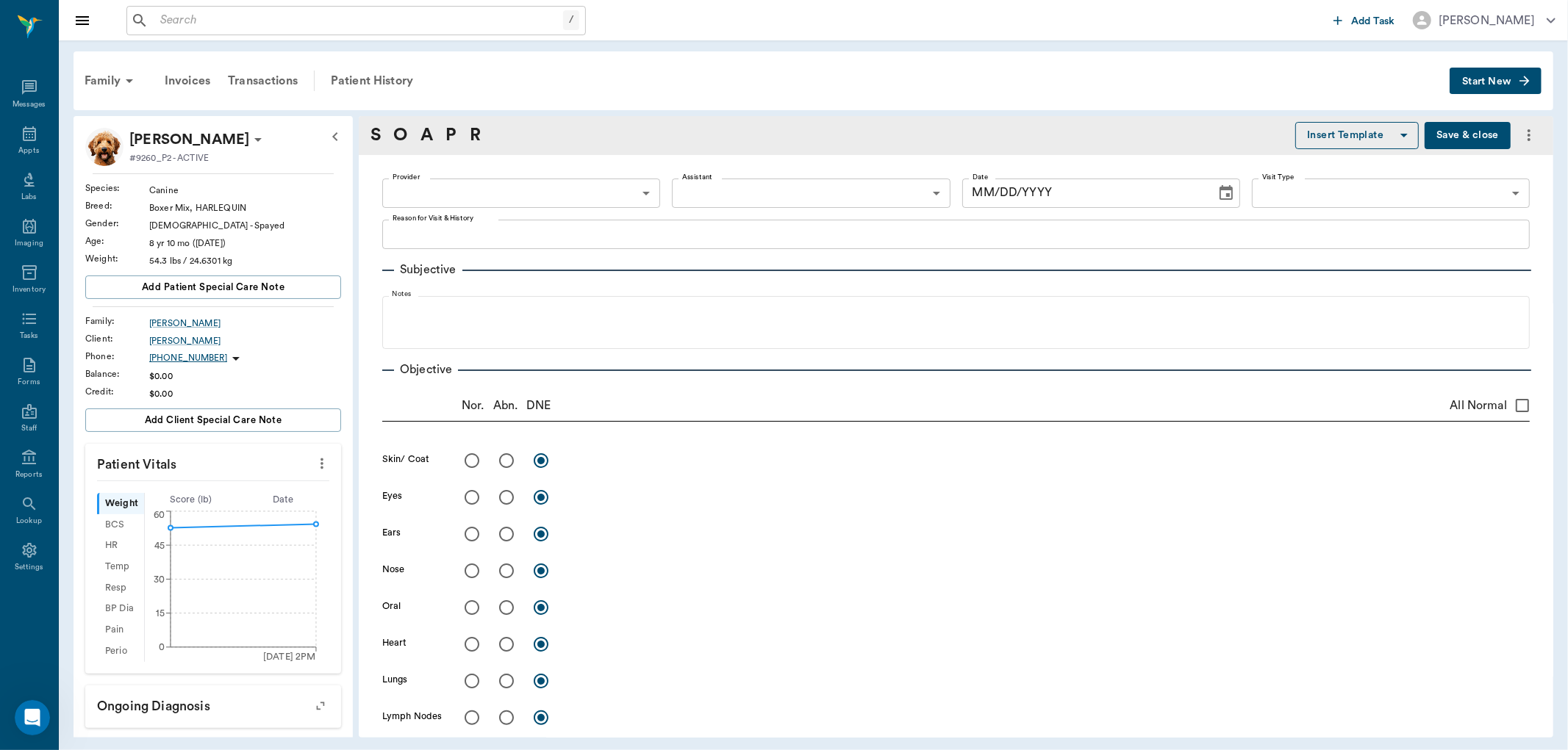
type input "63ec2f075fda476ae8351a4d"
type input "682b670d8bdc6f7f8feef3db"
type textarea "Heavy breathing, whining everytime when moving. -[GEOGRAPHIC_DATA]"
radio input "true"
type textarea "Severe ventral spinal [MEDICAL_DATA] in [GEOGRAPHIC_DATA] area"
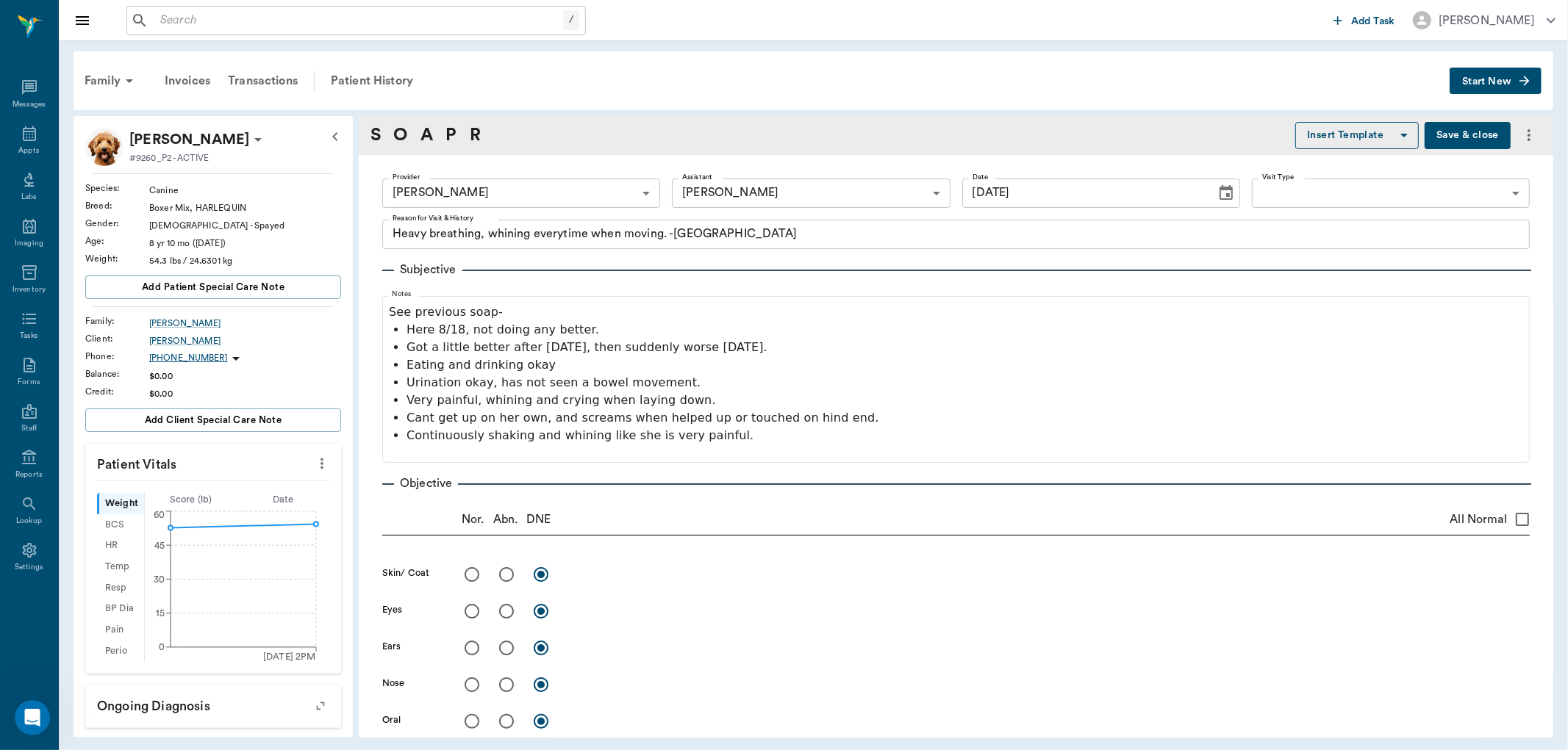
type input "[DATE]"
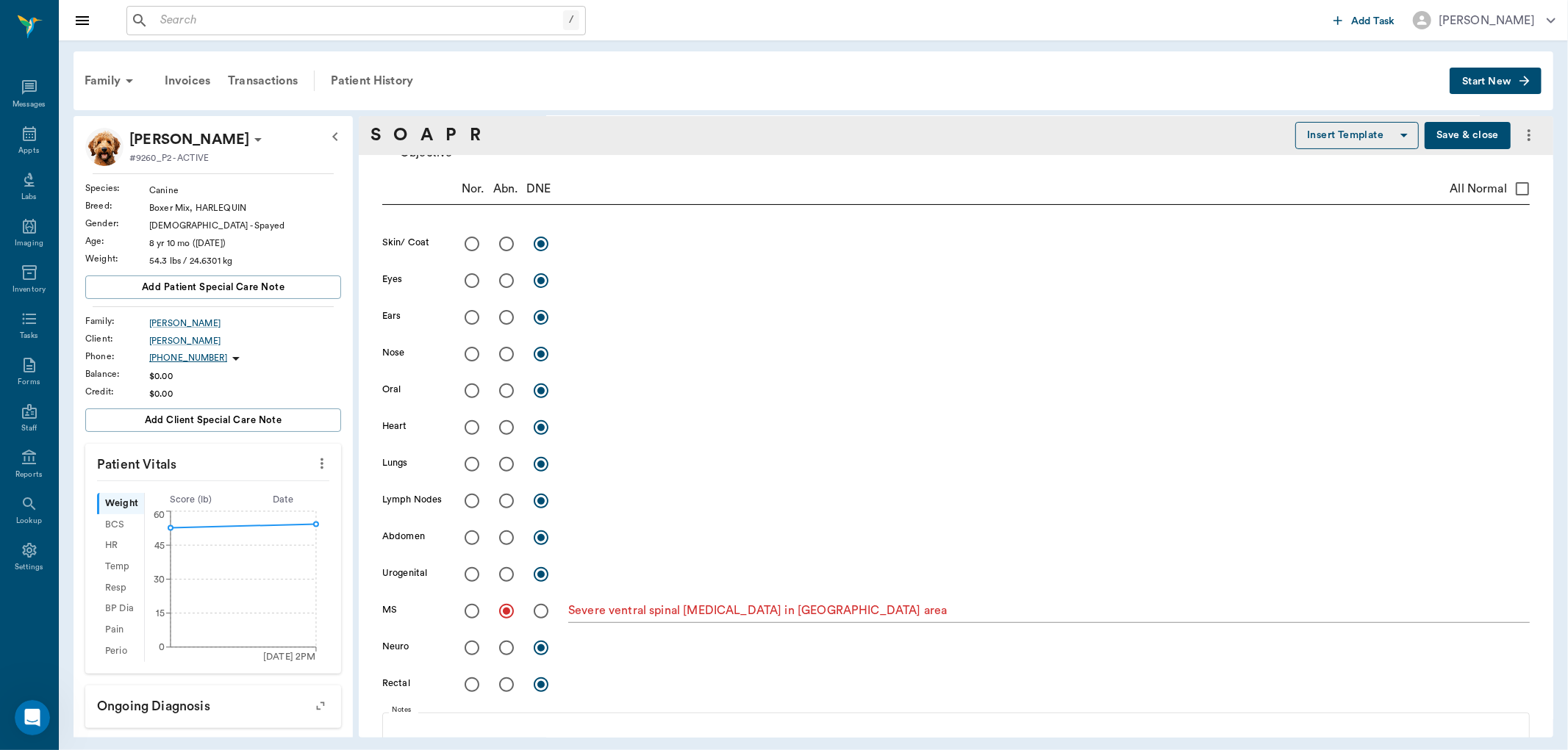
scroll to position [327, 0]
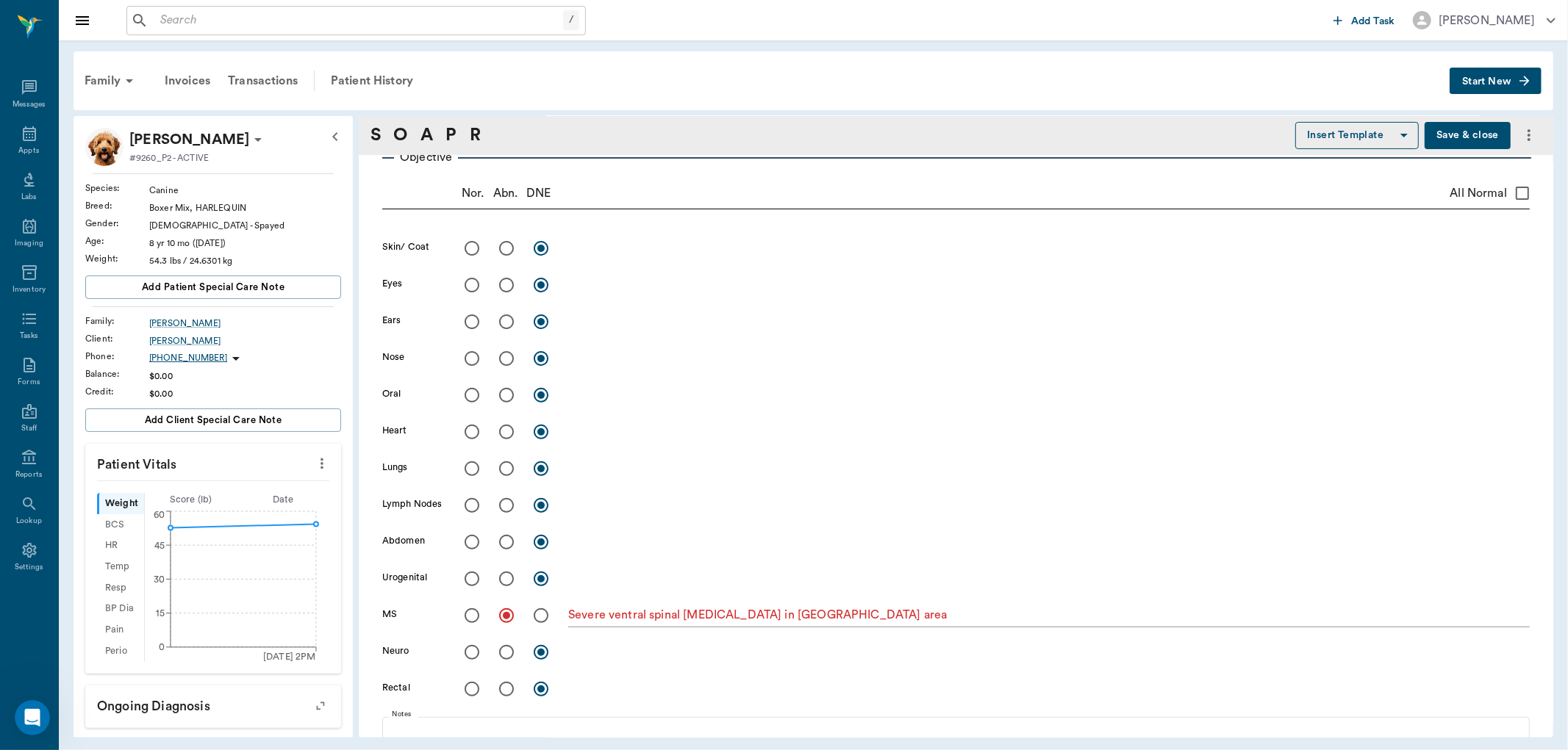
click at [508, 434] on input "radio" at bounding box center [505, 431] width 31 height 31
radio input "true"
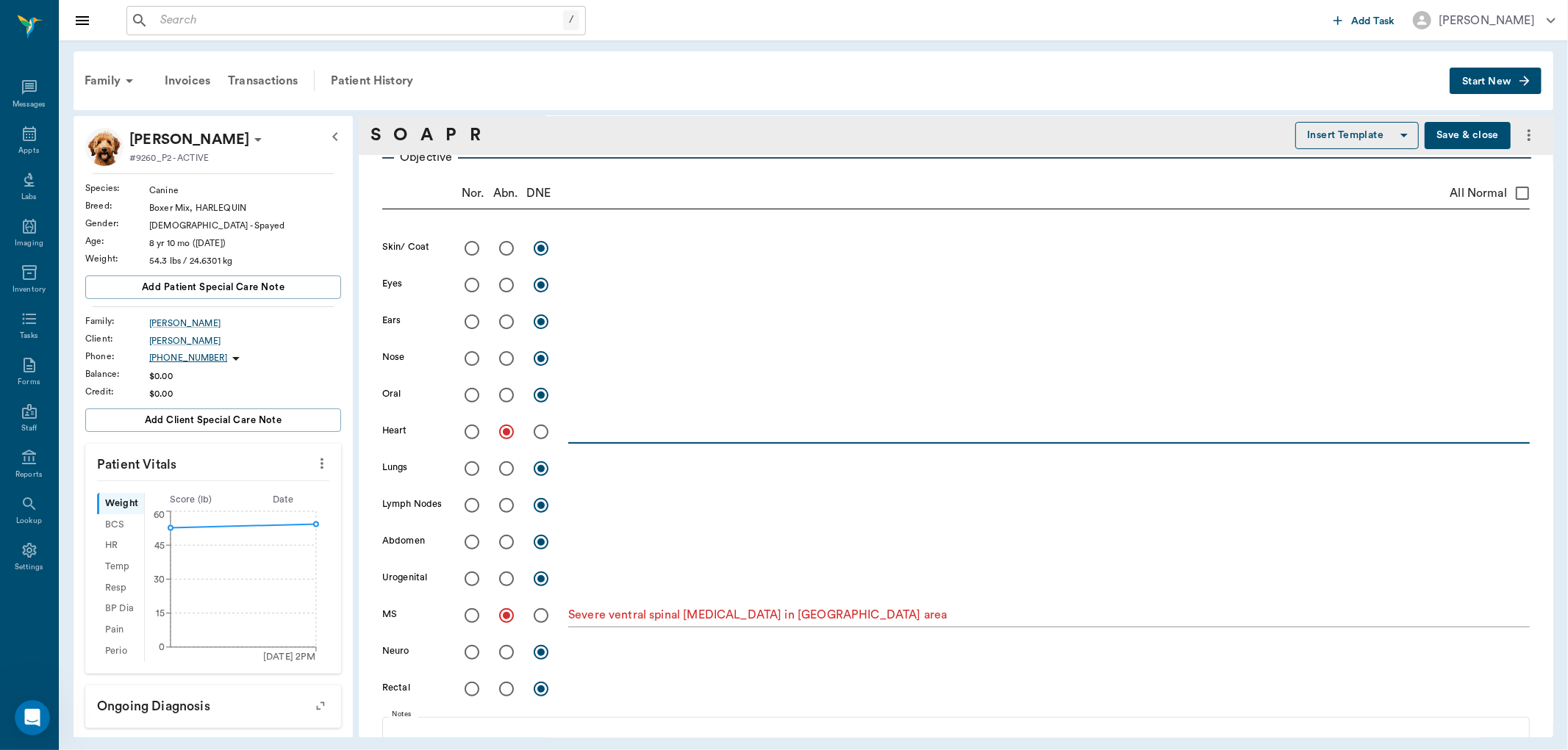
click at [632, 434] on textarea at bounding box center [1049, 431] width 961 height 17
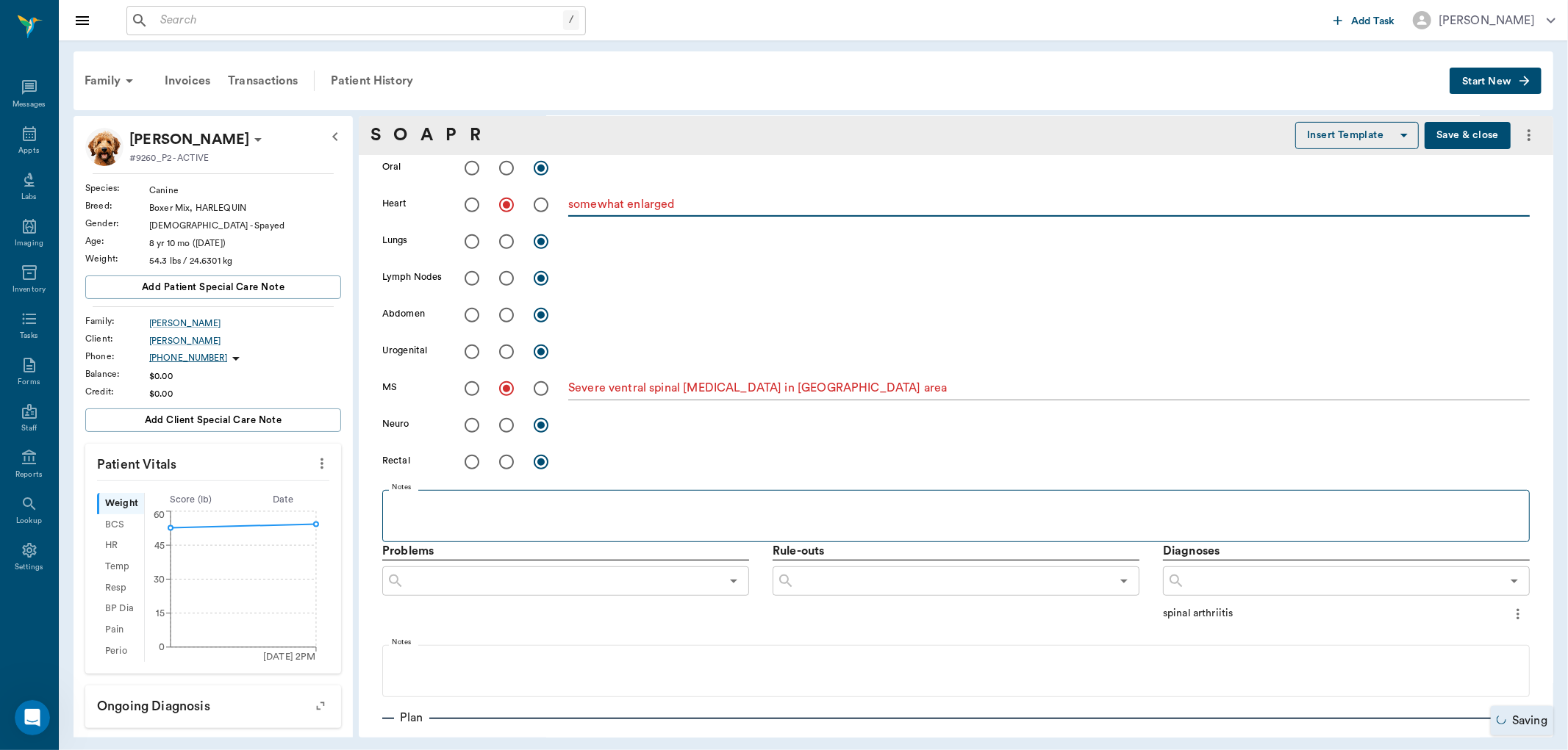
scroll to position [571, 0]
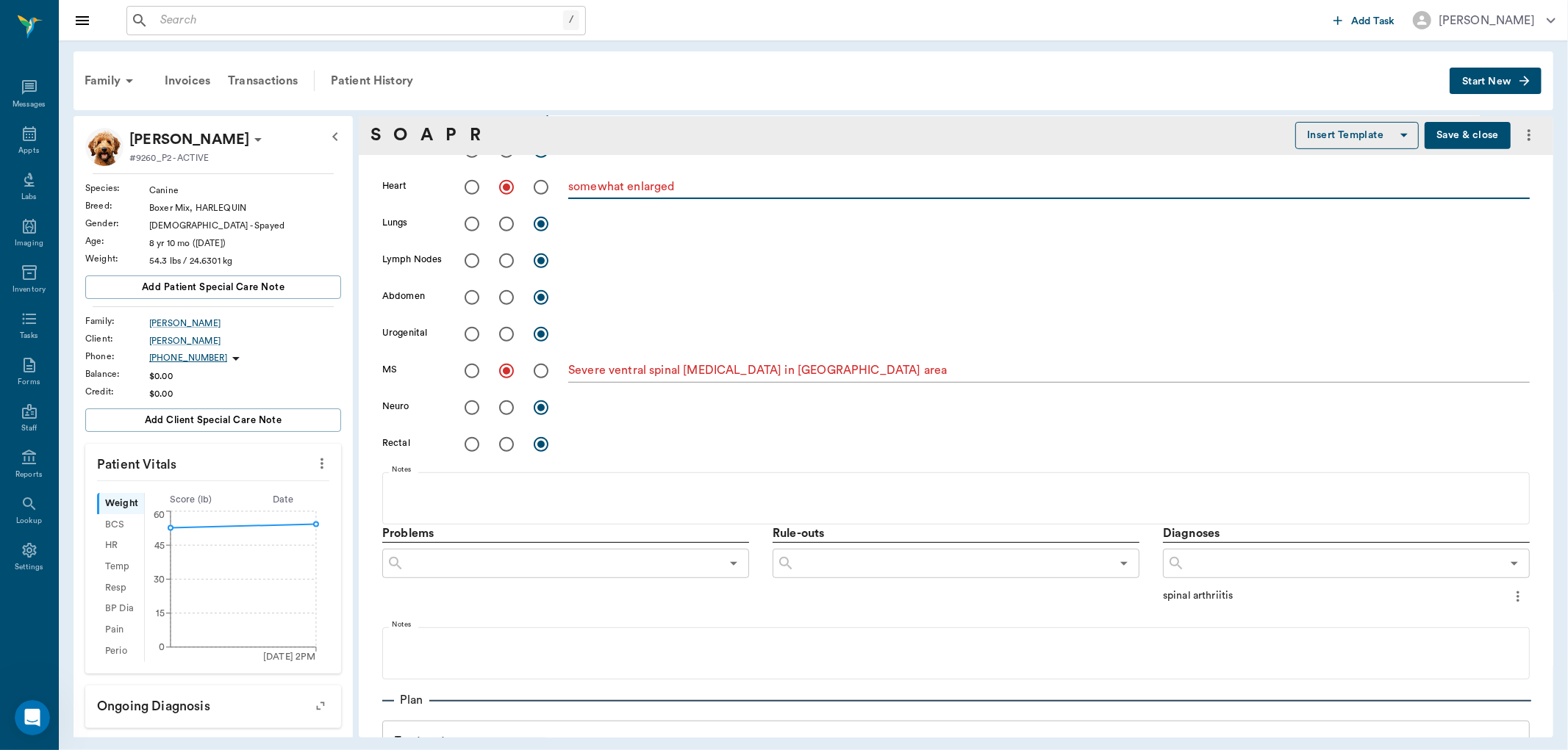
type textarea "somewhat enlarged"
click at [1510, 596] on icon "more" at bounding box center [1517, 596] width 17 height 17
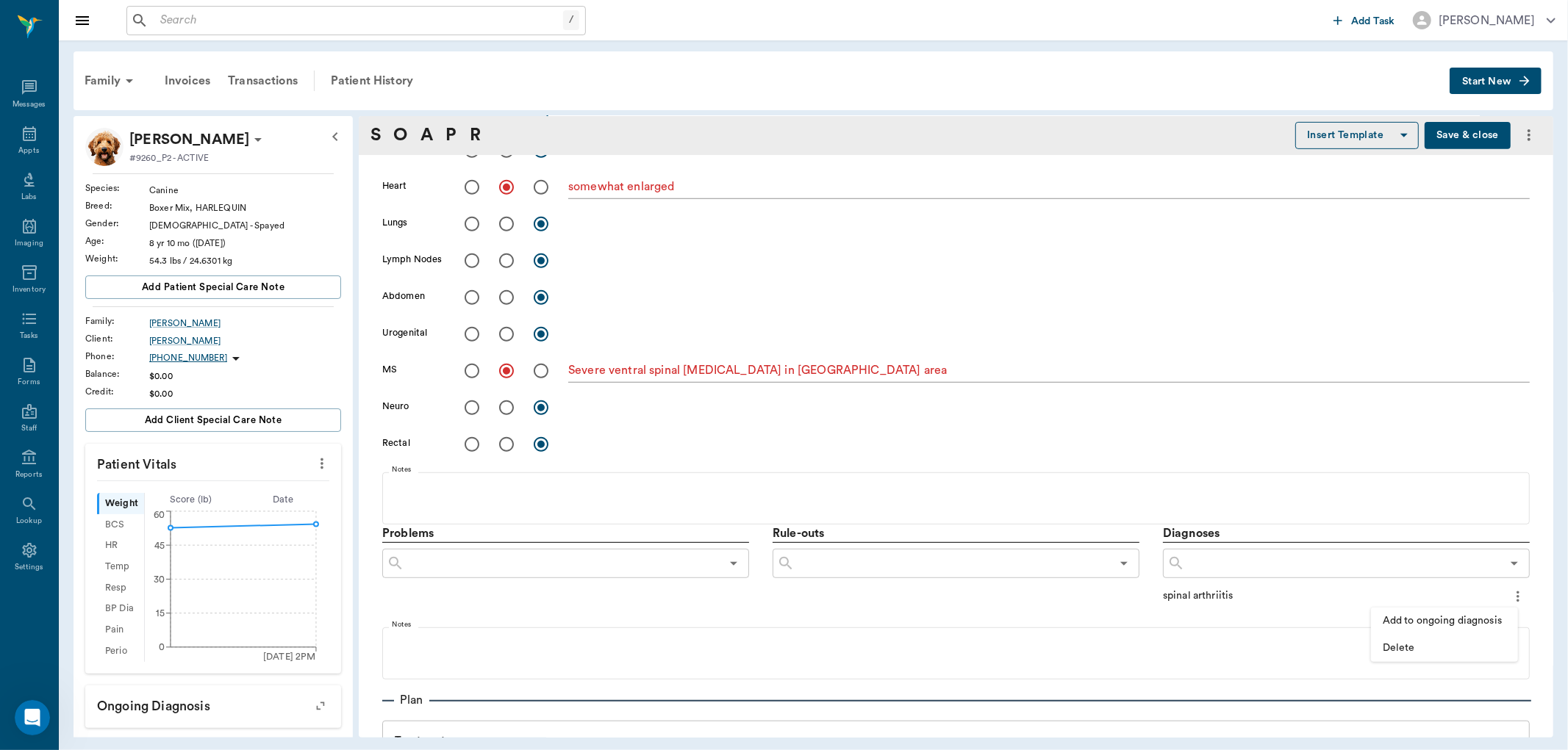
click at [1458, 616] on span "Add to ongoing diagnosis" at bounding box center [1443, 622] width 123 height 16
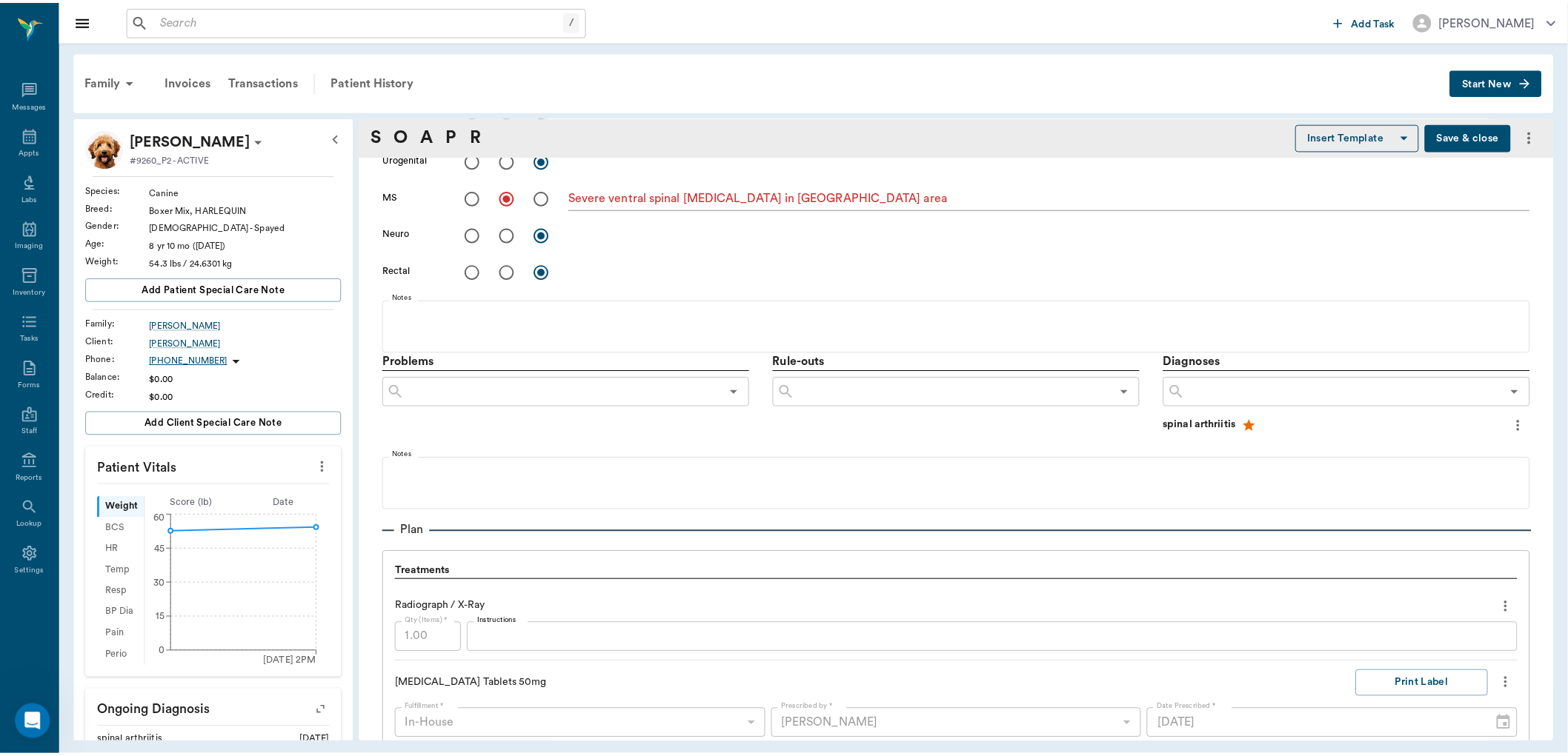
scroll to position [741, 0]
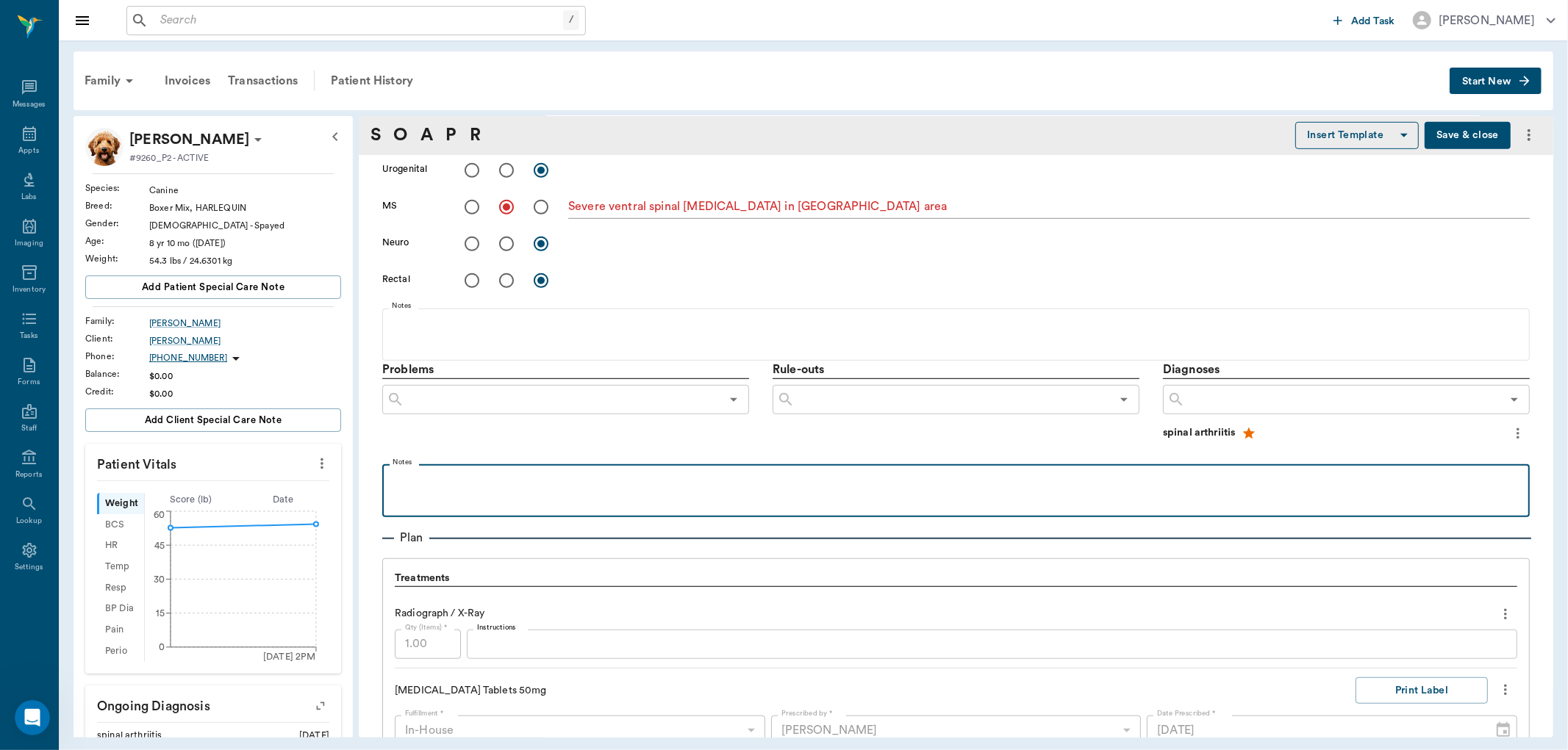
click at [544, 482] on p at bounding box center [955, 480] width 1132 height 17
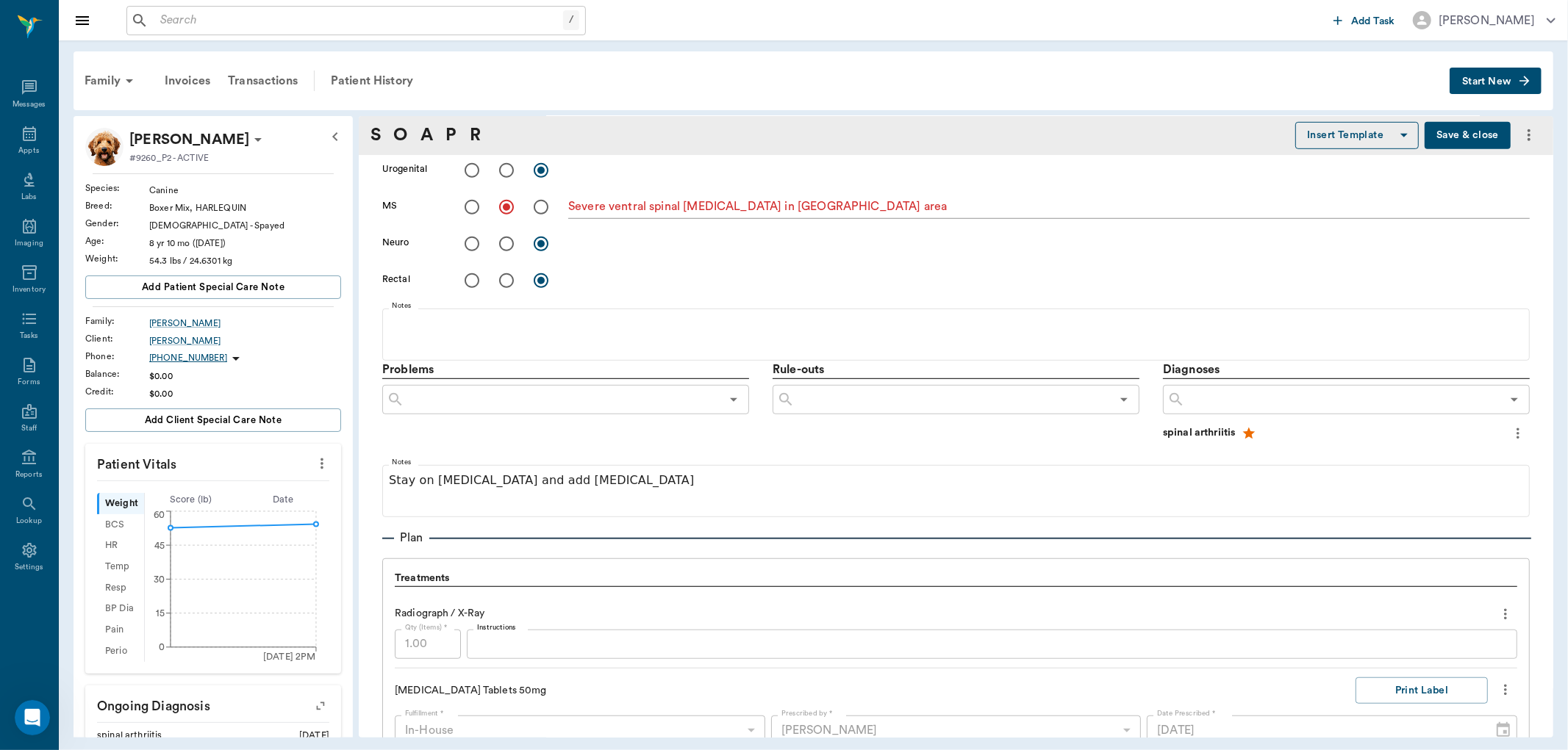
click at [1443, 129] on button "Save & close" at bounding box center [1467, 135] width 86 height 27
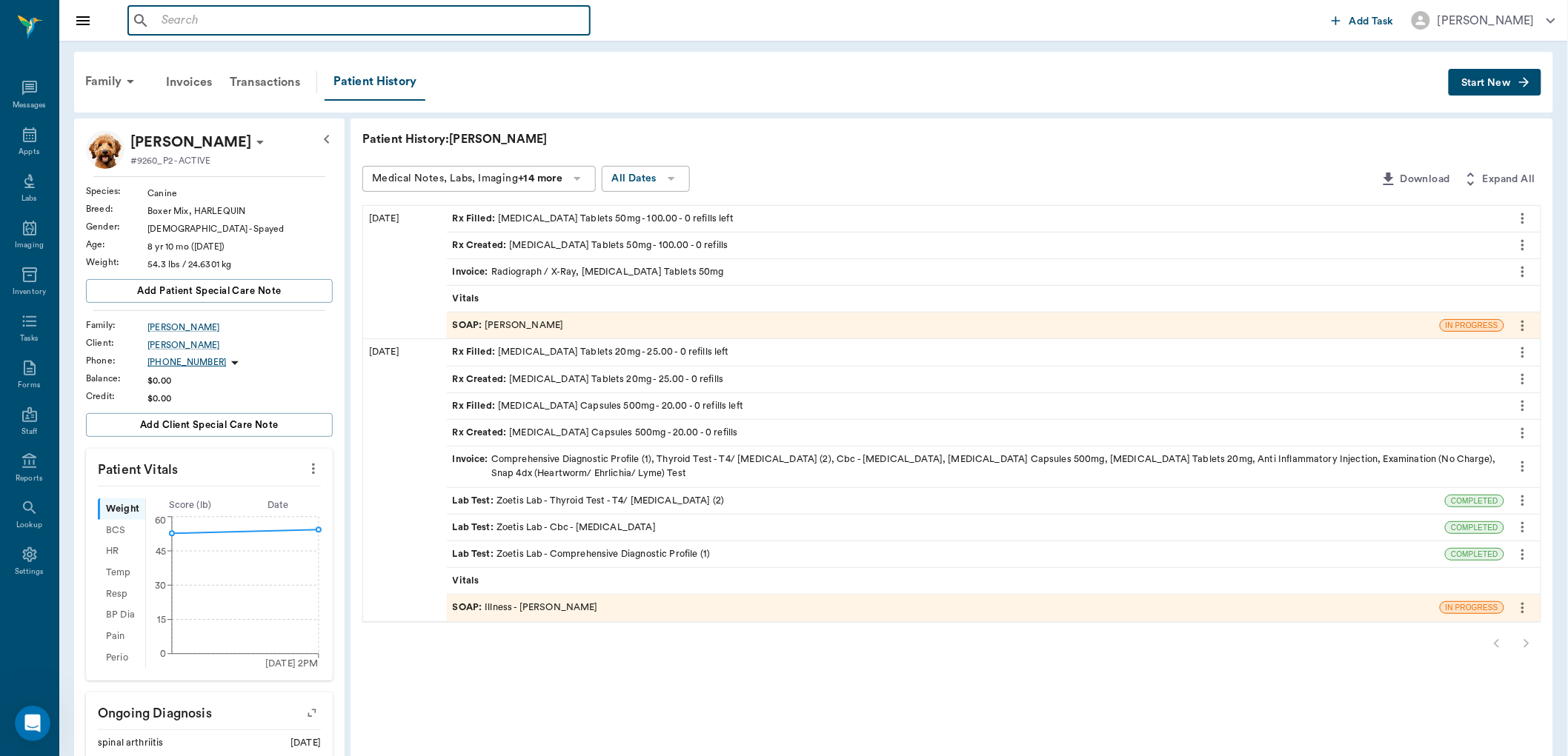
click at [284, 30] on input "text" at bounding box center [370, 21] width 429 height 21
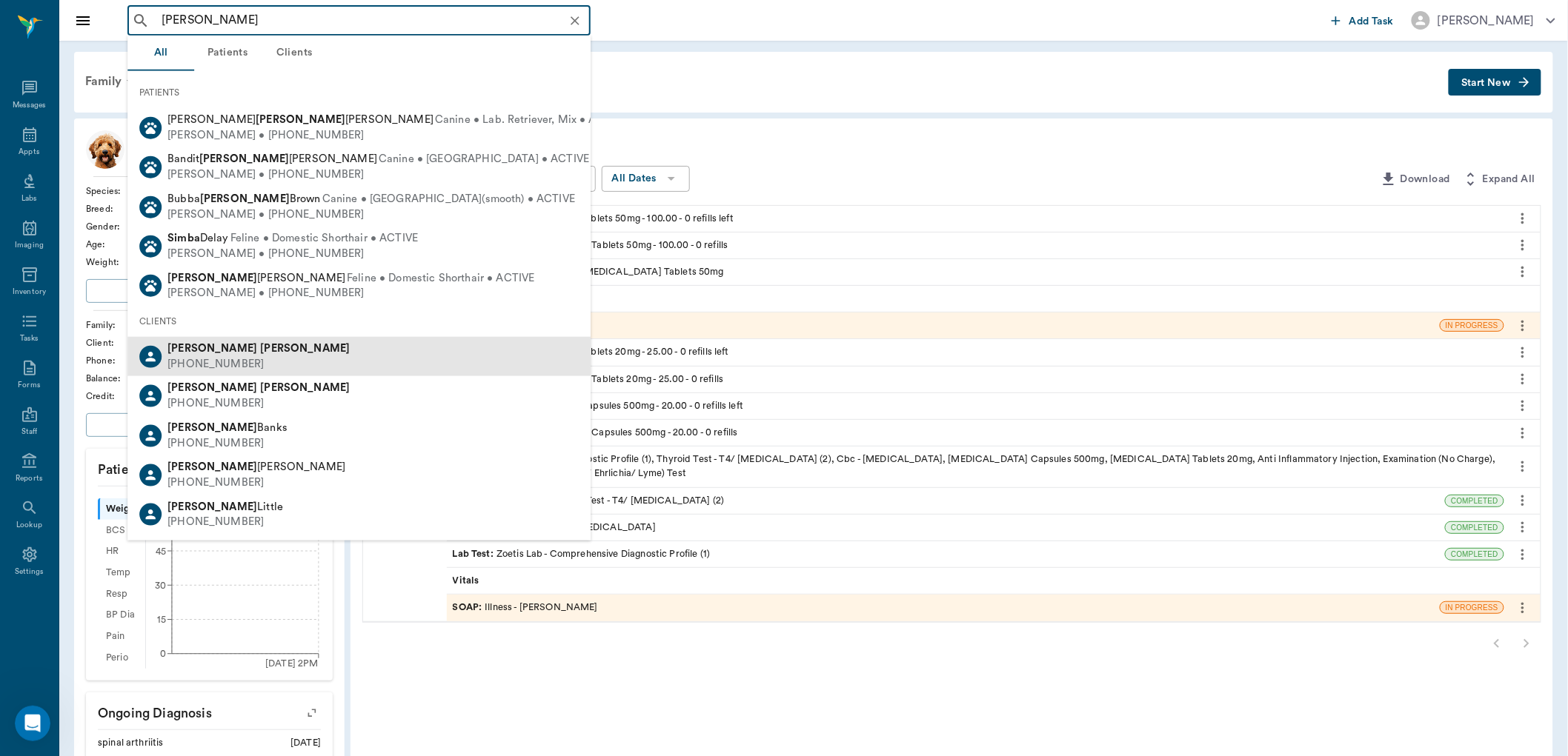
click at [202, 350] on b "[PERSON_NAME]" at bounding box center [212, 349] width 90 height 11
type input "[PERSON_NAME]"
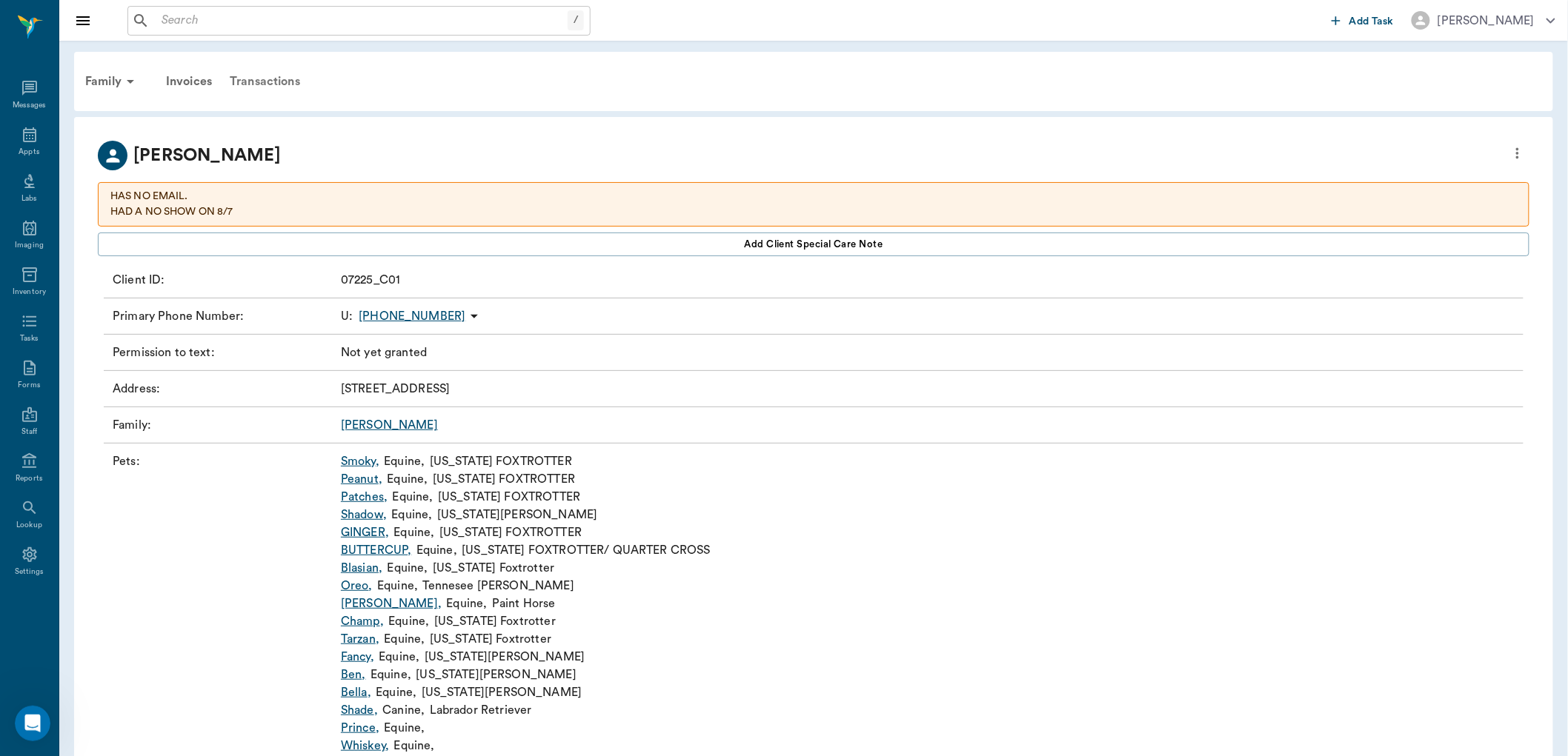
click at [261, 82] on div "Transactions" at bounding box center [265, 81] width 88 height 35
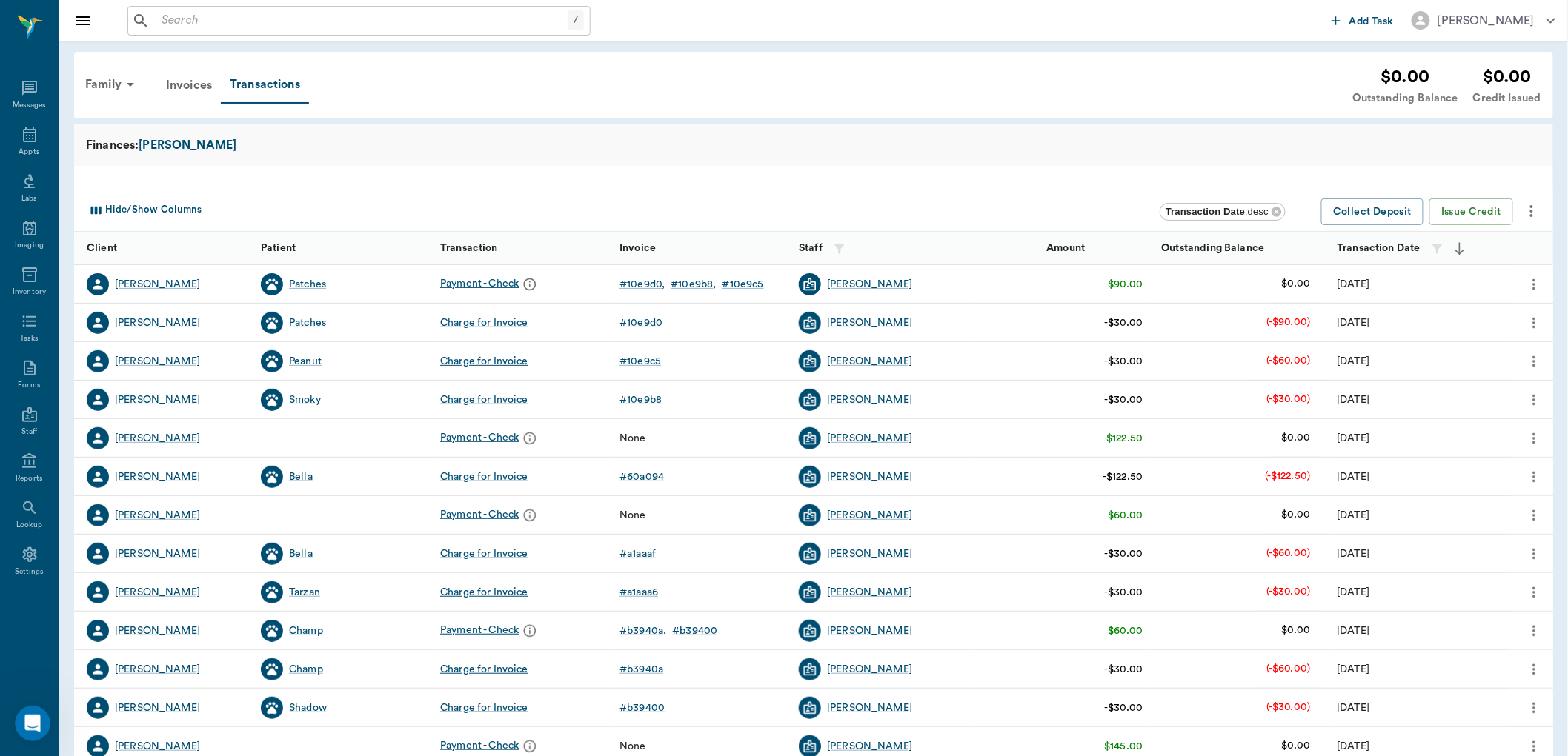
click at [309, 475] on div "Bella" at bounding box center [300, 477] width 24 height 15
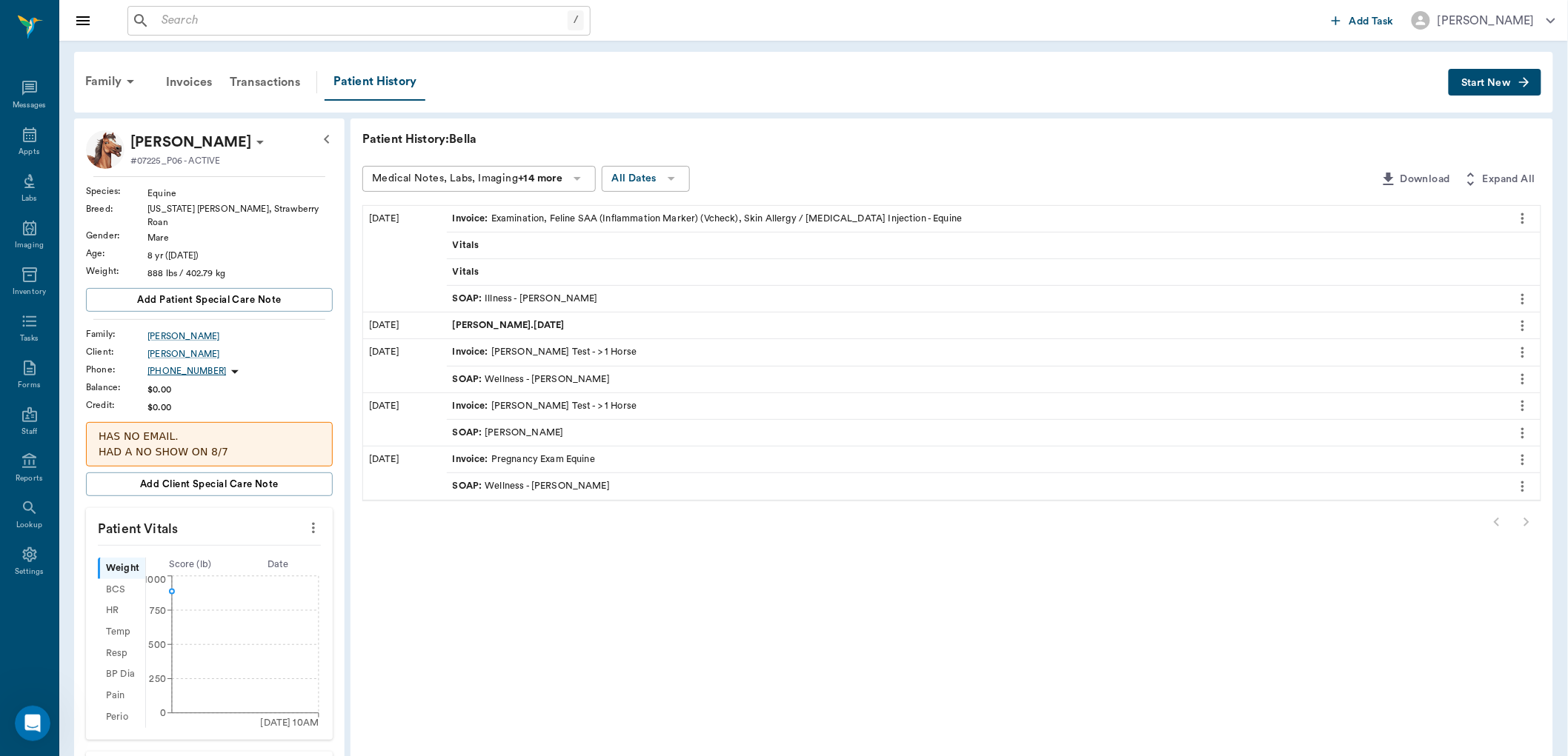
click at [208, 24] on input "text" at bounding box center [362, 21] width 412 height 21
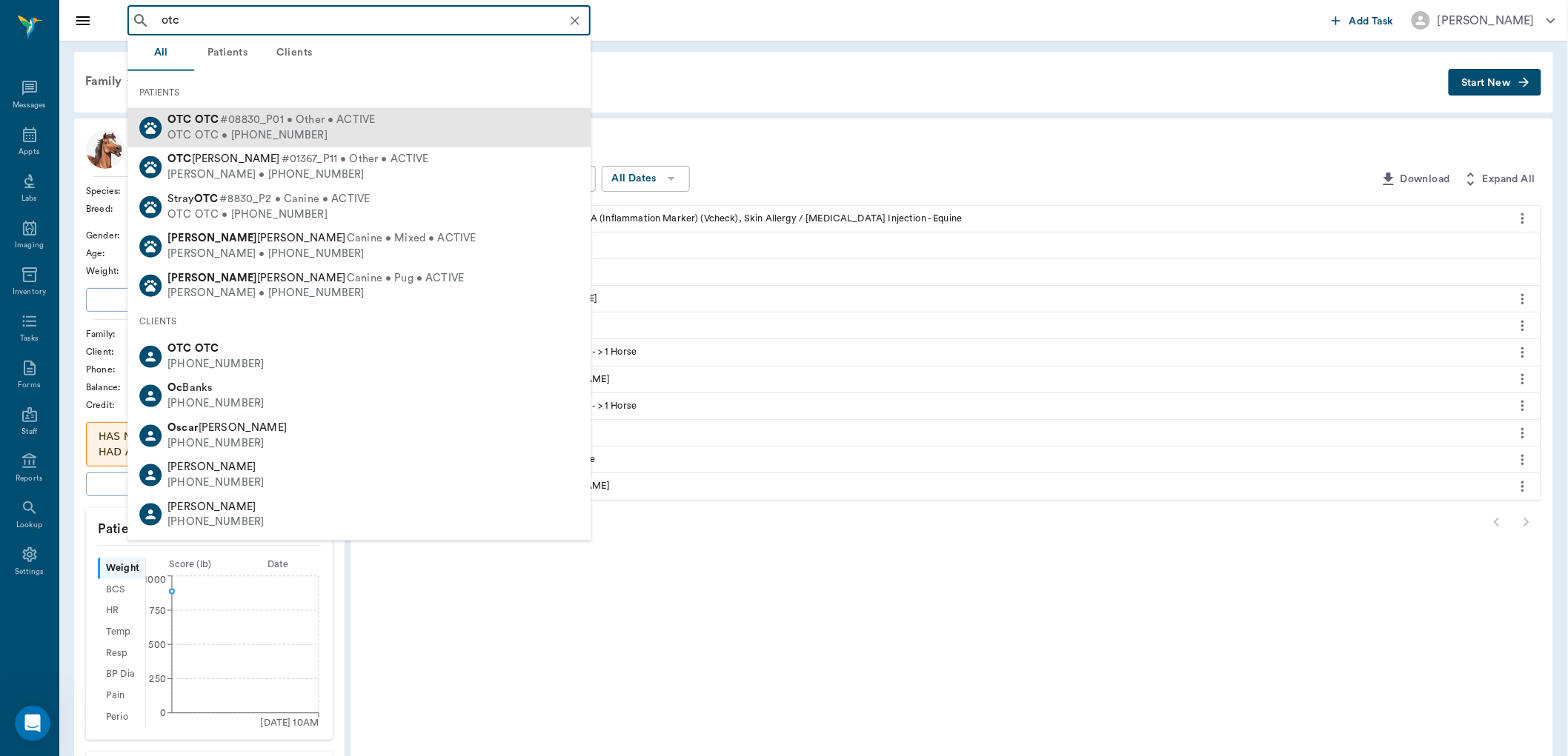
click at [242, 129] on div "OTC OTC • [PHONE_NUMBER]" at bounding box center [271, 136] width 208 height 16
type input "otc"
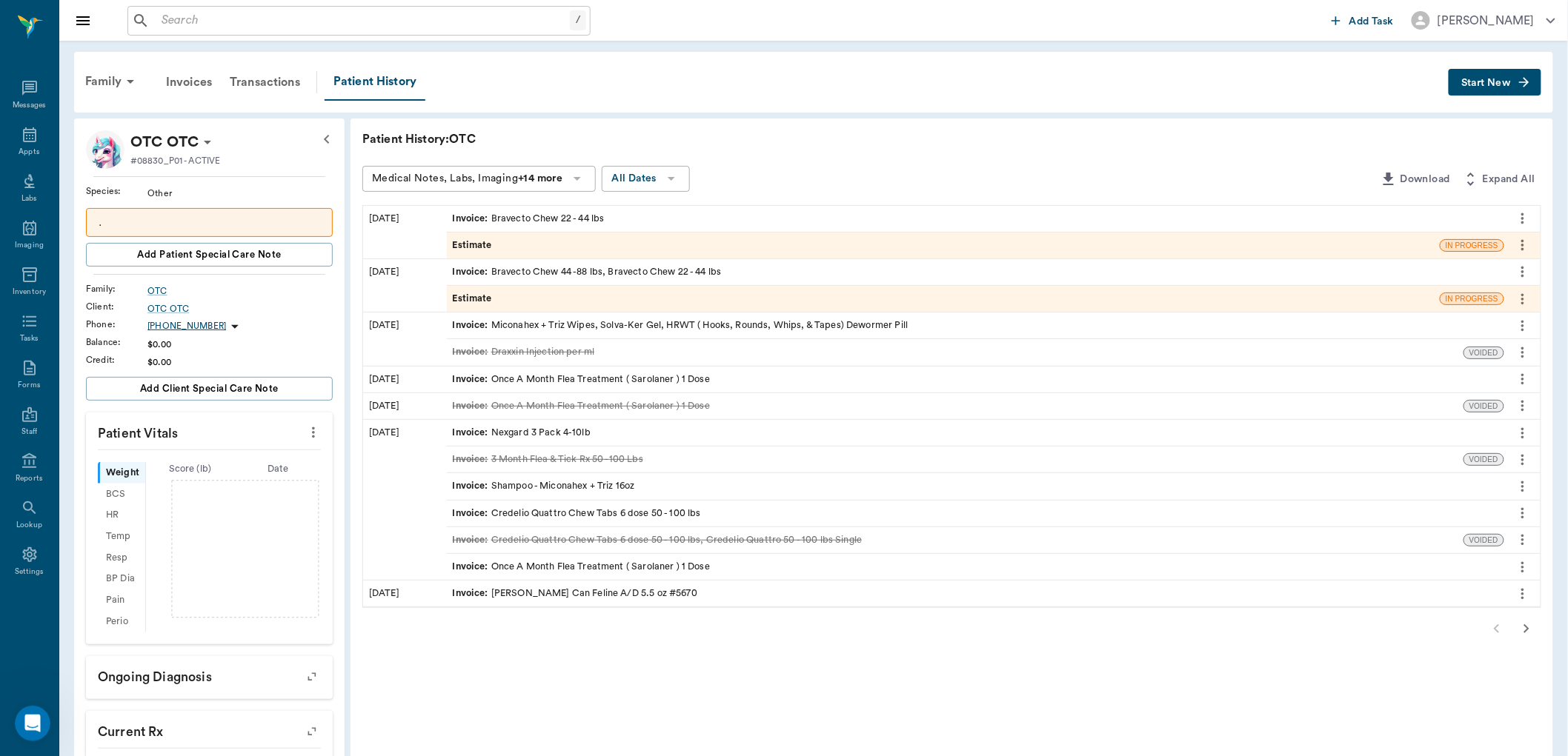
click at [1483, 77] on button "Start New" at bounding box center [1495, 82] width 92 height 27
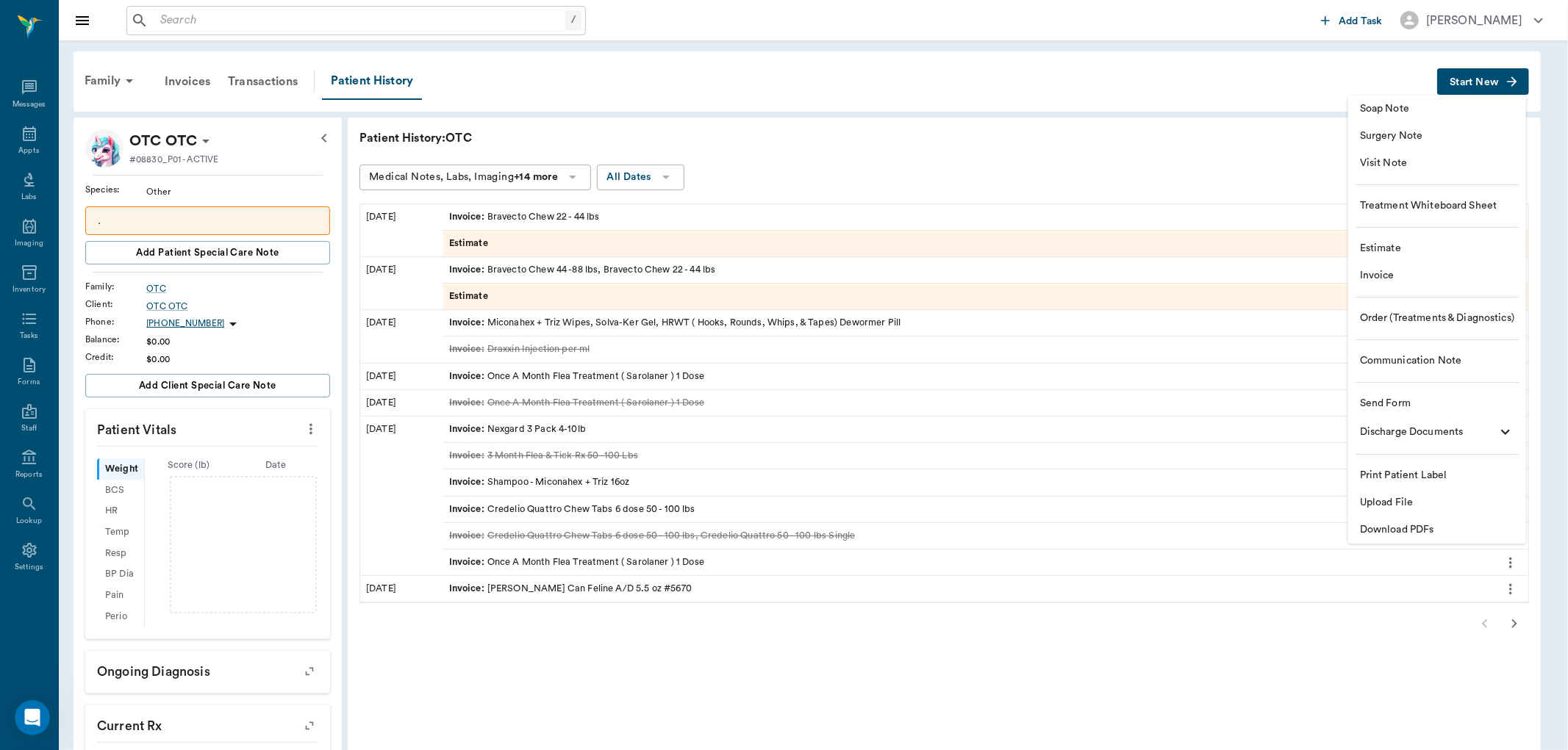
drag, startPoint x: 1390, startPoint y: 253, endPoint x: 1338, endPoint y: 240, distance: 53.6
click at [1390, 253] on span "Estimate" at bounding box center [1436, 249] width 155 height 16
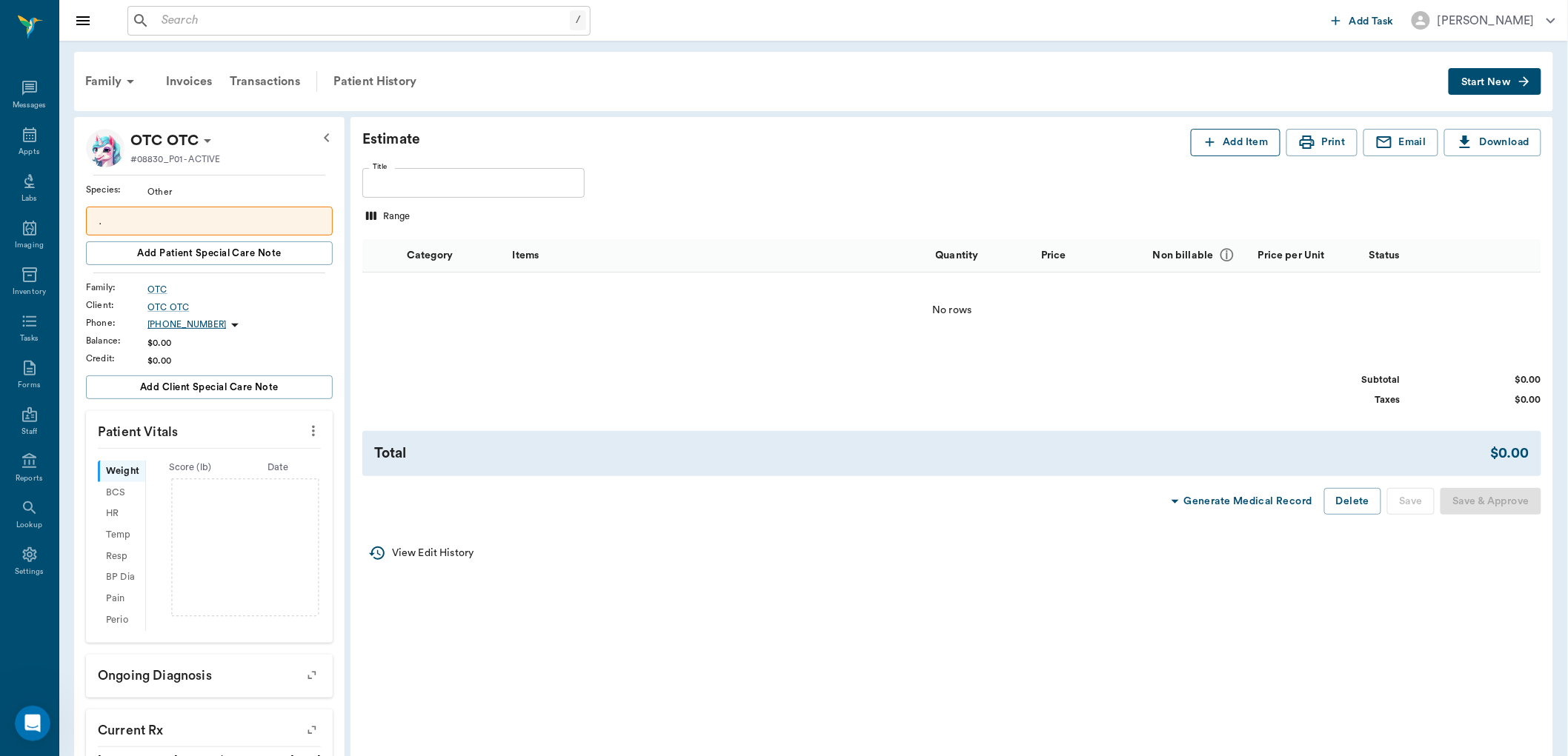
click at [1241, 134] on button "Add Item" at bounding box center [1236, 142] width 90 height 27
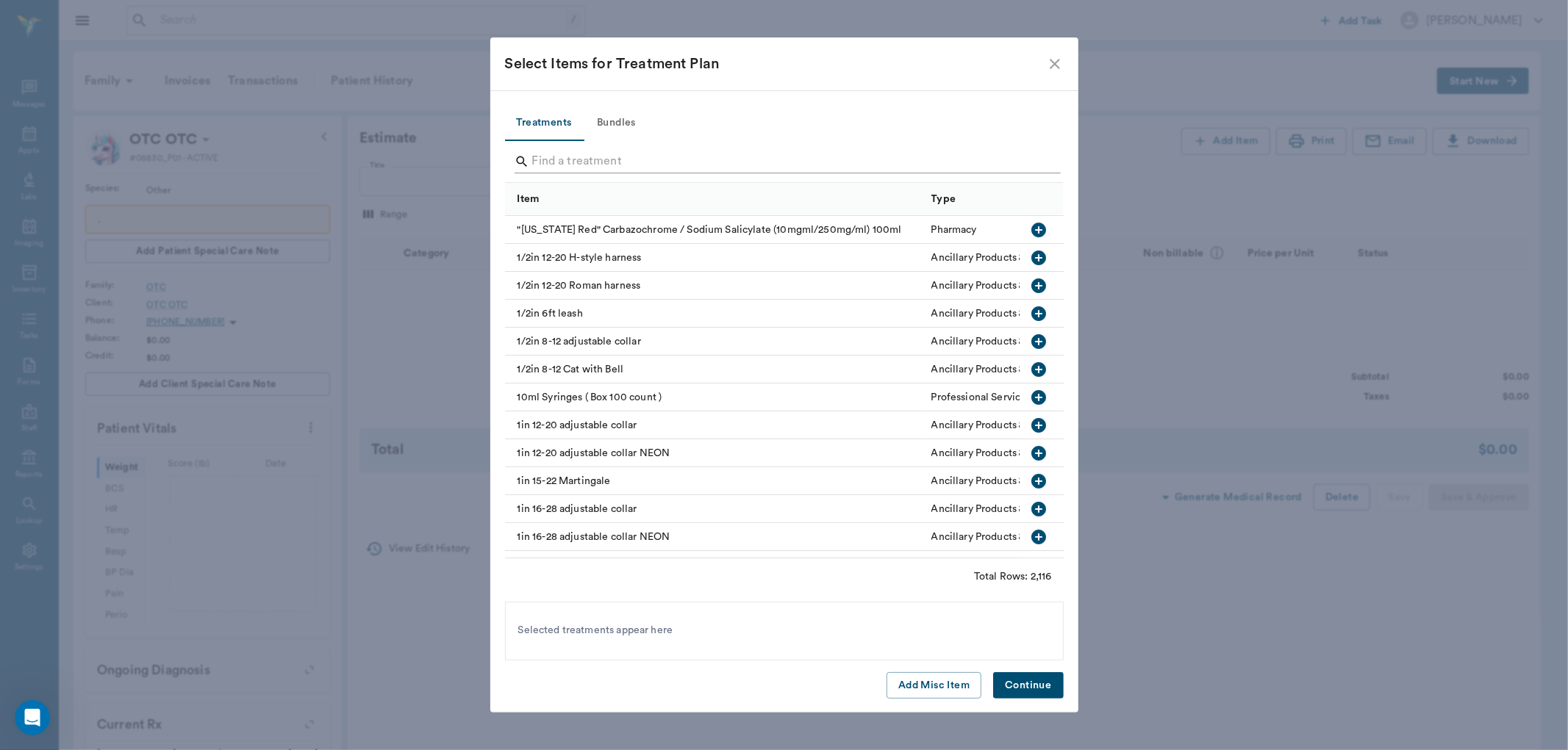
click at [583, 158] on input "Search" at bounding box center [785, 162] width 506 height 24
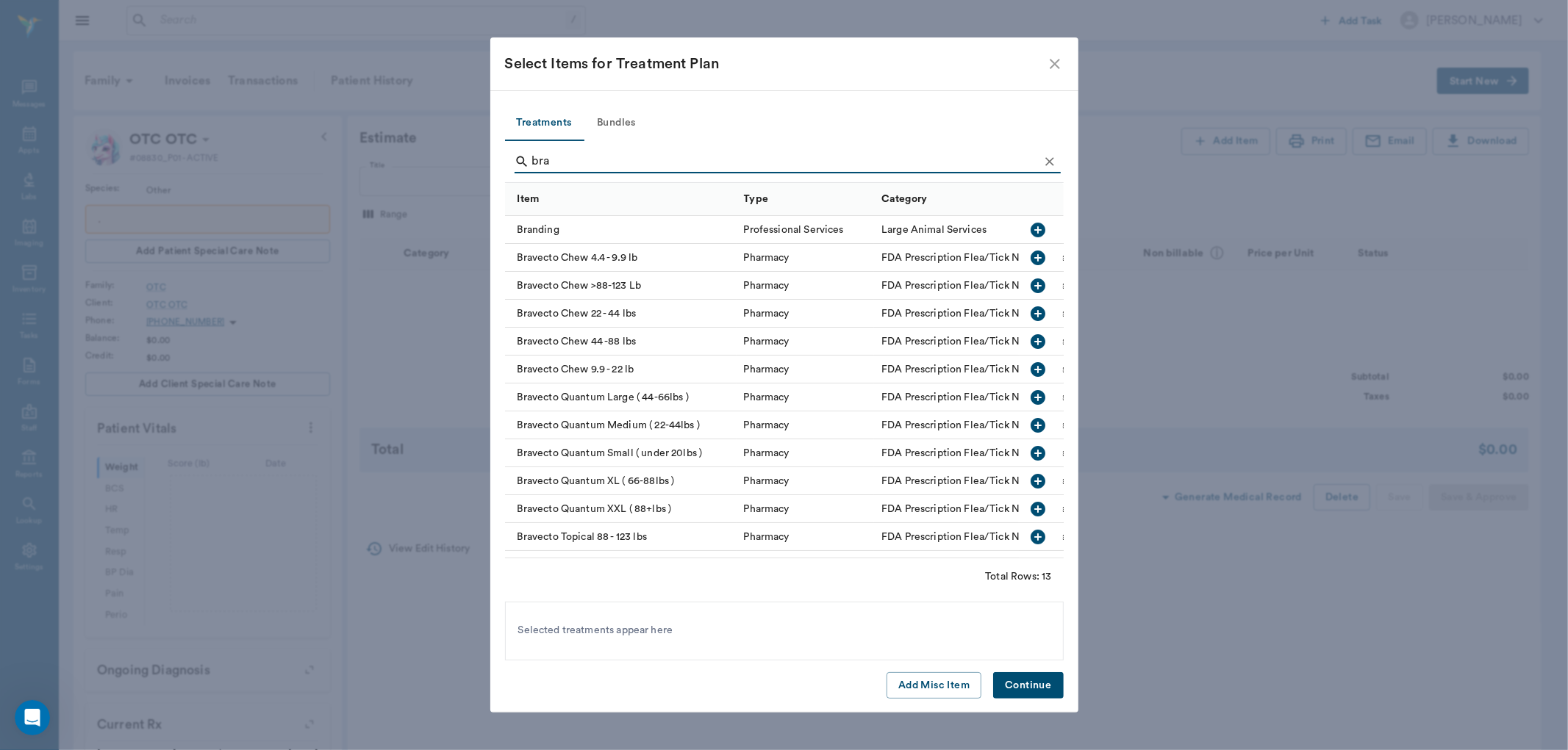
type input "bra"
click at [1031, 341] on icon "button" at bounding box center [1038, 341] width 15 height 15
click at [1024, 685] on button "Continue" at bounding box center [1028, 685] width 70 height 27
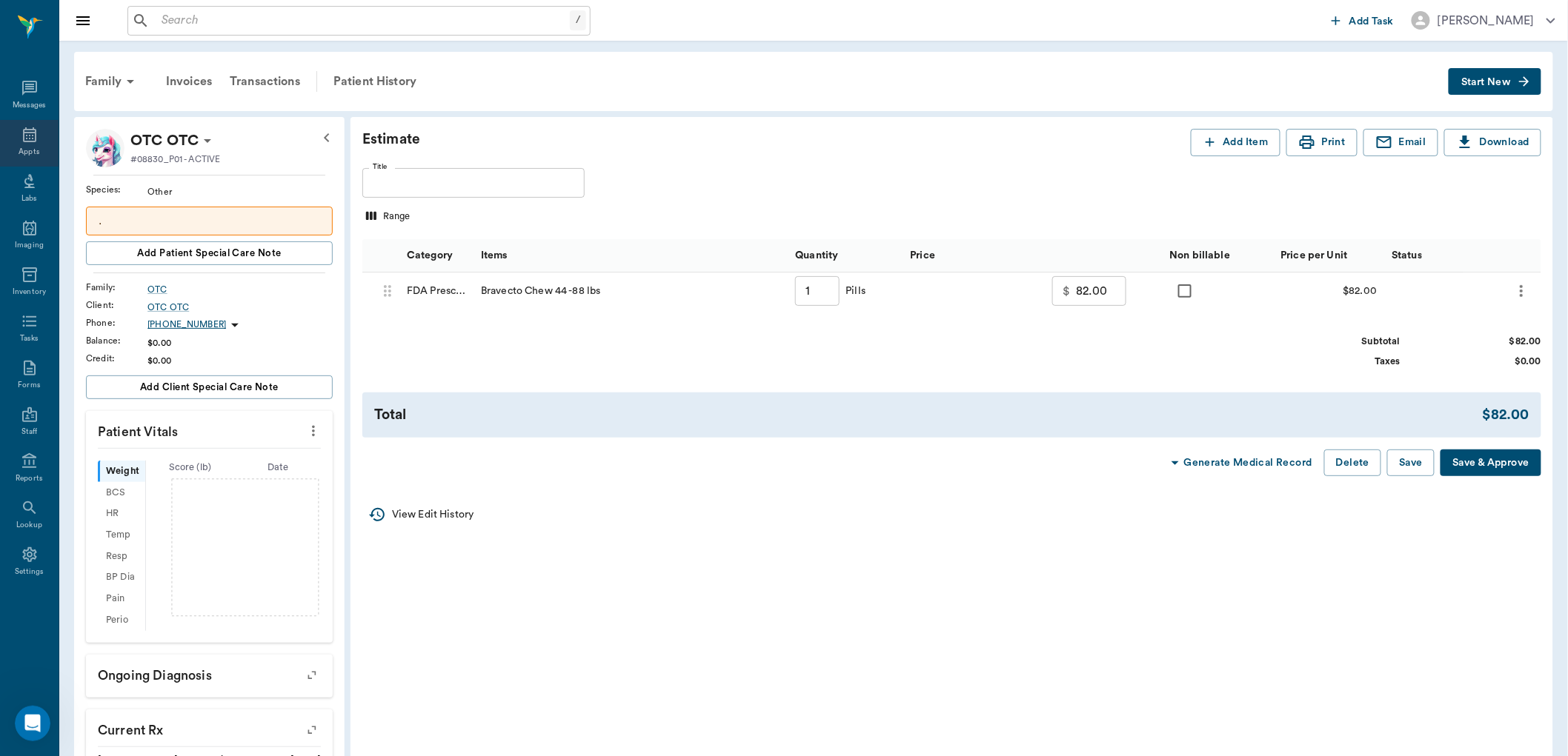
click at [25, 139] on icon at bounding box center [30, 135] width 18 height 18
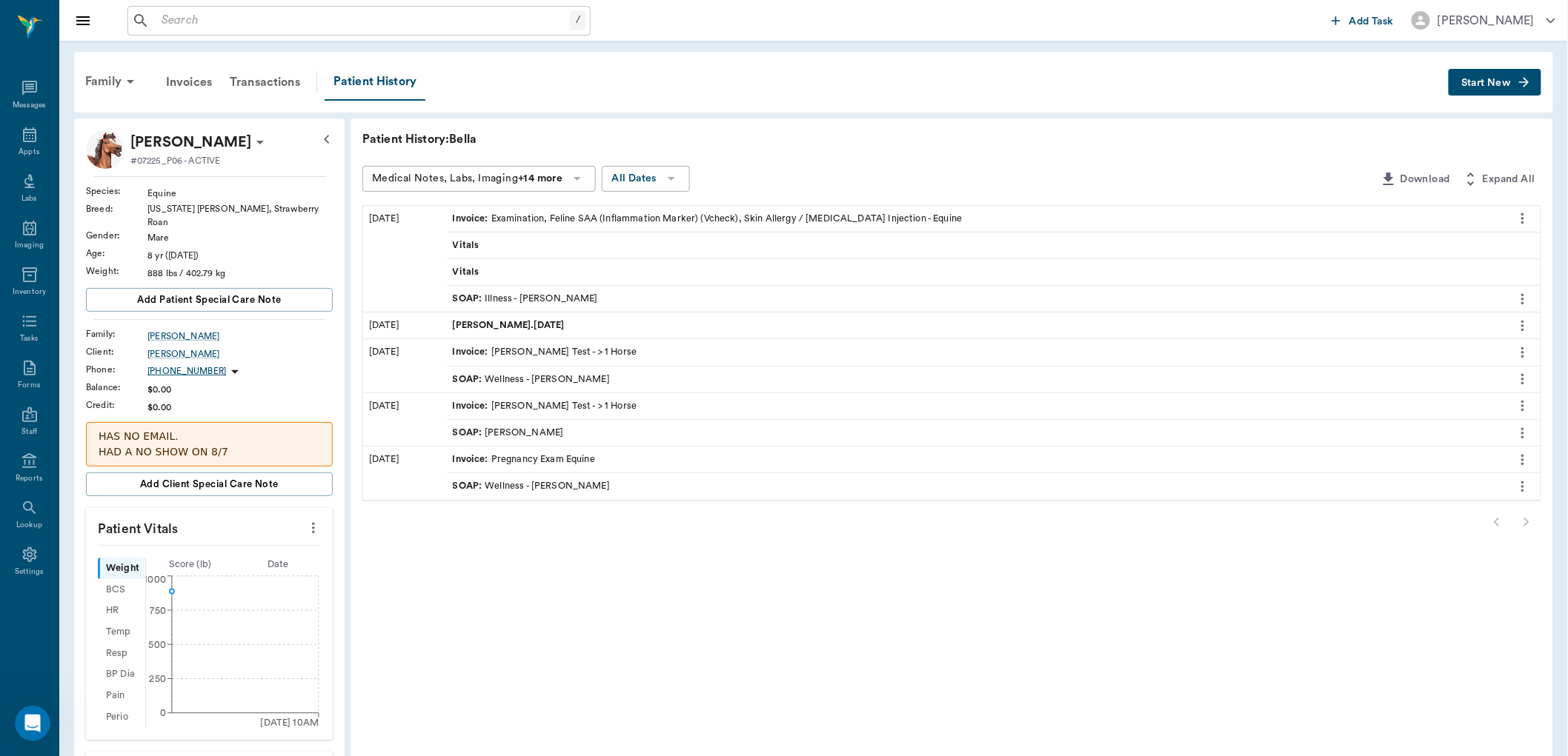
click at [536, 299] on div "SOAP : Illness - [PERSON_NAME]" at bounding box center [525, 299] width 145 height 14
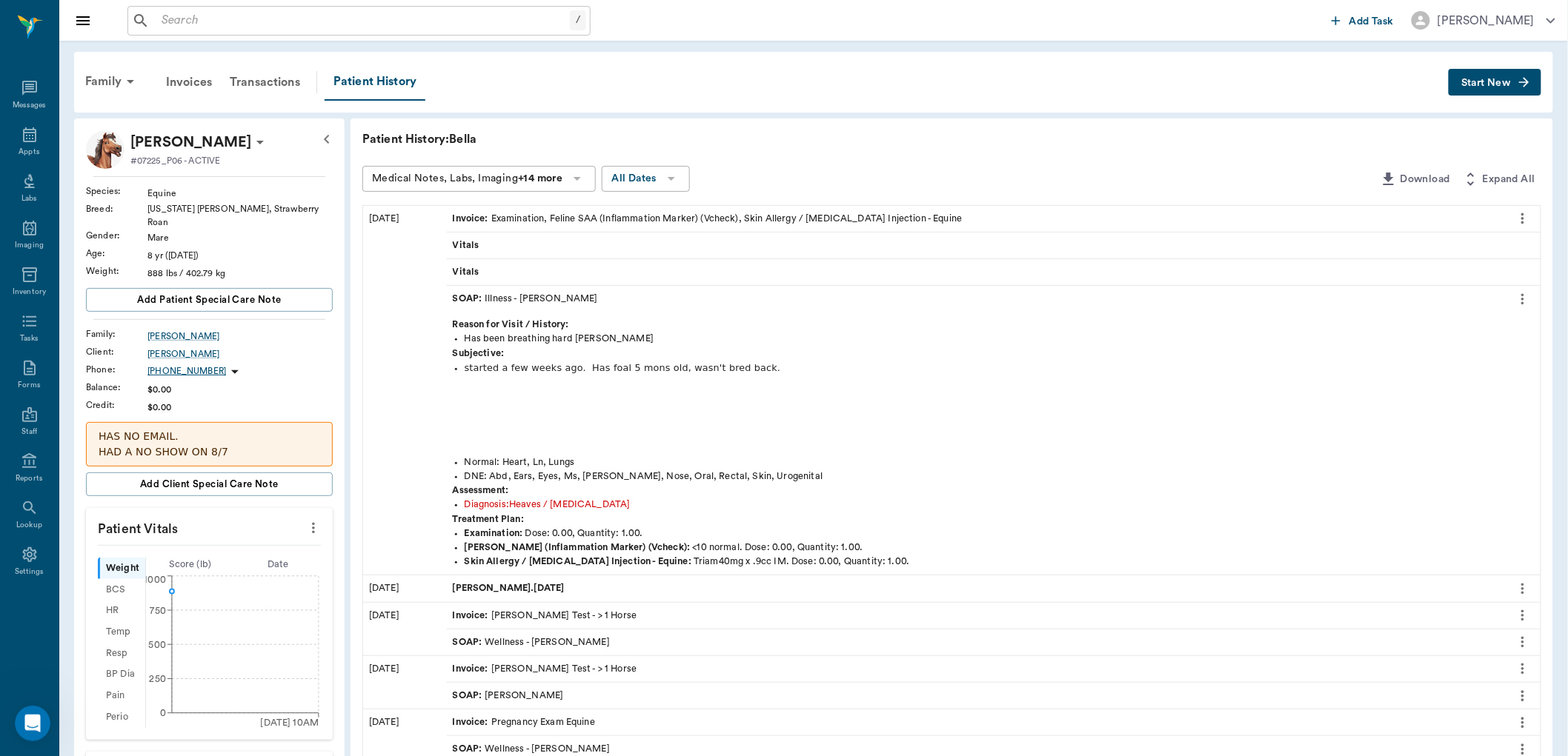
click at [1510, 83] on span "Start New" at bounding box center [1486, 83] width 49 height 0
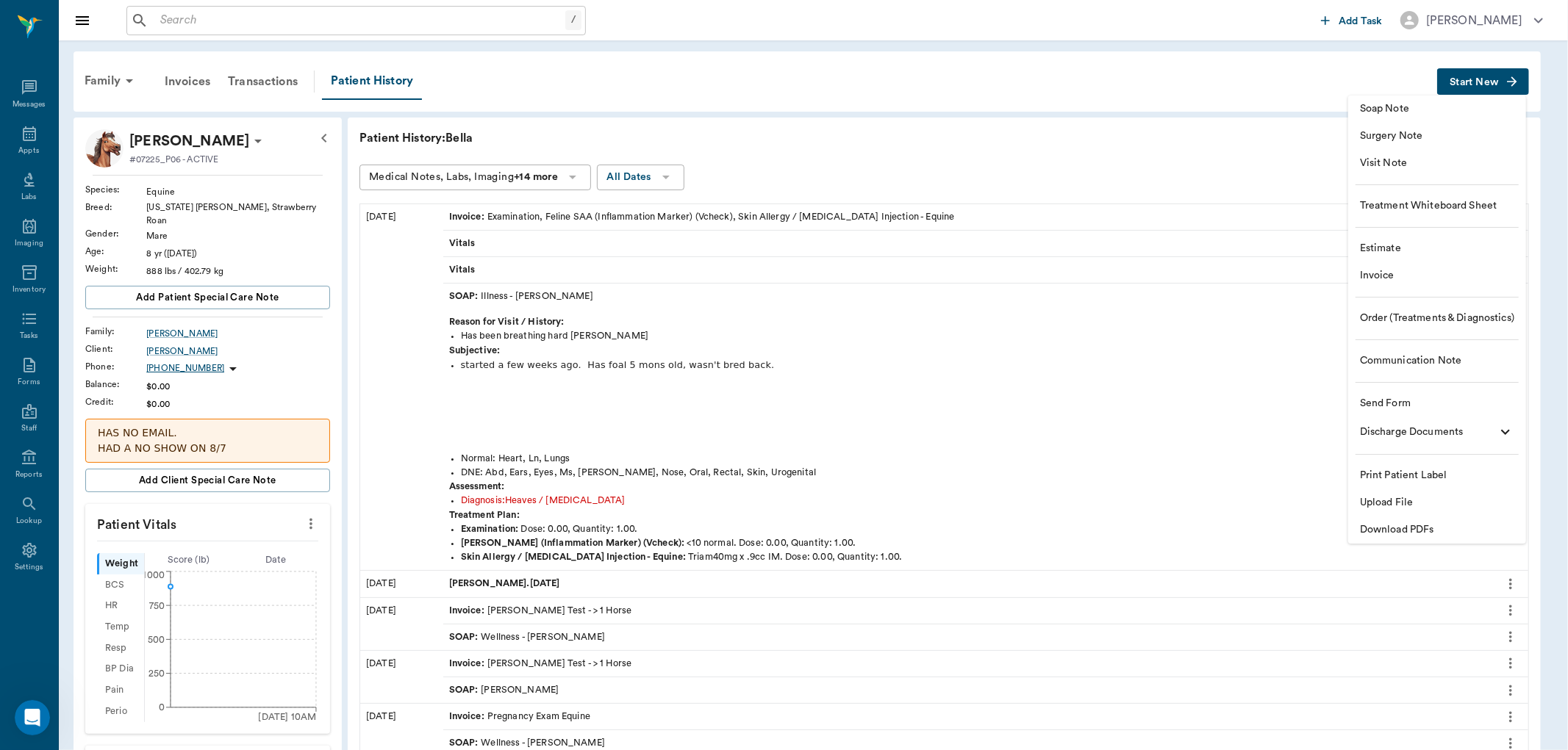
click at [1398, 319] on span "Order (Treatments & Diagnostics)" at bounding box center [1436, 319] width 155 height 16
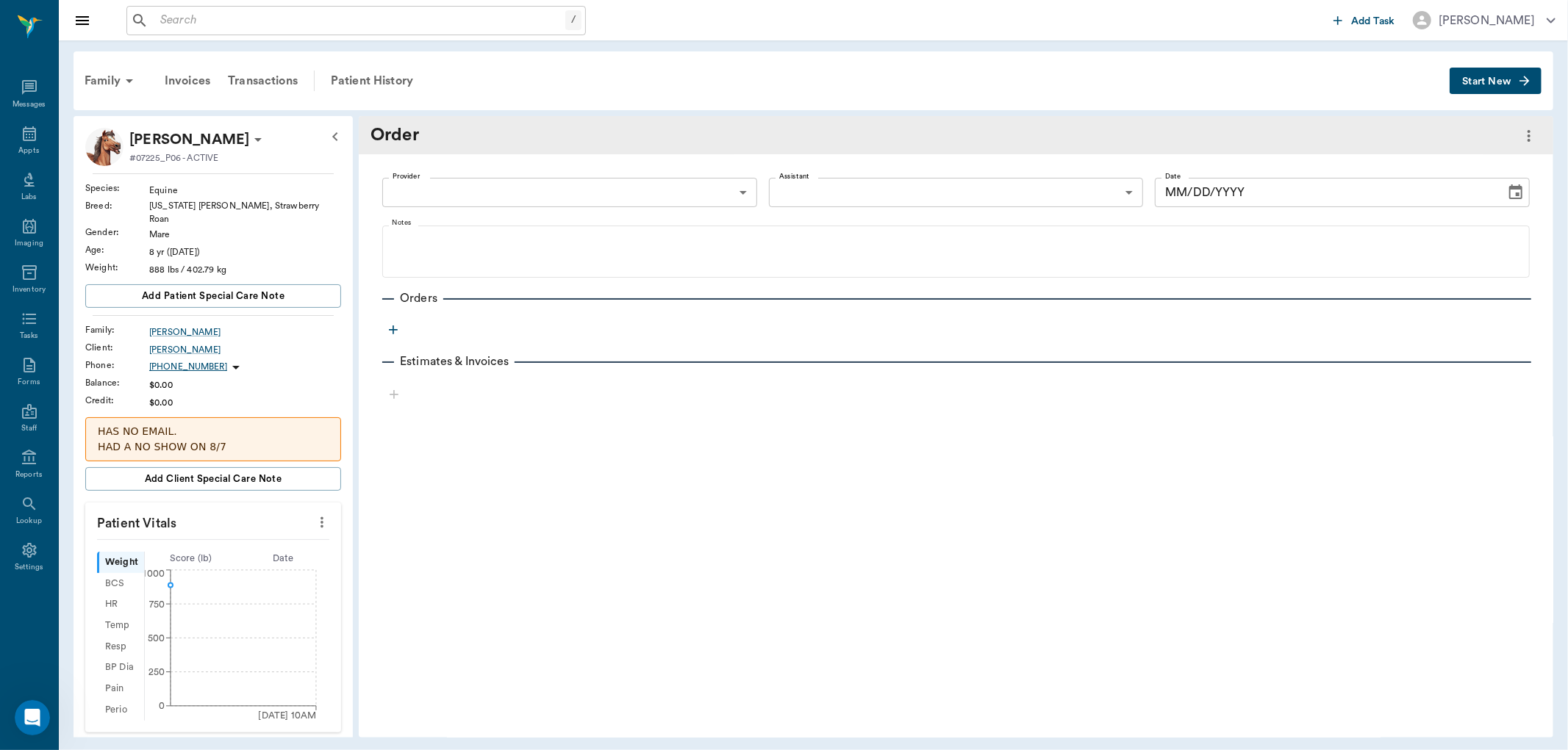
type input "[DATE]"
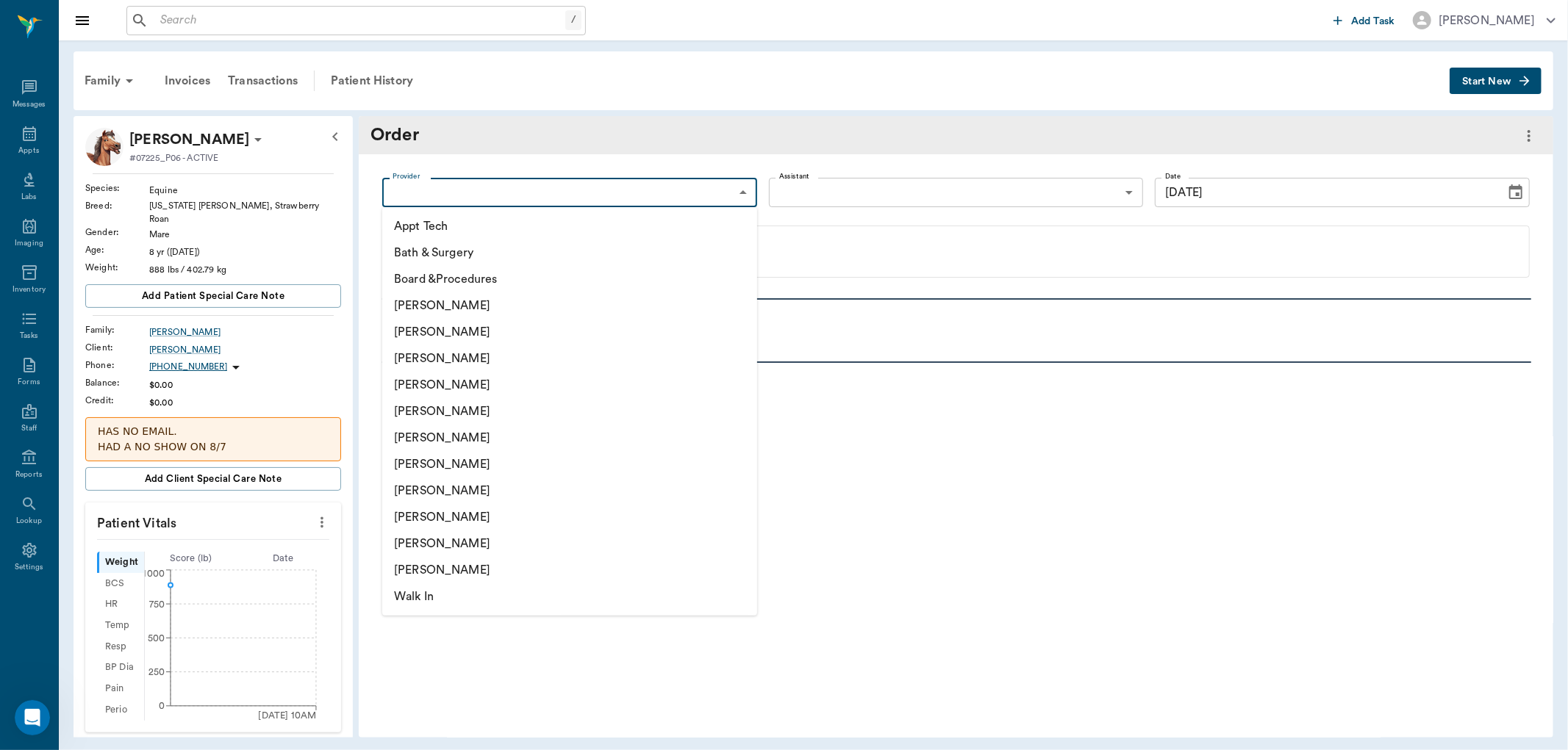
click at [740, 188] on body "/ ​ Add Task [PERSON_NAME] Nectar Messages Appts Labs Imaging Inventory Tasks F…" at bounding box center [784, 375] width 1568 height 750
click at [620, 351] on li "[PERSON_NAME]" at bounding box center [569, 359] width 375 height 26
type input "63ec2f075fda476ae8351a4d"
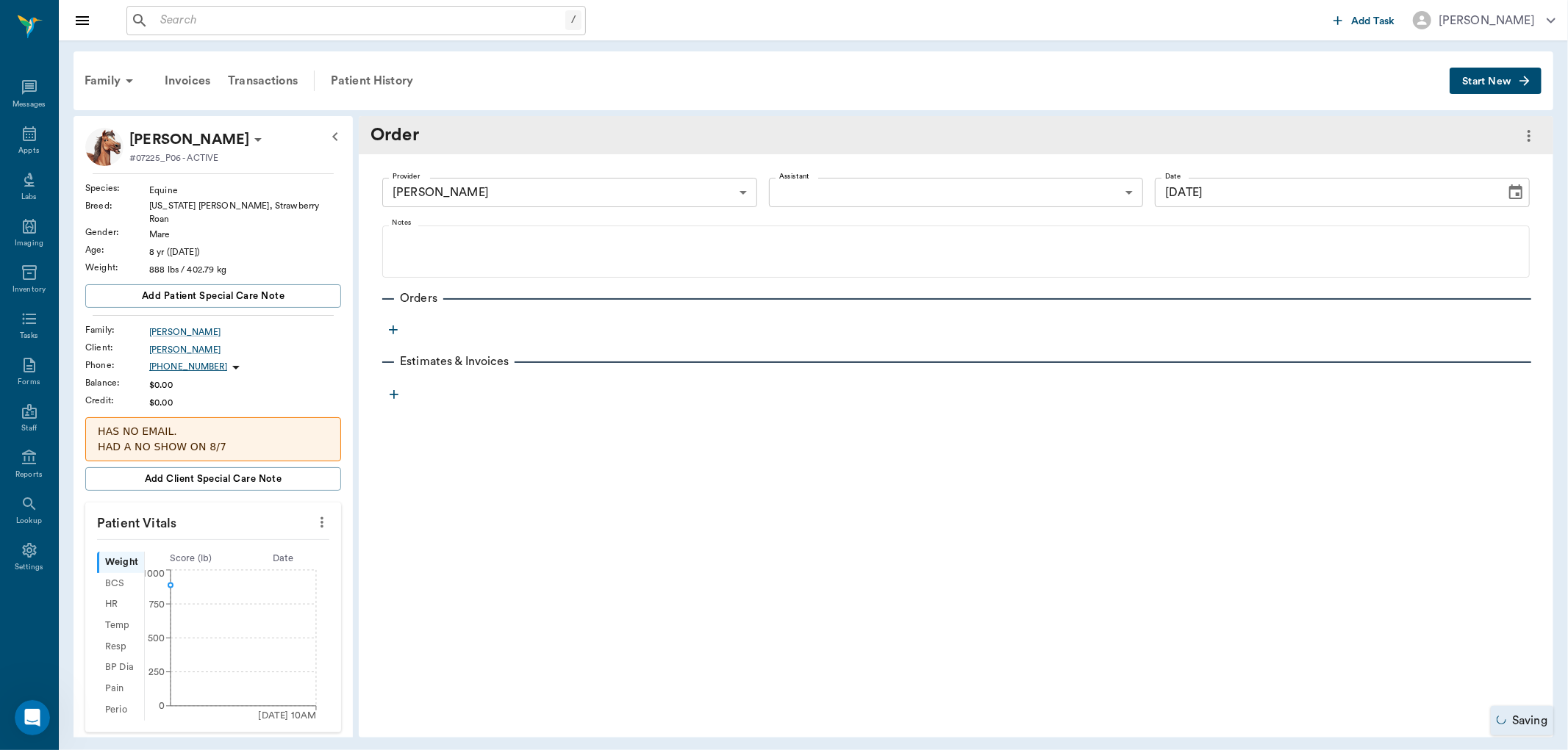
click at [390, 328] on icon "button" at bounding box center [393, 330] width 15 height 15
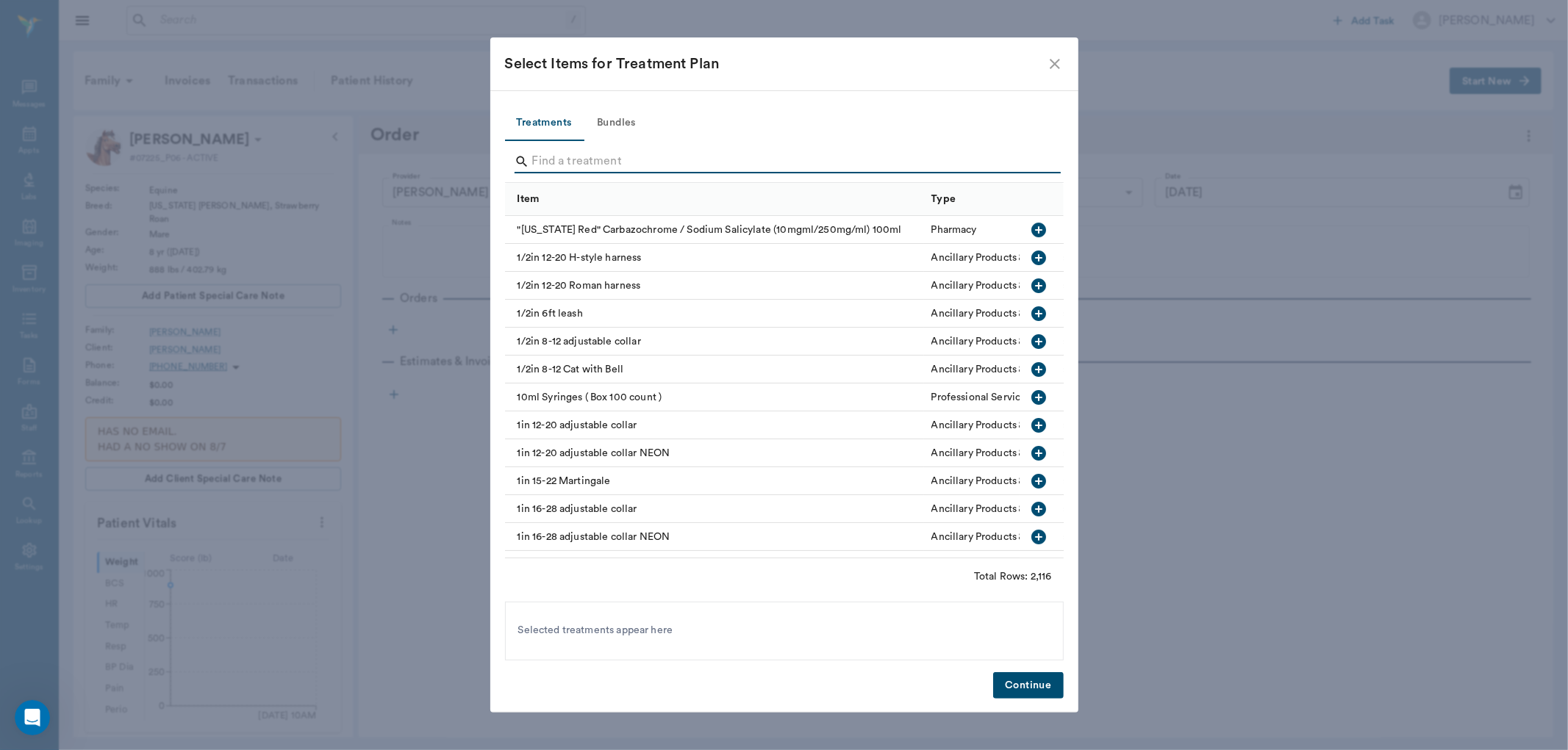
click at [560, 163] on input "Search" at bounding box center [785, 162] width 506 height 24
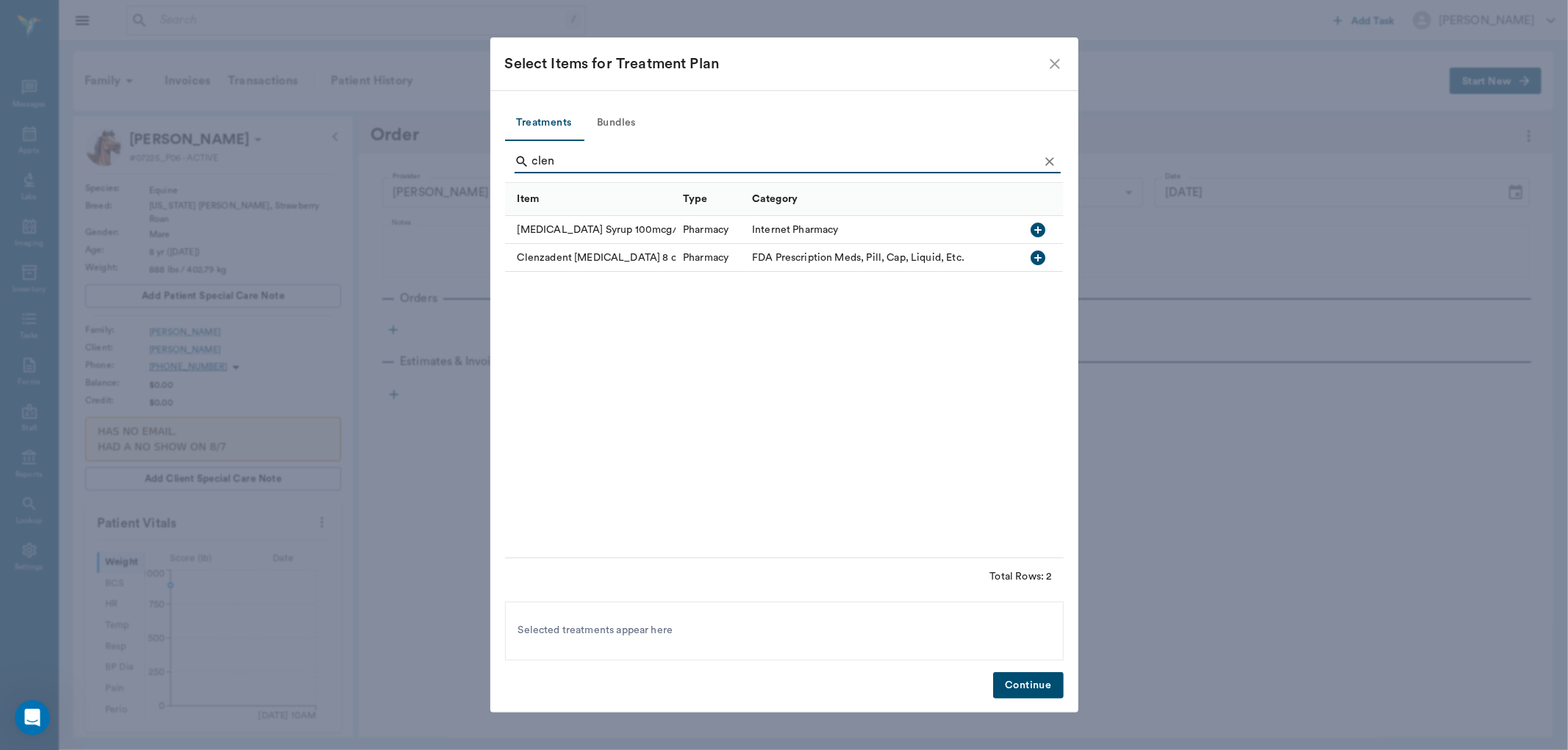
type input "clen"
click at [1042, 225] on icon "button" at bounding box center [1038, 230] width 15 height 15
drag, startPoint x: 1021, startPoint y: 685, endPoint x: 1011, endPoint y: 682, distance: 10.4
click at [1020, 685] on button "Continue" at bounding box center [1028, 685] width 70 height 27
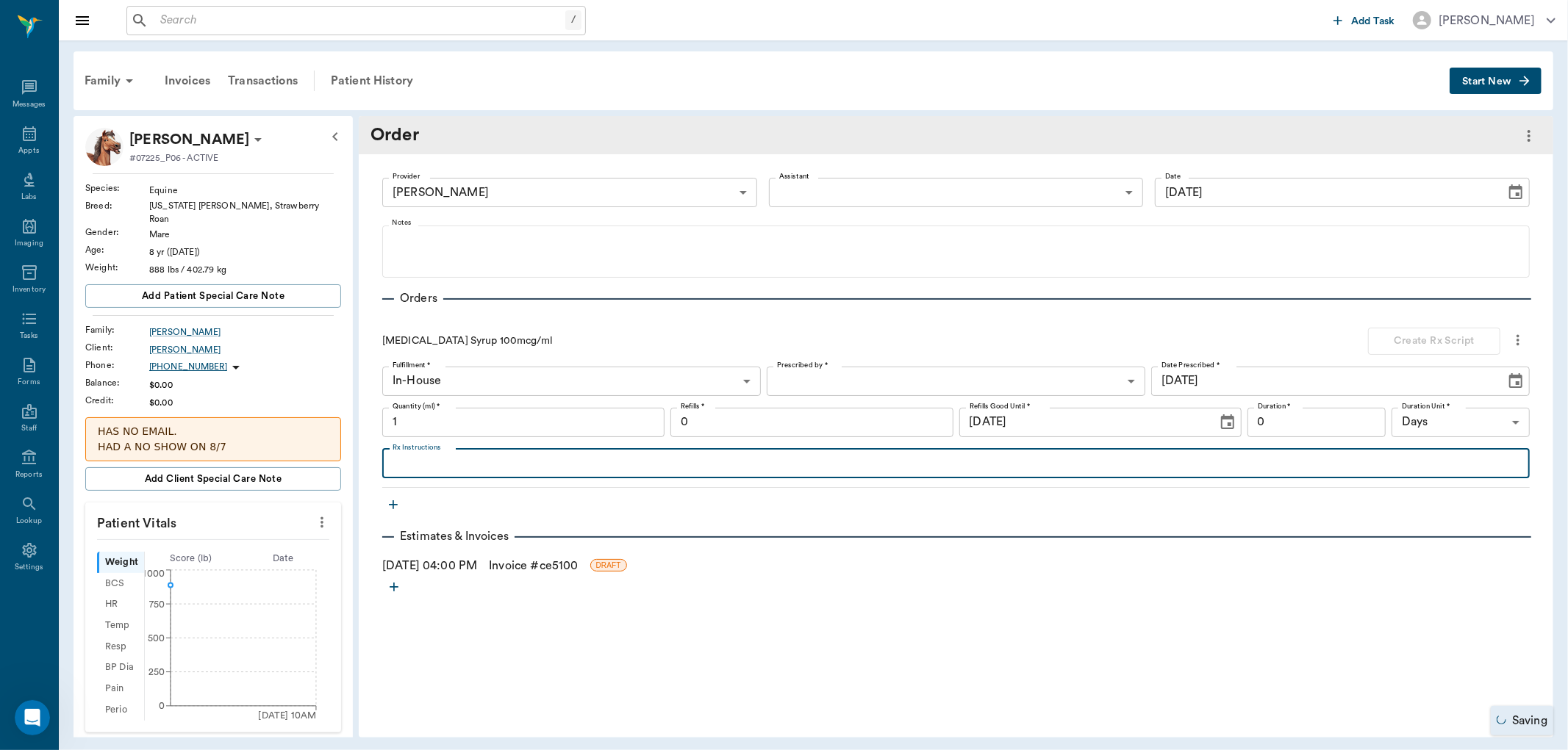
click at [454, 465] on textarea "Rx Instructions" at bounding box center [956, 463] width 1126 height 17
type textarea "Give 5 cc by mouth twice daily for 3 days then once daily ( can double dose if …"
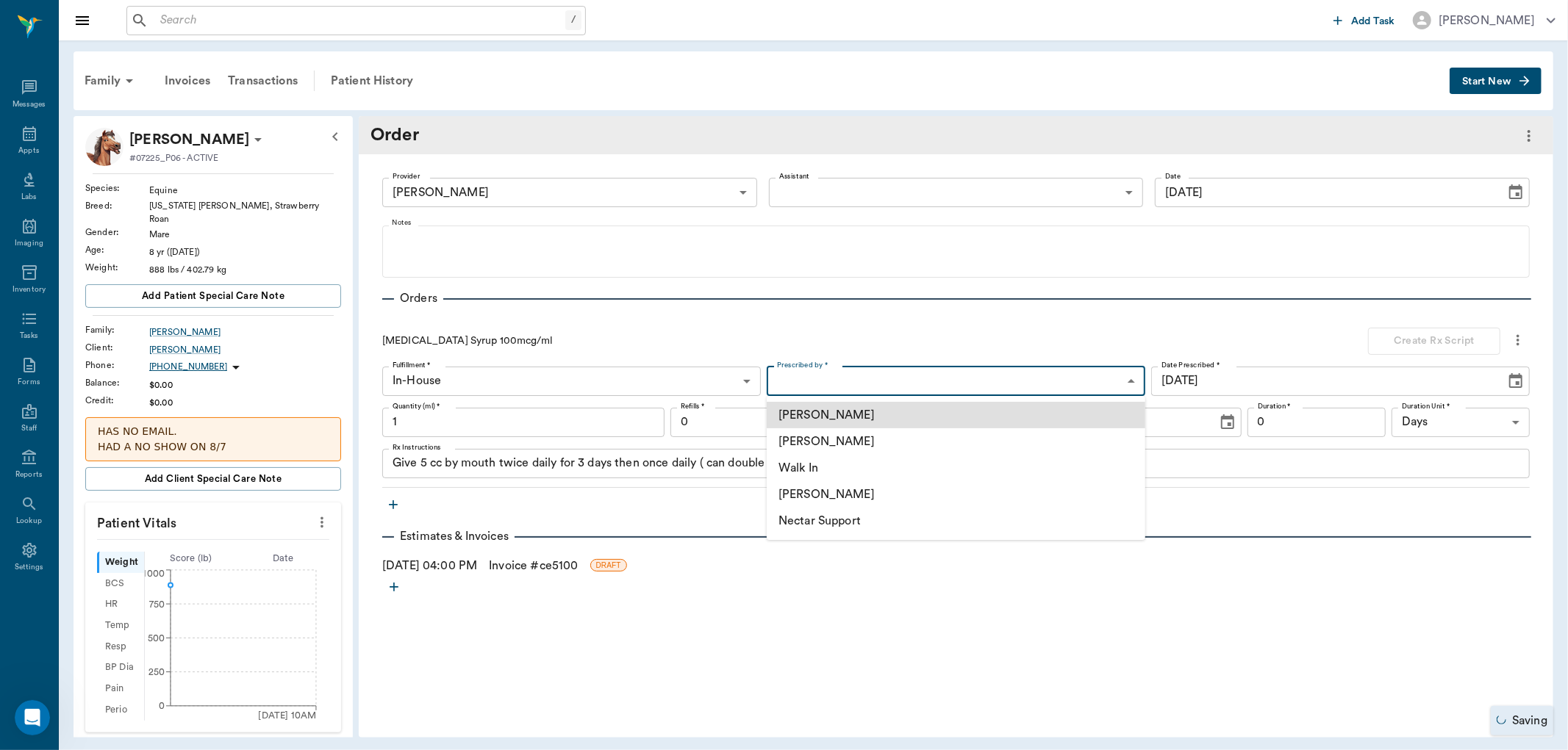
click at [883, 388] on body "/ ​ Add Task [PERSON_NAME] Nectar Messages Appts Labs Imaging Inventory Tasks F…" at bounding box center [784, 375] width 1568 height 750
click at [851, 445] on li "[PERSON_NAME]" at bounding box center [956, 442] width 379 height 26
type input "63ec2f075fda476ae8351a4d"
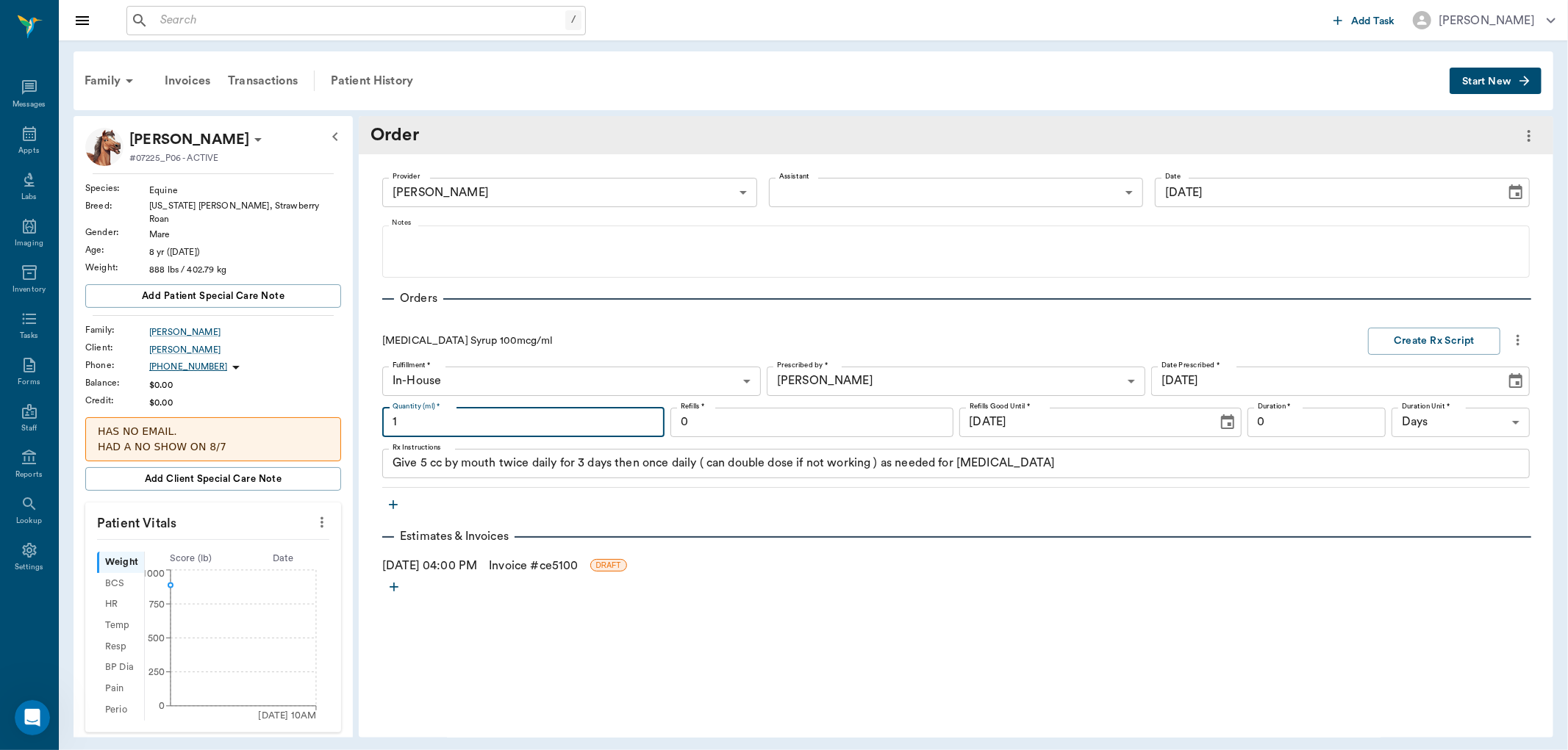
click at [453, 423] on input "1" at bounding box center [523, 423] width 282 height 30
type input "120"
click at [1422, 335] on button "Create Rx Script" at bounding box center [1434, 341] width 133 height 27
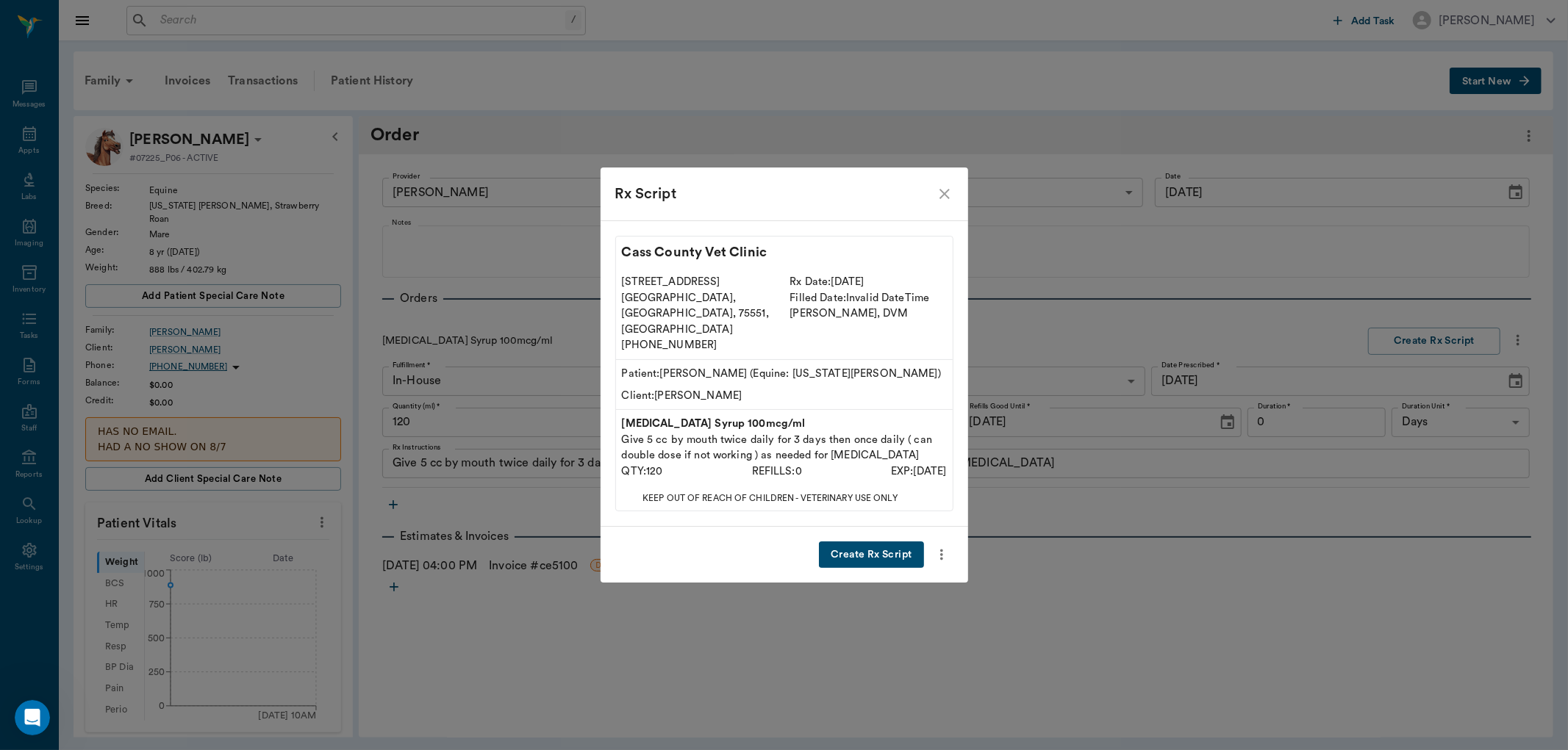
click at [951, 201] on icon "close" at bounding box center [945, 194] width 17 height 17
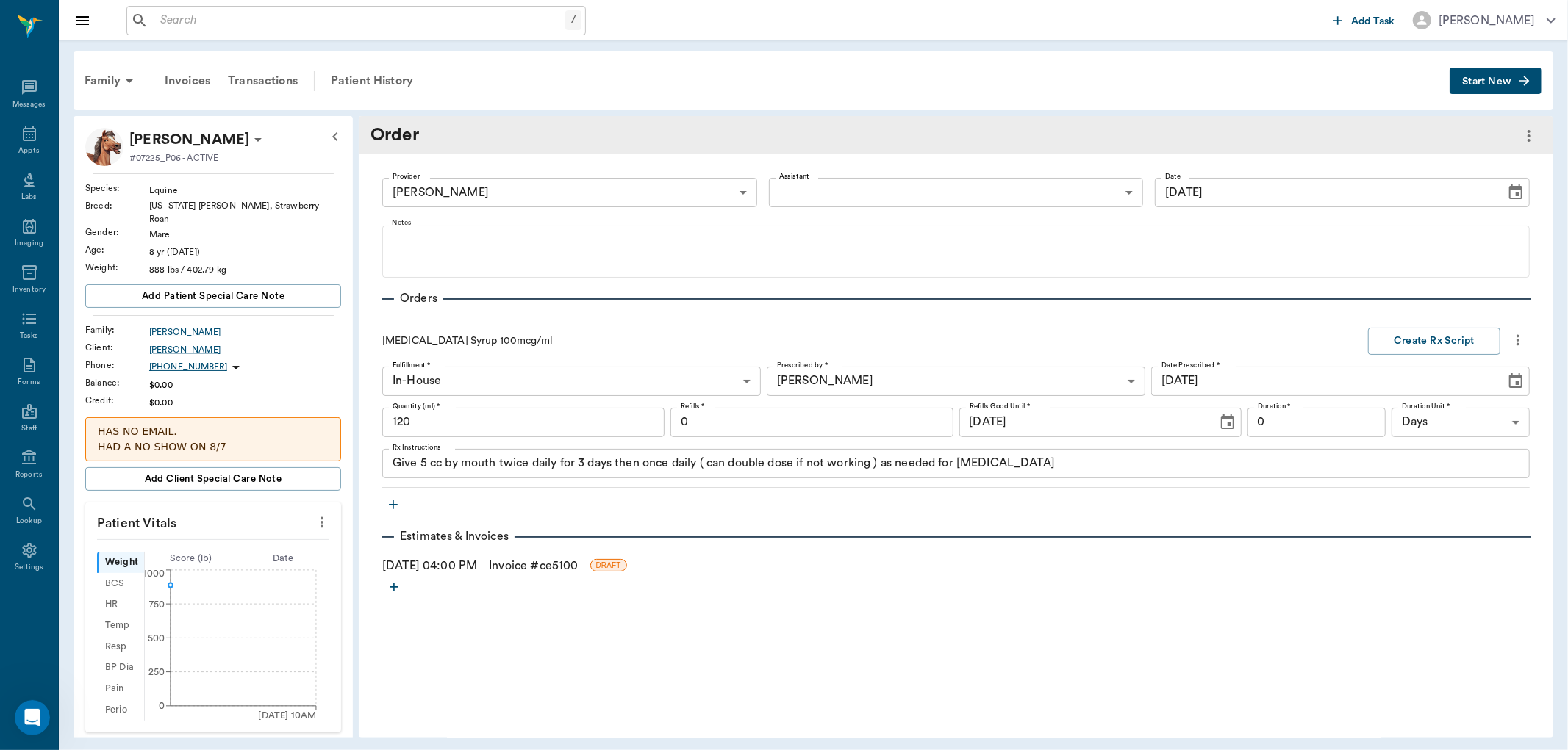
click at [710, 423] on input "0" at bounding box center [811, 423] width 282 height 30
type input "6"
click at [1439, 334] on button "Create Rx Script" at bounding box center [1434, 341] width 133 height 27
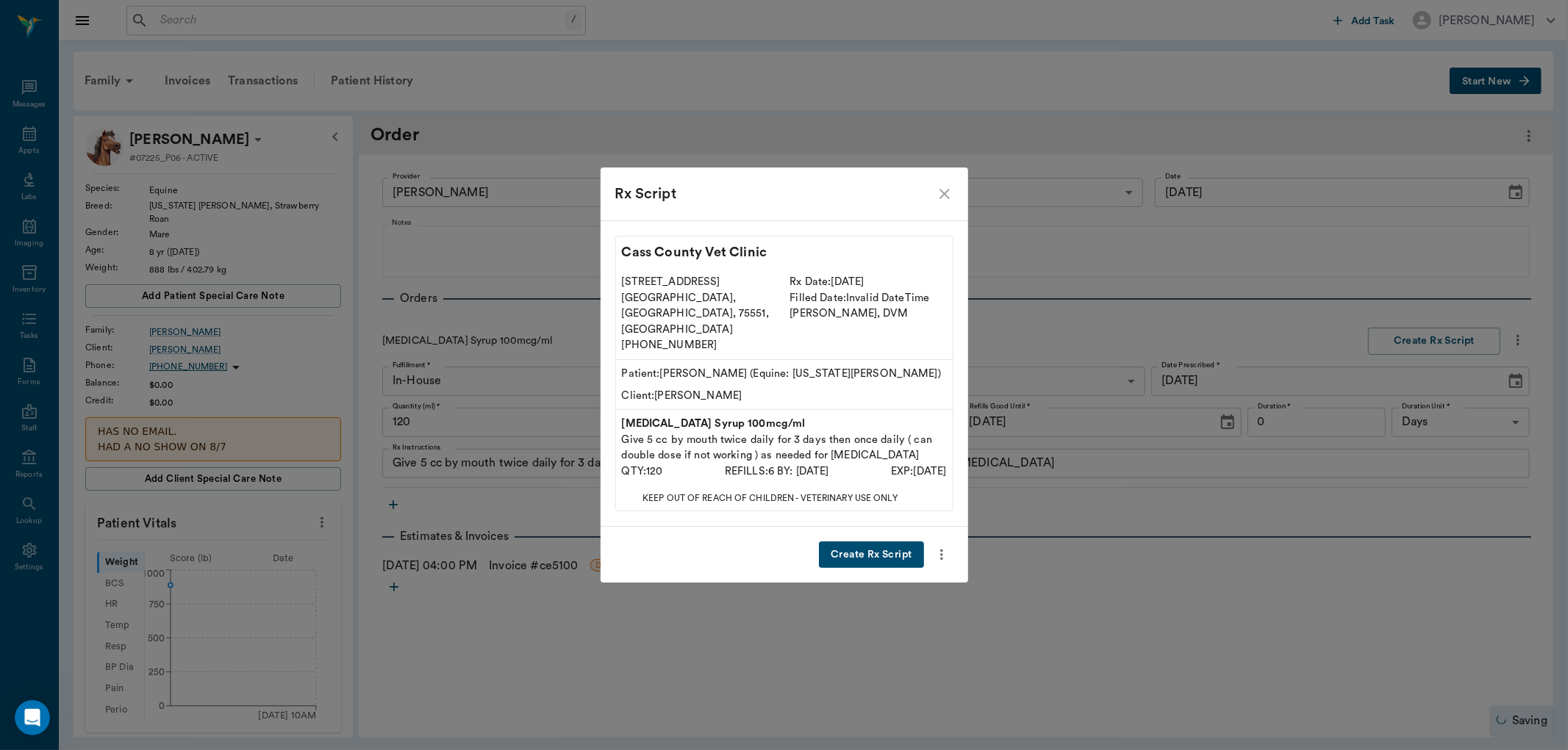
click at [865, 541] on button "Create Rx Script" at bounding box center [871, 554] width 105 height 27
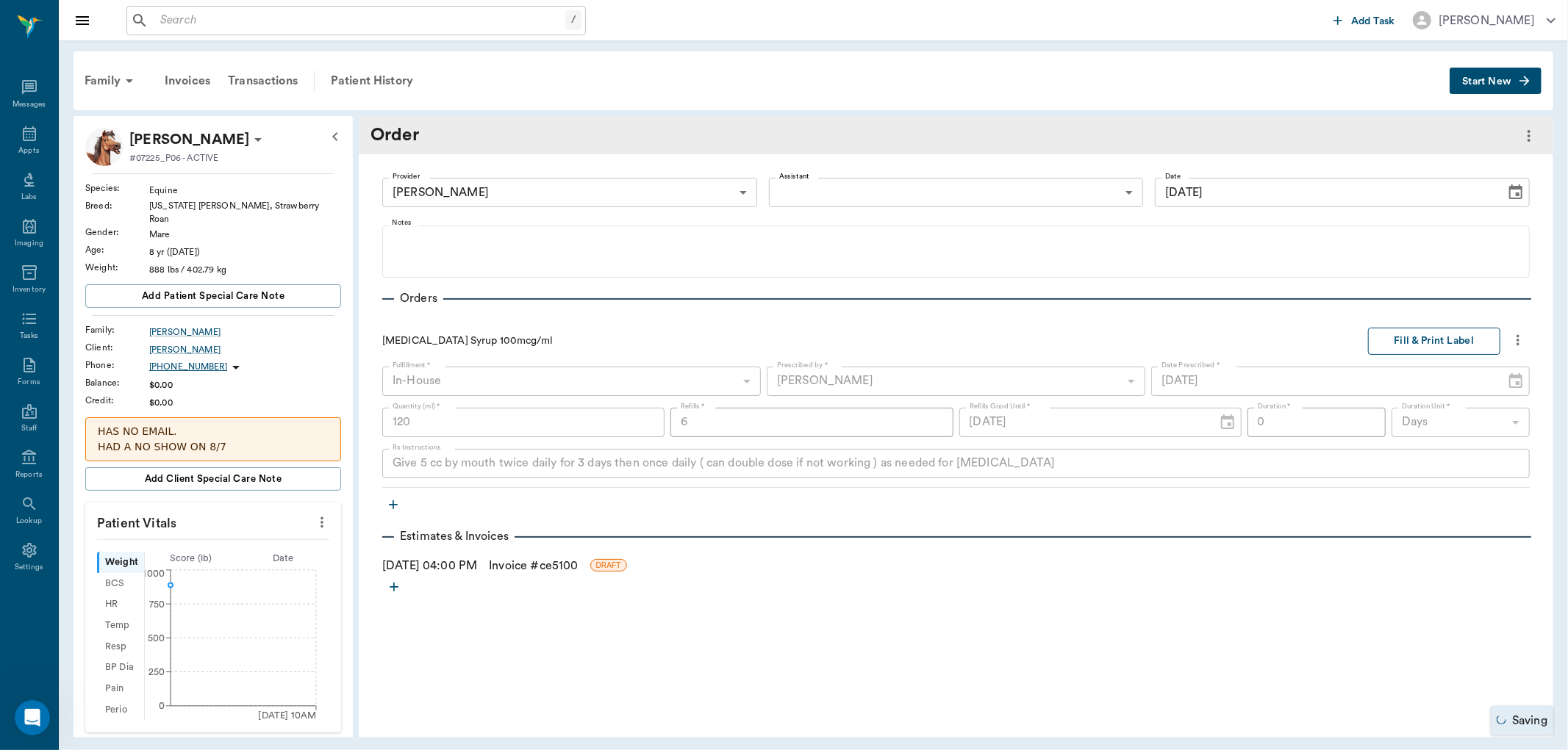
click at [1452, 332] on button "Fill & Print Label" at bounding box center [1434, 341] width 133 height 27
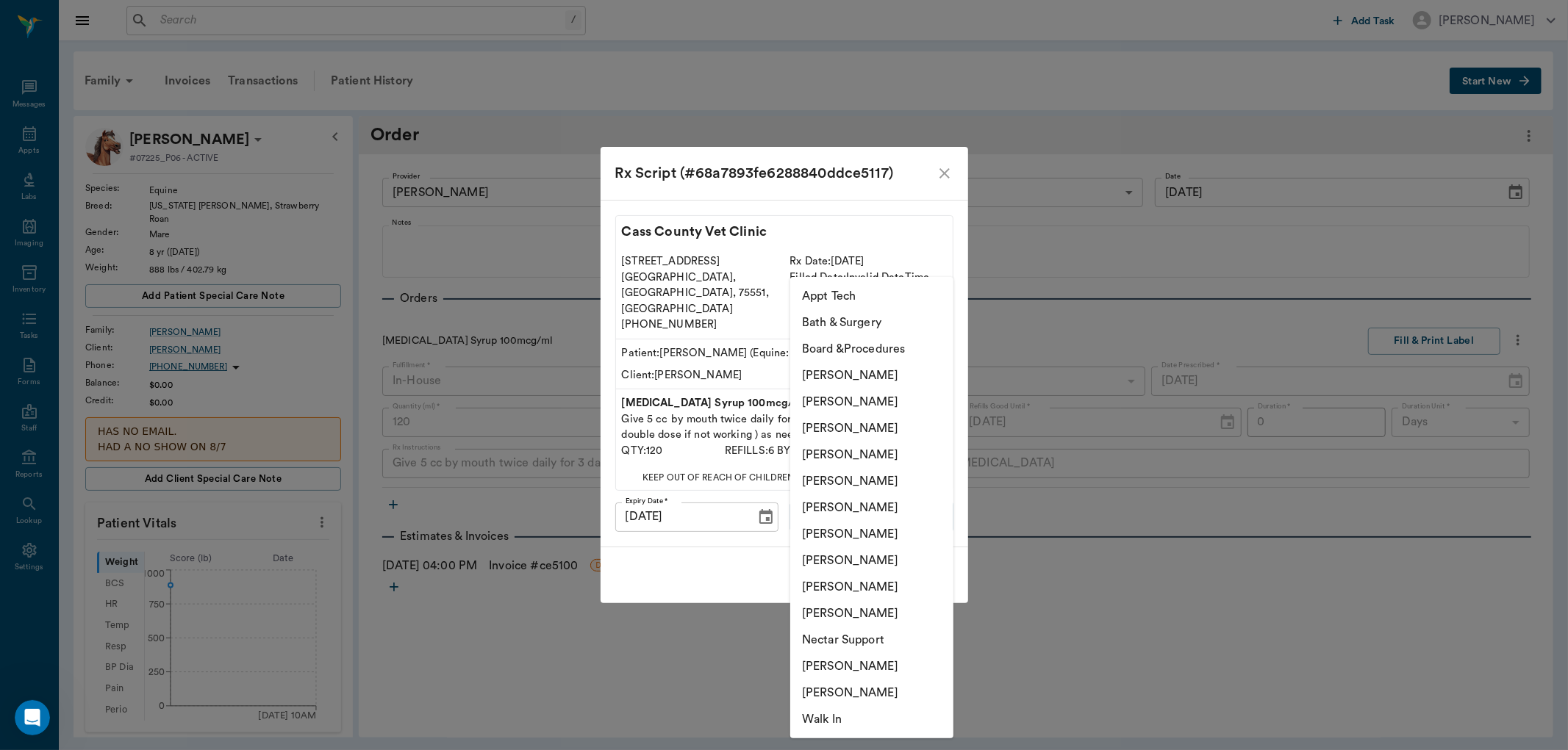
click at [927, 495] on body "/ ​ Add Task [PERSON_NAME] Nectar Messages Appts Labs Imaging Inventory Tasks F…" at bounding box center [784, 375] width 1568 height 750
click at [908, 425] on li "[PERSON_NAME]" at bounding box center [871, 429] width 163 height 26
type input "63ec2f075fda476ae8351a4d"
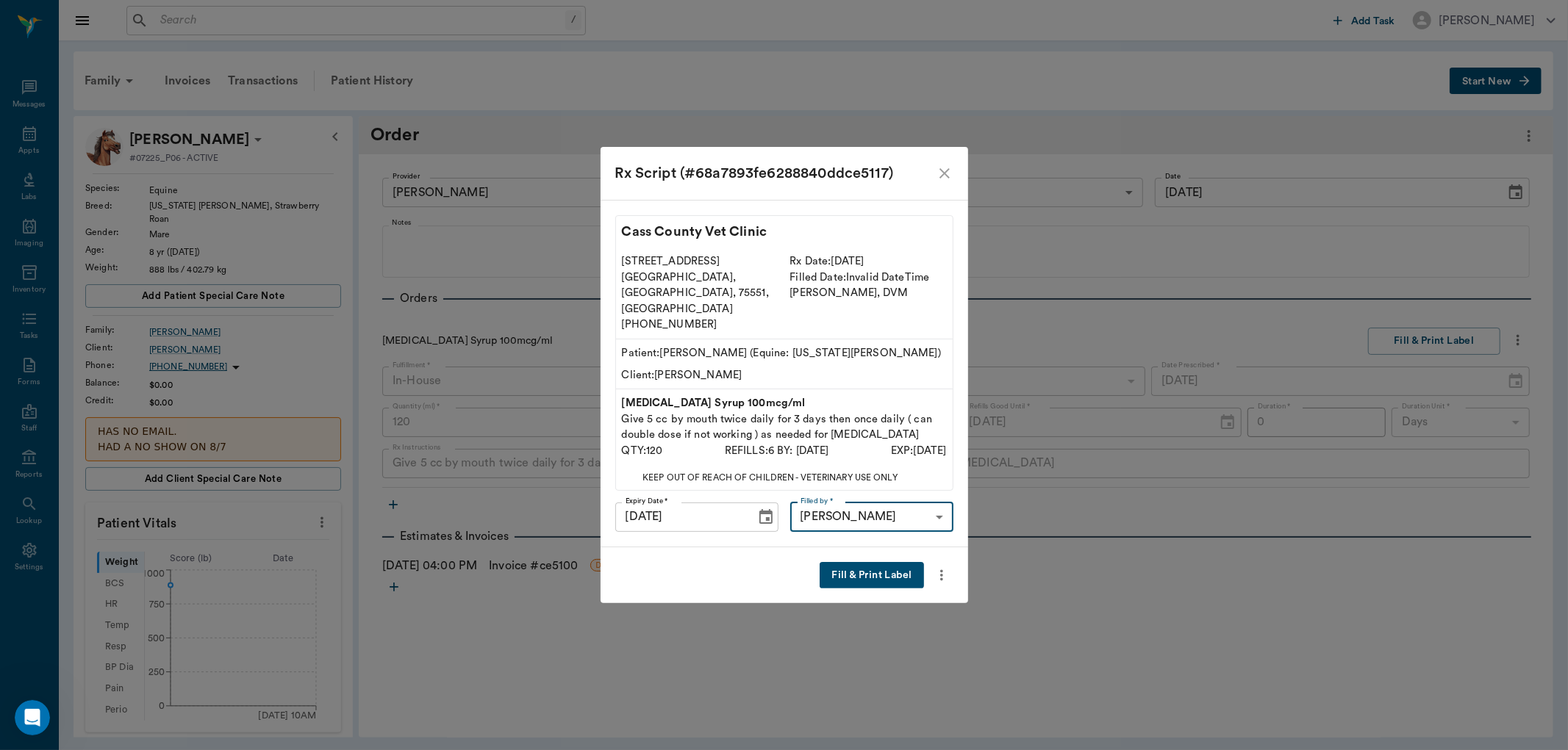
click at [857, 564] on button "Fill & Print Label" at bounding box center [871, 575] width 104 height 27
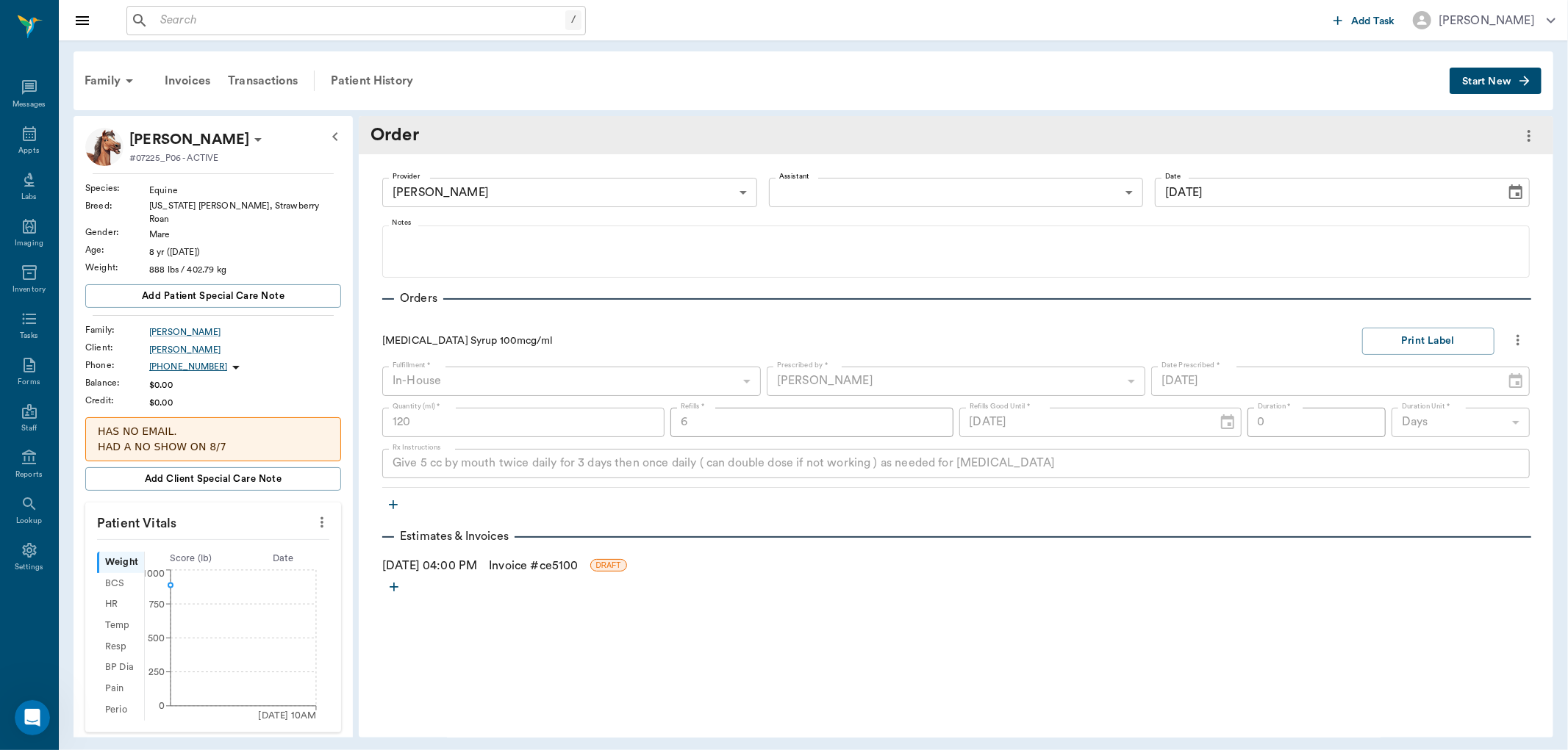
click at [538, 562] on link "Invoice # ce5100" at bounding box center [533, 566] width 89 height 17
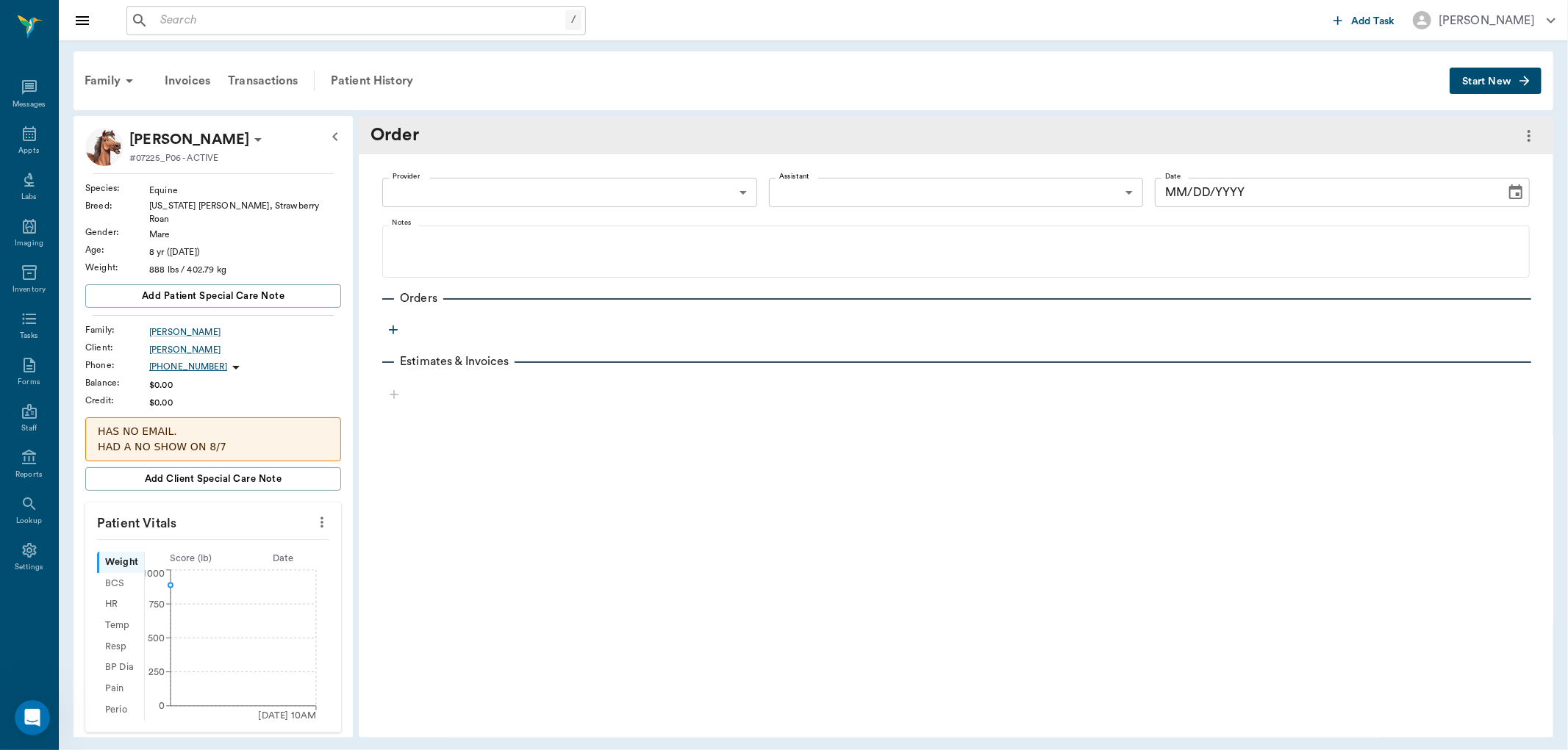
type input "63ec2f075fda476ae8351a4d"
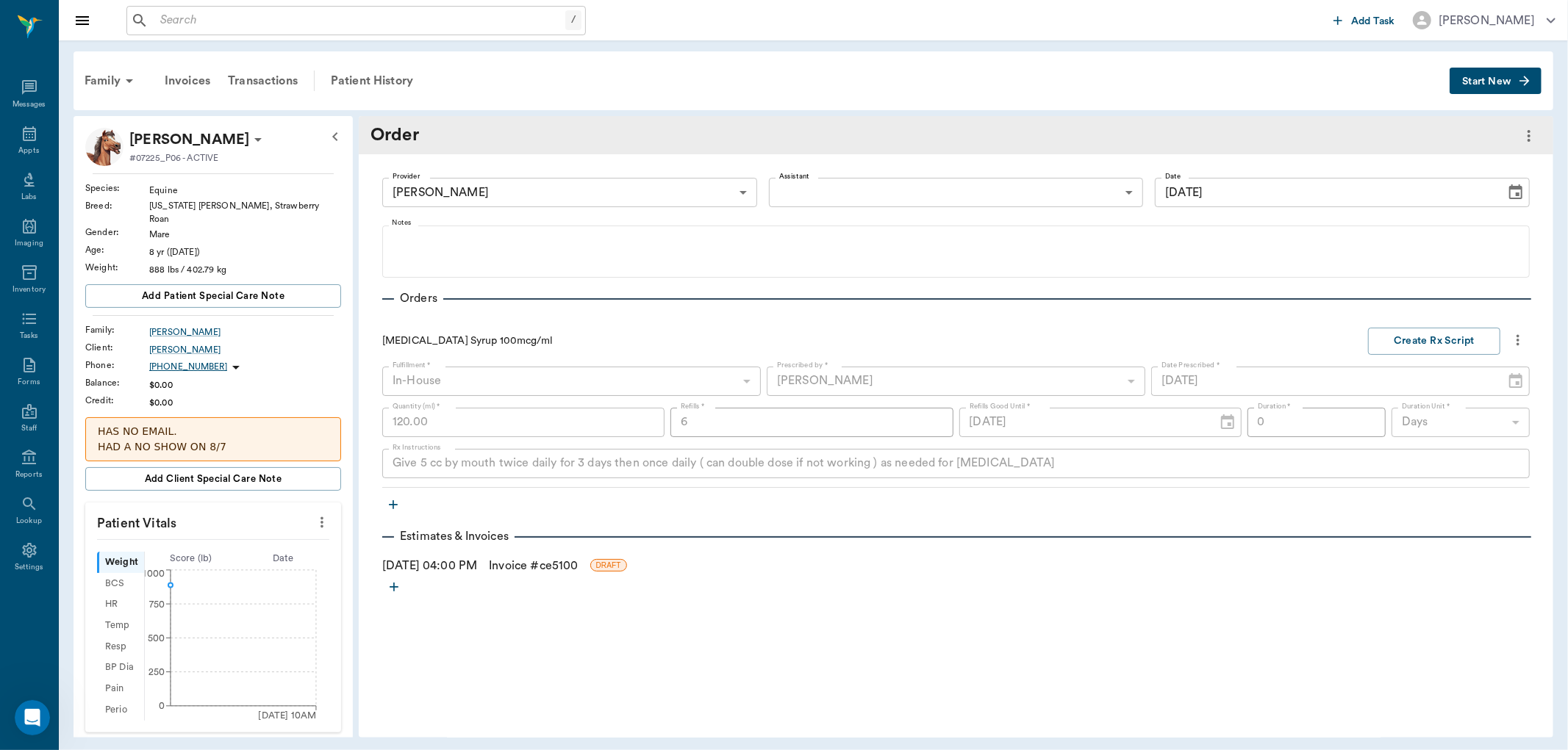
type input "[DATE]"
click at [394, 508] on icon "button" at bounding box center [393, 505] width 15 height 15
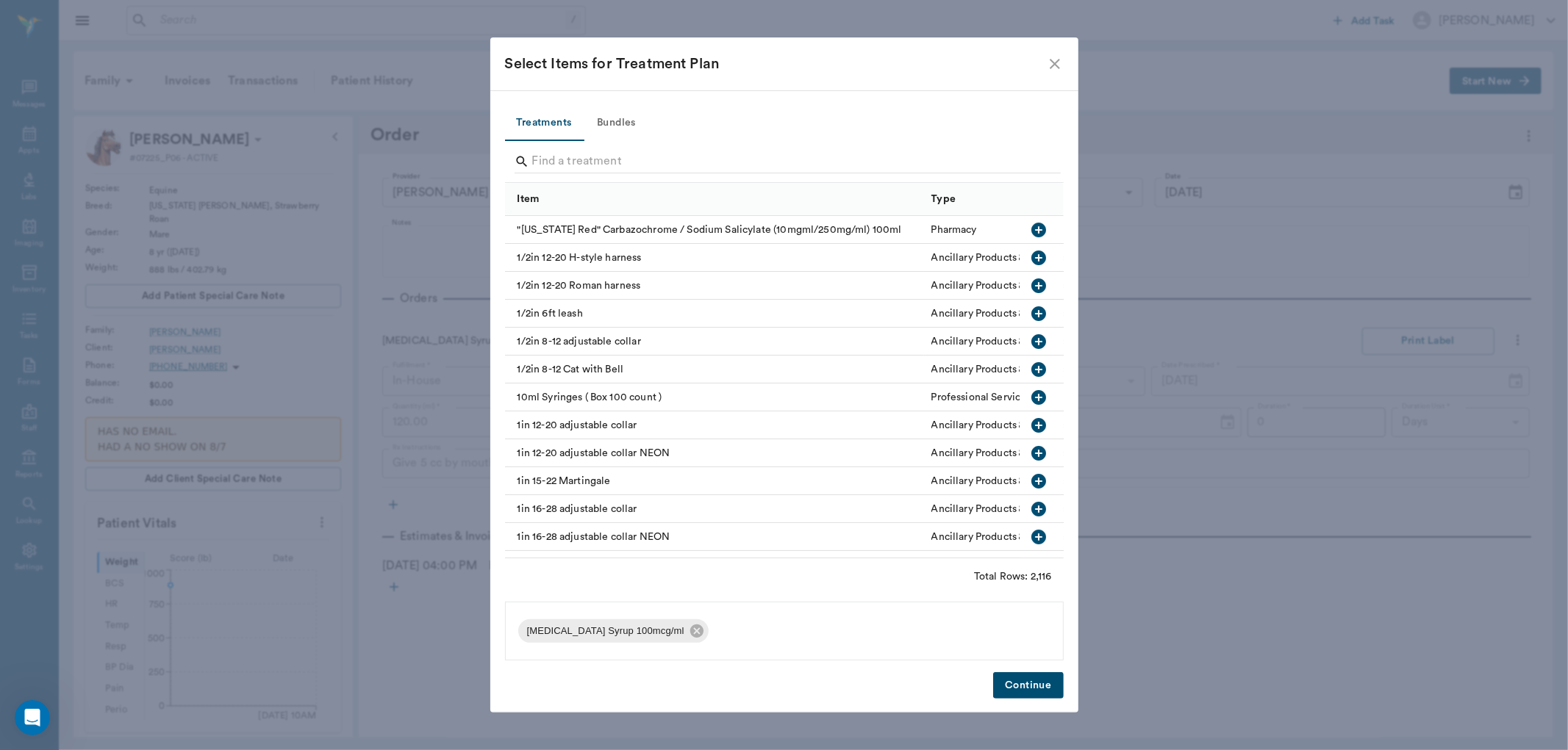
click at [570, 174] on div "Search" at bounding box center [787, 163] width 546 height 26
click at [579, 151] on input "c" at bounding box center [785, 162] width 506 height 24
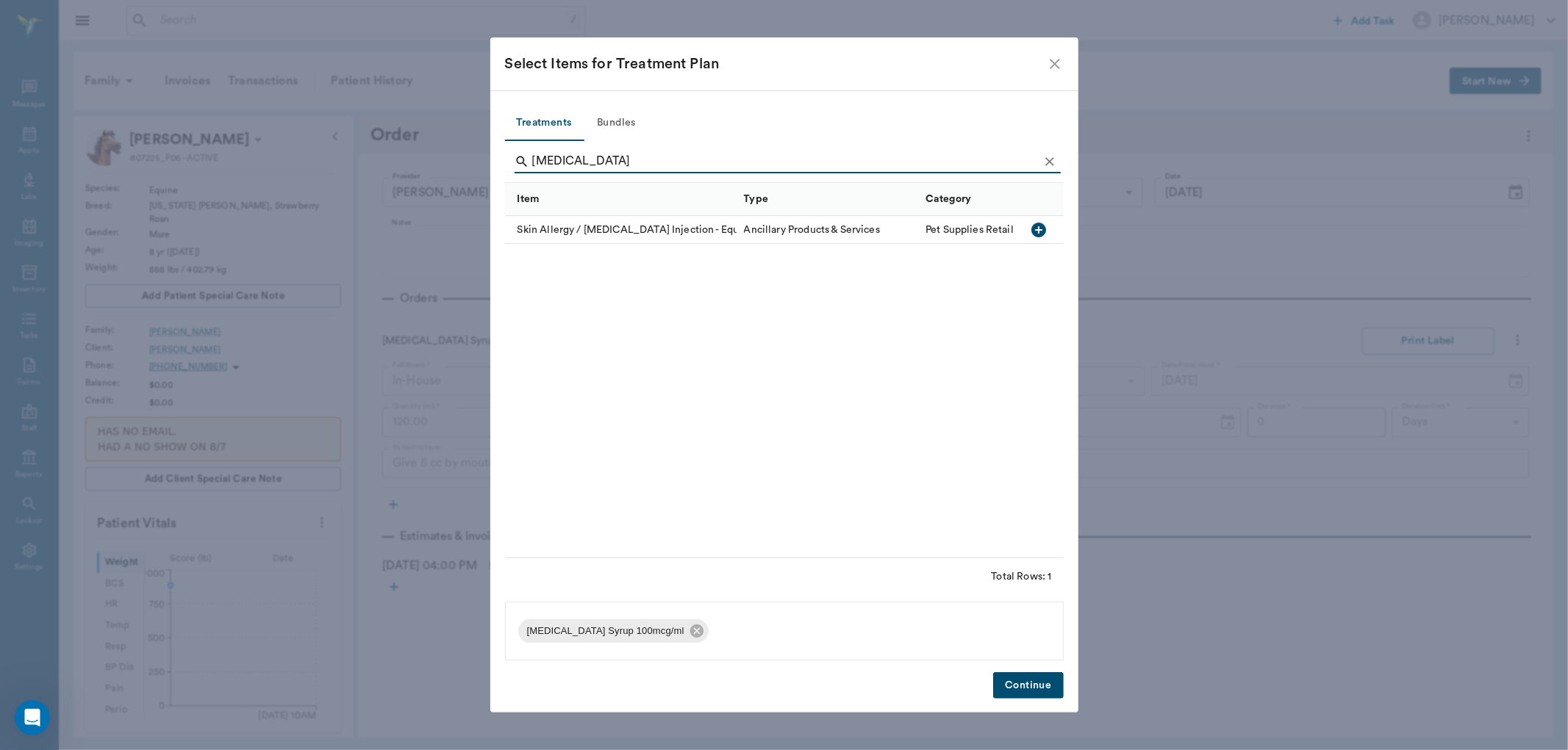
type input "[MEDICAL_DATA]"
click at [1031, 228] on icon "button" at bounding box center [1038, 230] width 15 height 15
click at [1041, 682] on button "Continue" at bounding box center [1028, 685] width 70 height 27
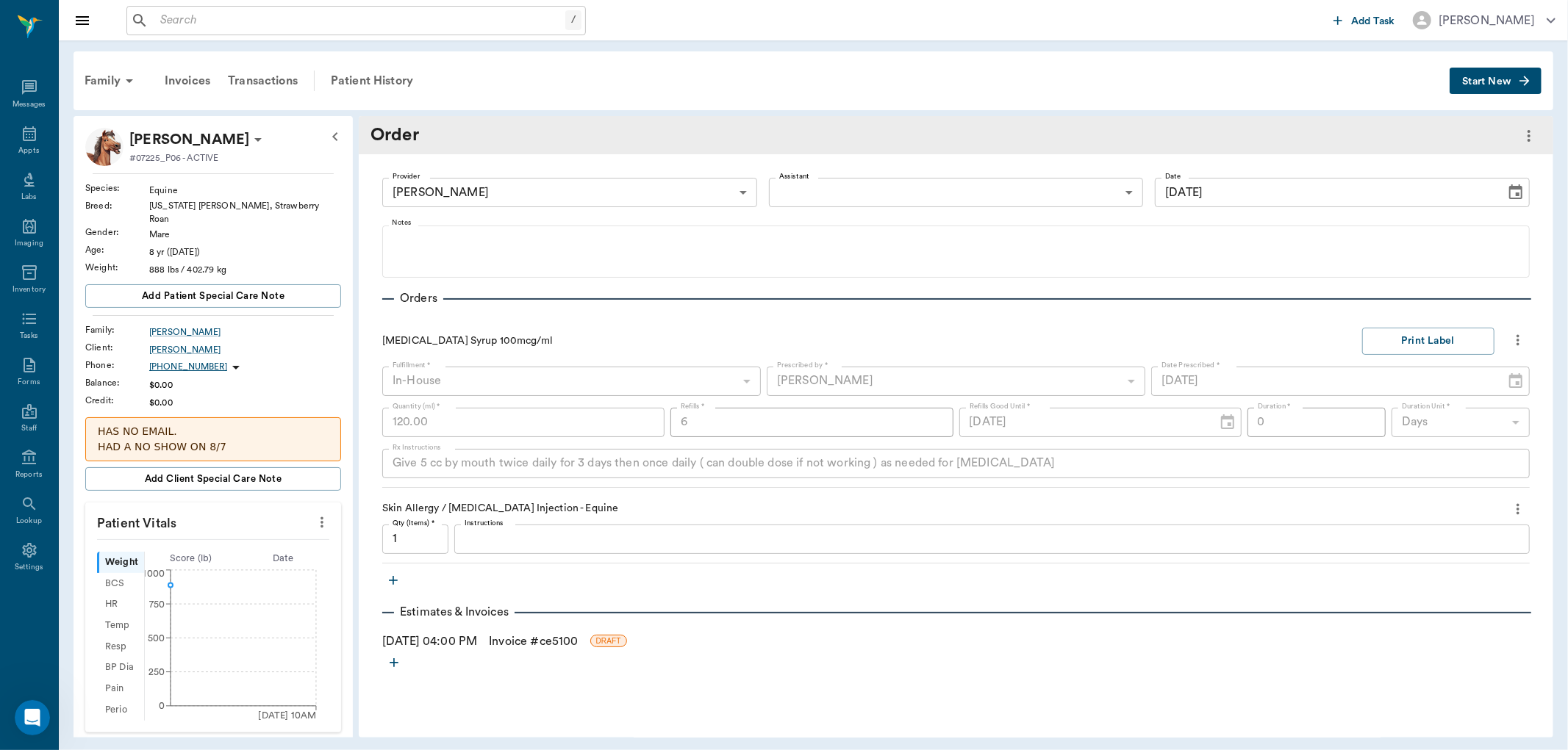
click at [495, 534] on textarea "Instructions" at bounding box center [992, 539] width 1055 height 17
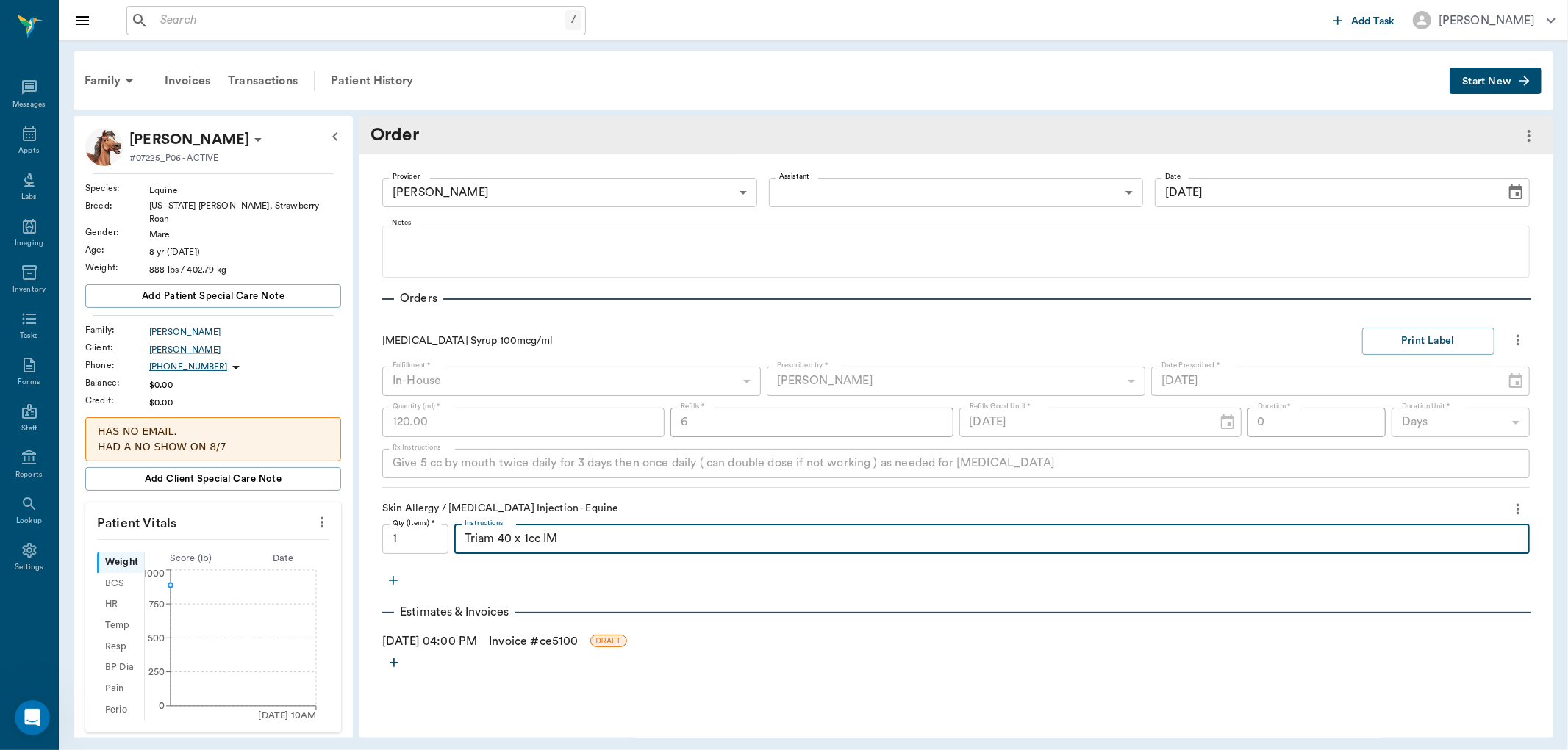
type textarea "Triam 40 x 1cc IM"
click at [526, 587] on div "Provider [PERSON_NAME] 63ec2f075fda476ae8351a4d Provider Assistant ​ Assistant …" at bounding box center [956, 415] width 1194 height 521
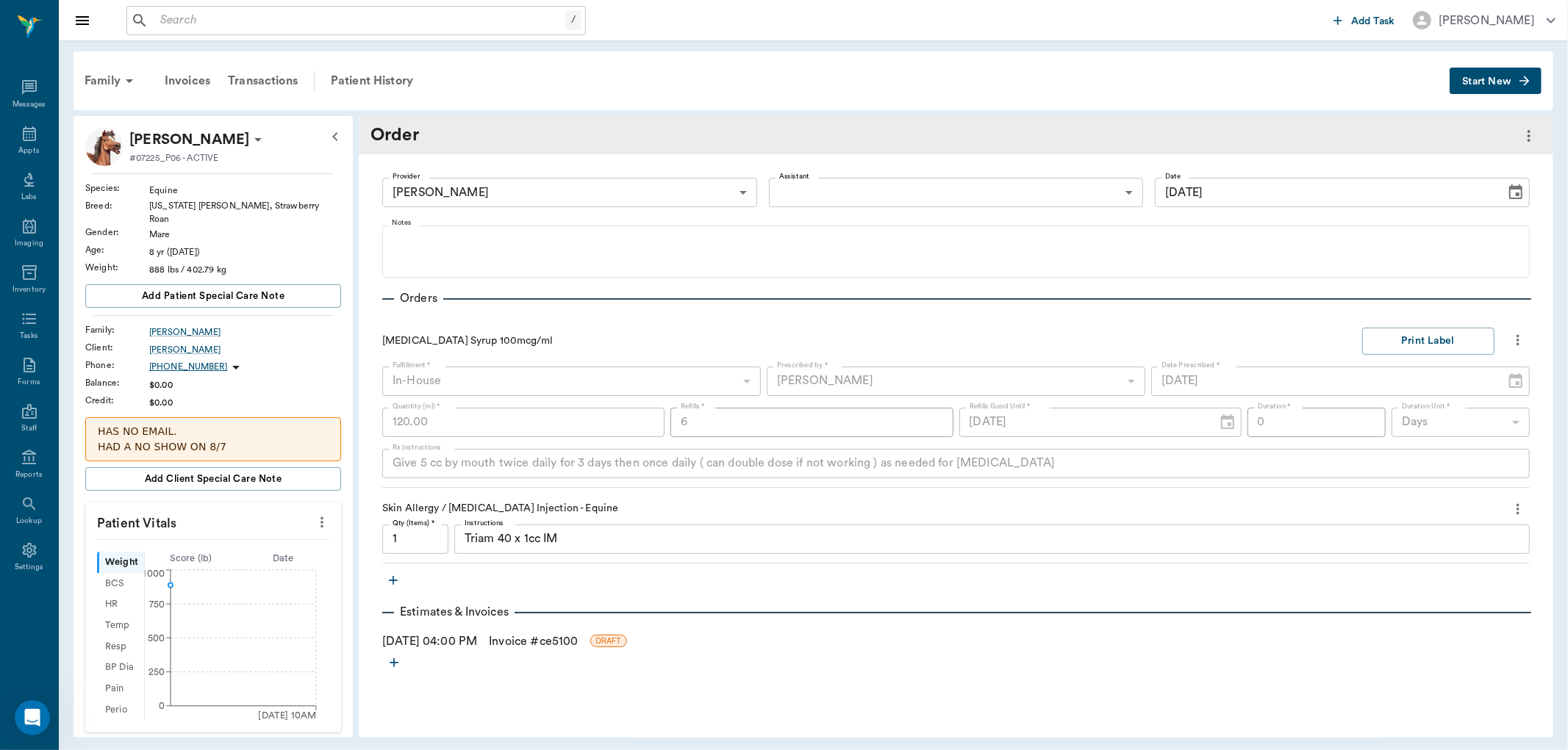
click at [530, 630] on div "Provider [PERSON_NAME] 63ec2f075fda476ae8351a4d Provider Assistant ​ Assistant …" at bounding box center [956, 415] width 1194 height 521
click at [532, 637] on link "Invoice # ce5100" at bounding box center [533, 642] width 89 height 17
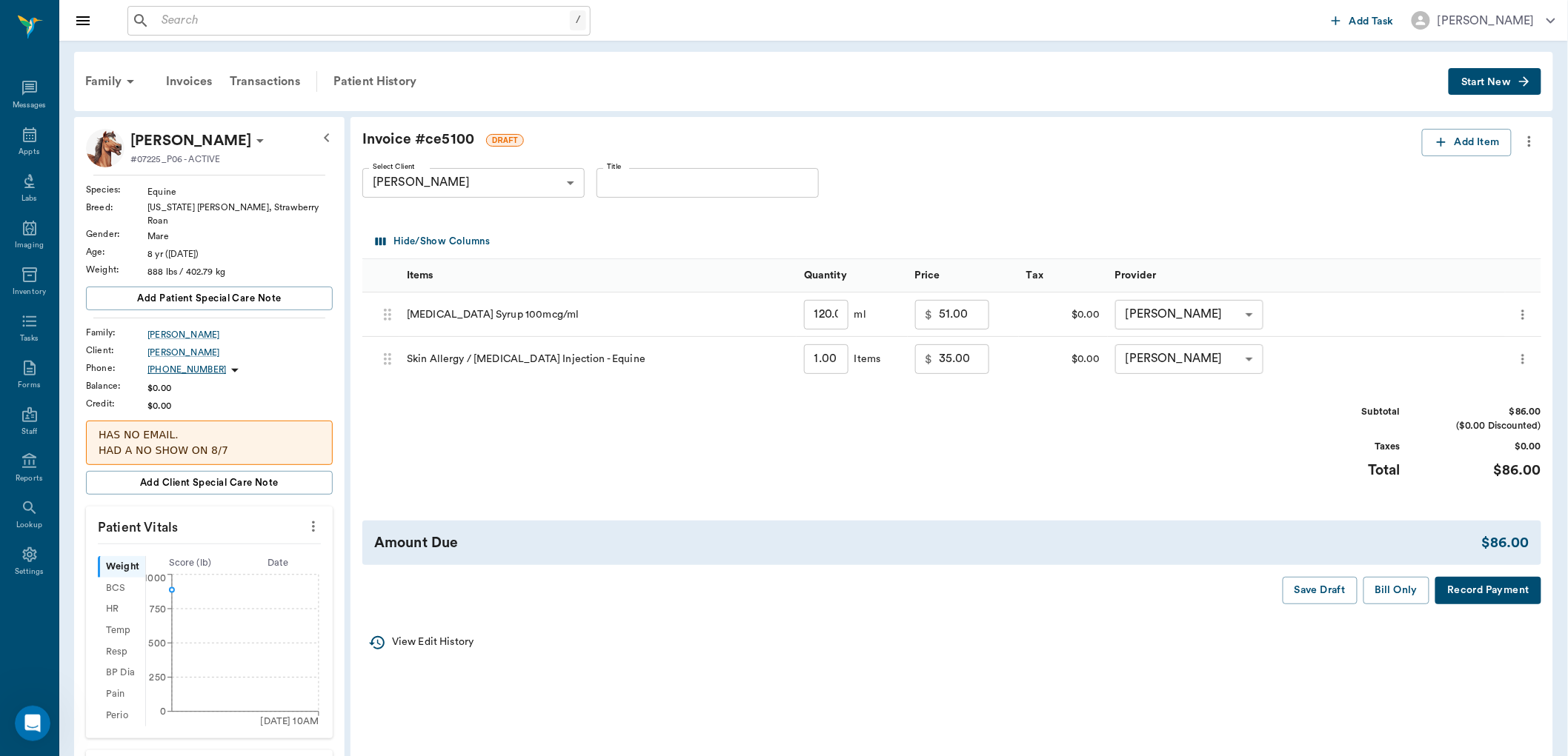
click at [961, 320] on input "51.00" at bounding box center [964, 315] width 50 height 30
type input "42.00"
click at [1120, 464] on div "Subtotal $77.00 ($0.00 Discounted) Taxes $0.00 Total $77.00" at bounding box center [952, 451] width 1179 height 92
click at [1388, 592] on button "Bill Only" at bounding box center [1397, 591] width 67 height 27
